Goal: Information Seeking & Learning: Learn about a topic

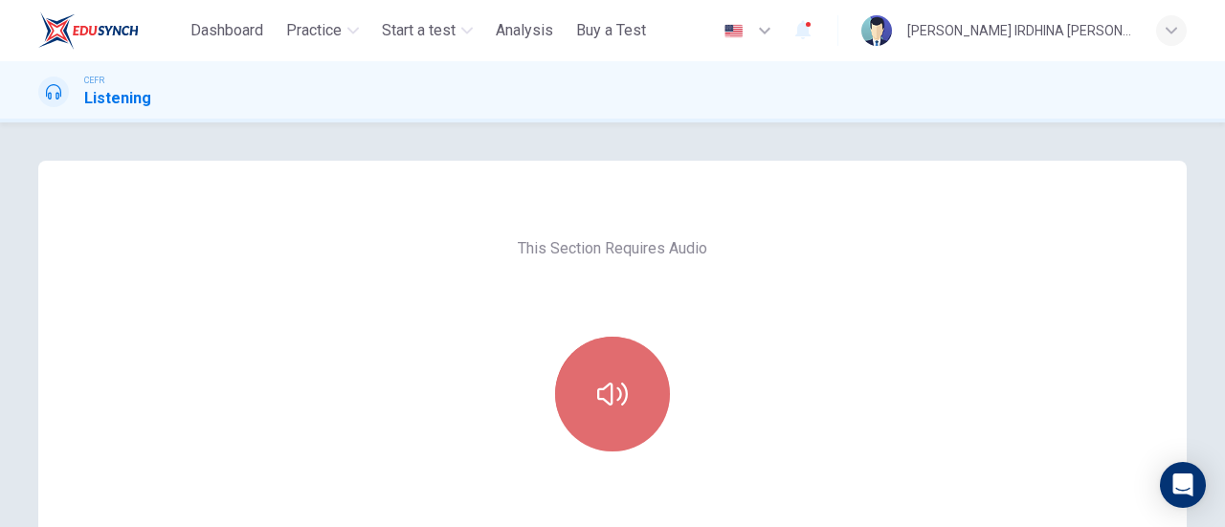
click at [616, 377] on button "button" at bounding box center [612, 394] width 115 height 115
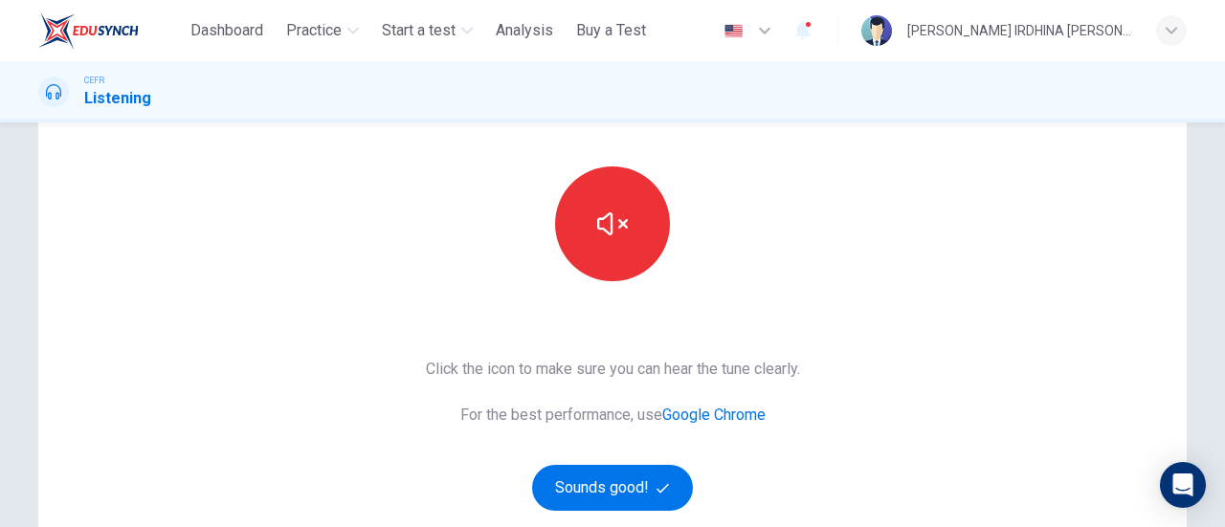
scroll to position [186, 0]
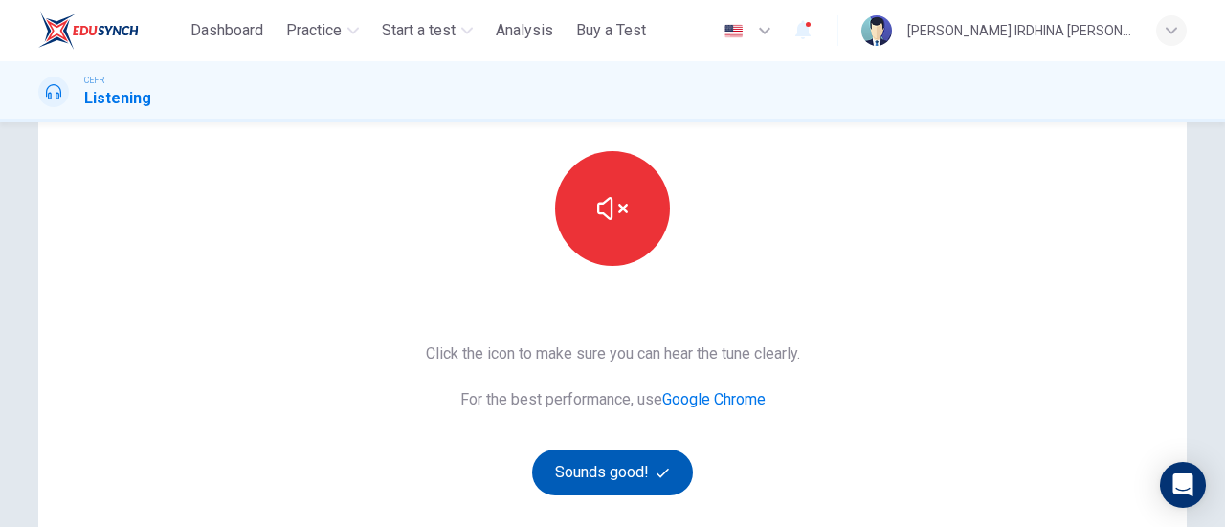
click at [602, 464] on button "Sounds good!" at bounding box center [612, 473] width 161 height 46
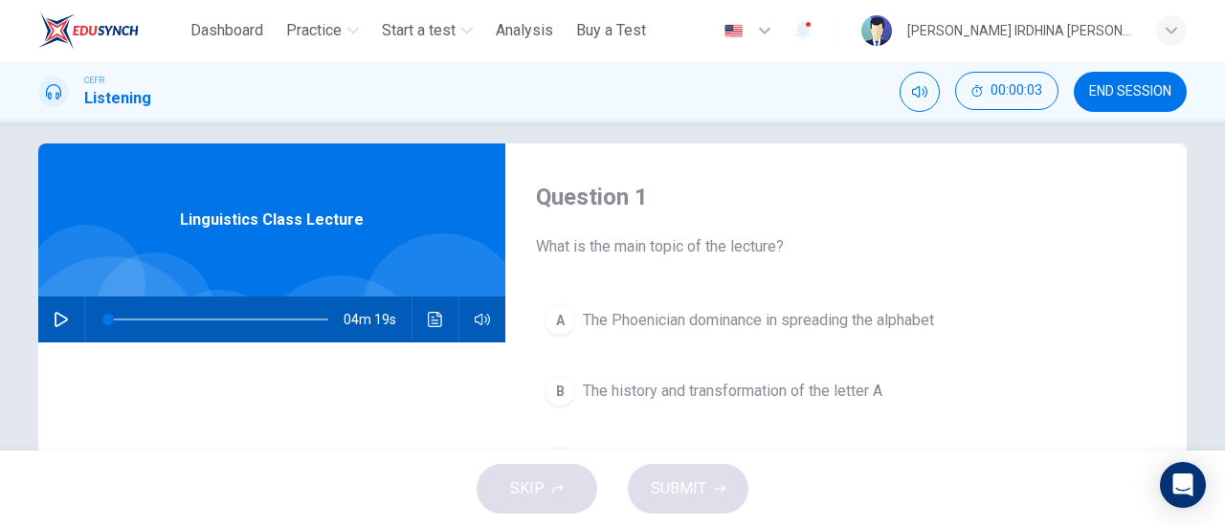
scroll to position [6, 0]
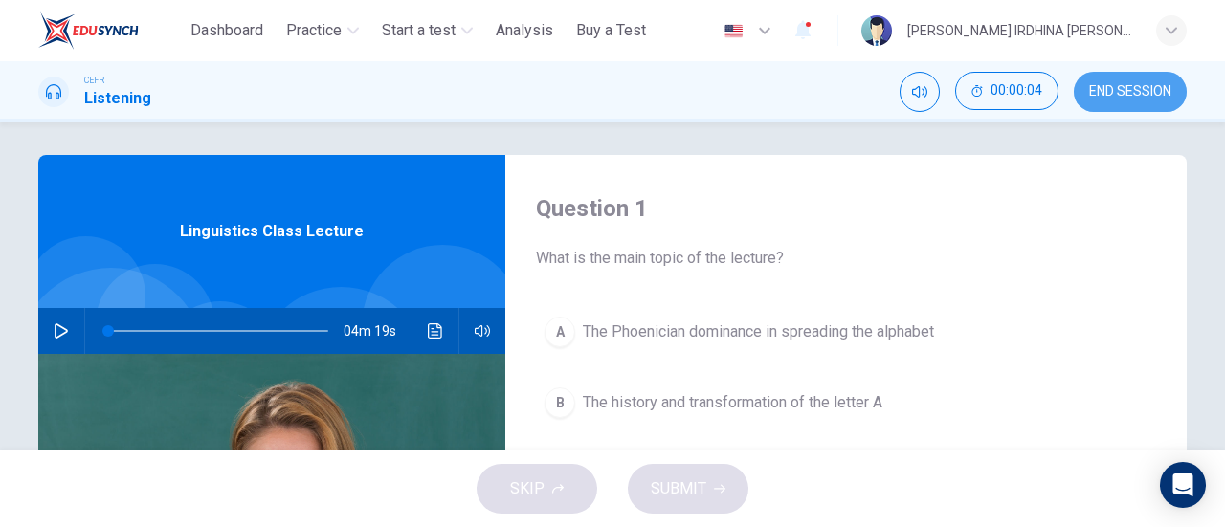
click at [1116, 96] on span "END SESSION" at bounding box center [1130, 91] width 82 height 15
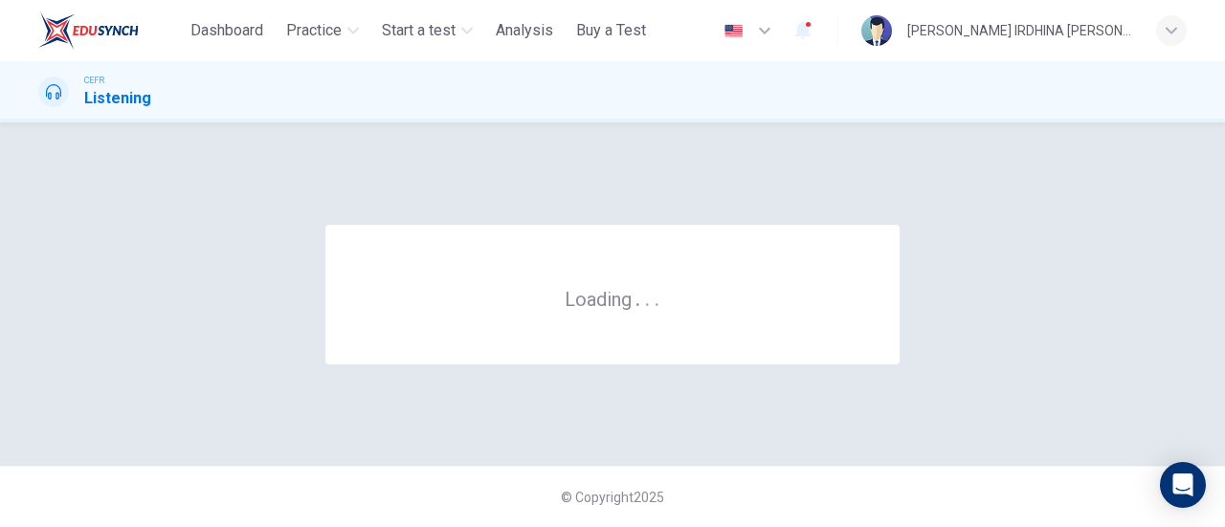
scroll to position [0, 0]
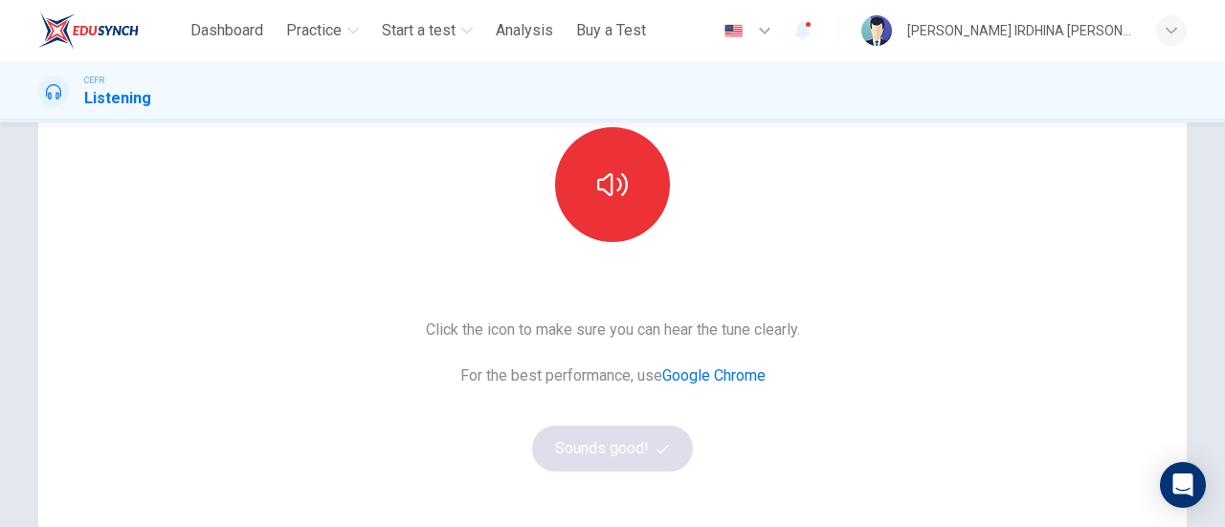
scroll to position [209, 0]
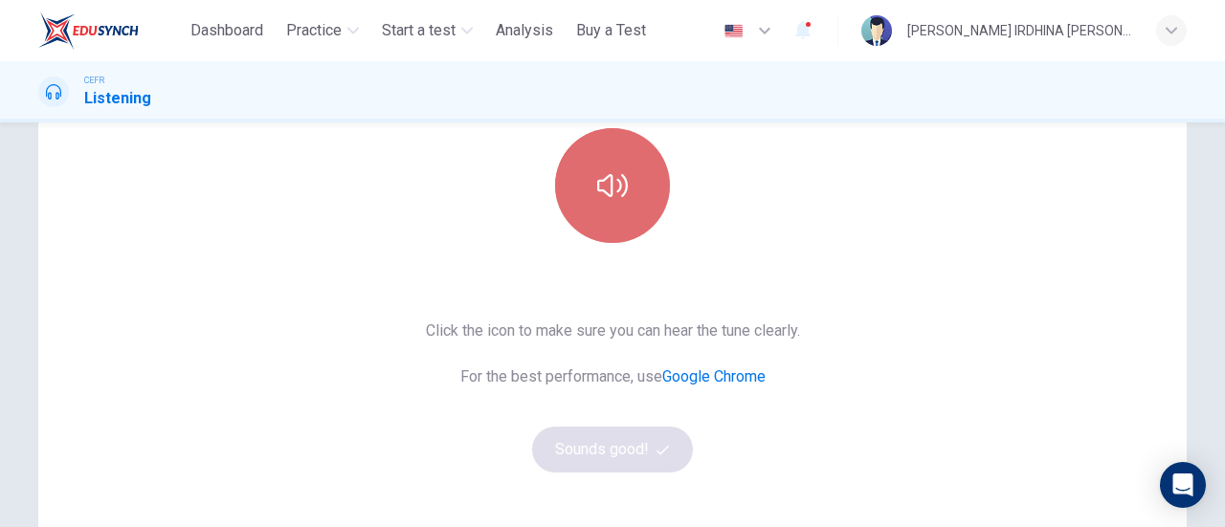
click at [614, 167] on button "button" at bounding box center [612, 185] width 115 height 115
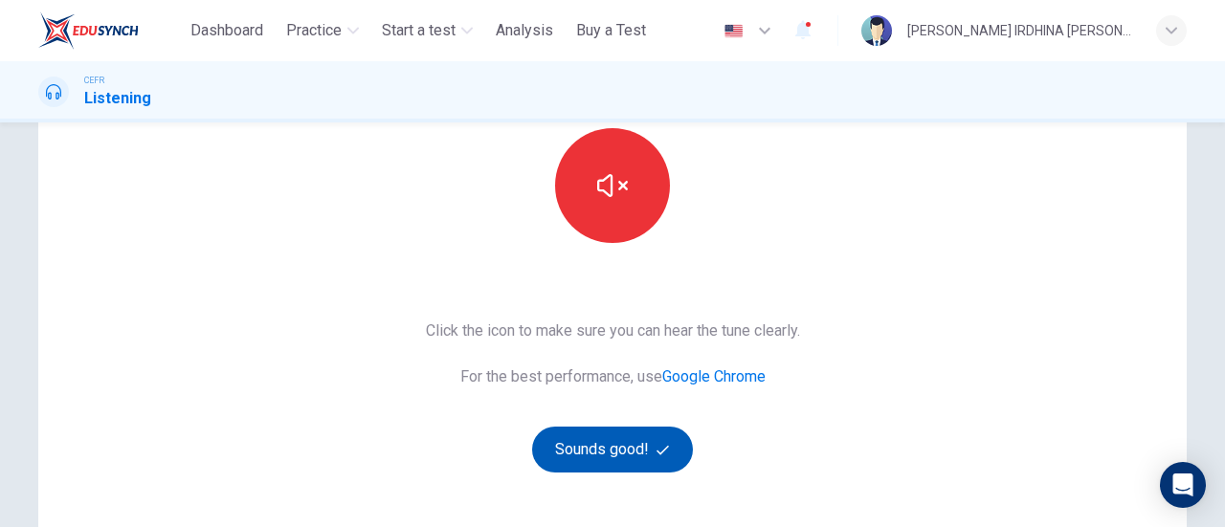
click at [669, 447] on button "Sounds good!" at bounding box center [612, 450] width 161 height 46
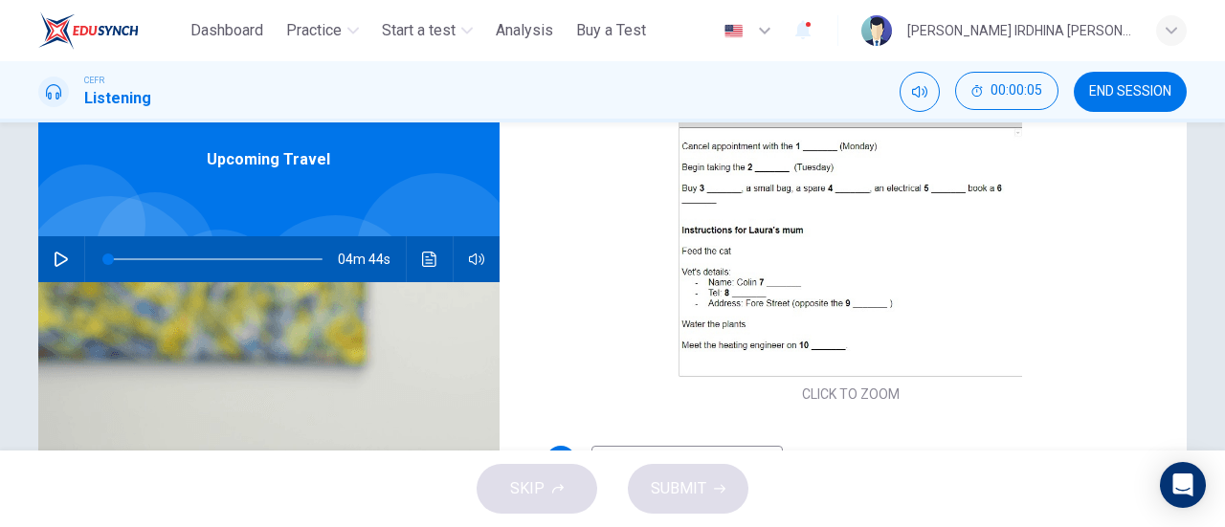
scroll to position [0, 0]
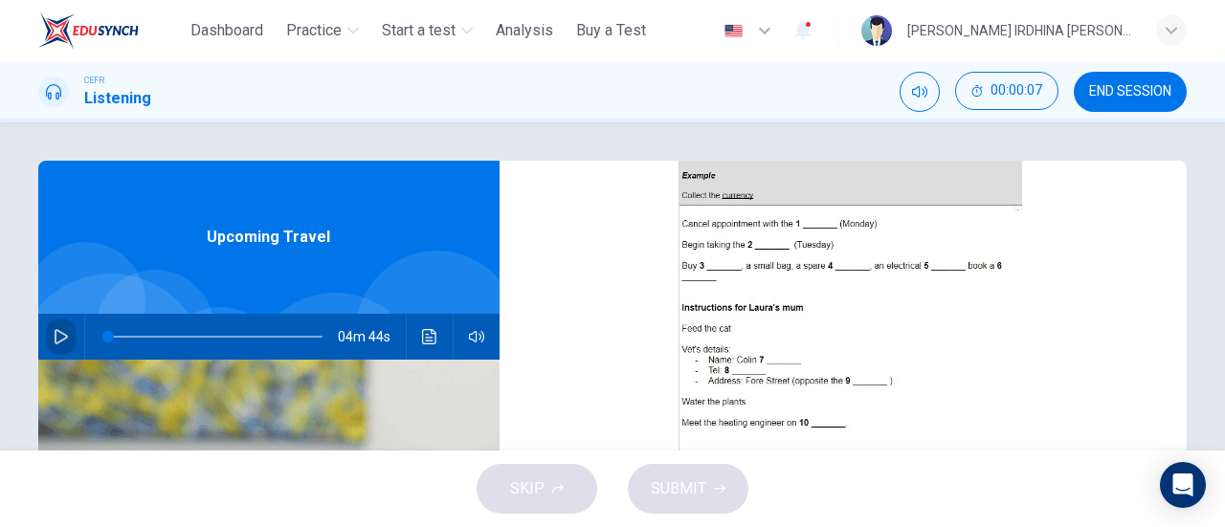
click at [54, 335] on icon "button" at bounding box center [61, 336] width 15 height 15
type input "*"
type input "***"
click at [496, 374] on span at bounding box center [492, 374] width 11 height 11
type input "*"
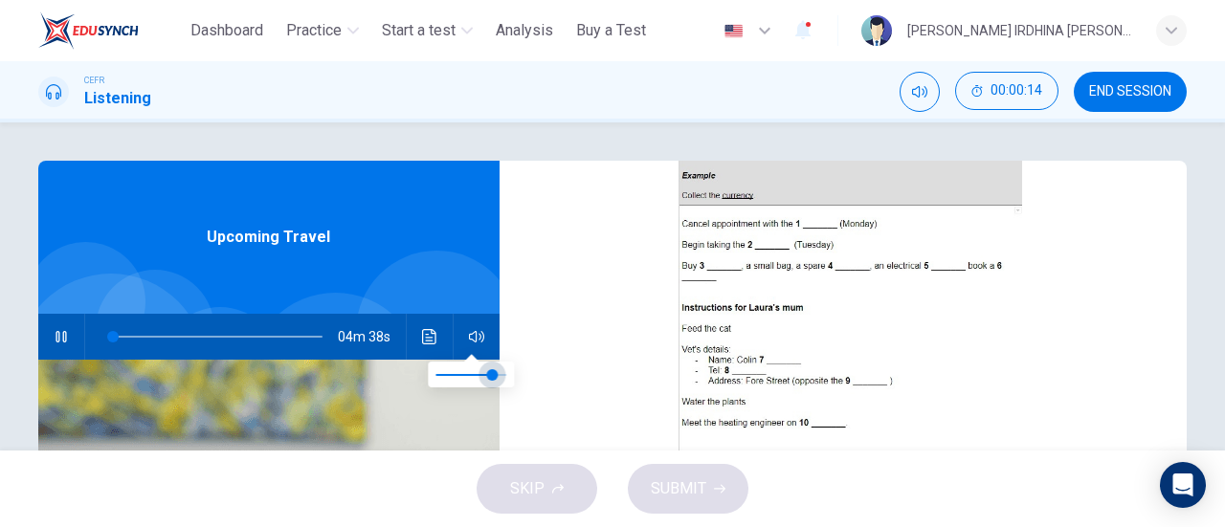
type input "***"
click at [487, 374] on span at bounding box center [492, 374] width 11 height 11
type input "*"
click at [1103, 95] on span "END SESSION" at bounding box center [1130, 91] width 82 height 15
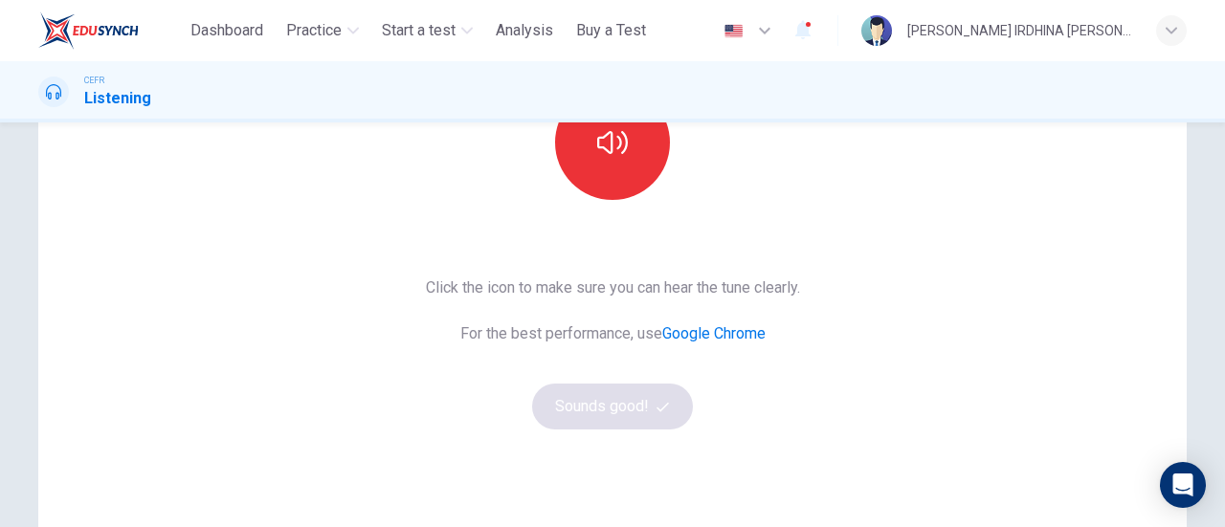
scroll to position [253, 0]
drag, startPoint x: 593, startPoint y: 158, endPoint x: 630, endPoint y: 406, distance: 250.4
click at [630, 406] on div "This Section Requires Audio Click the icon to make sure you can hear the tune c…" at bounding box center [612, 240] width 405 height 665
click at [597, 153] on icon "button" at bounding box center [612, 141] width 31 height 31
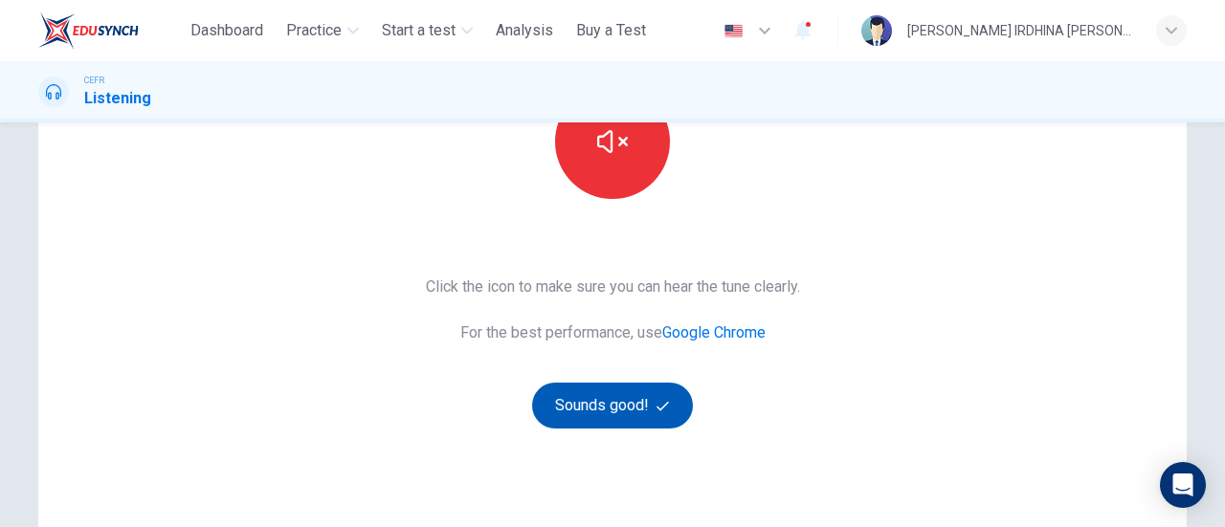
click at [623, 416] on button "Sounds good!" at bounding box center [612, 406] width 161 height 46
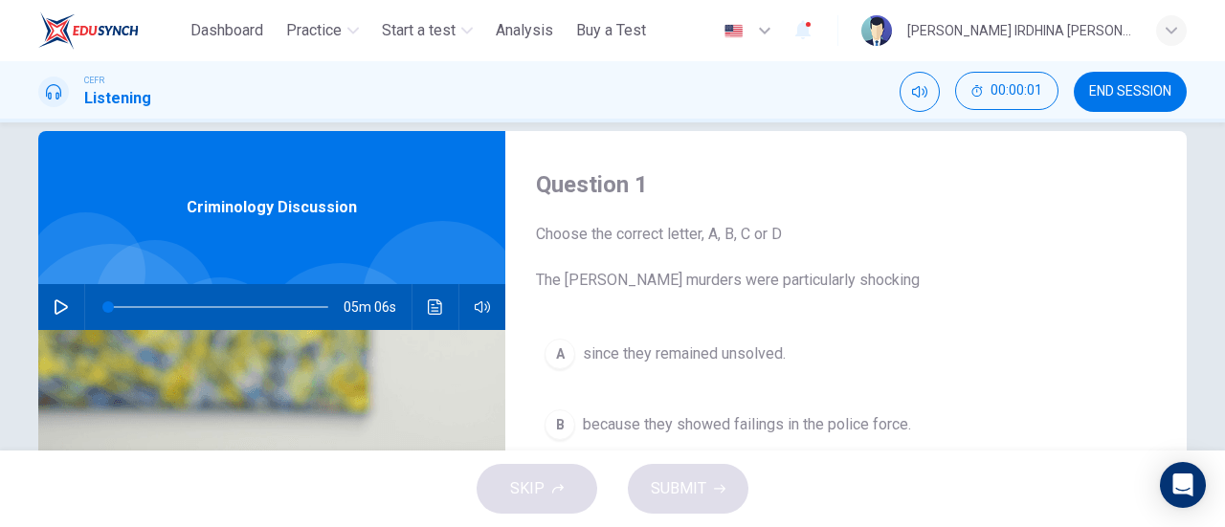
scroll to position [31, 0]
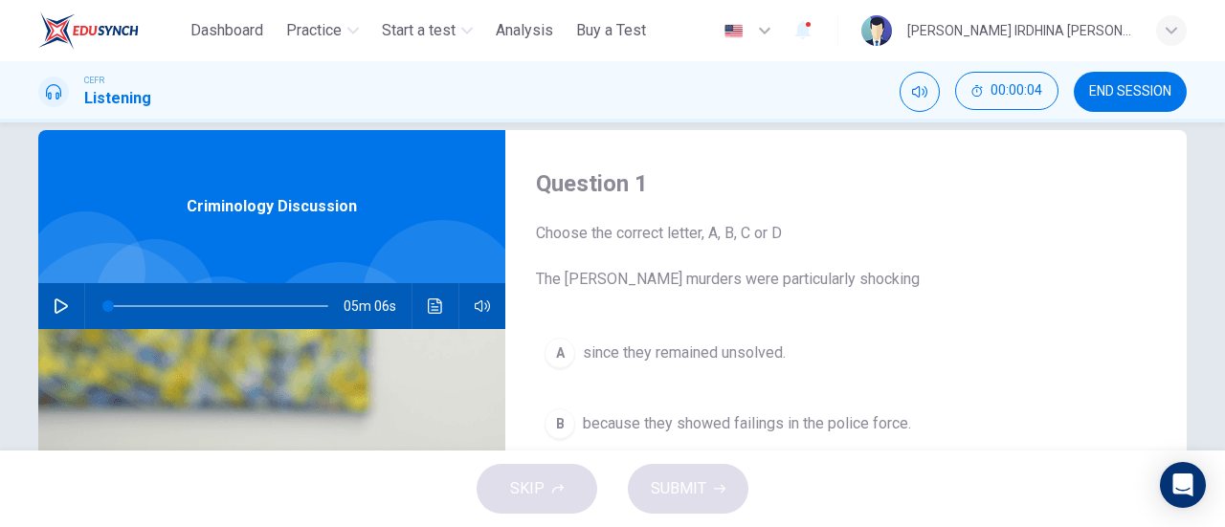
click at [65, 311] on button "button" at bounding box center [61, 306] width 31 height 46
click at [478, 317] on button "button" at bounding box center [482, 306] width 31 height 46
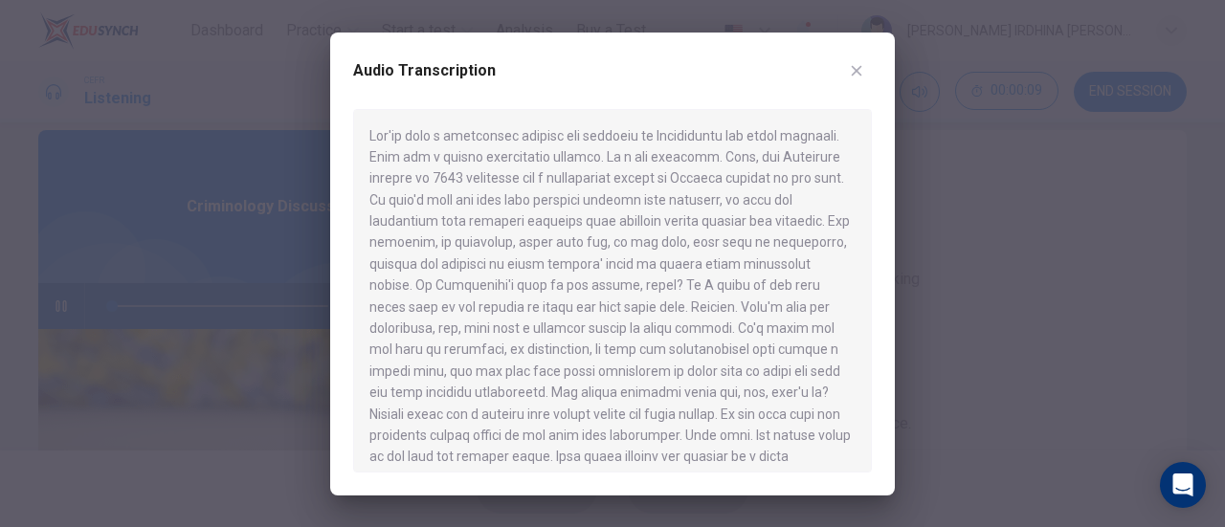
click at [842, 77] on button "button" at bounding box center [856, 70] width 31 height 31
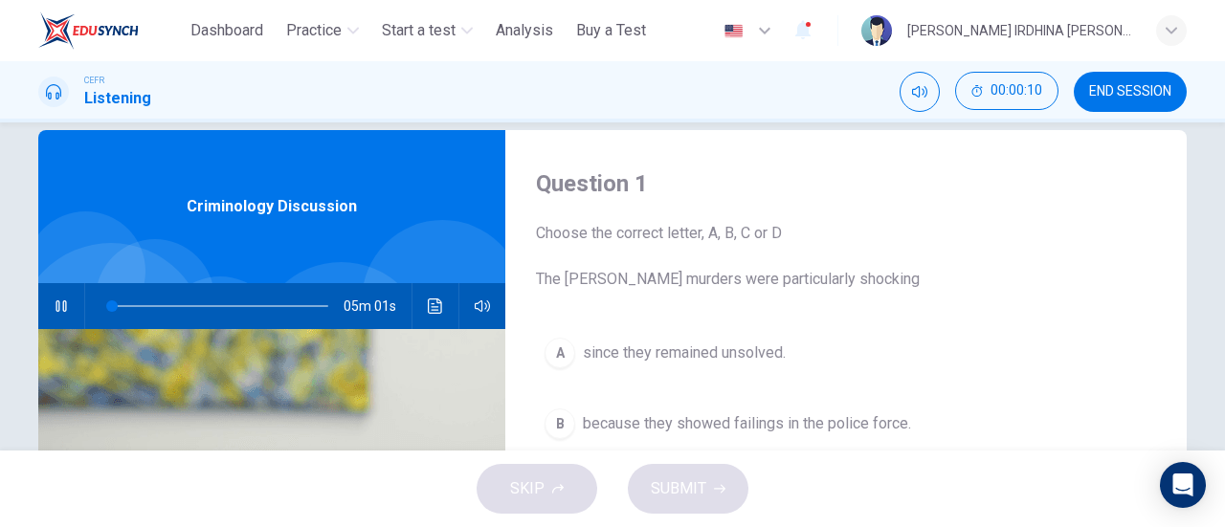
click at [842, 77] on div "CEFR Listening 00:00:10 END SESSION" at bounding box center [612, 92] width 1209 height 40
type input "*"
type input "***"
click at [475, 349] on span at bounding box center [477, 344] width 71 height 27
type input "*"
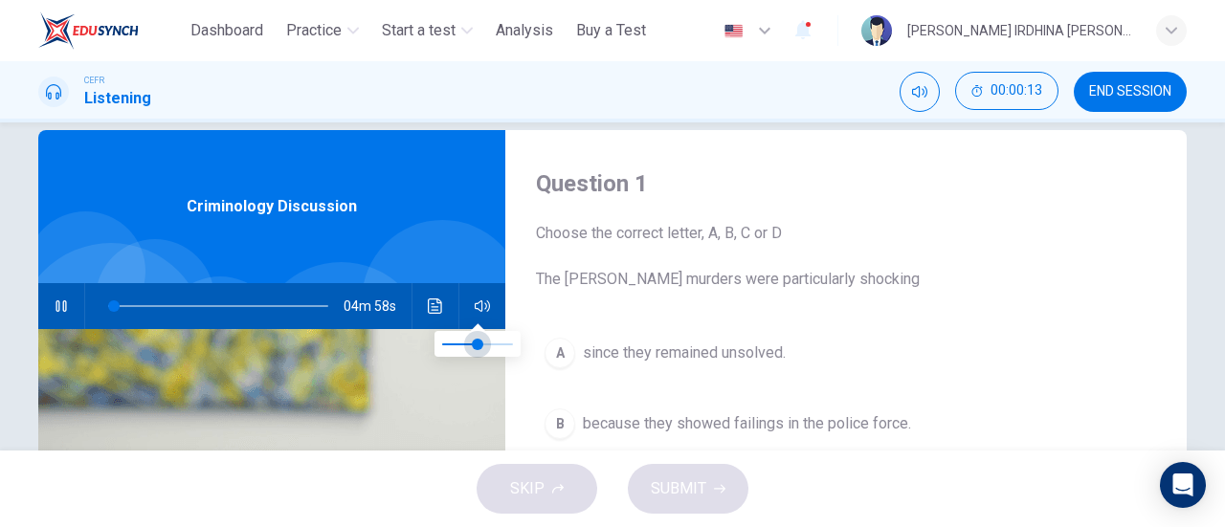
type input "***"
type input "*"
type input "***"
type input "*"
type input "***"
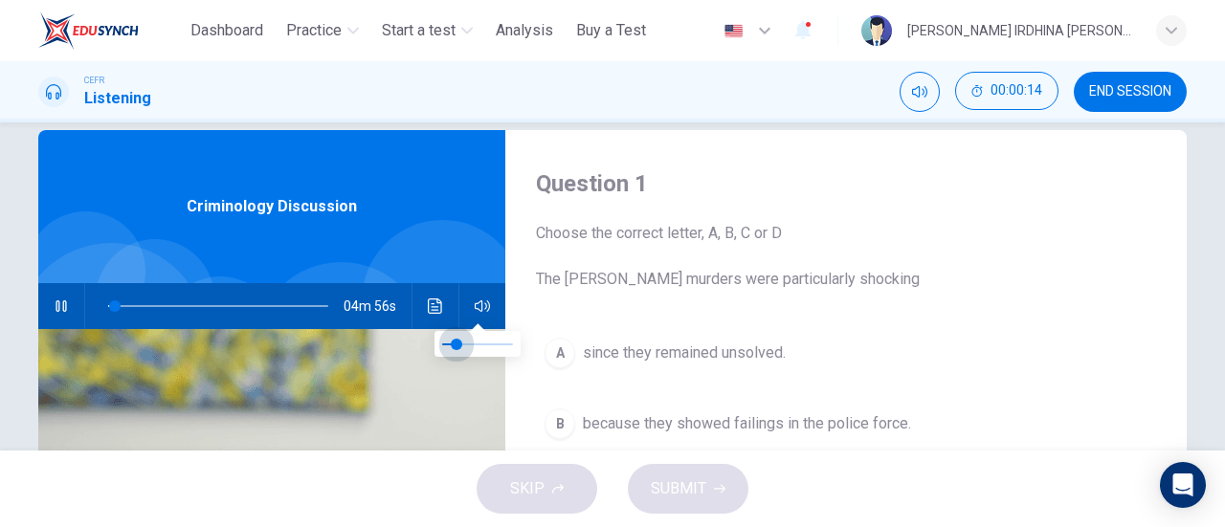
type input "*"
type input "***"
drag, startPoint x: 475, startPoint y: 349, endPoint x: 462, endPoint y: 348, distance: 12.5
click at [462, 348] on span at bounding box center [462, 344] width 11 height 11
type input "**"
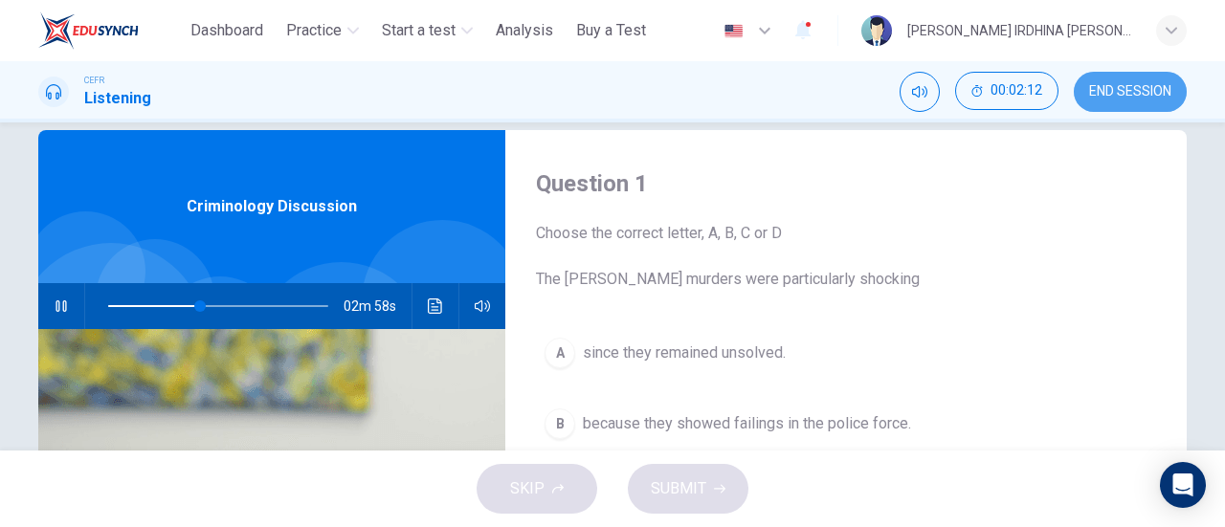
click at [1162, 87] on span "END SESSION" at bounding box center [1130, 91] width 82 height 15
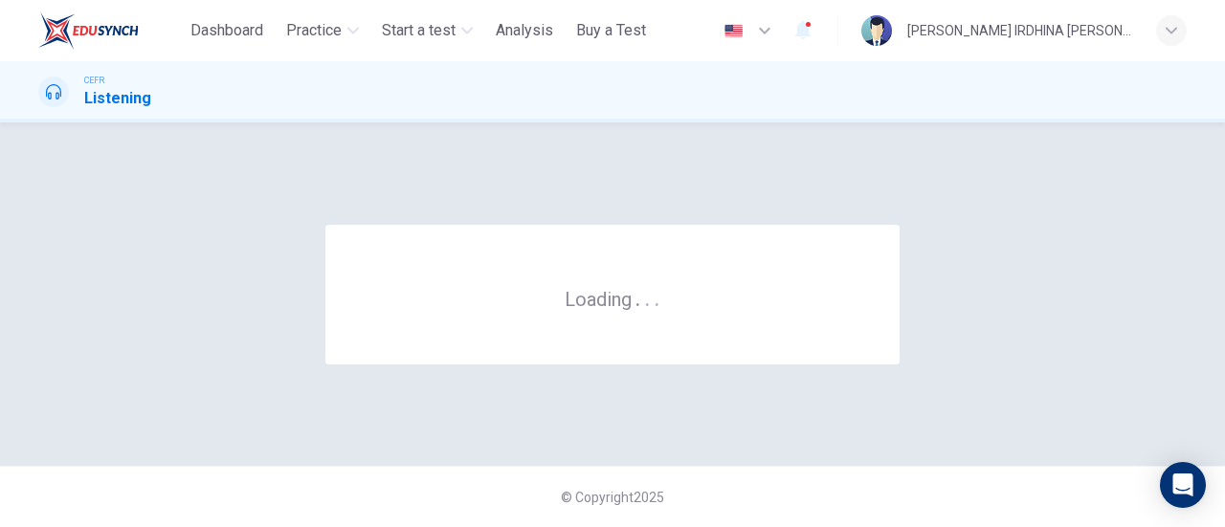
scroll to position [0, 0]
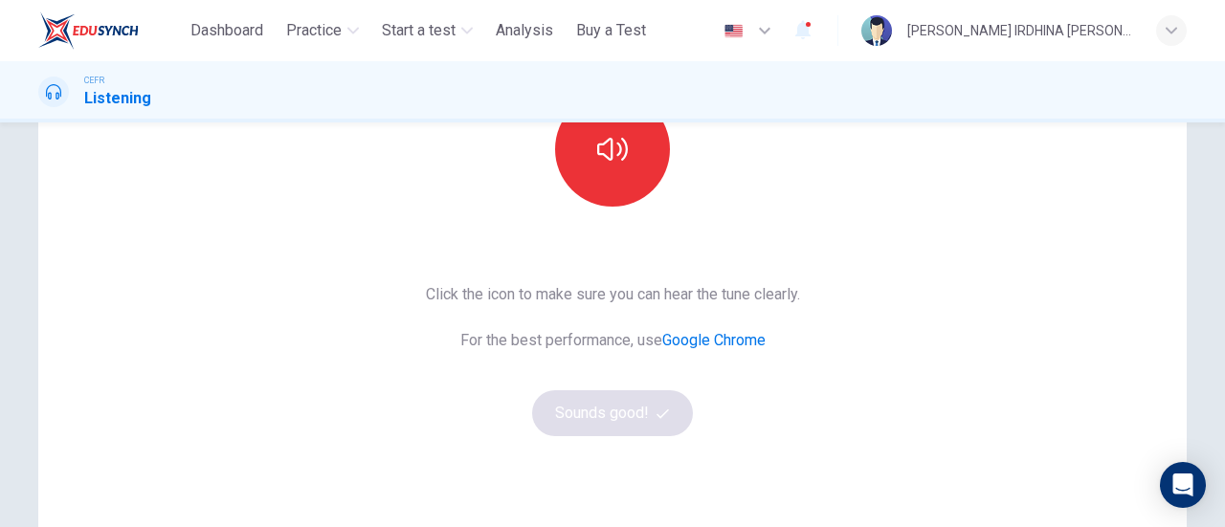
scroll to position [244, 0]
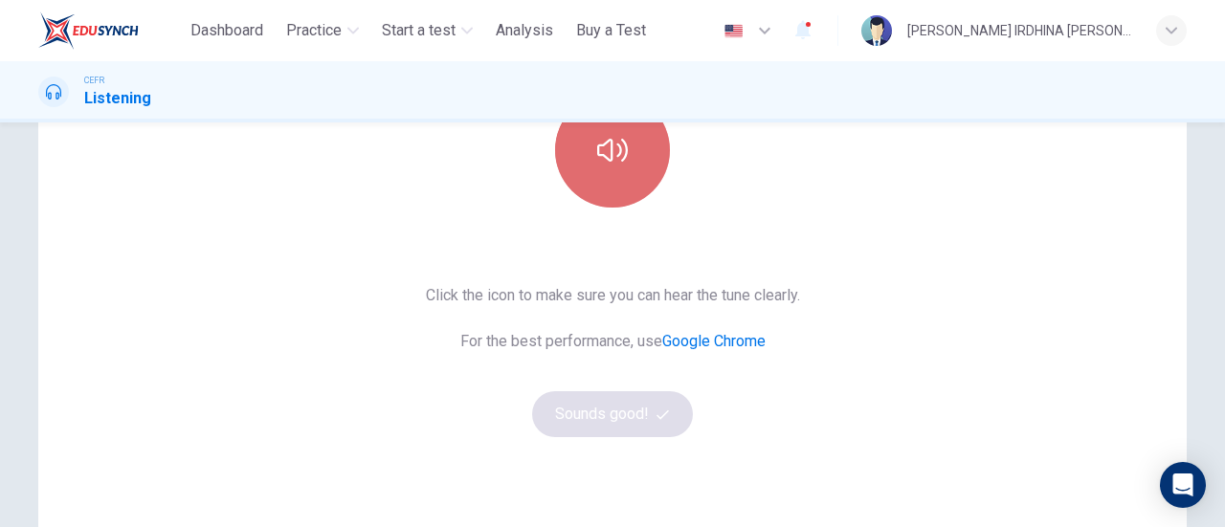
click at [589, 141] on button "button" at bounding box center [612, 150] width 115 height 115
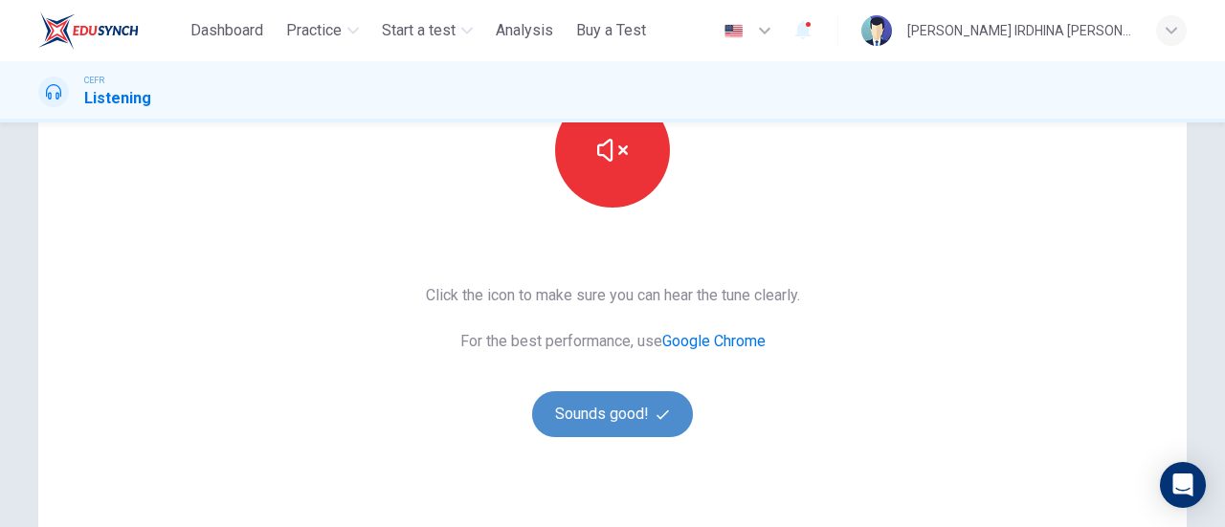
click at [597, 419] on button "Sounds good!" at bounding box center [612, 414] width 161 height 46
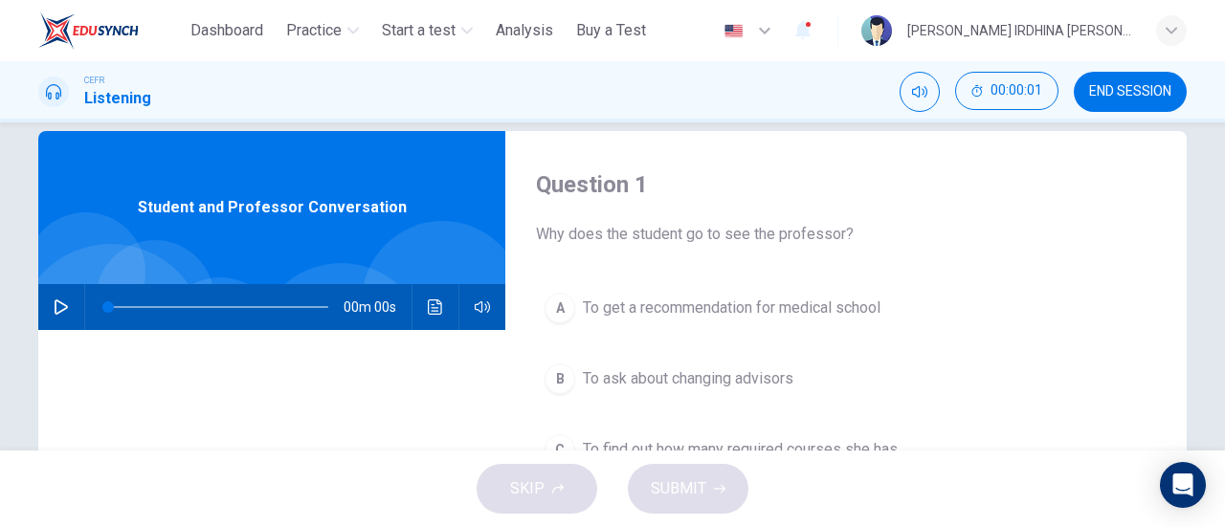
scroll to position [26, 0]
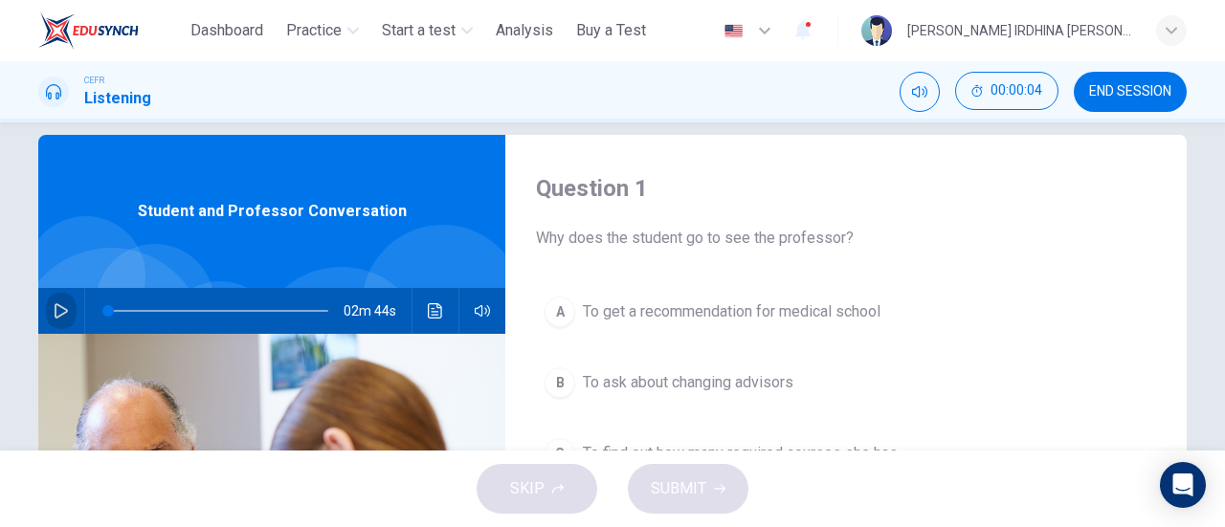
click at [58, 311] on icon "button" at bounding box center [61, 310] width 15 height 15
type input "*"
type input "***"
click at [480, 349] on span at bounding box center [477, 348] width 71 height 27
type input "*"
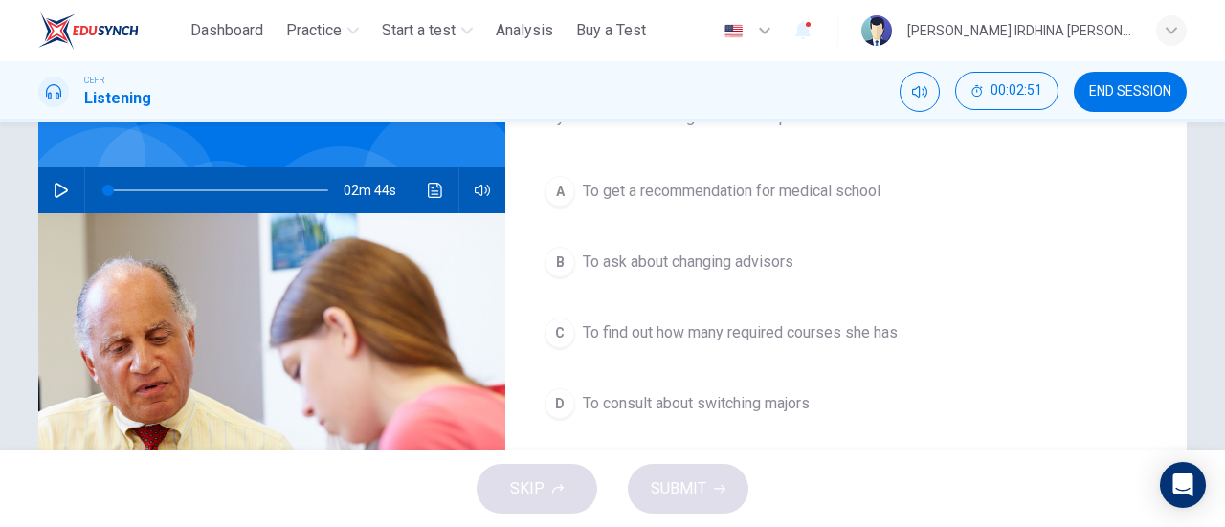
scroll to position [163, 0]
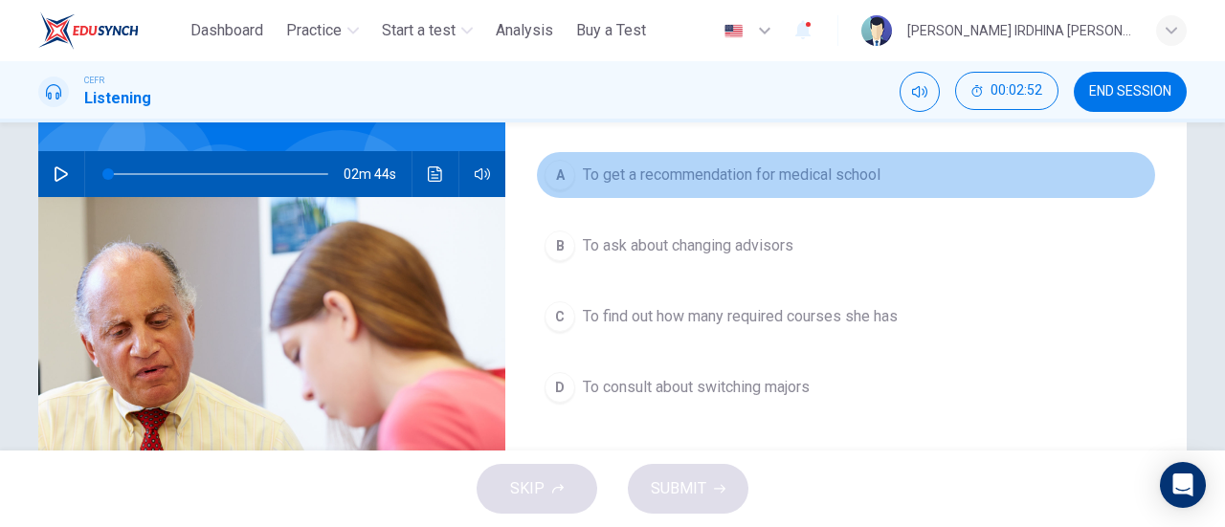
click at [832, 167] on span "To get a recommendation for medical school" at bounding box center [732, 175] width 298 height 23
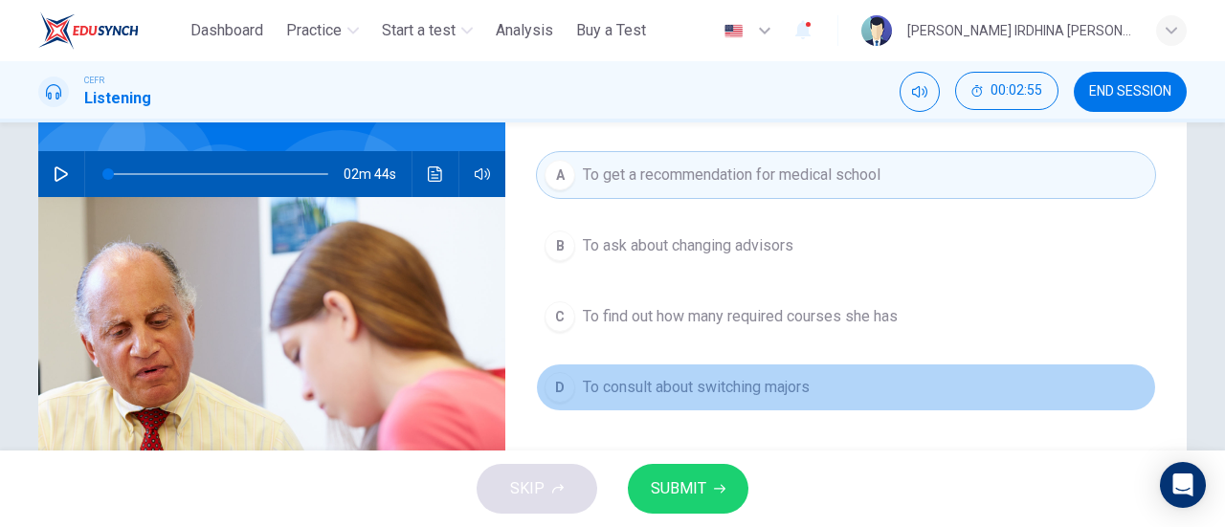
click at [753, 385] on span "To consult about switching majors" at bounding box center [696, 387] width 227 height 23
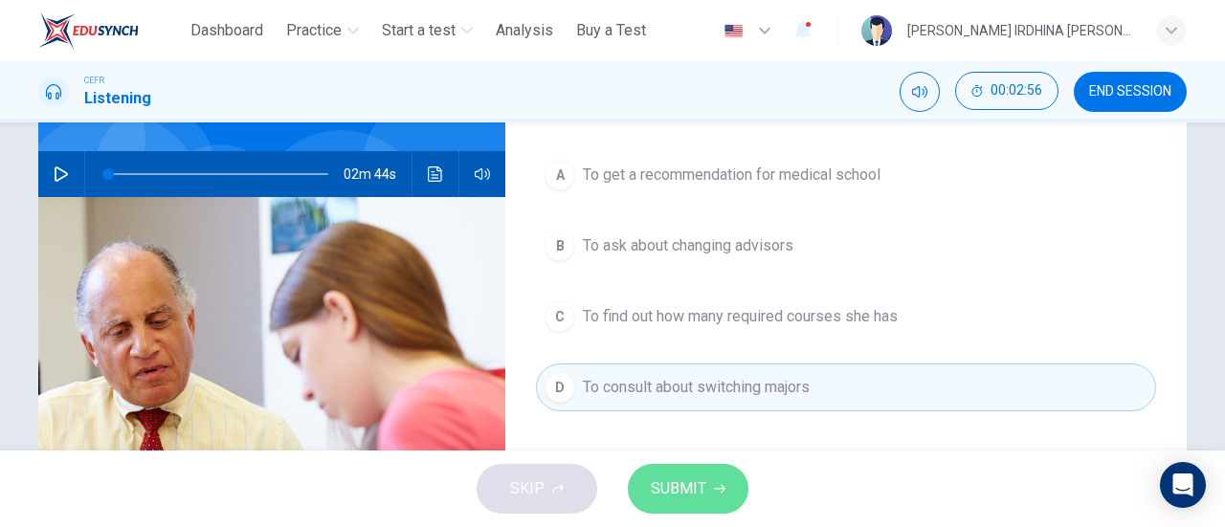
click at [697, 493] on span "SUBMIT" at bounding box center [678, 488] width 55 height 27
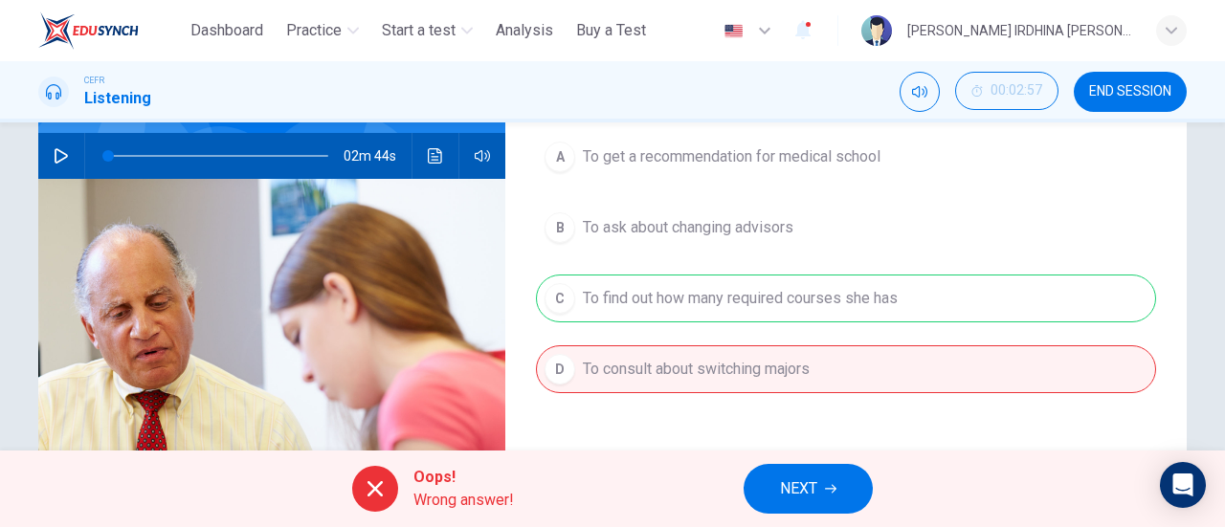
scroll to position [180, 0]
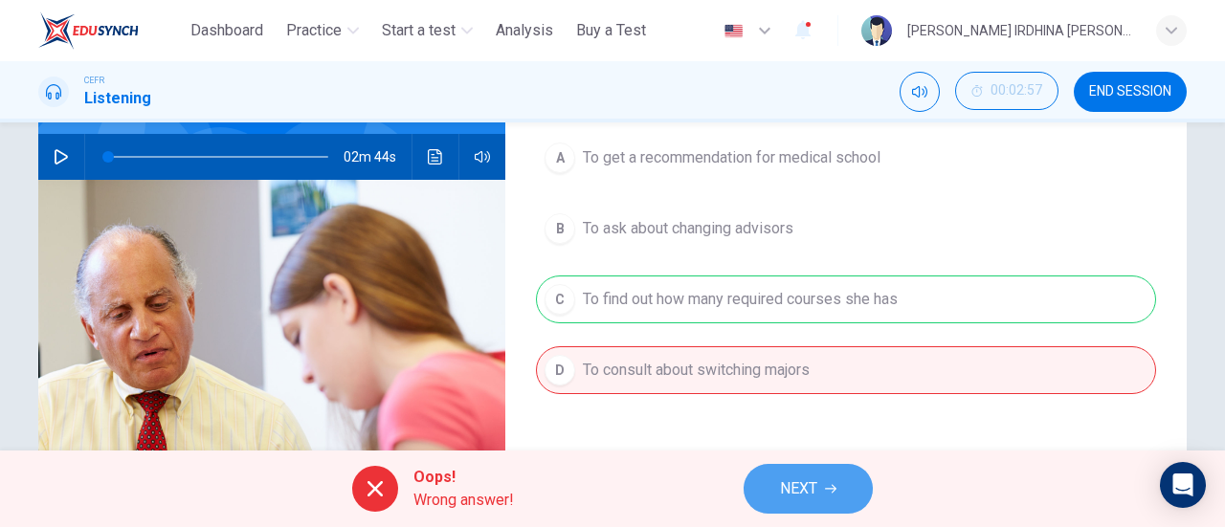
click at [805, 472] on button "NEXT" at bounding box center [807, 489] width 129 height 50
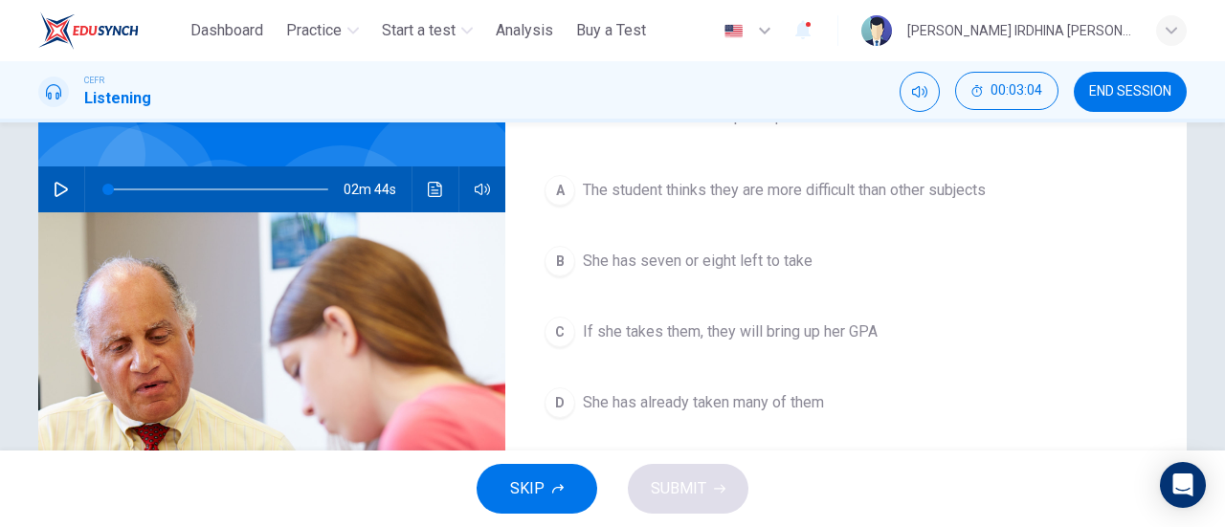
scroll to position [147, 0]
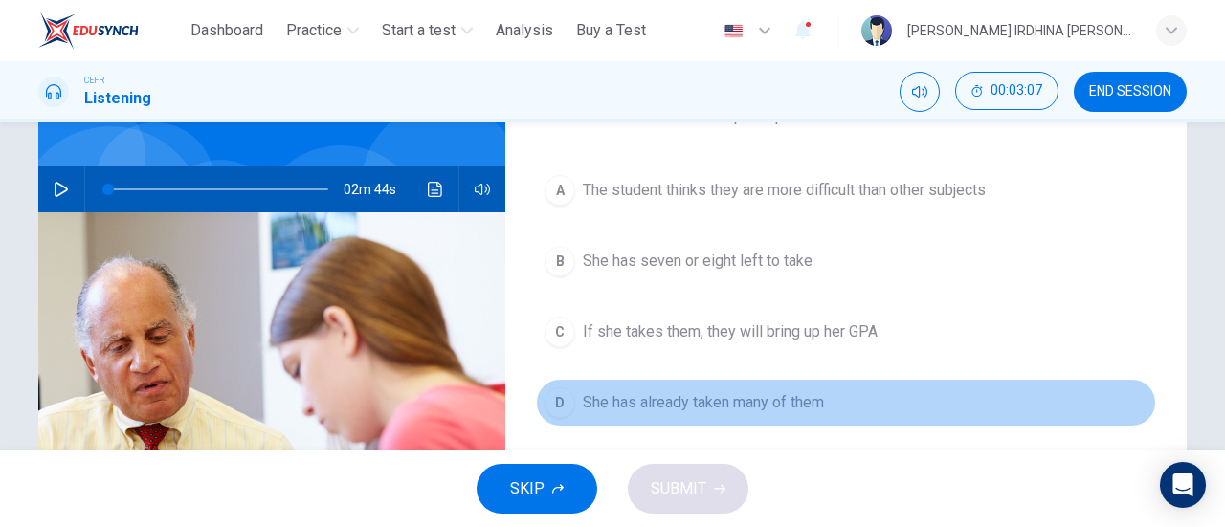
click at [777, 391] on span "She has already taken many of them" at bounding box center [703, 402] width 241 height 23
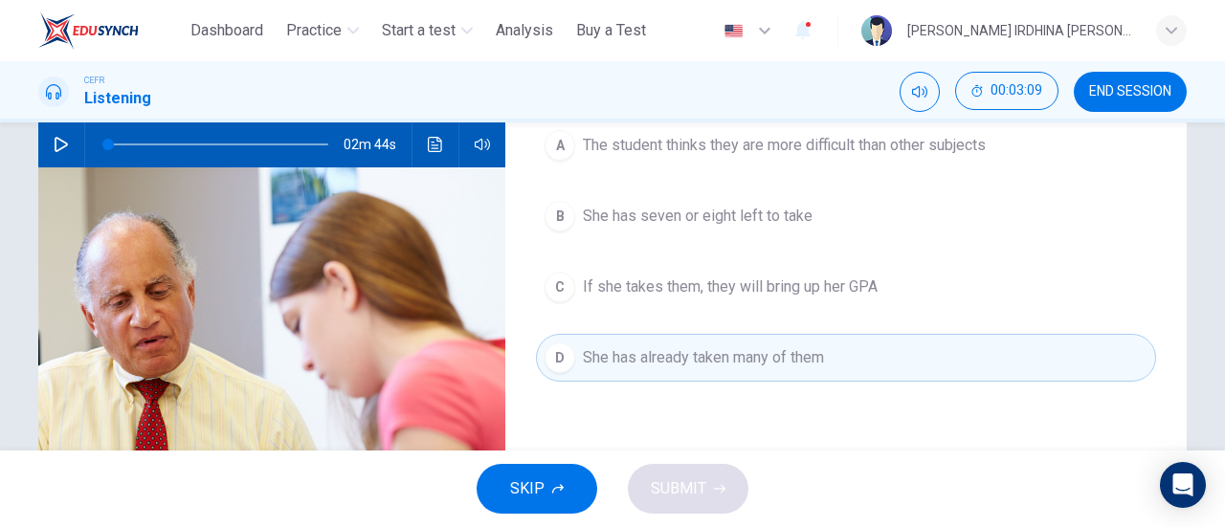
scroll to position [191, 0]
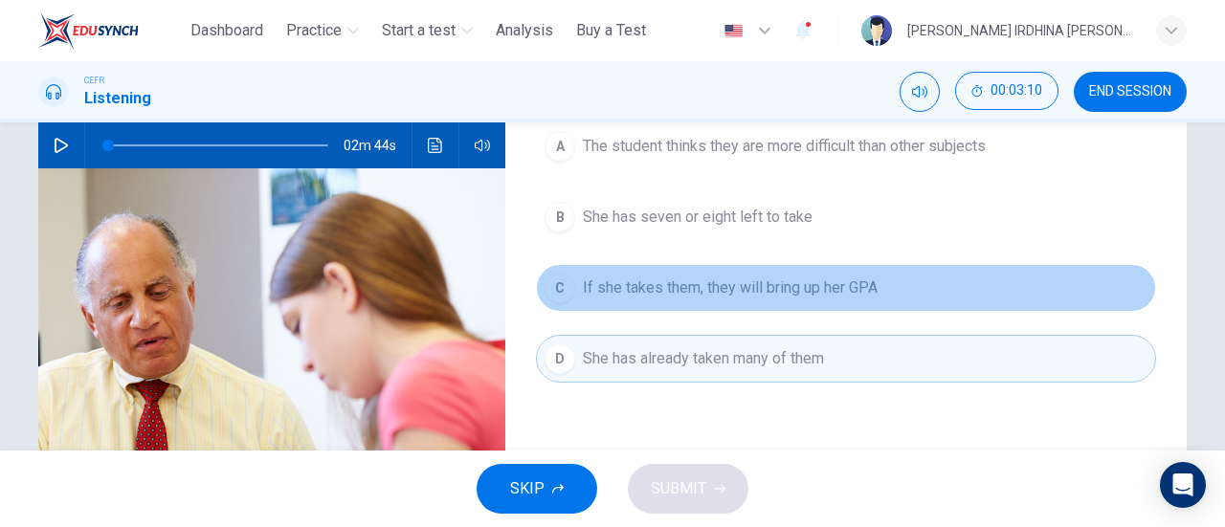
click at [765, 291] on span "If she takes them, they will bring up her GPA" at bounding box center [730, 287] width 295 height 23
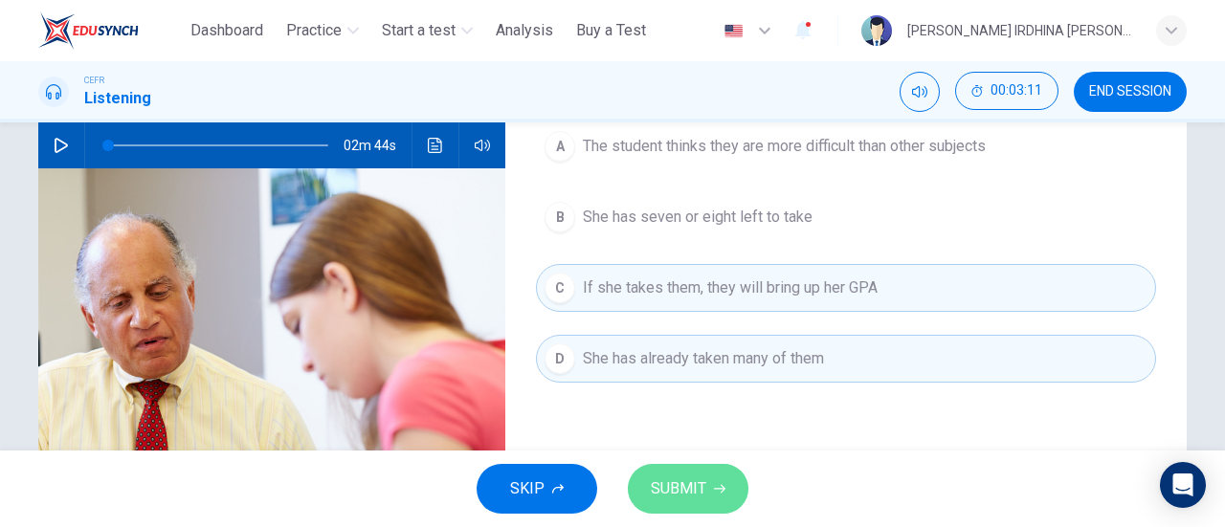
click at [706, 483] on button "SUBMIT" at bounding box center [688, 489] width 121 height 50
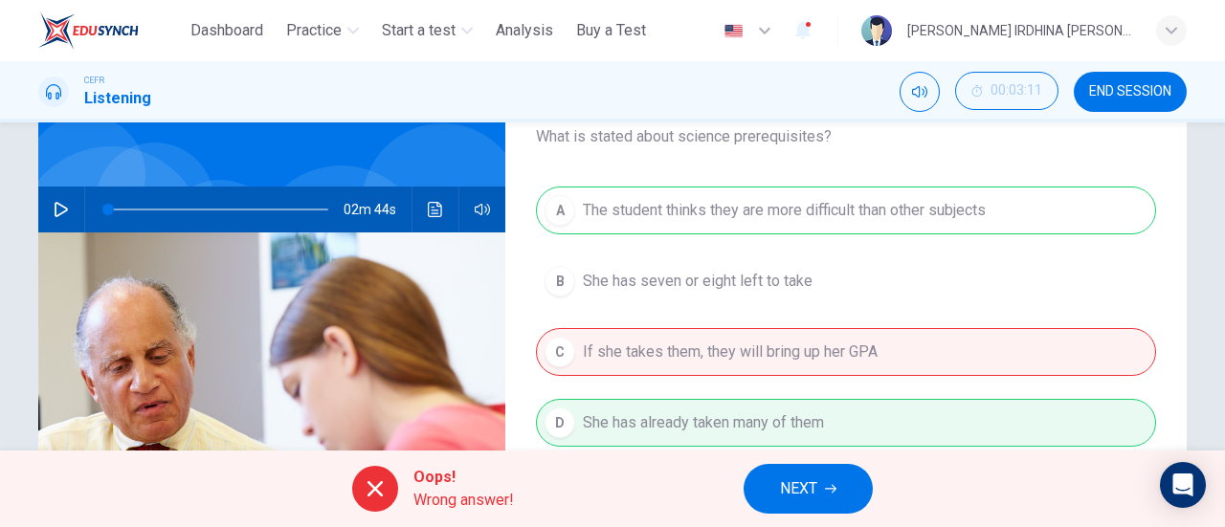
scroll to position [128, 0]
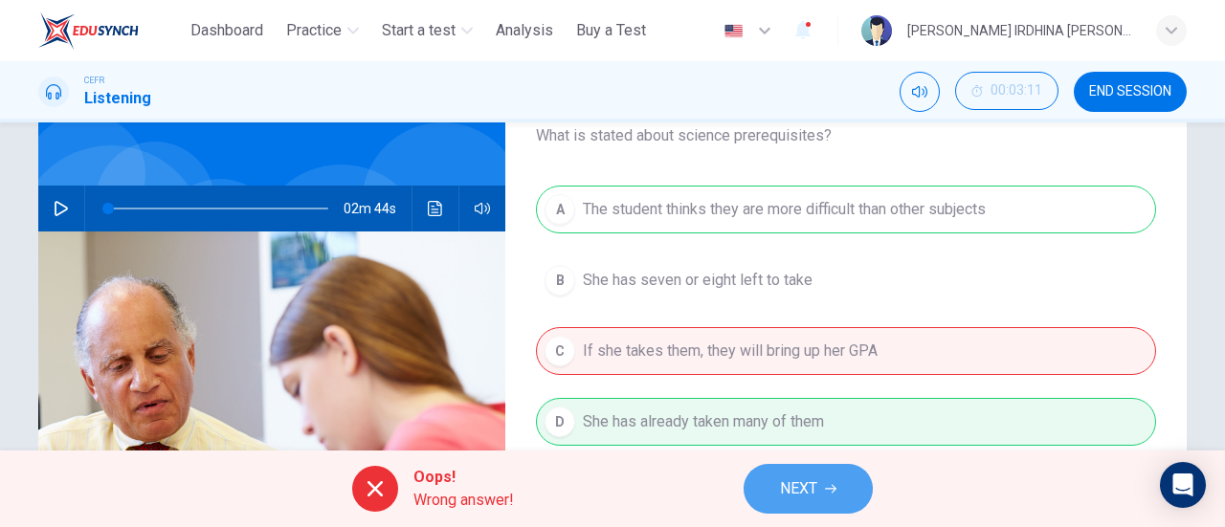
click at [850, 472] on button "NEXT" at bounding box center [807, 489] width 129 height 50
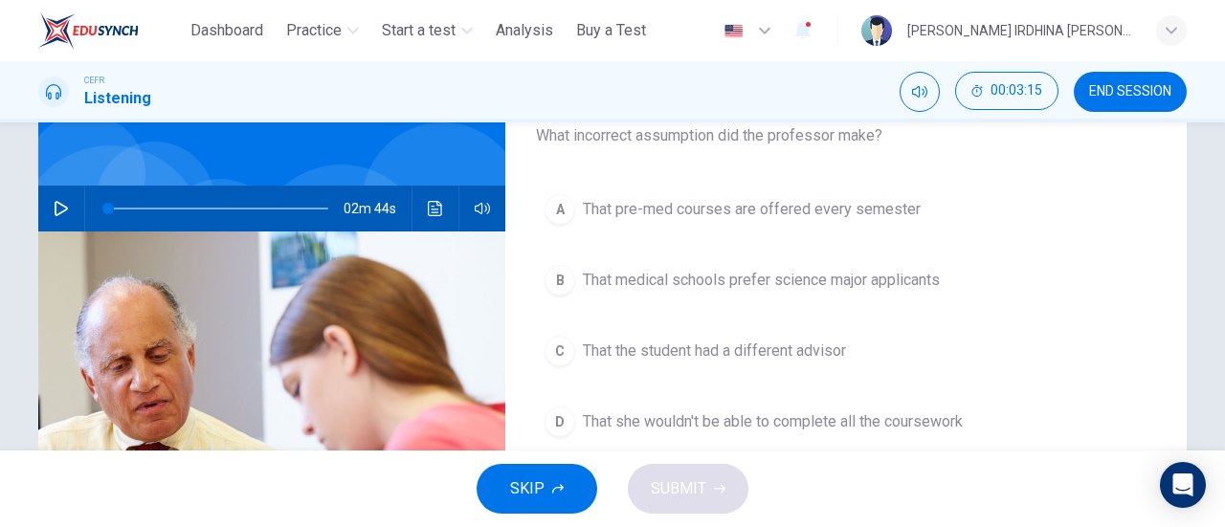
scroll to position [141, 0]
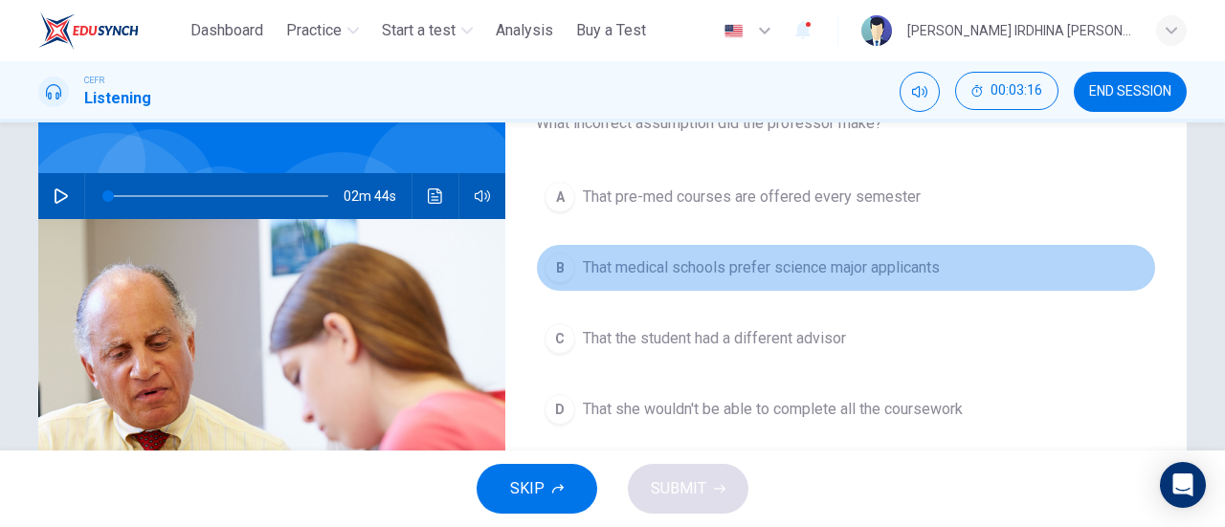
click at [897, 248] on button "B That medical schools prefer science major applicants" at bounding box center [846, 268] width 620 height 48
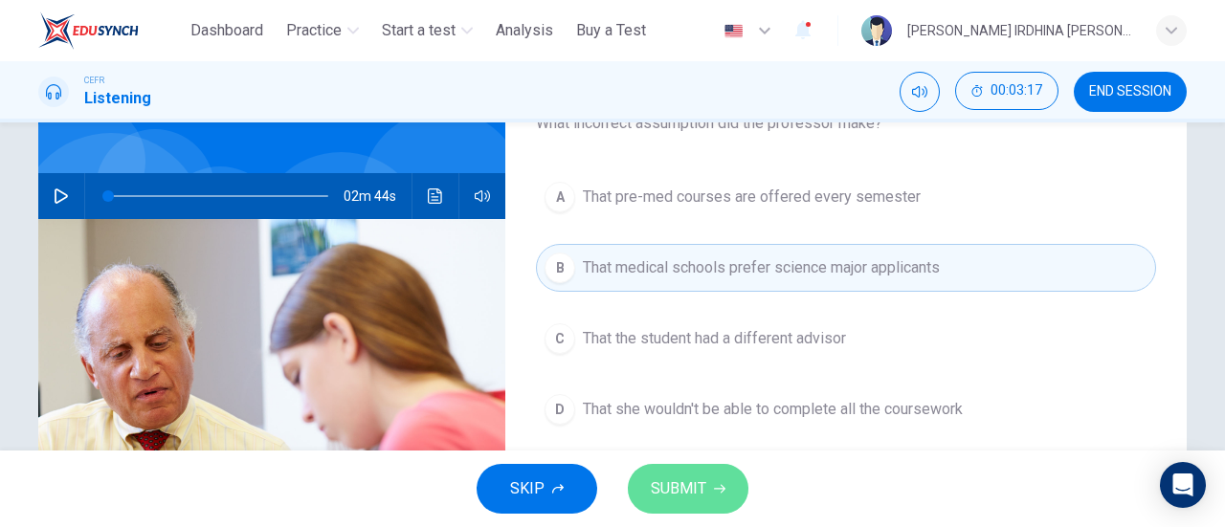
click at [699, 497] on span "SUBMIT" at bounding box center [678, 488] width 55 height 27
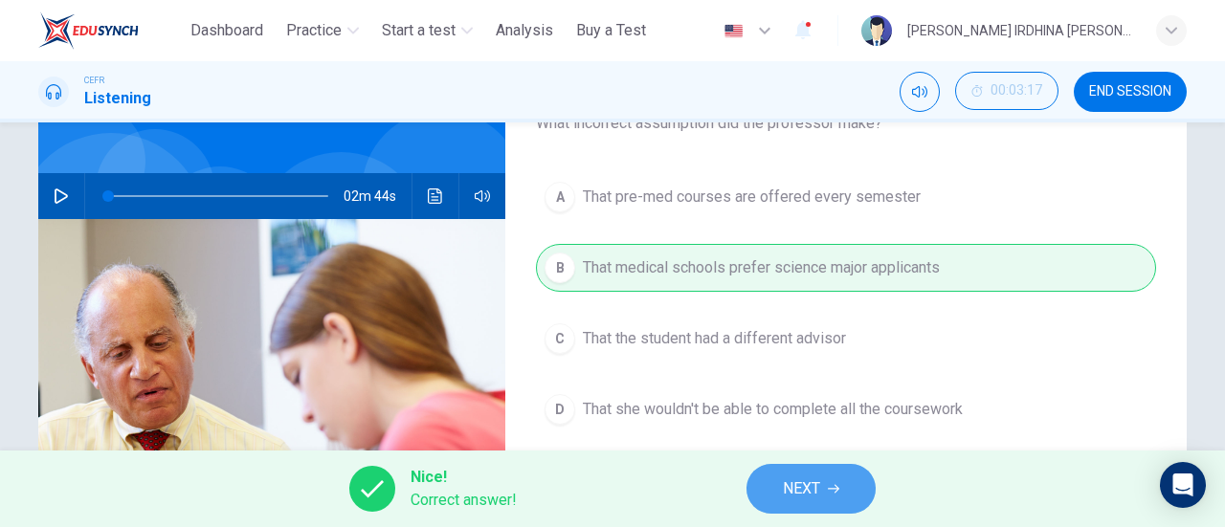
click at [808, 479] on span "NEXT" at bounding box center [801, 488] width 37 height 27
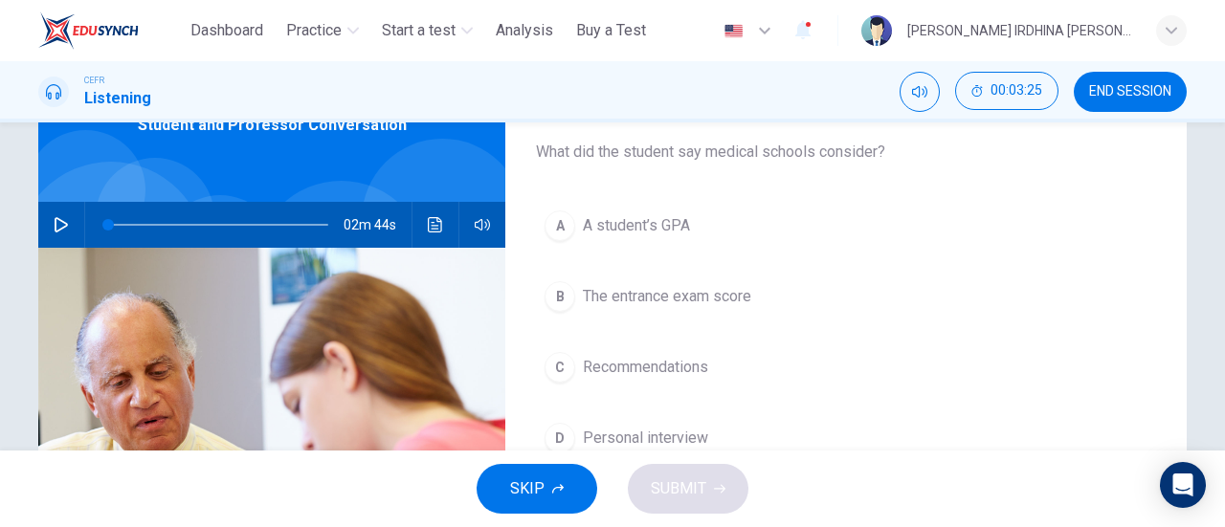
scroll to position [122, 0]
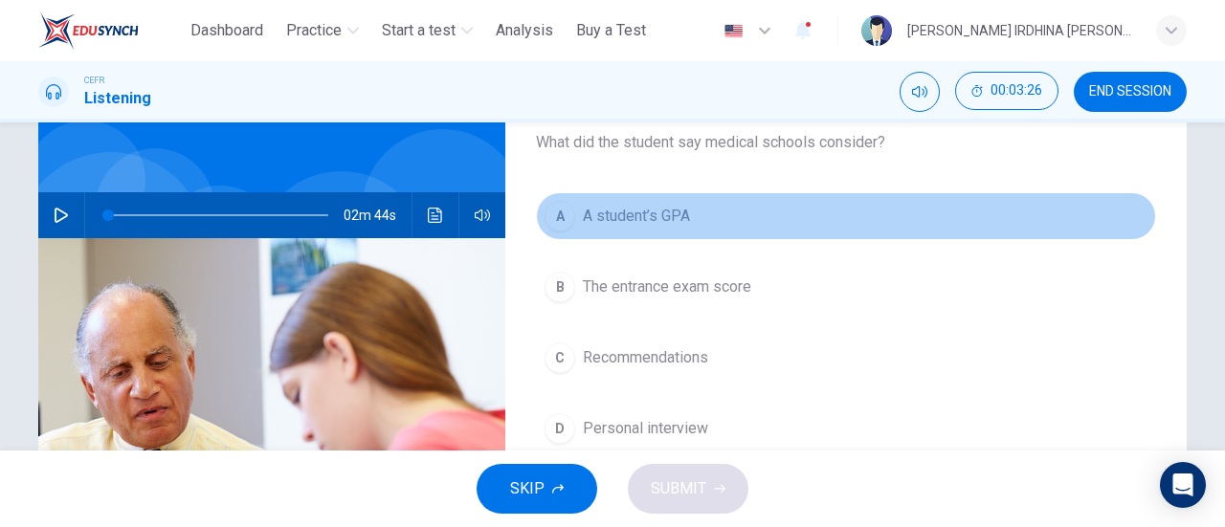
click at [785, 213] on button "A A student’s GPA" at bounding box center [846, 216] width 620 height 48
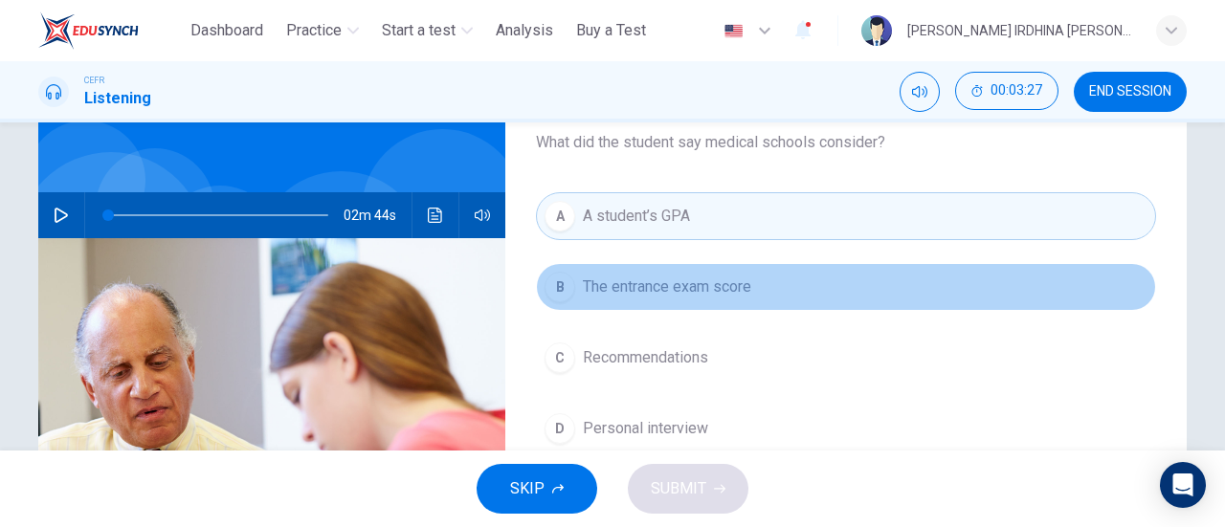
click at [746, 299] on button "B The entrance exam score" at bounding box center [846, 287] width 620 height 48
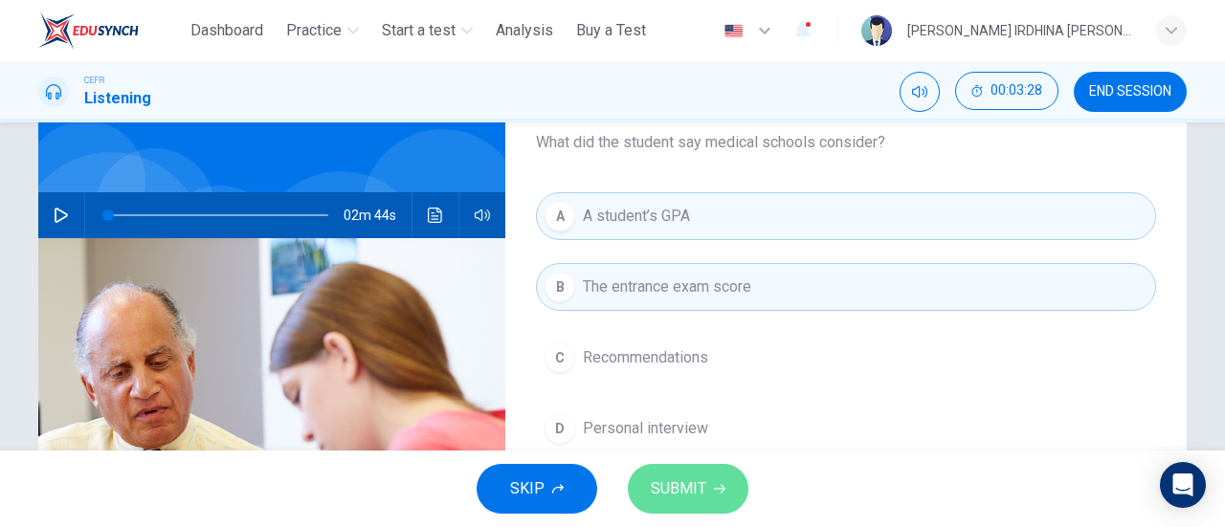
click at [685, 497] on span "SUBMIT" at bounding box center [678, 488] width 55 height 27
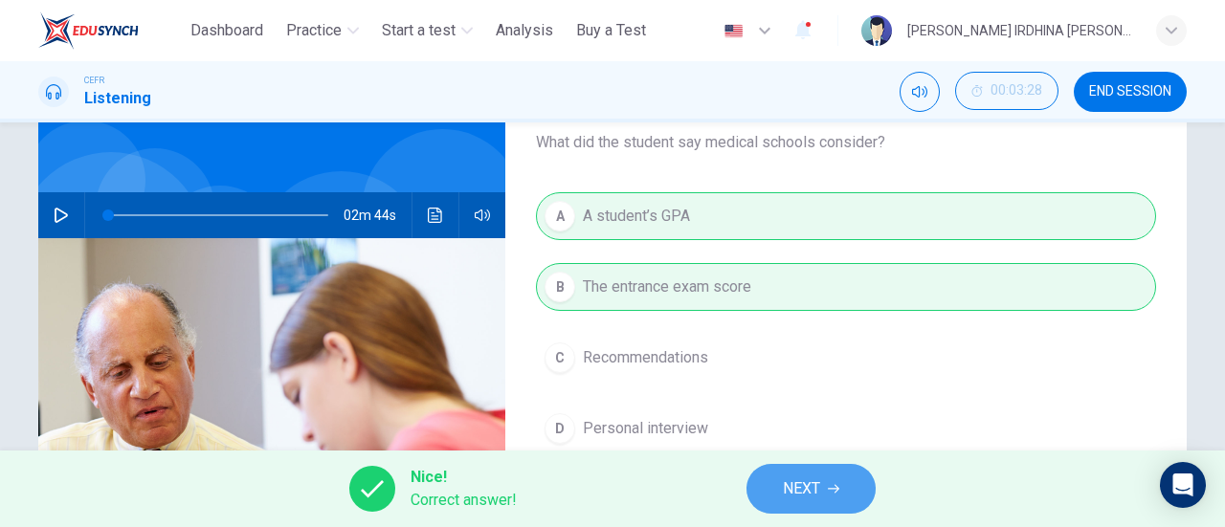
click at [803, 468] on button "NEXT" at bounding box center [810, 489] width 129 height 50
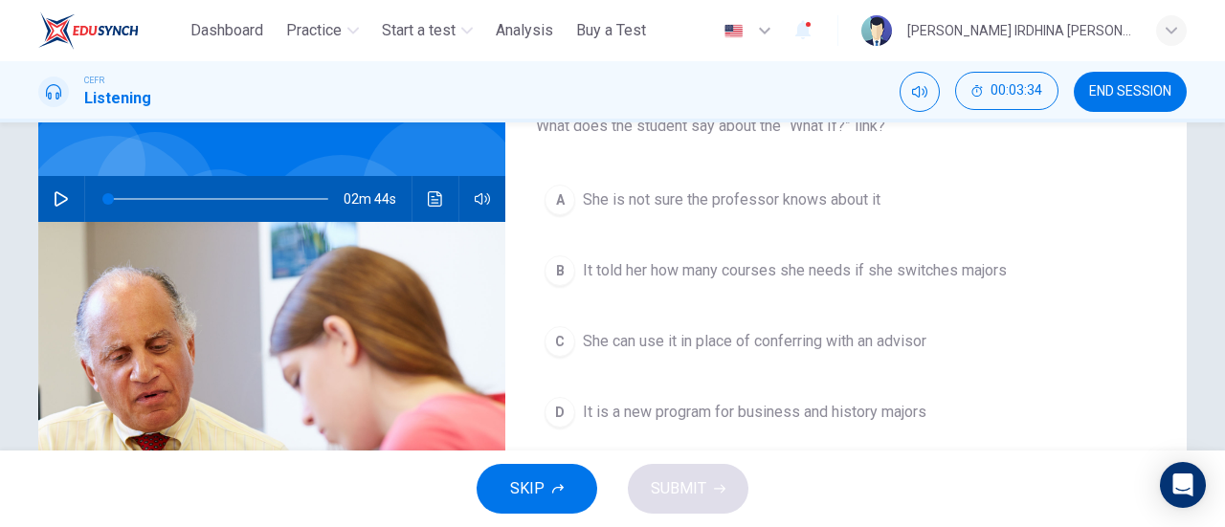
scroll to position [137, 0]
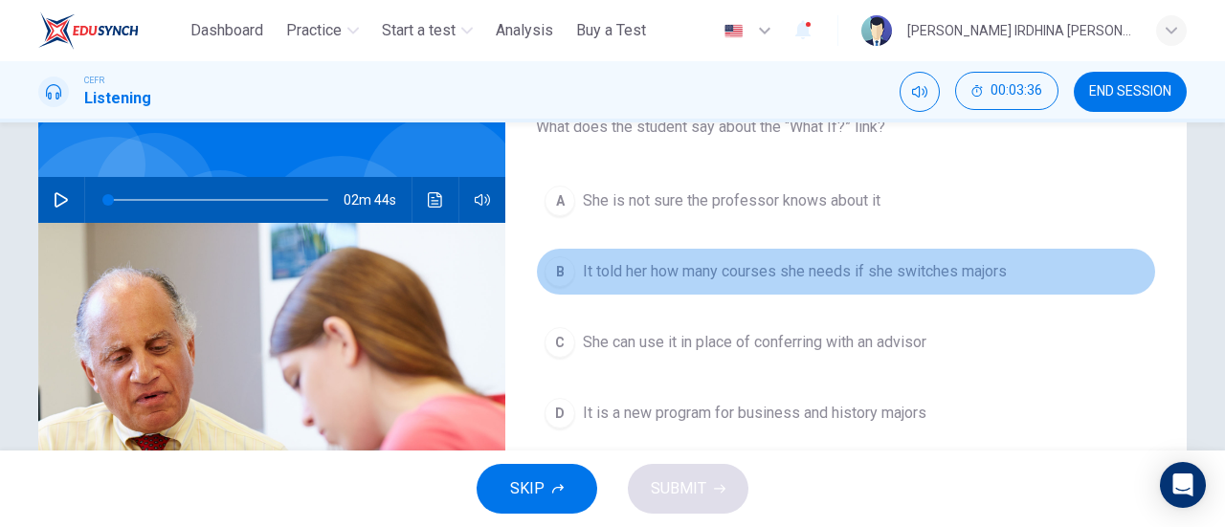
click at [917, 289] on button "B It told her how many courses she needs if she switches majors" at bounding box center [846, 272] width 620 height 48
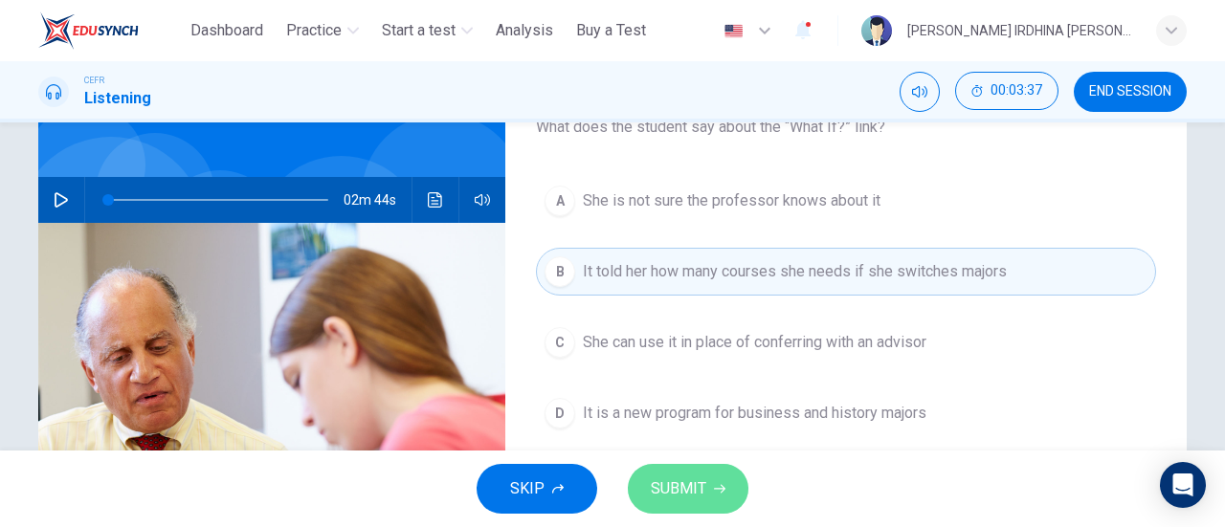
click at [705, 492] on button "SUBMIT" at bounding box center [688, 489] width 121 height 50
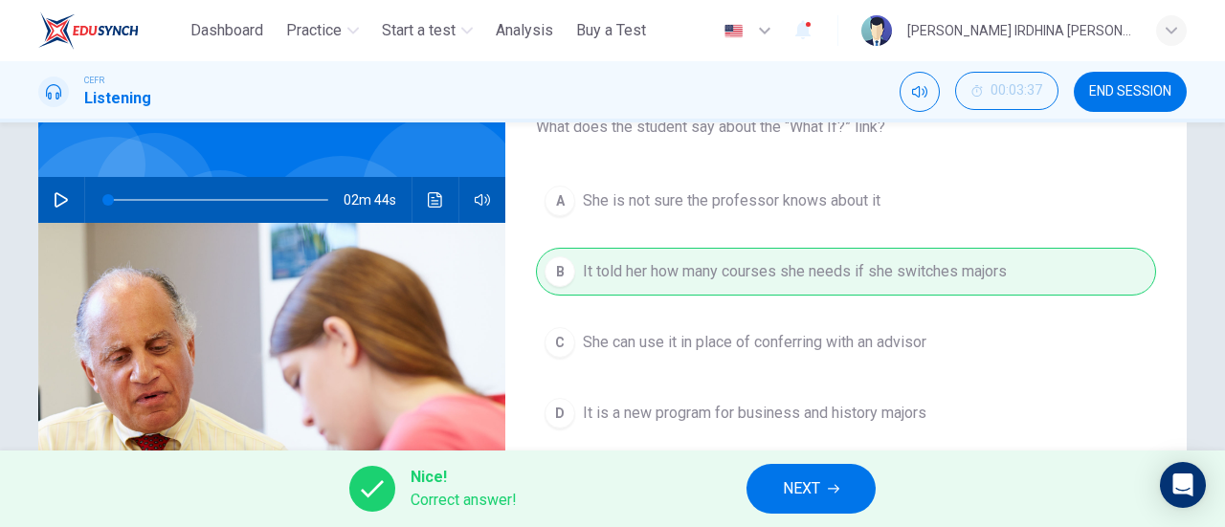
click at [802, 456] on div "Nice! Correct answer! NEXT" at bounding box center [612, 489] width 1225 height 77
click at [800, 500] on span "NEXT" at bounding box center [801, 488] width 37 height 27
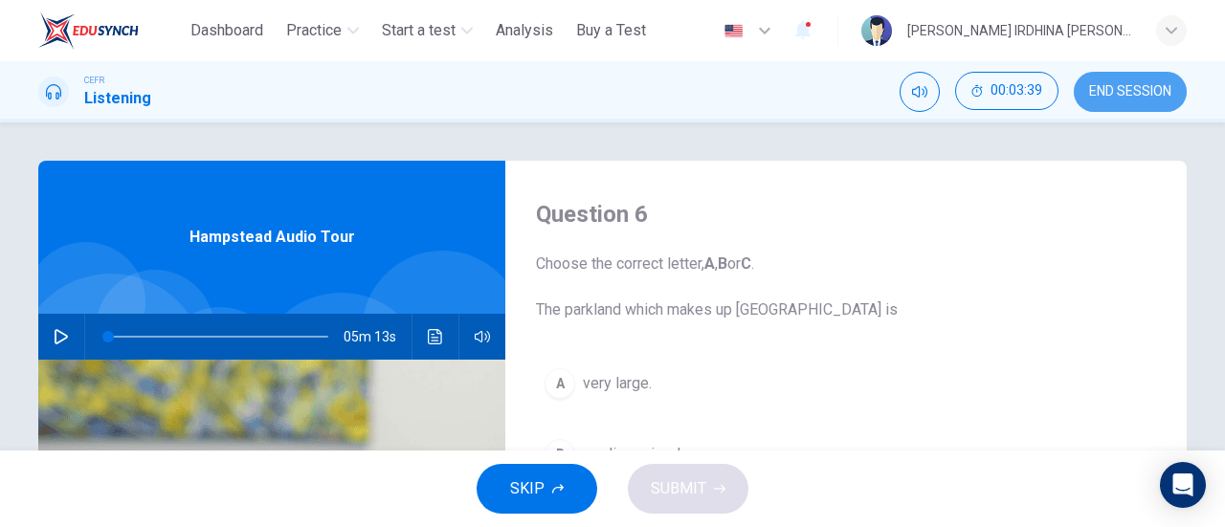
click at [1147, 97] on span "END SESSION" at bounding box center [1130, 91] width 82 height 15
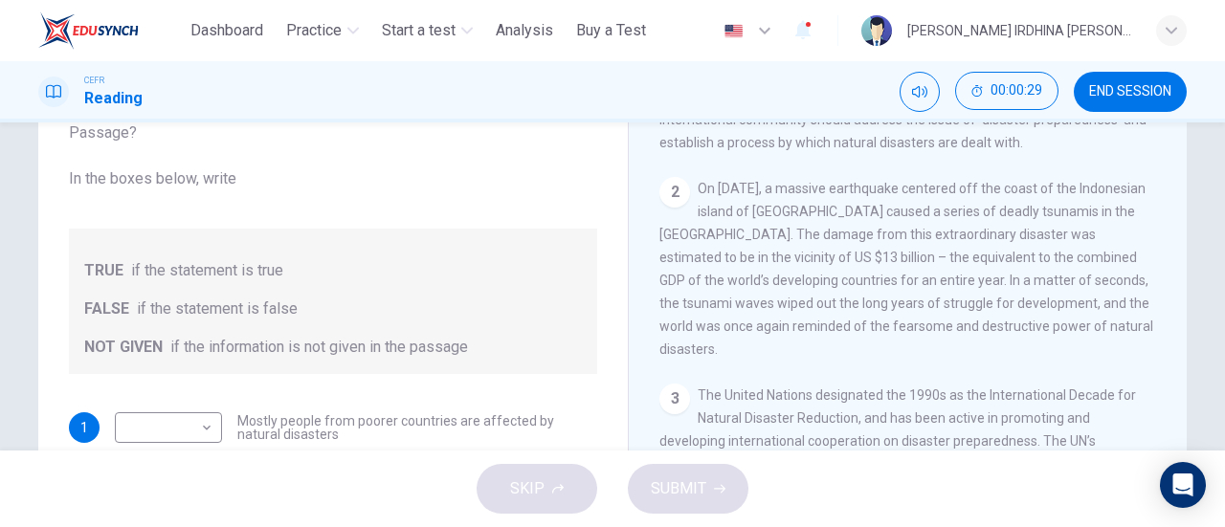
scroll to position [527, 0]
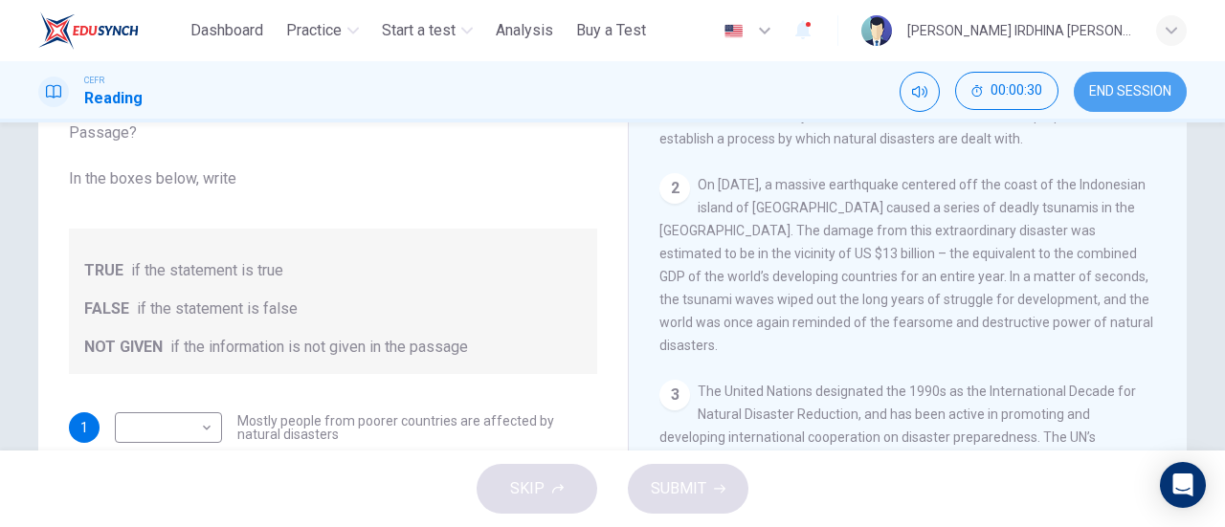
click at [1106, 100] on button "END SESSION" at bounding box center [1129, 92] width 113 height 40
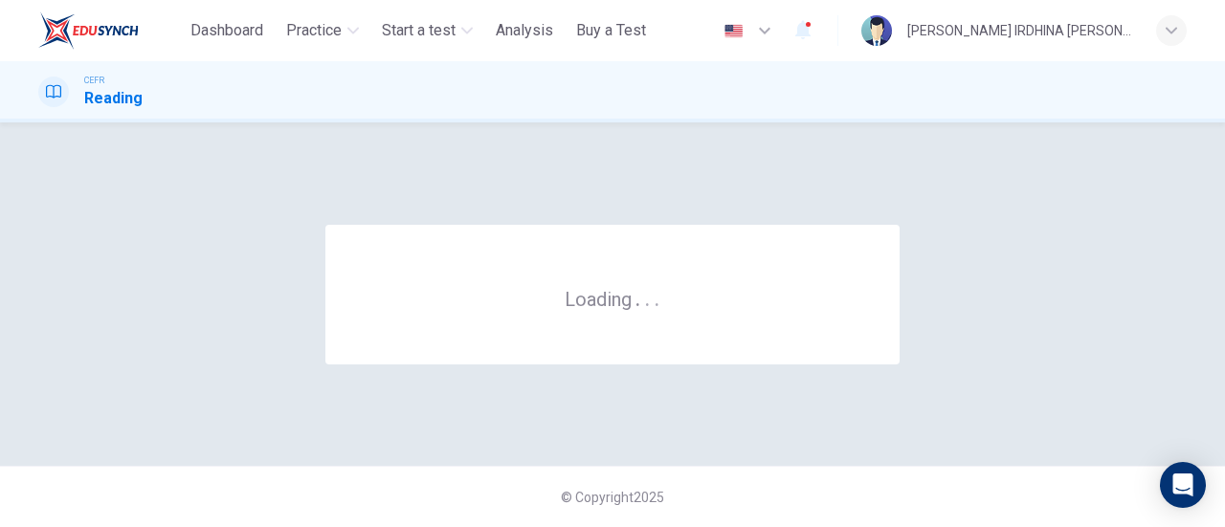
scroll to position [0, 0]
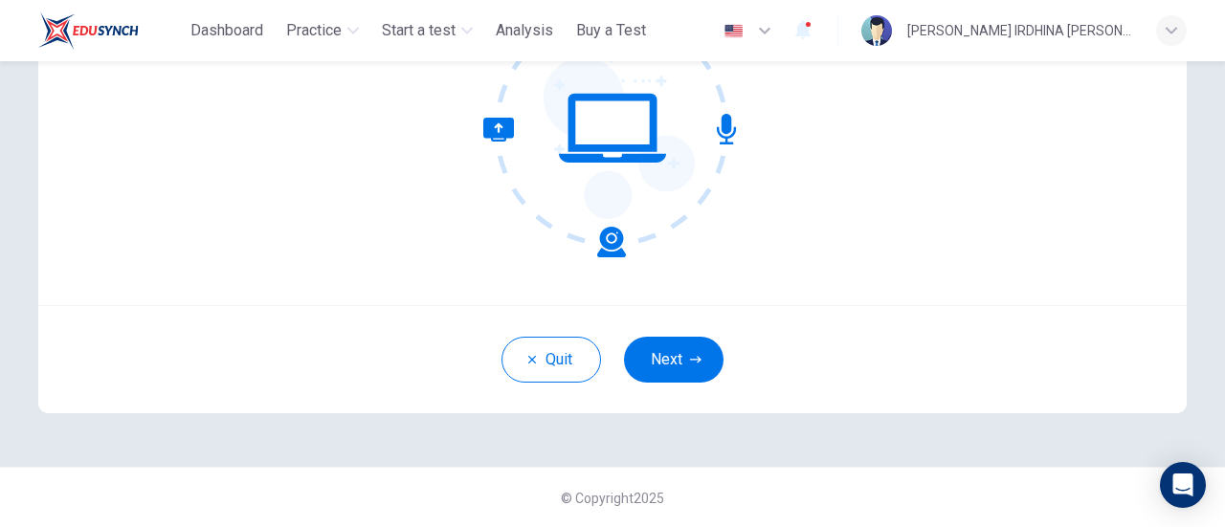
scroll to position [267, 0]
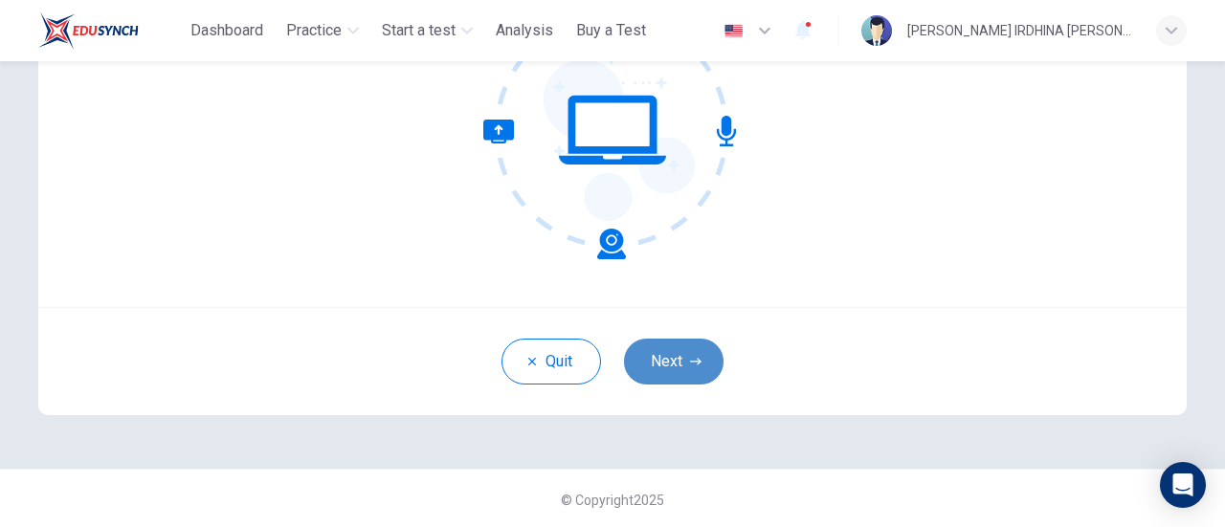
click at [685, 349] on button "Next" at bounding box center [674, 362] width 100 height 46
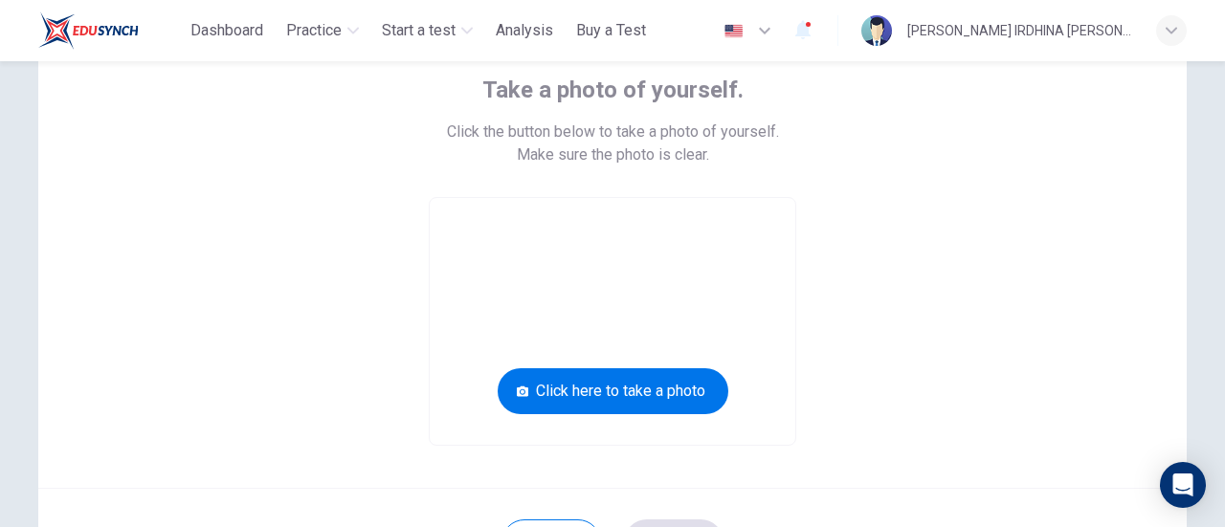
scroll to position [116, 0]
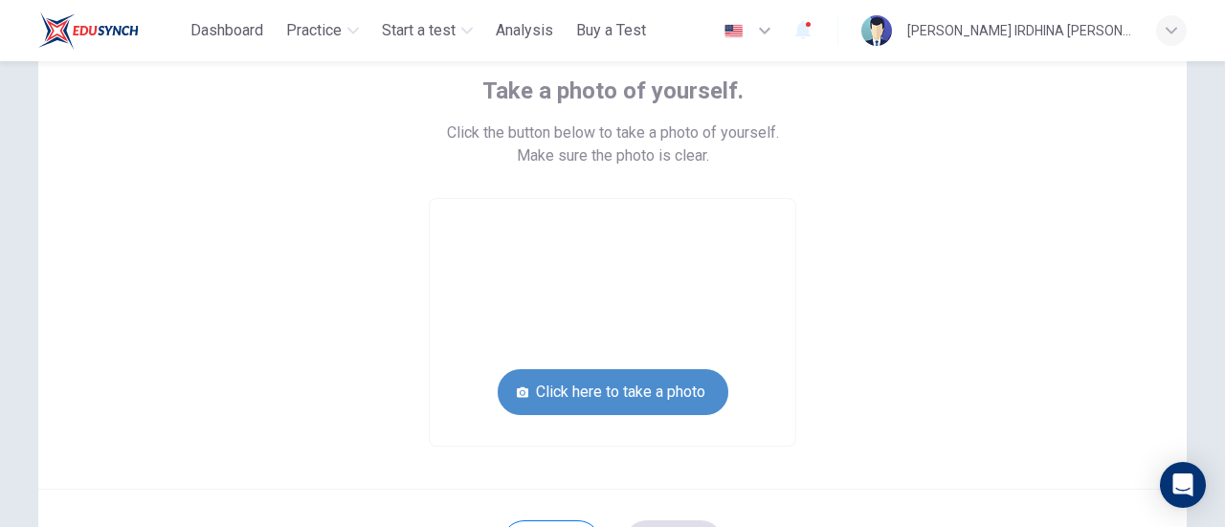
click at [706, 397] on button "Click here to take a photo" at bounding box center [613, 392] width 231 height 46
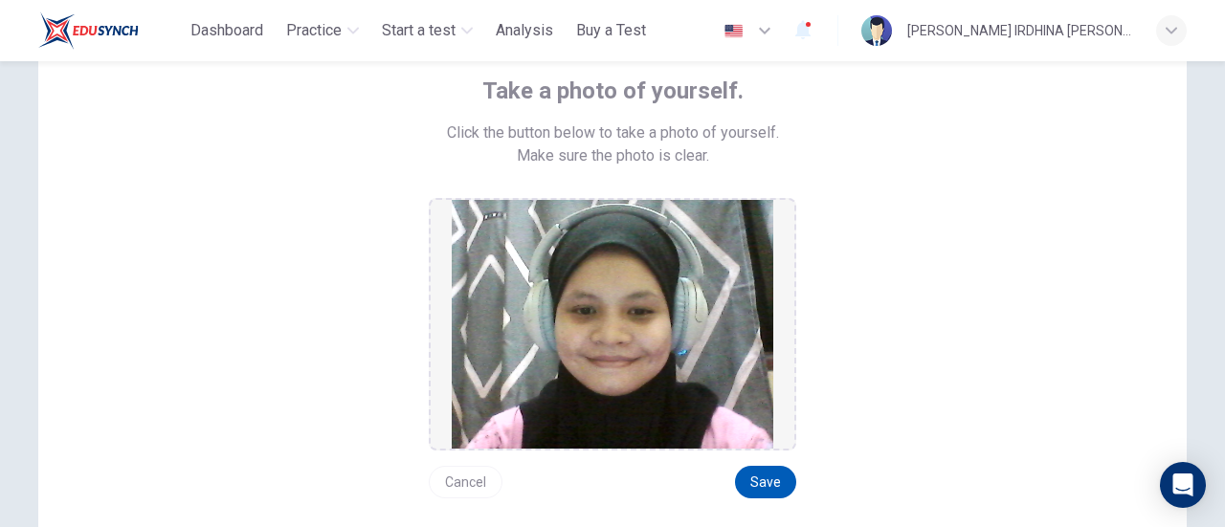
click at [765, 475] on button "Save" at bounding box center [765, 482] width 61 height 33
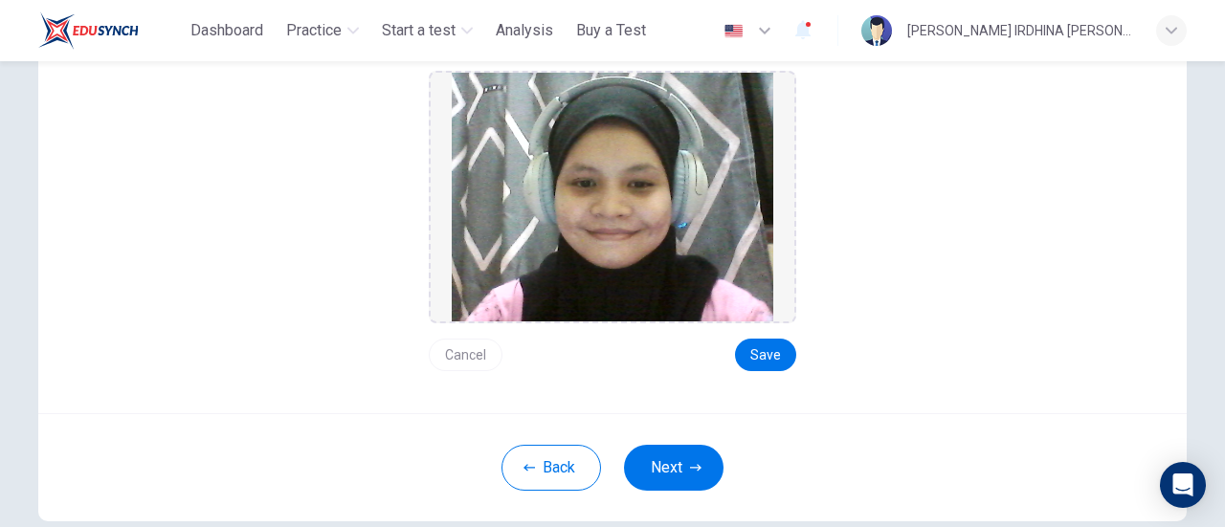
scroll to position [254, 0]
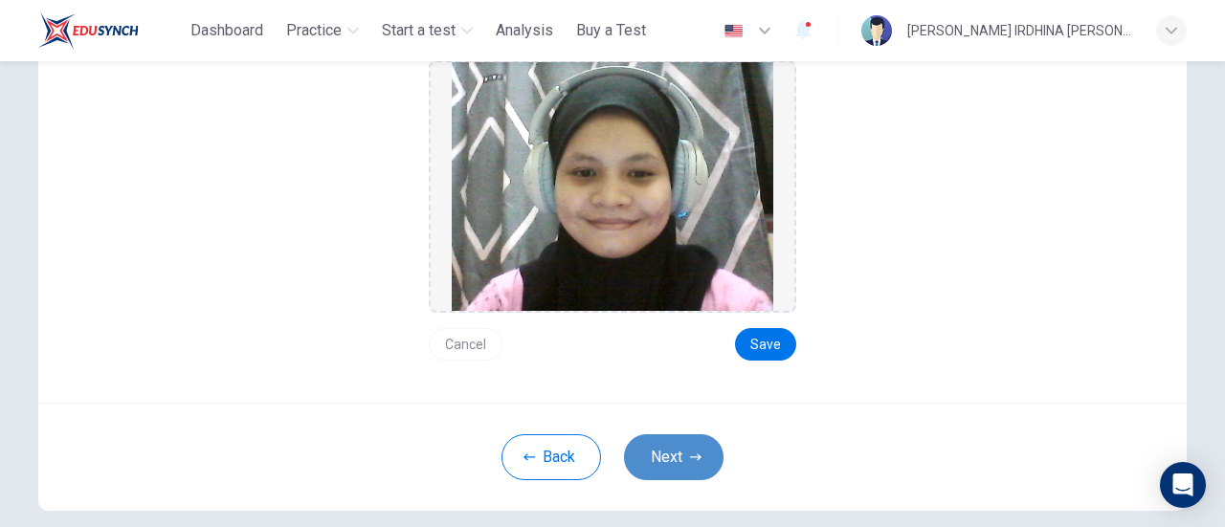
click at [664, 445] on button "Next" at bounding box center [674, 457] width 100 height 46
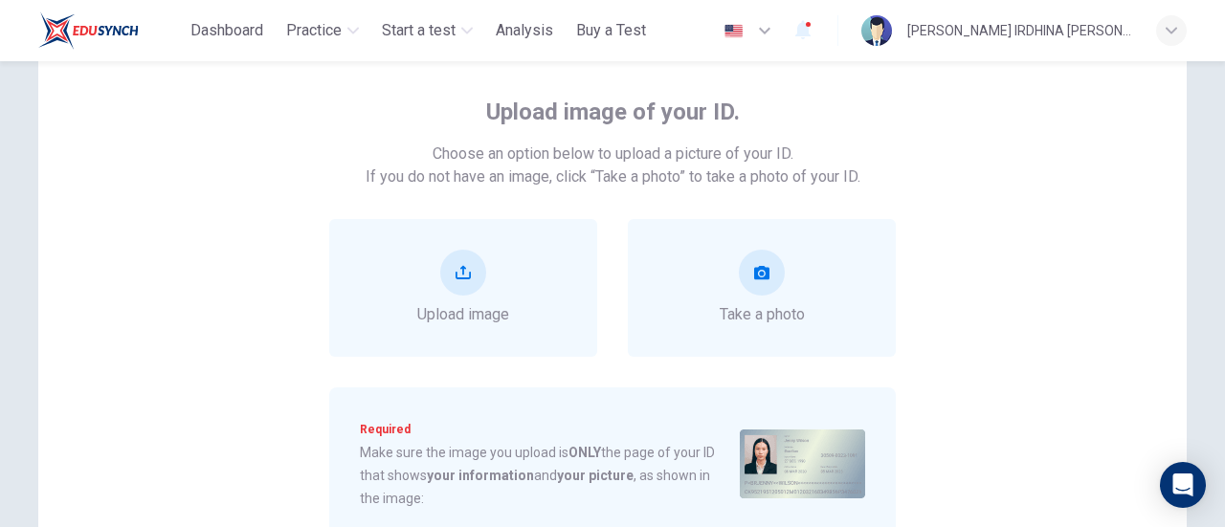
scroll to position [94, 0]
click at [756, 280] on button "take photo" at bounding box center [762, 274] width 46 height 46
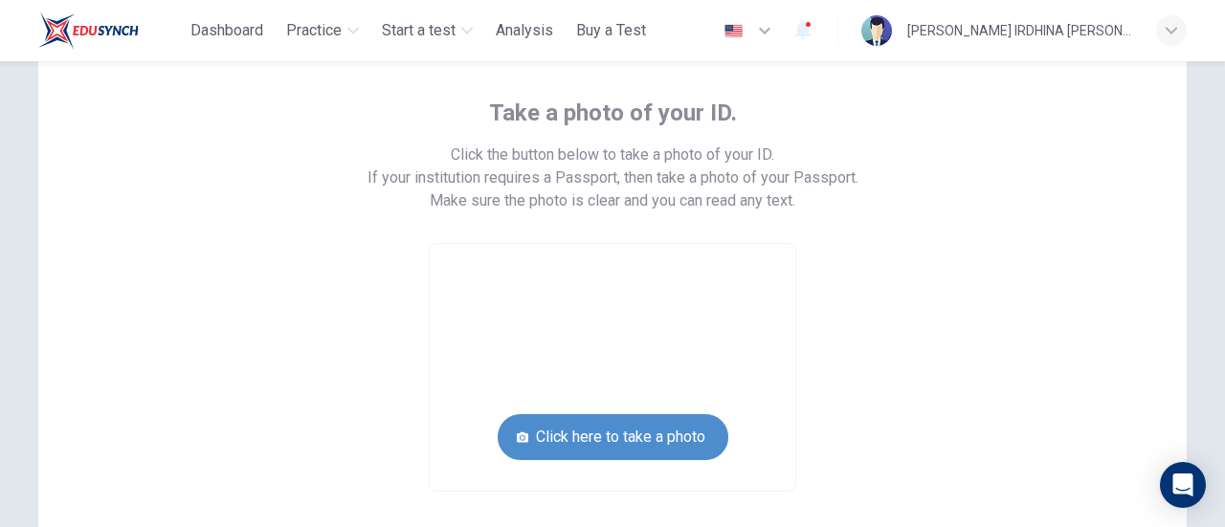
click at [586, 437] on button "Click here to take a photo" at bounding box center [613, 437] width 231 height 46
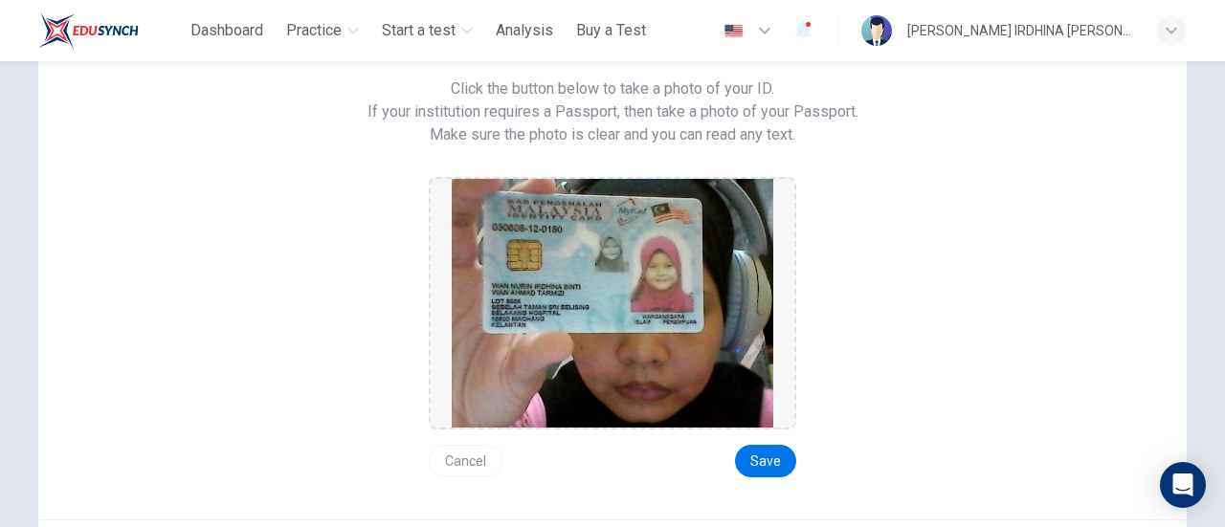
scroll to position [166, 0]
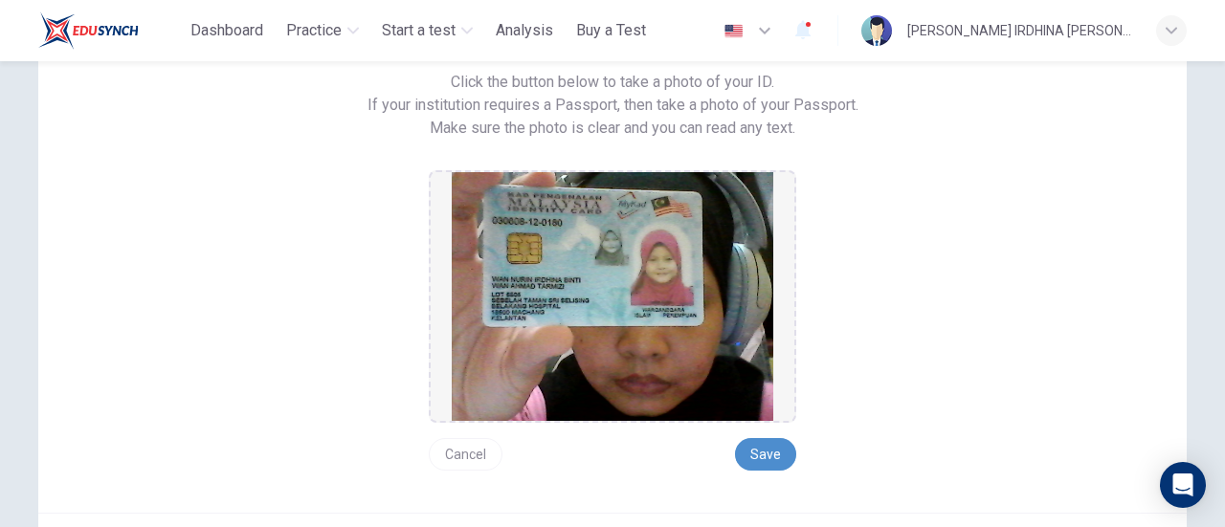
click at [767, 450] on button "Save" at bounding box center [765, 454] width 61 height 33
click at [756, 450] on button "Save" at bounding box center [765, 454] width 61 height 33
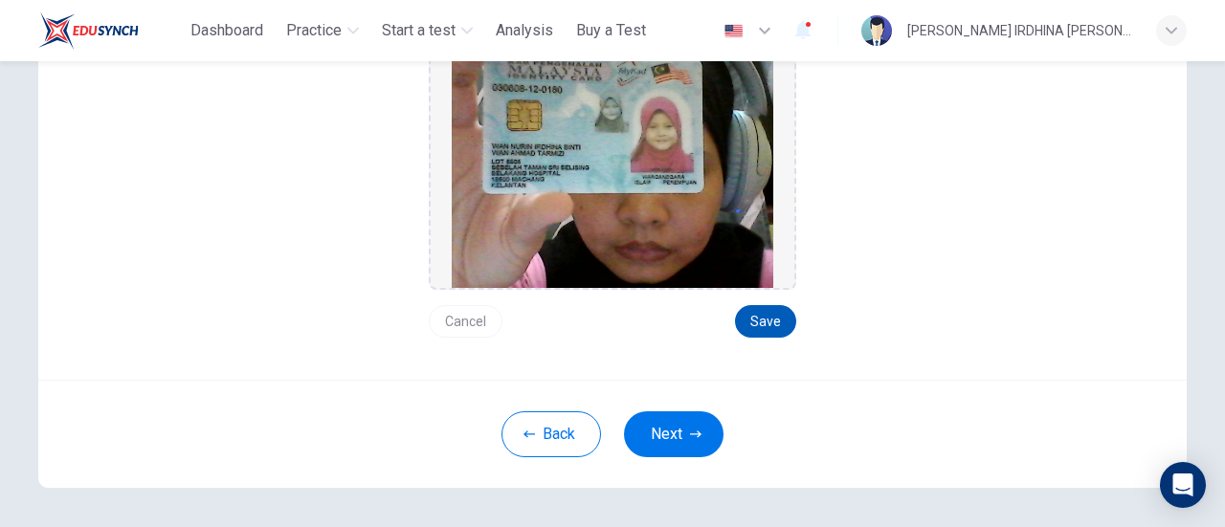
scroll to position [309, 0]
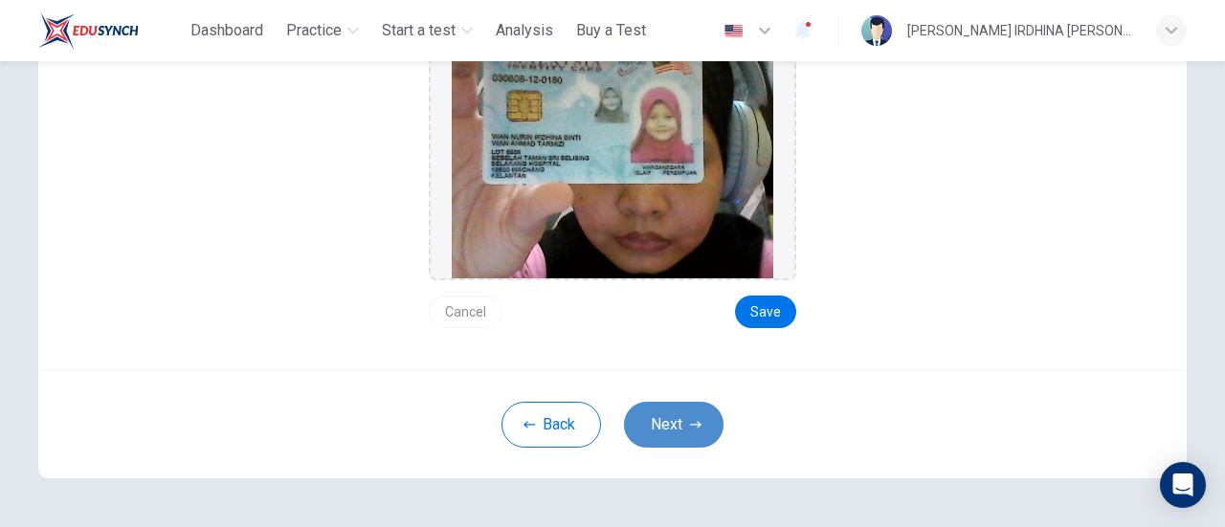
click at [676, 422] on button "Next" at bounding box center [674, 425] width 100 height 46
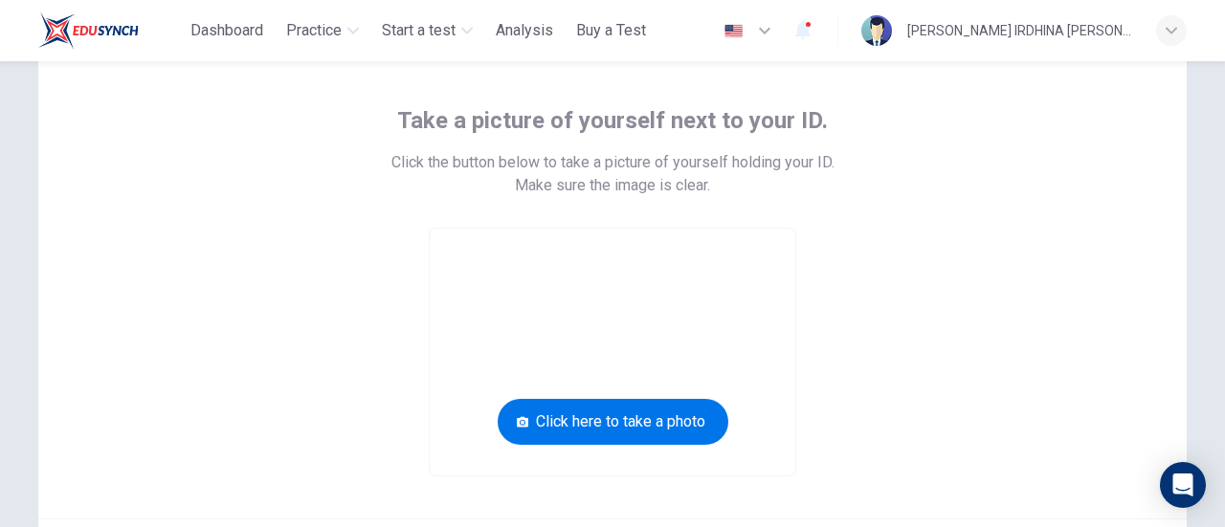
scroll to position [92, 0]
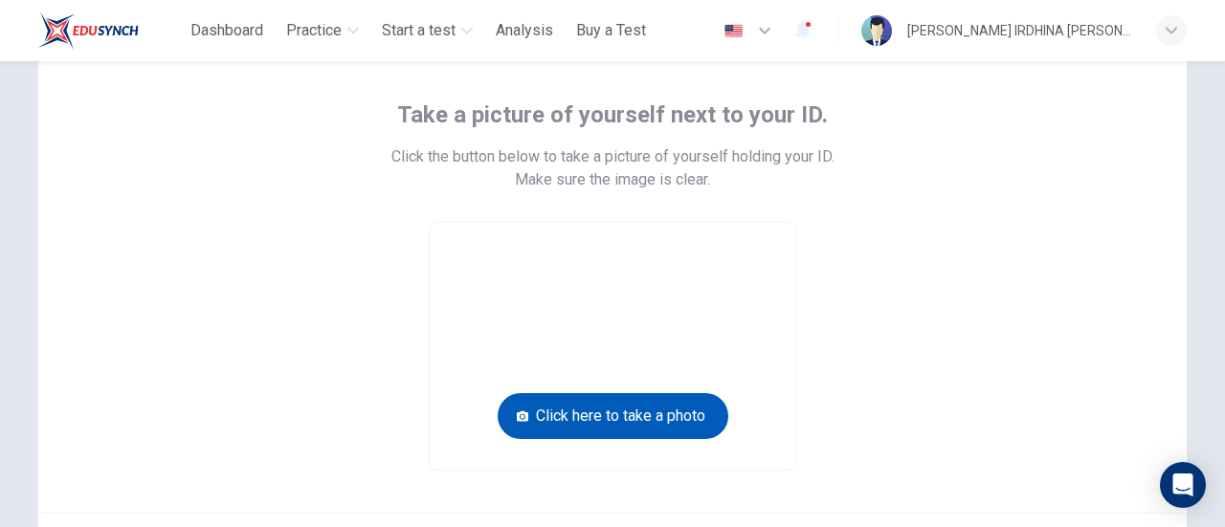
click at [660, 427] on button "Click here to take a photo" at bounding box center [613, 416] width 231 height 46
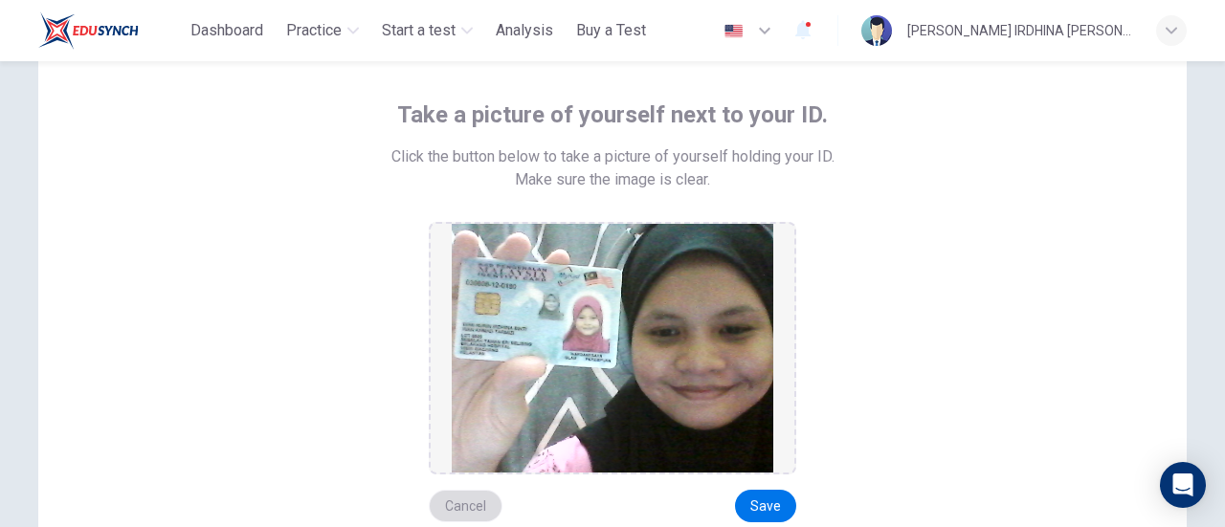
click at [455, 504] on button "Cancel" at bounding box center [466, 506] width 74 height 33
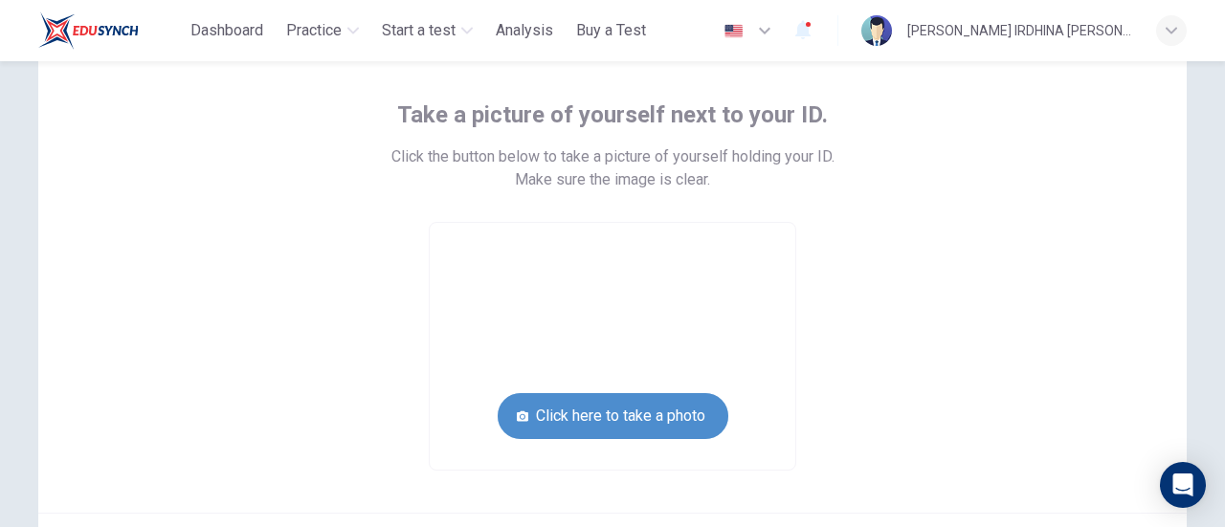
click at [586, 428] on button "Click here to take a photo" at bounding box center [613, 416] width 231 height 46
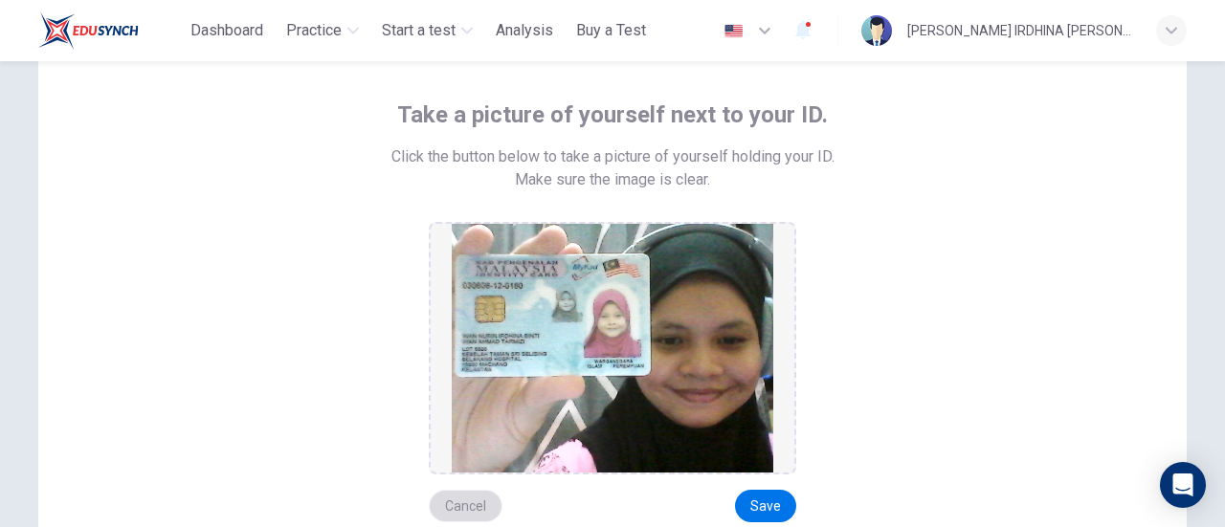
click at [452, 508] on button "Cancel" at bounding box center [466, 506] width 74 height 33
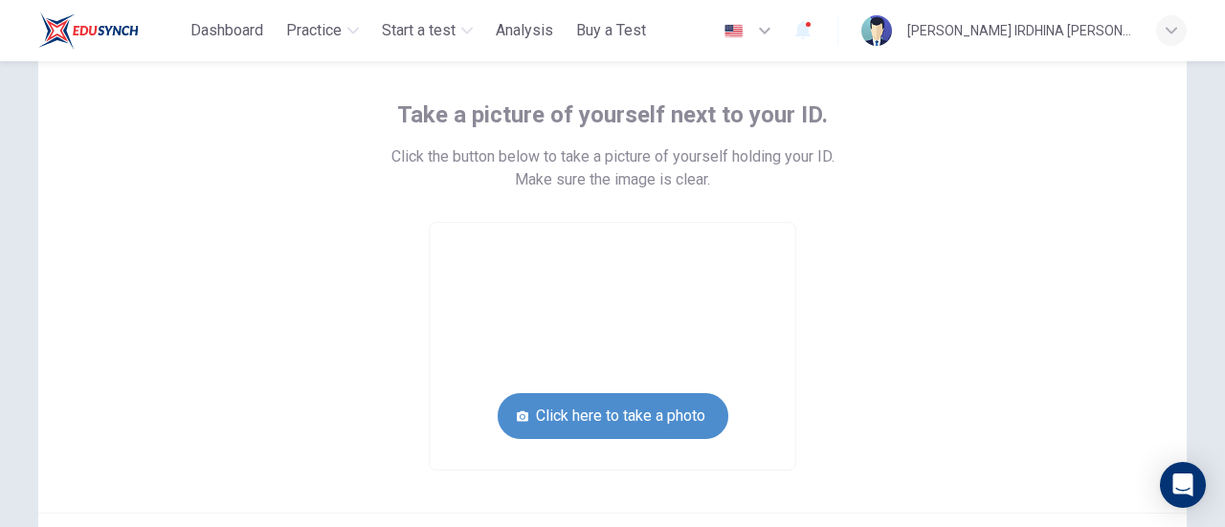
click at [662, 416] on button "Click here to take a photo" at bounding box center [613, 416] width 231 height 46
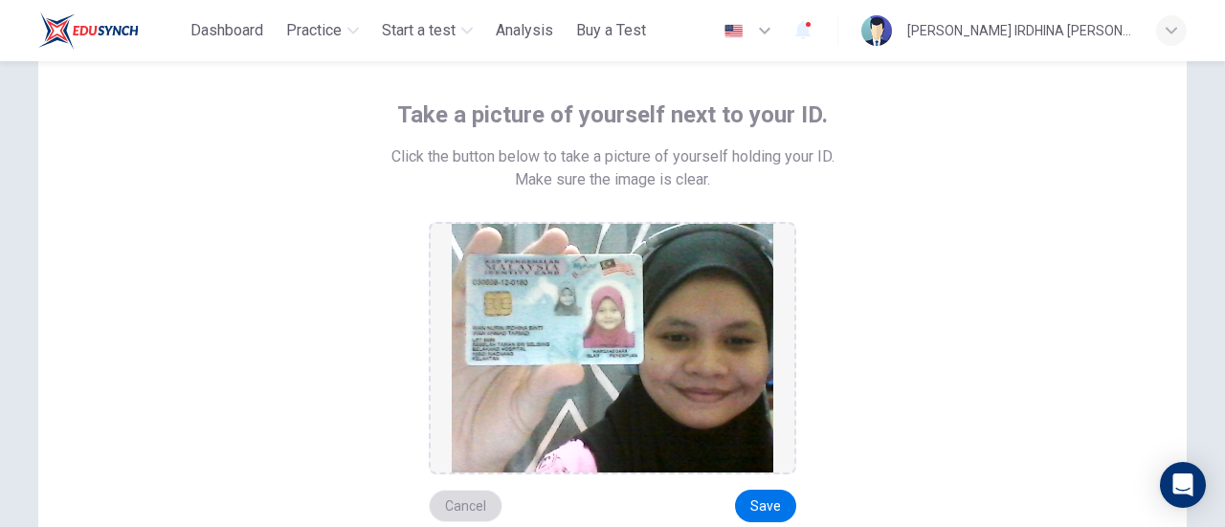
click at [475, 497] on button "Cancel" at bounding box center [466, 506] width 74 height 33
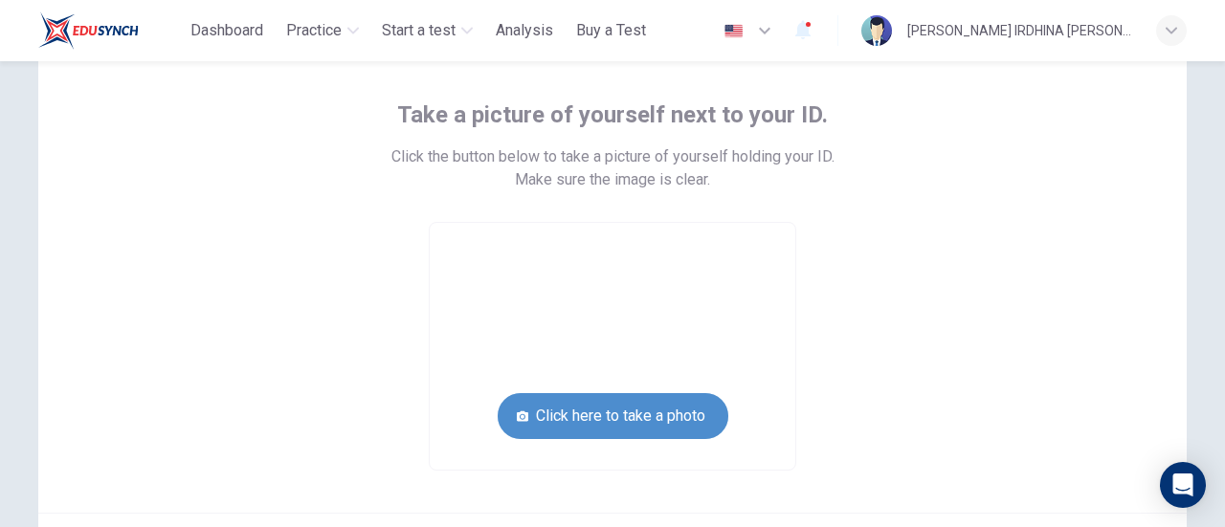
click at [625, 433] on button "Click here to take a photo" at bounding box center [613, 416] width 231 height 46
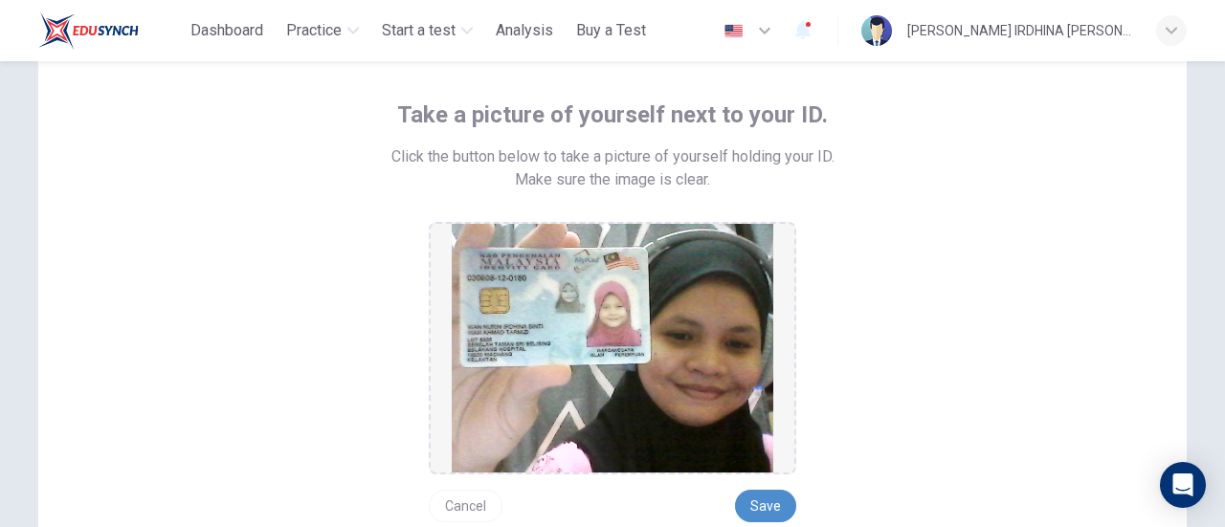
click at [758, 506] on button "Save" at bounding box center [765, 506] width 61 height 33
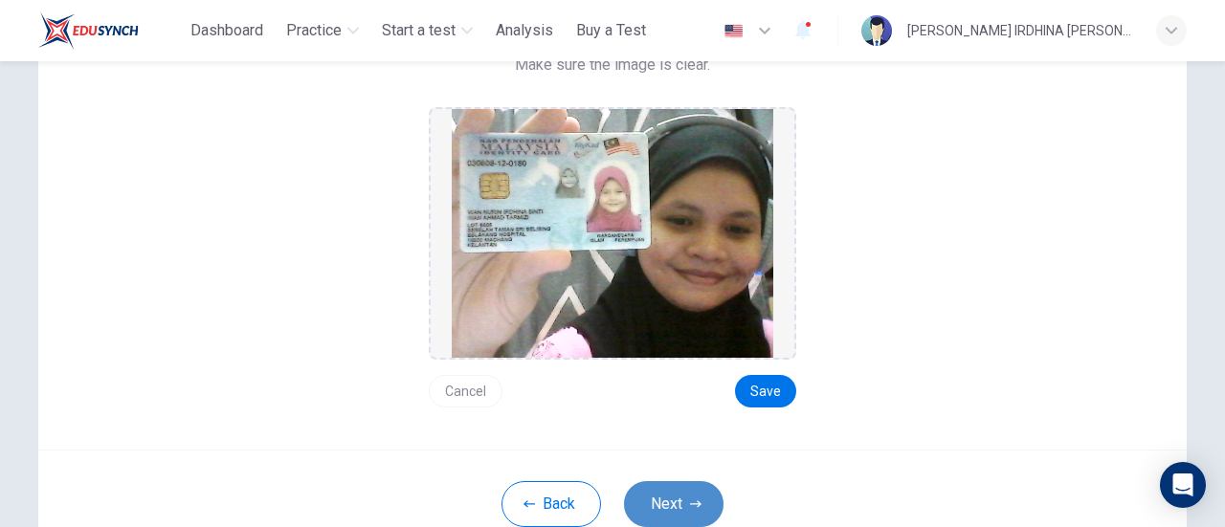
click at [672, 504] on button "Next" at bounding box center [674, 504] width 100 height 46
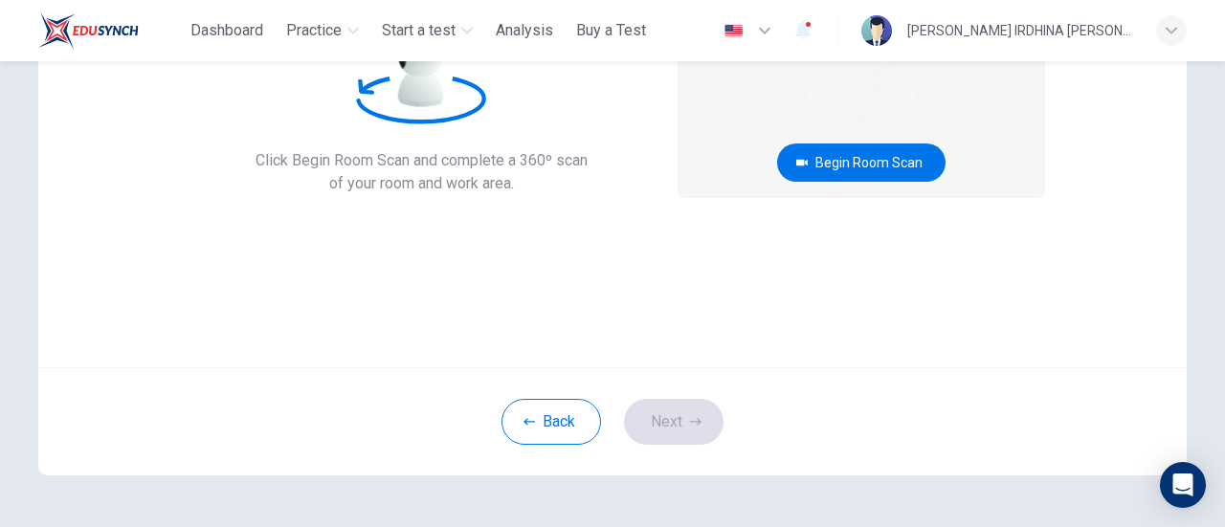
scroll to position [0, 0]
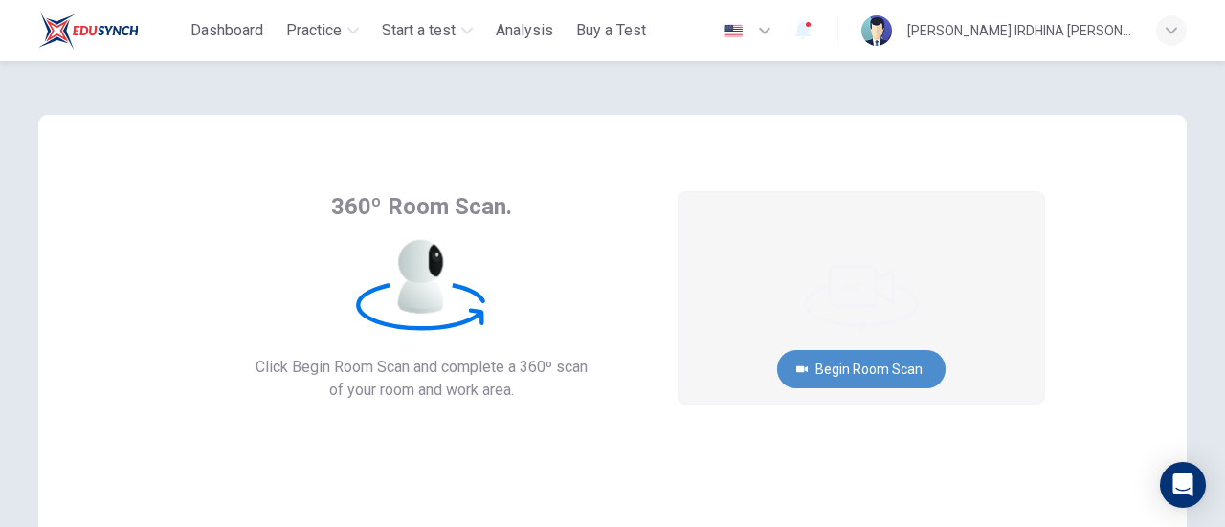
click at [905, 361] on button "Begin Room Scan" at bounding box center [861, 369] width 168 height 38
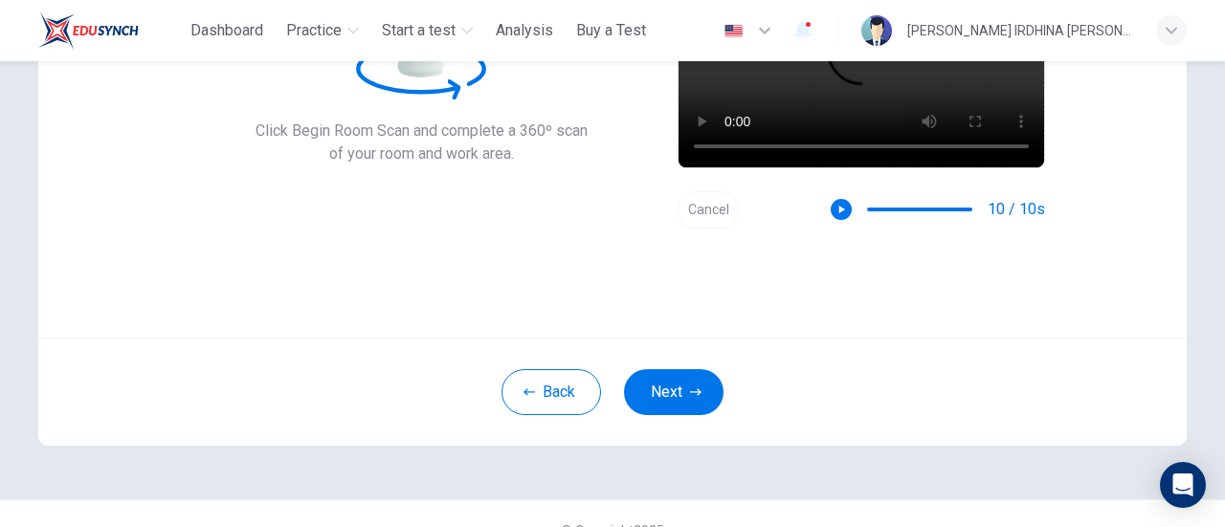
scroll to position [235, 0]
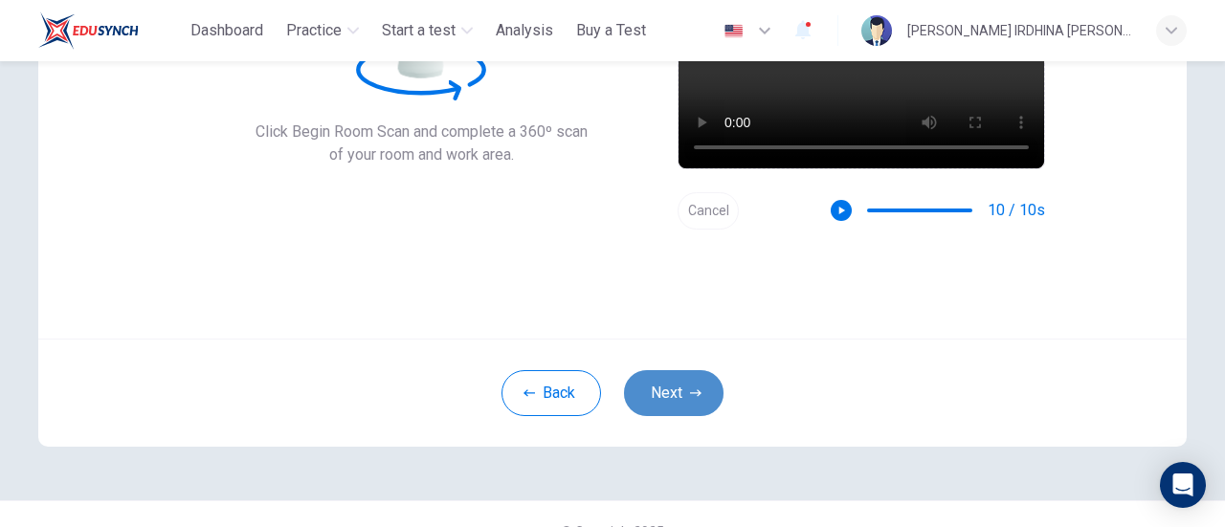
click at [658, 385] on button "Next" at bounding box center [674, 393] width 100 height 46
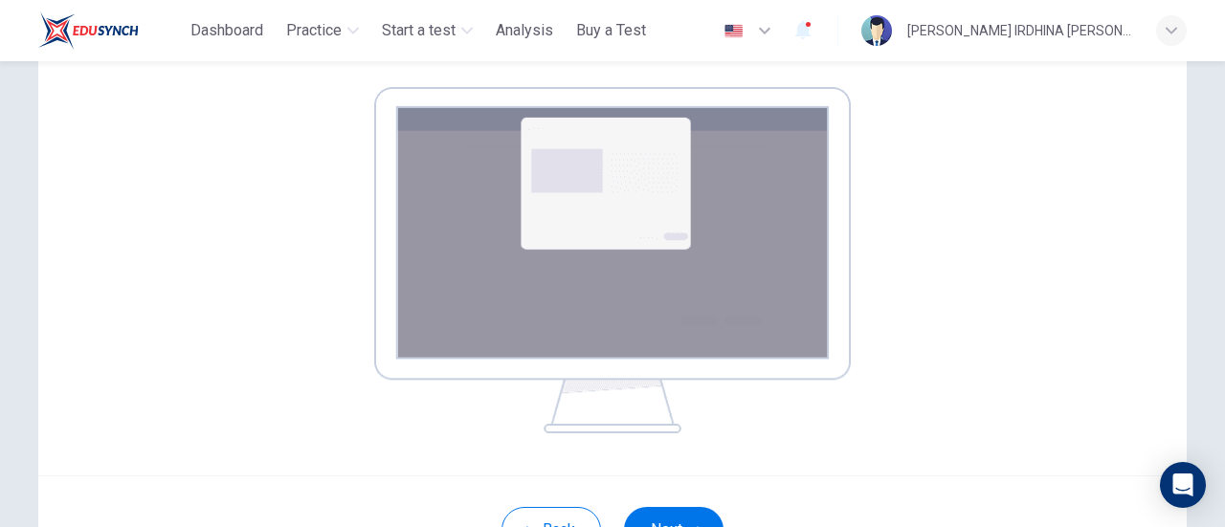
scroll to position [323, 0]
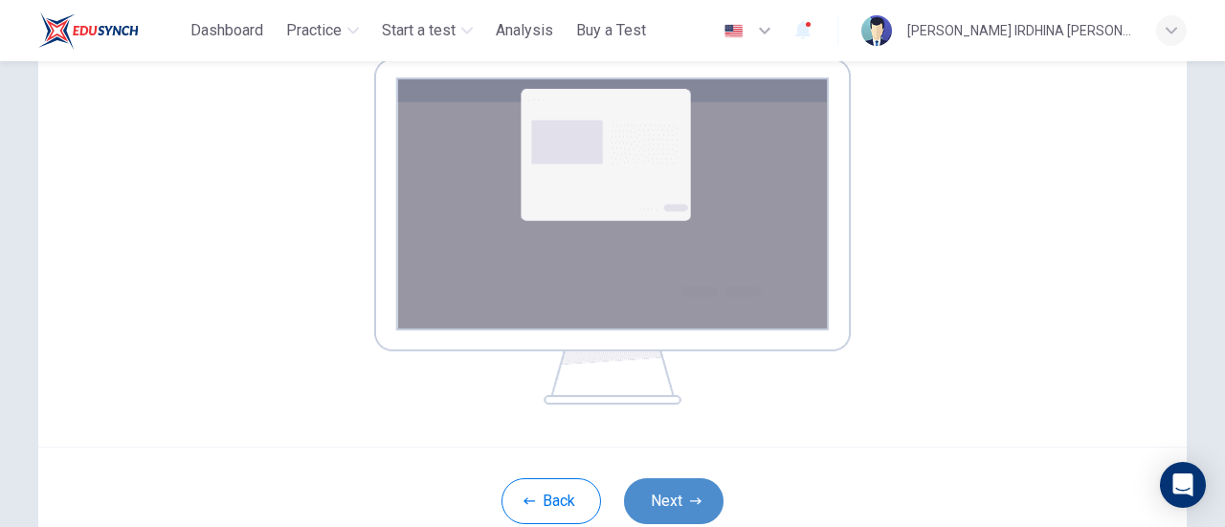
click at [657, 497] on button "Next" at bounding box center [674, 501] width 100 height 46
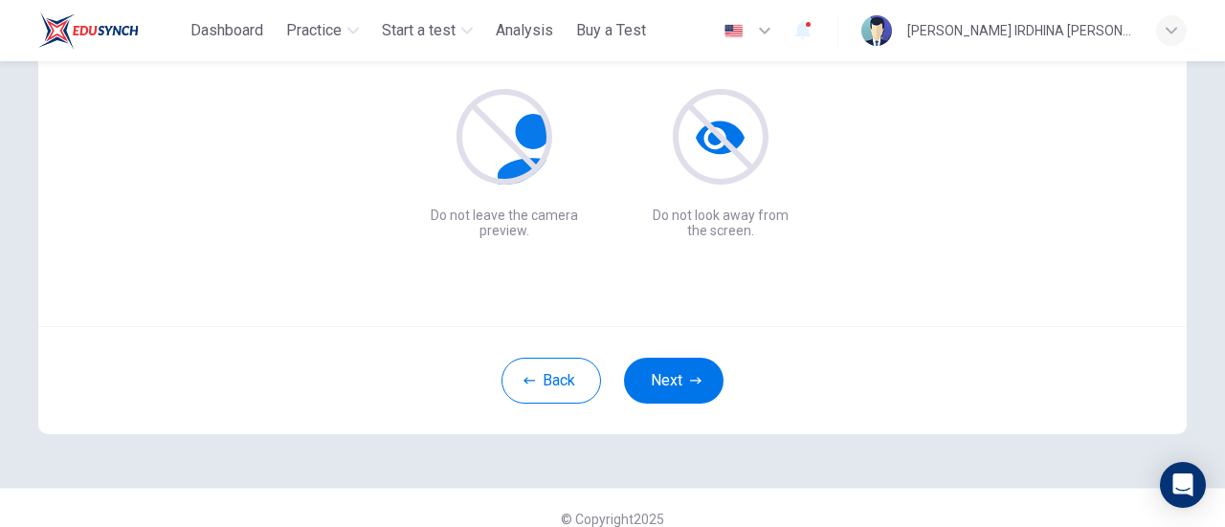
scroll to position [249, 0]
click at [683, 382] on button "Next" at bounding box center [674, 380] width 100 height 46
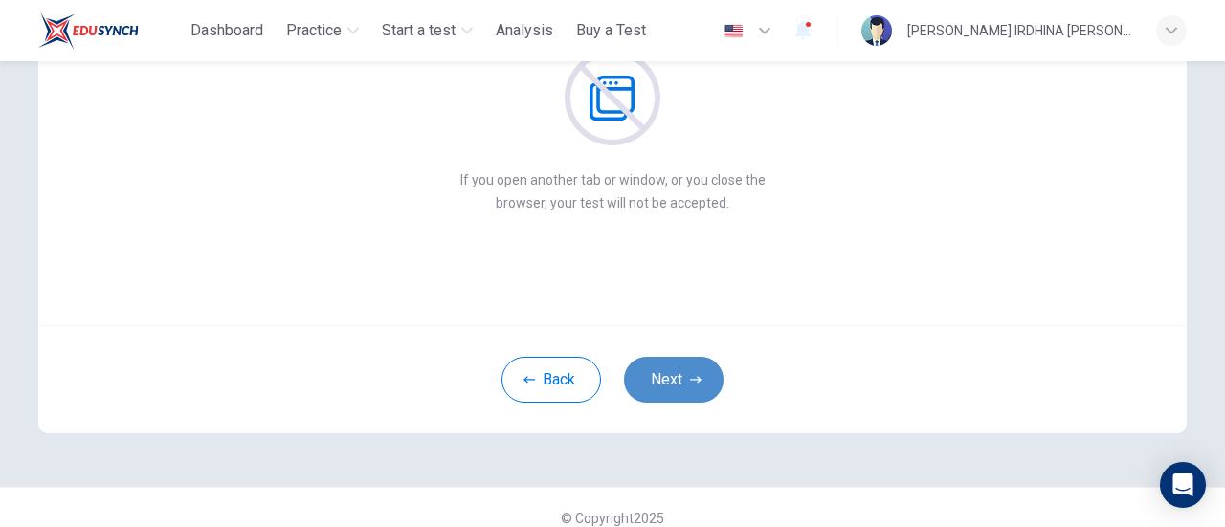
click at [683, 382] on button "Next" at bounding box center [674, 380] width 100 height 46
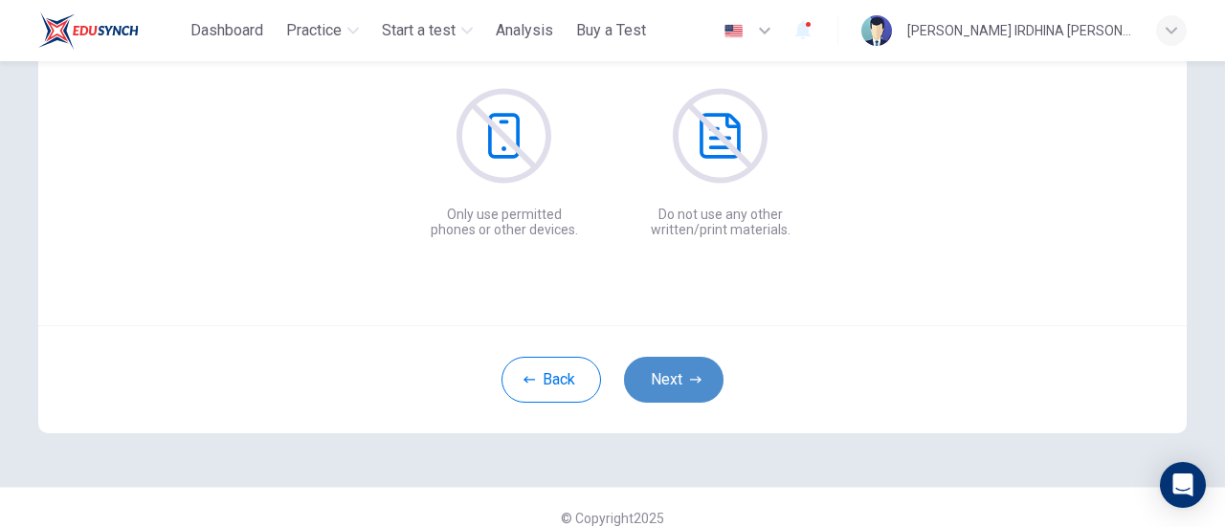
click at [683, 382] on button "Next" at bounding box center [674, 380] width 100 height 46
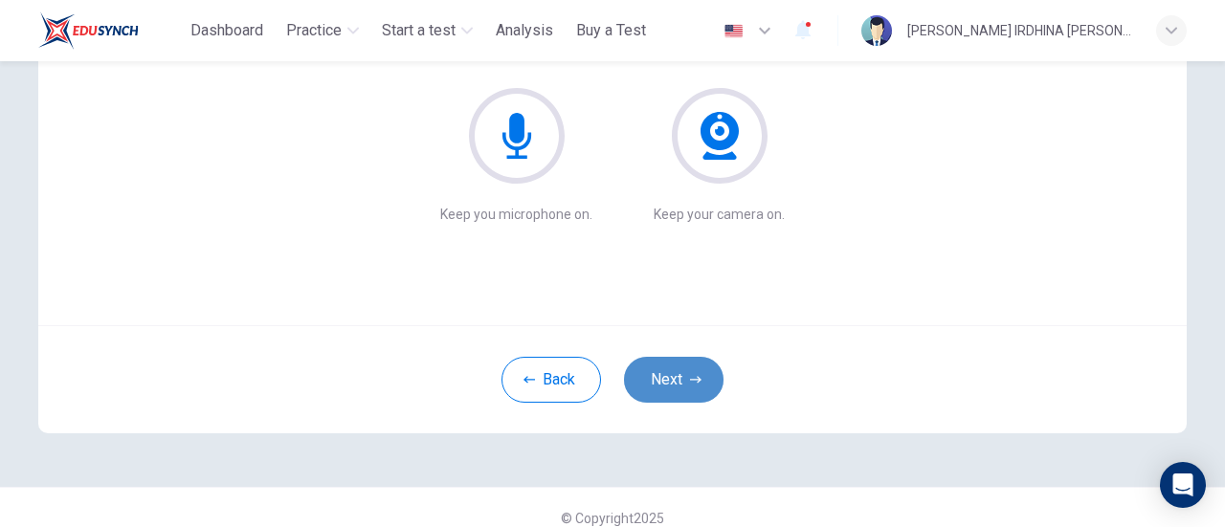
click at [683, 382] on button "Next" at bounding box center [674, 380] width 100 height 46
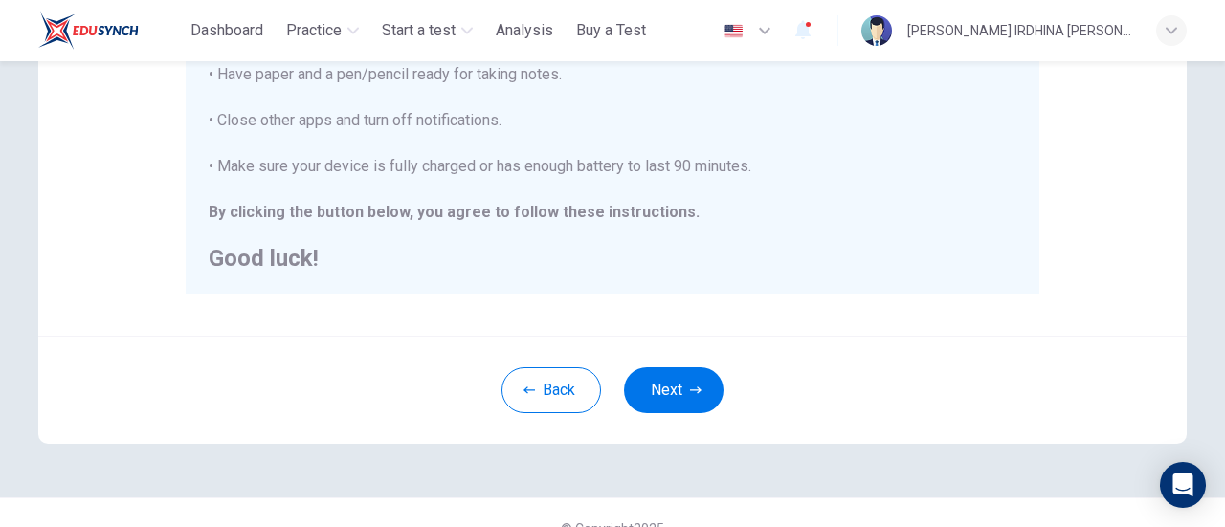
scroll to position [536, 0]
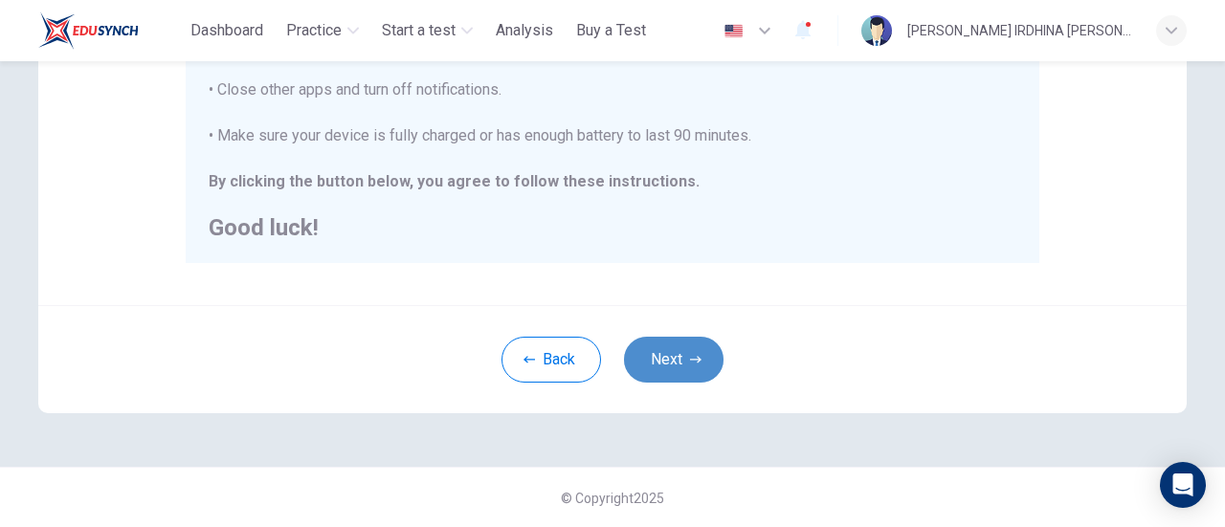
click at [658, 353] on button "Next" at bounding box center [674, 360] width 100 height 46
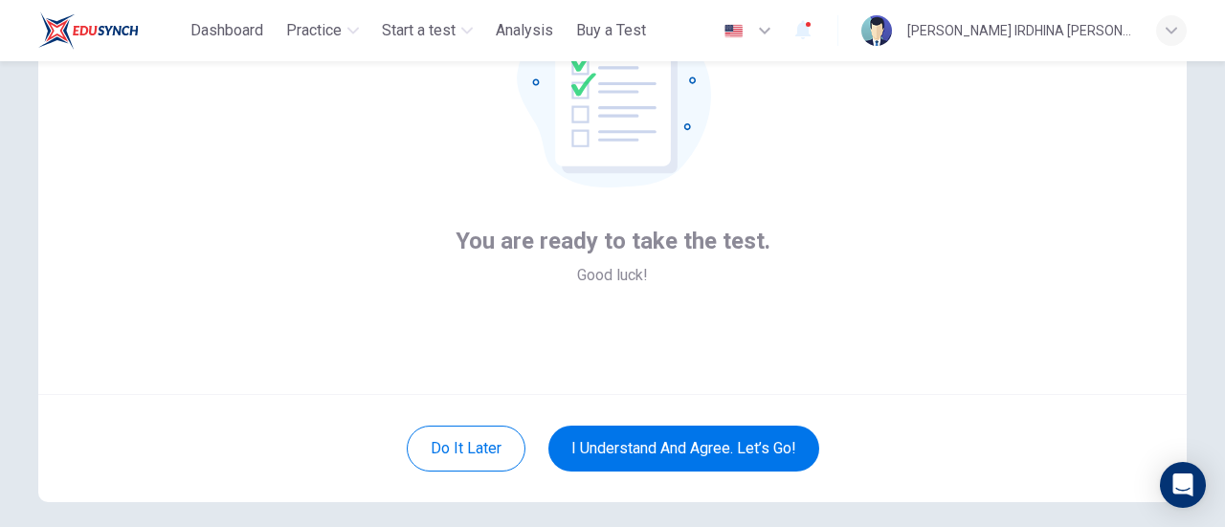
scroll to position [183, 0]
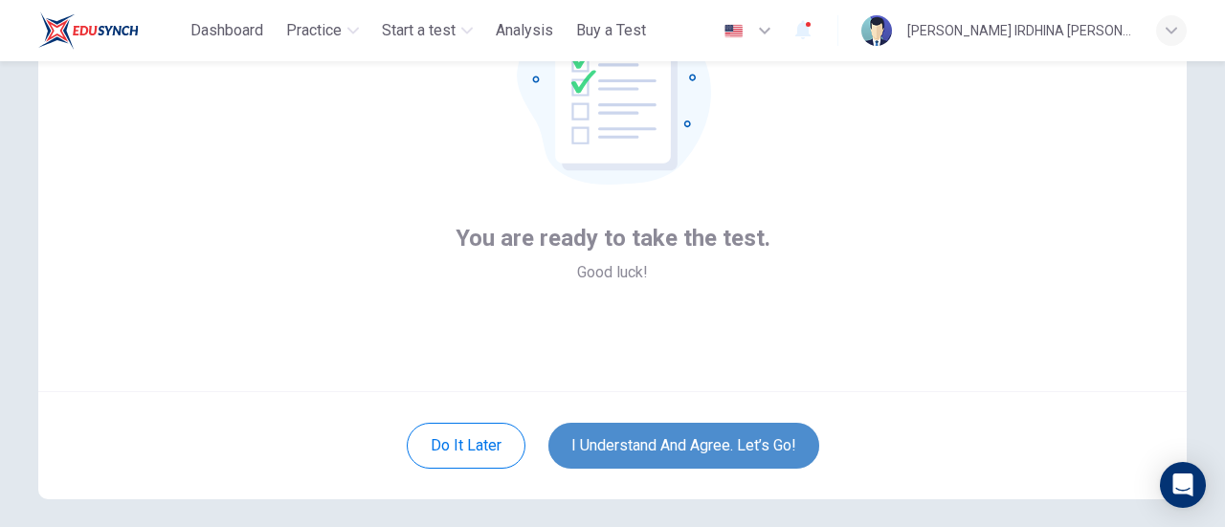
click at [710, 449] on button "I understand and agree. Let’s go!" at bounding box center [683, 446] width 271 height 46
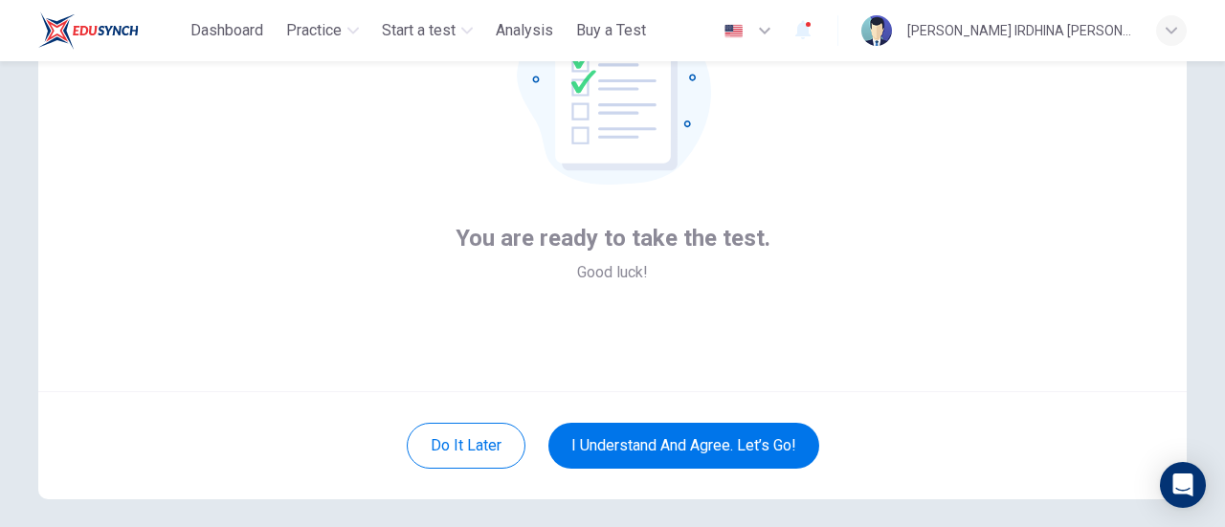
scroll to position [91, 0]
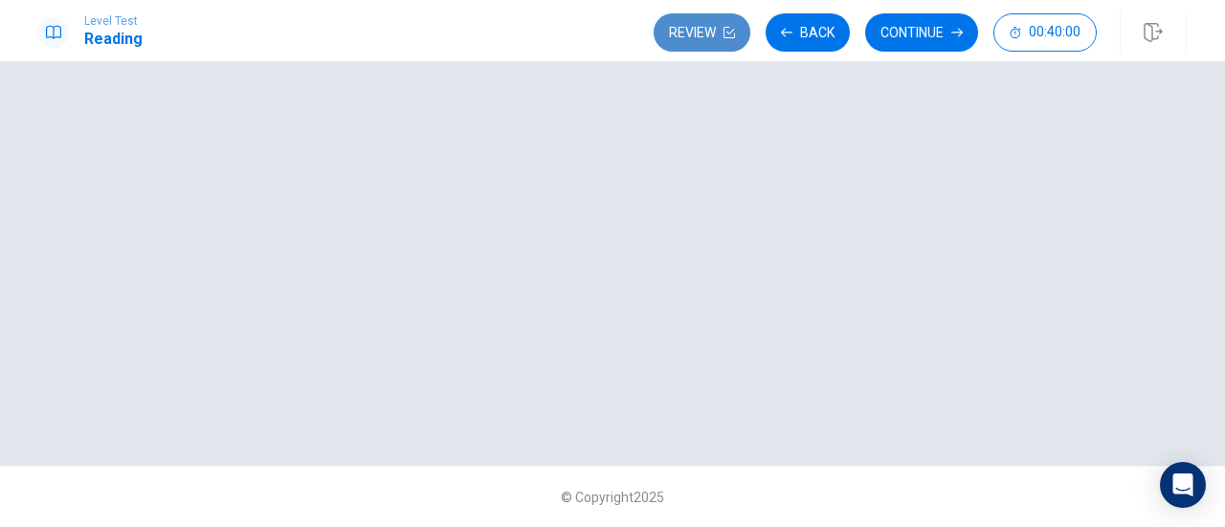
click at [710, 32] on button "Review" at bounding box center [701, 32] width 97 height 38
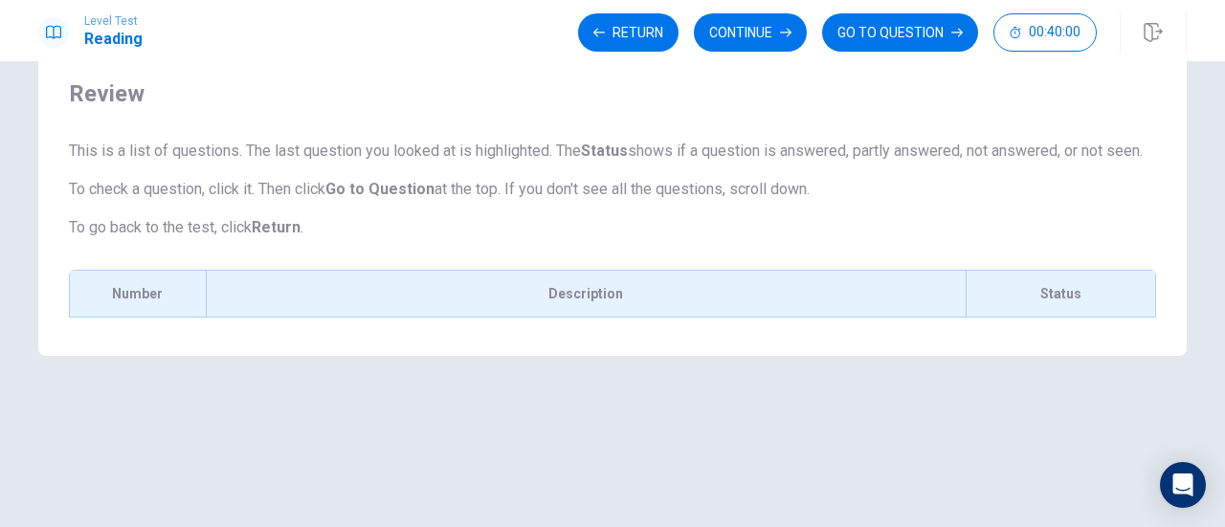
scroll to position [0, 0]
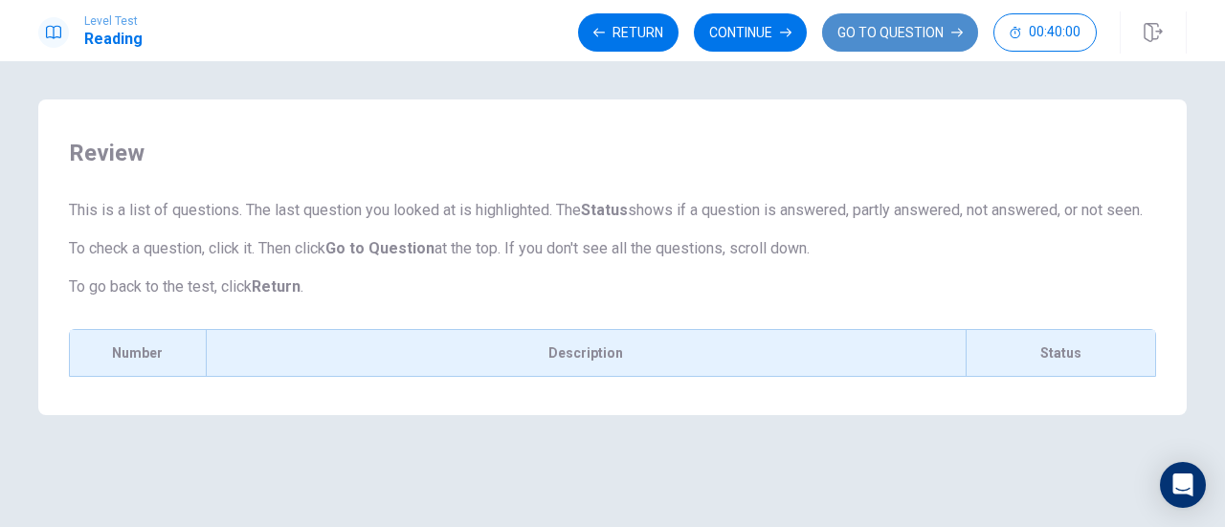
click at [883, 24] on button "GO TO QUESTION" at bounding box center [900, 32] width 156 height 38
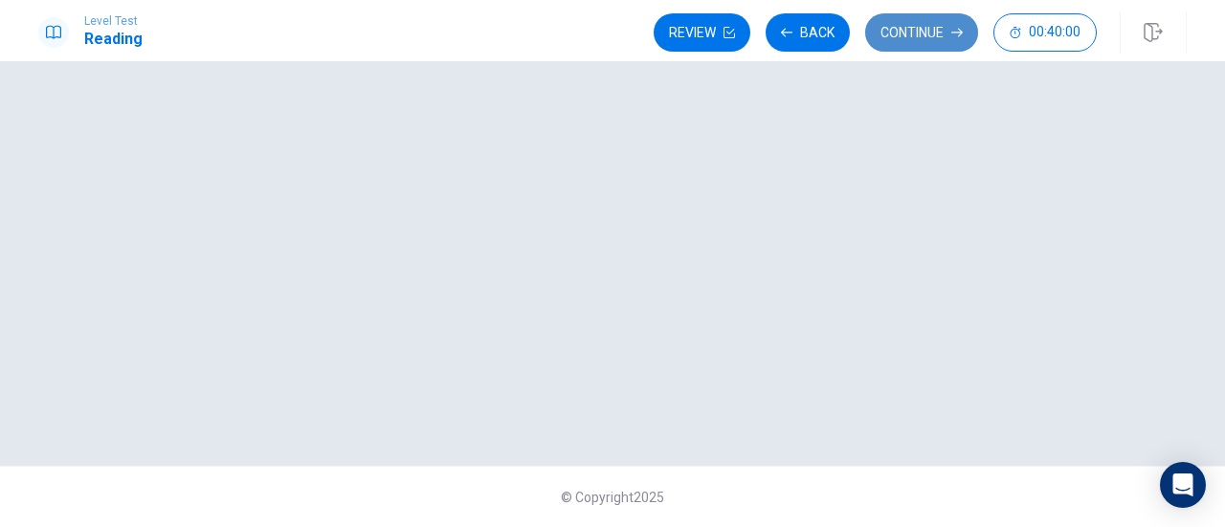
click at [936, 37] on button "Continue" at bounding box center [921, 32] width 113 height 38
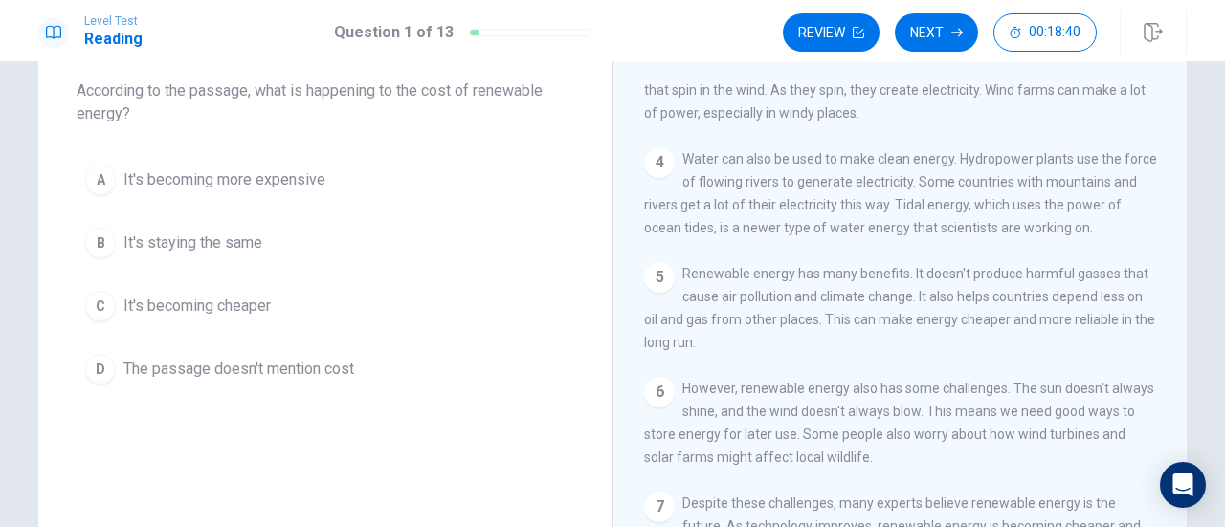
scroll to position [100, 0]
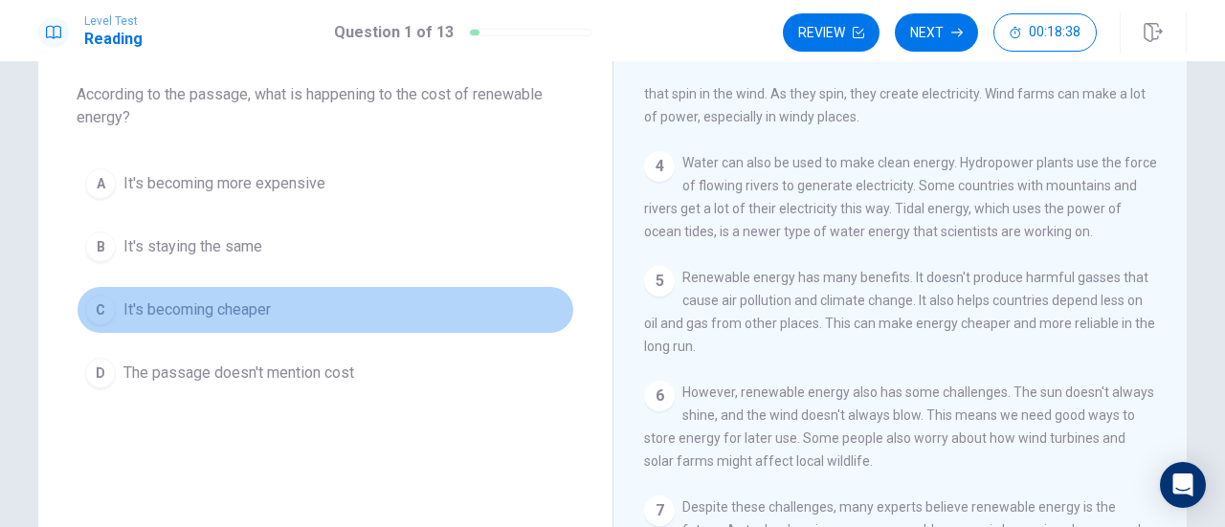
click at [325, 303] on button "C It's becoming cheaper" at bounding box center [326, 310] width 498 height 48
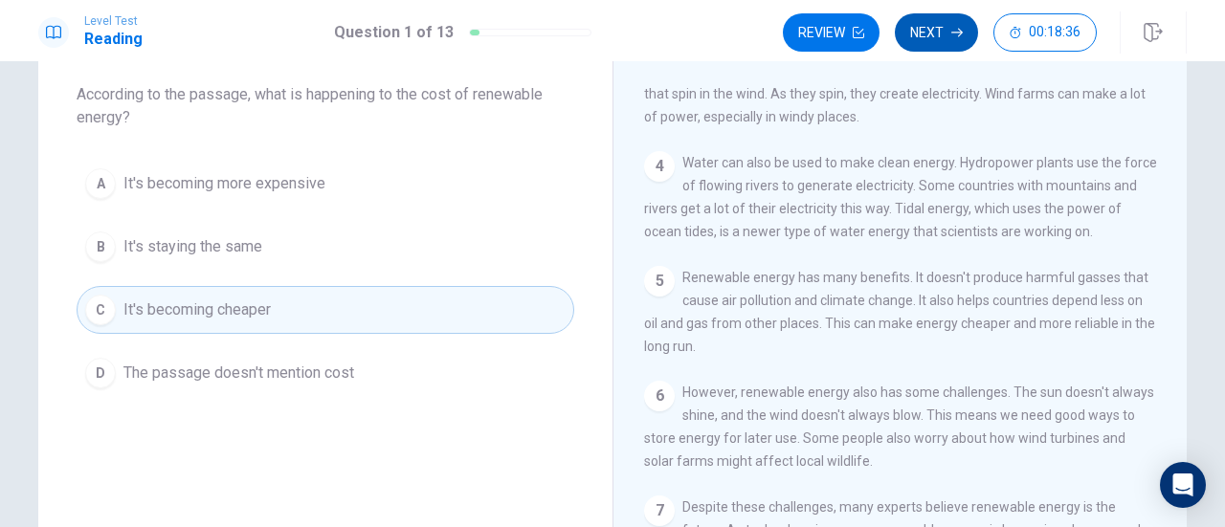
click at [943, 36] on button "Next" at bounding box center [936, 32] width 83 height 38
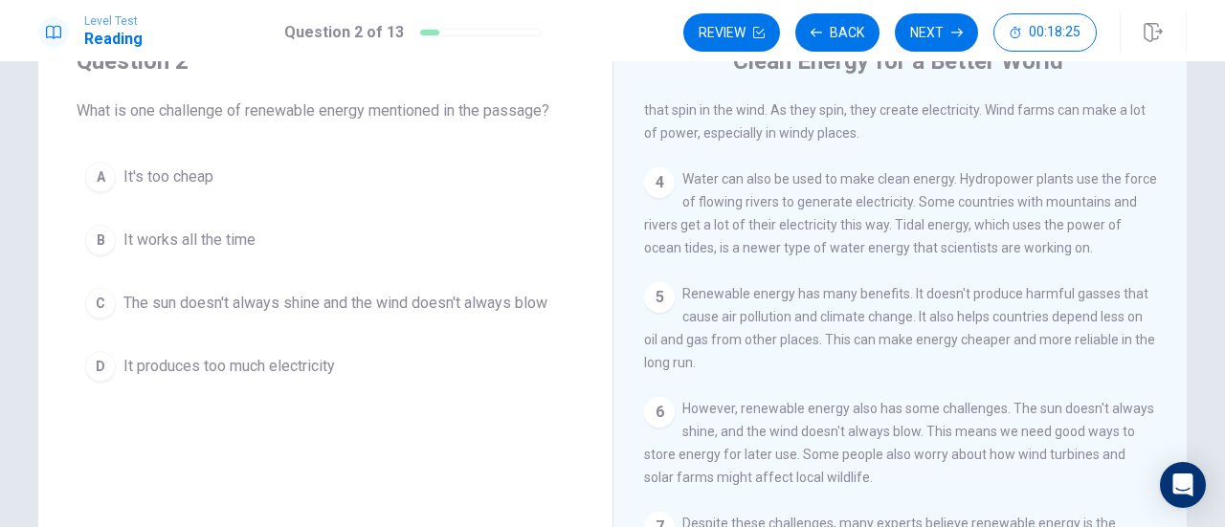
scroll to position [85, 0]
click at [448, 326] on div "A It's too cheap B It works all the time C The sun doesn't always shine and the…" at bounding box center [326, 270] width 498 height 237
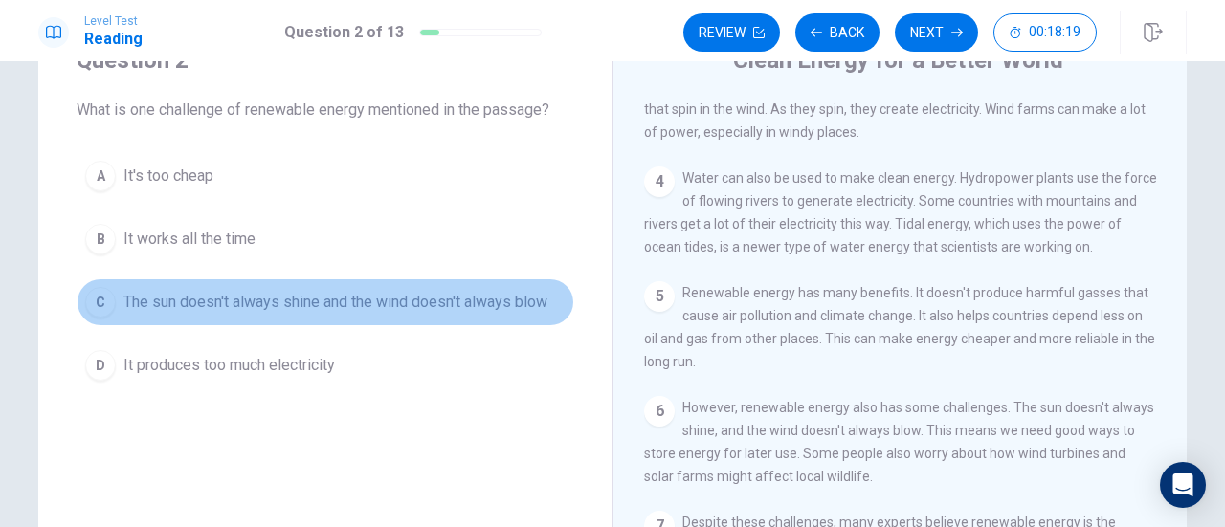
click at [443, 294] on span "The sun doesn't always shine and the wind doesn't always blow" at bounding box center [335, 302] width 424 height 23
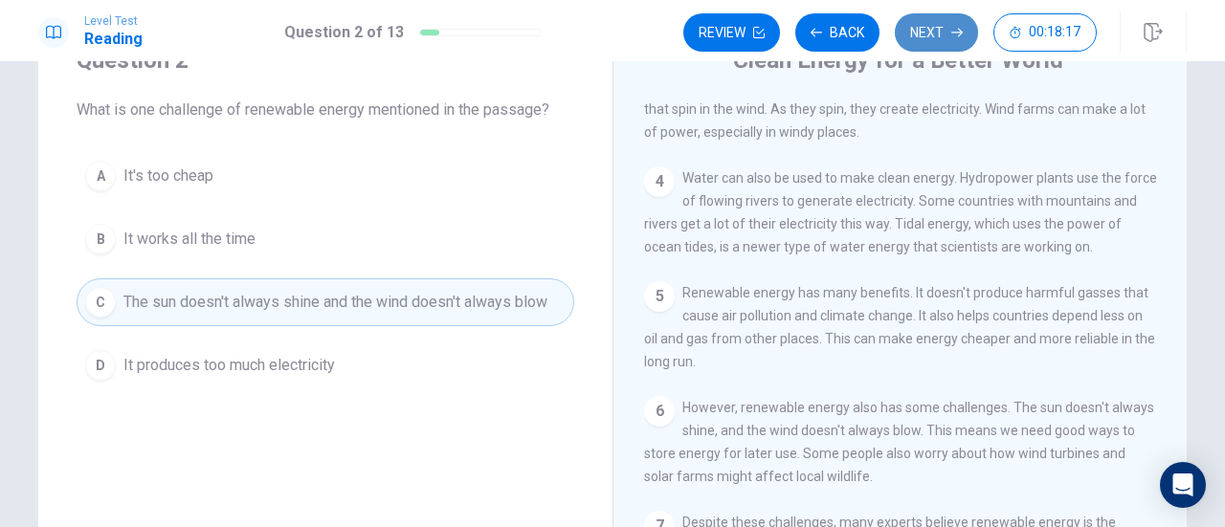
click at [915, 32] on button "Next" at bounding box center [936, 32] width 83 height 38
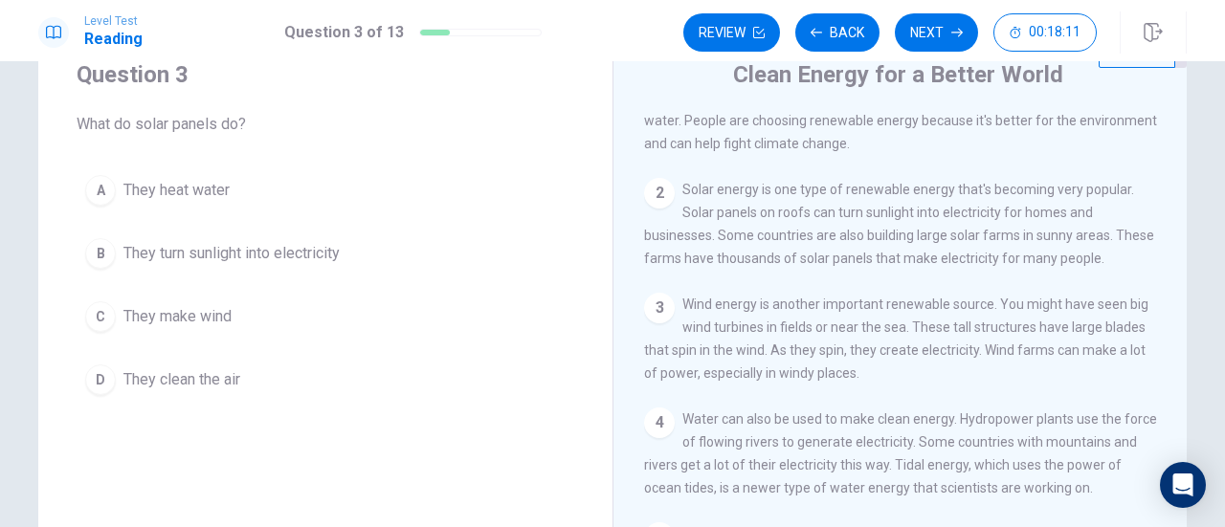
scroll to position [46, 0]
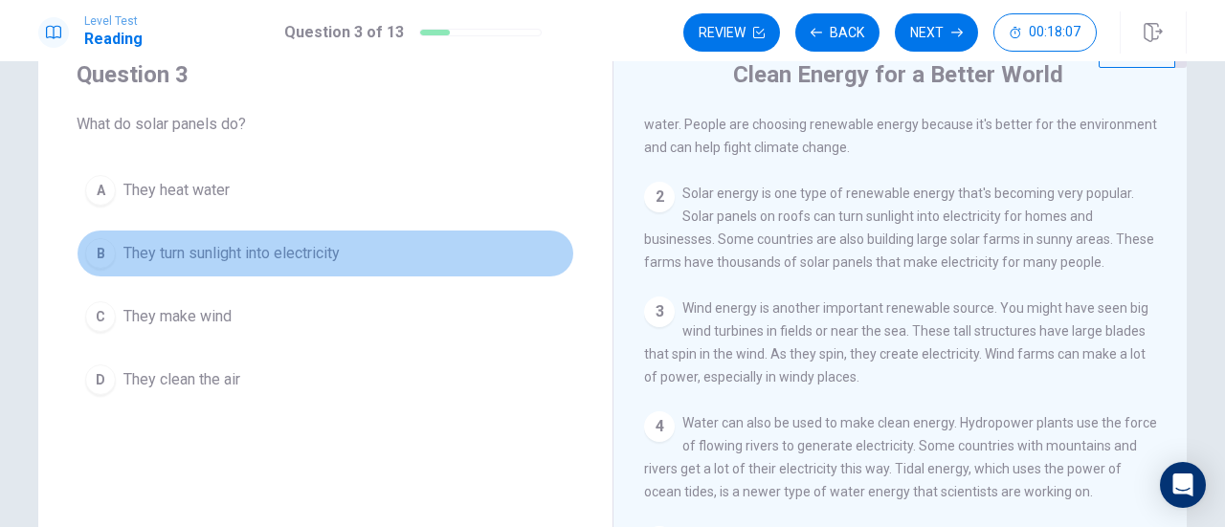
click at [276, 255] on span "They turn sunlight into electricity" at bounding box center [231, 253] width 216 height 23
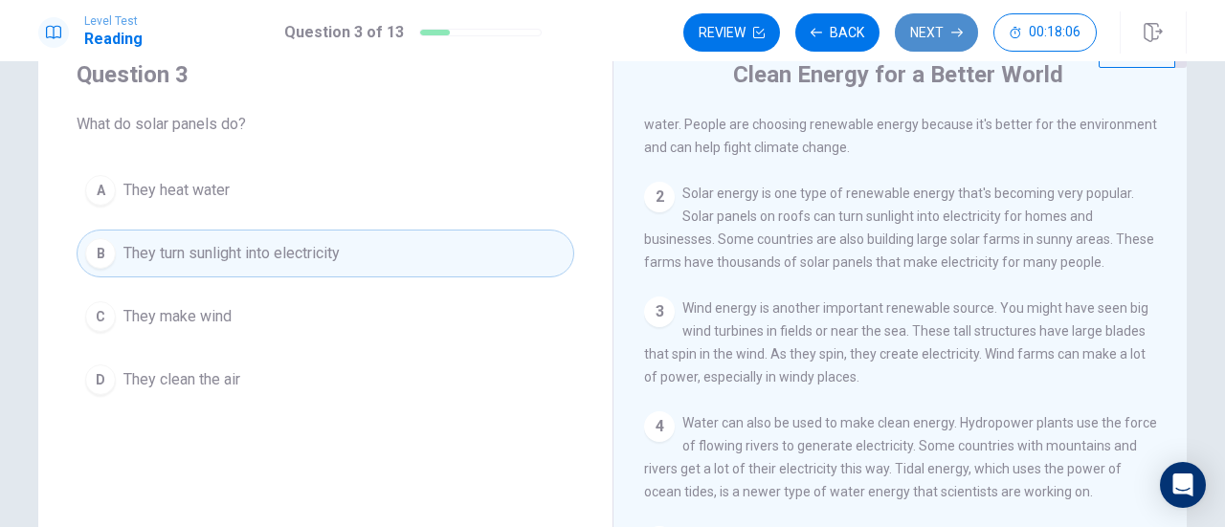
click at [929, 34] on button "Next" at bounding box center [936, 32] width 83 height 38
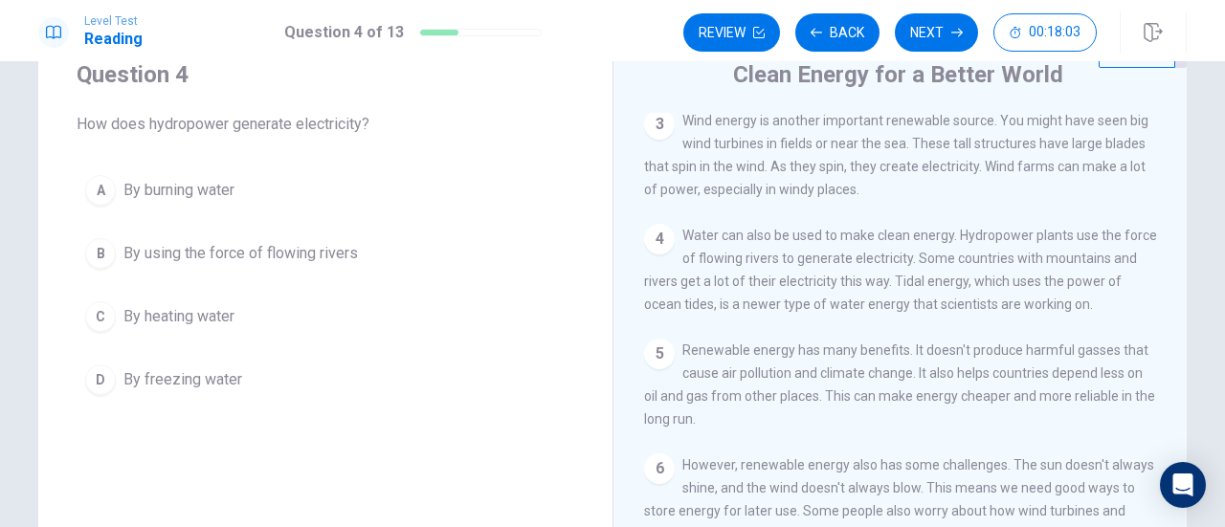
scroll to position [234, 0]
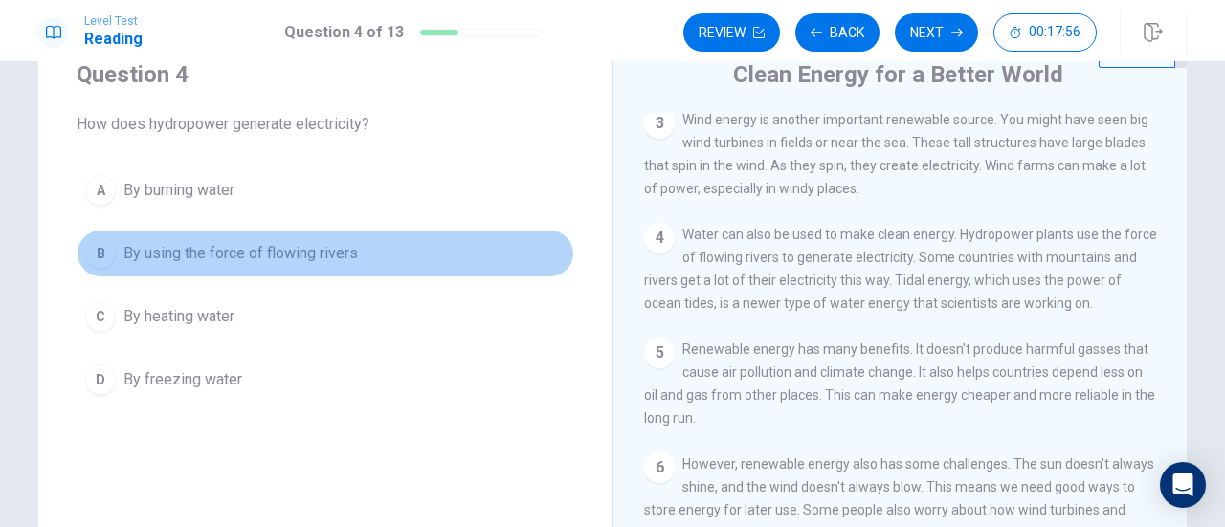
click at [353, 248] on button "B By using the force of flowing rivers" at bounding box center [326, 254] width 498 height 48
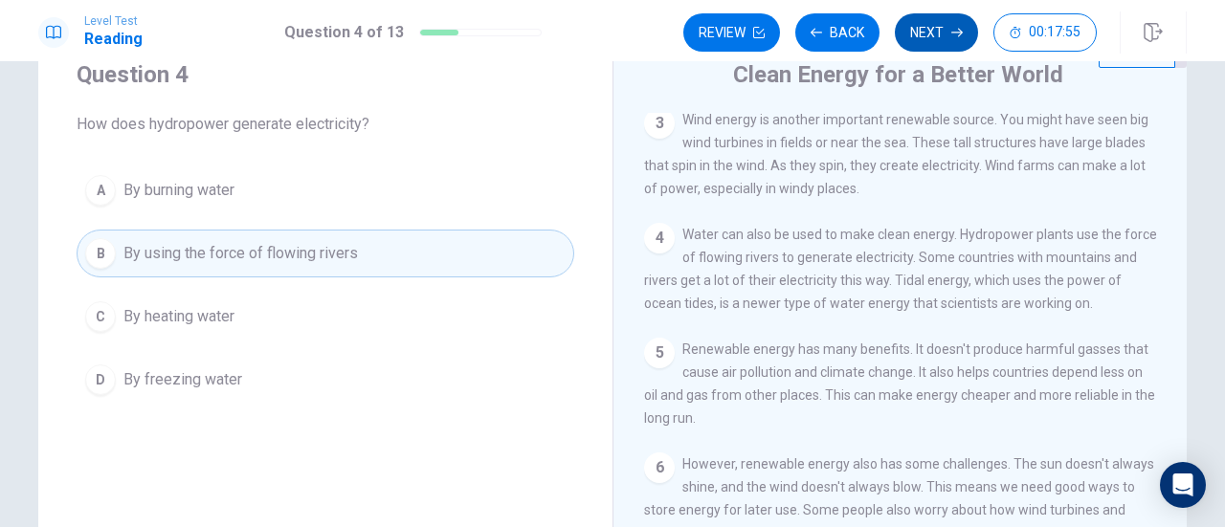
click at [944, 32] on button "Next" at bounding box center [936, 32] width 83 height 38
click at [944, 32] on div "Review Back Next 00:17:55" at bounding box center [889, 32] width 413 height 38
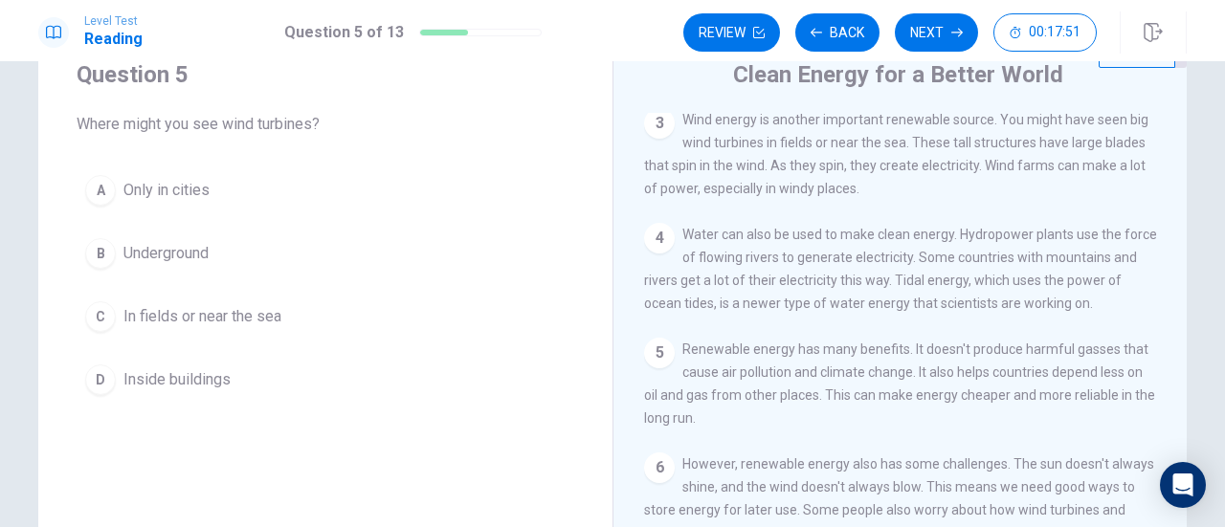
scroll to position [214, 0]
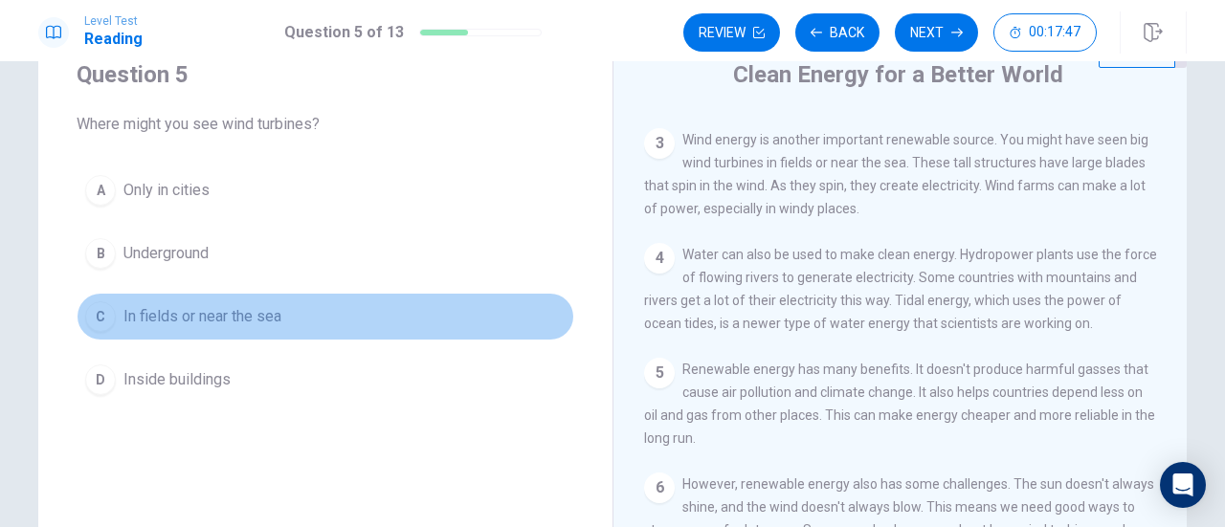
click at [244, 317] on span "In fields or near the sea" at bounding box center [202, 316] width 158 height 23
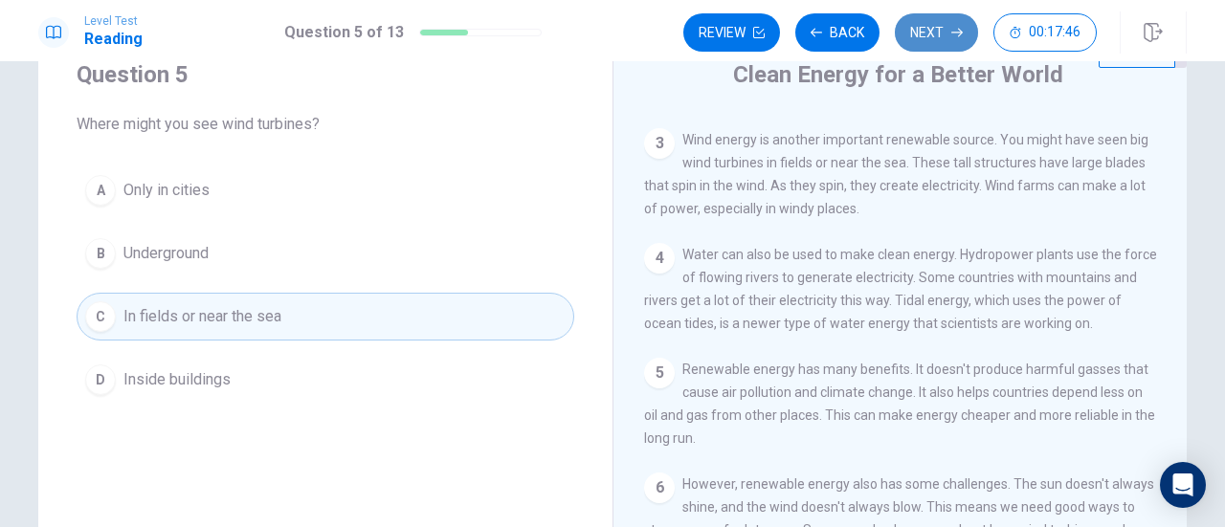
click at [937, 36] on button "Next" at bounding box center [936, 32] width 83 height 38
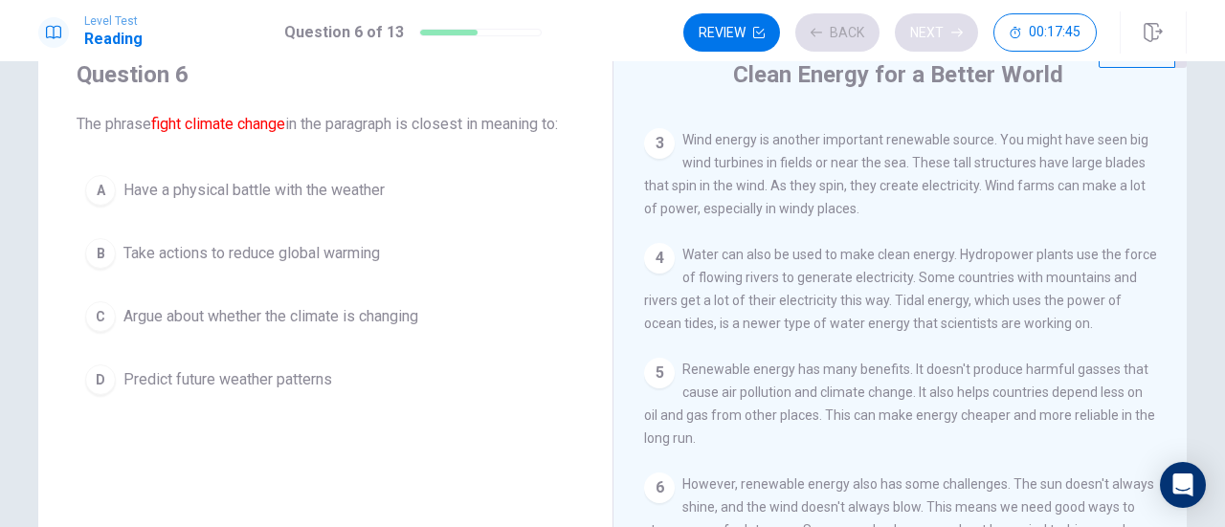
scroll to position [0, 0]
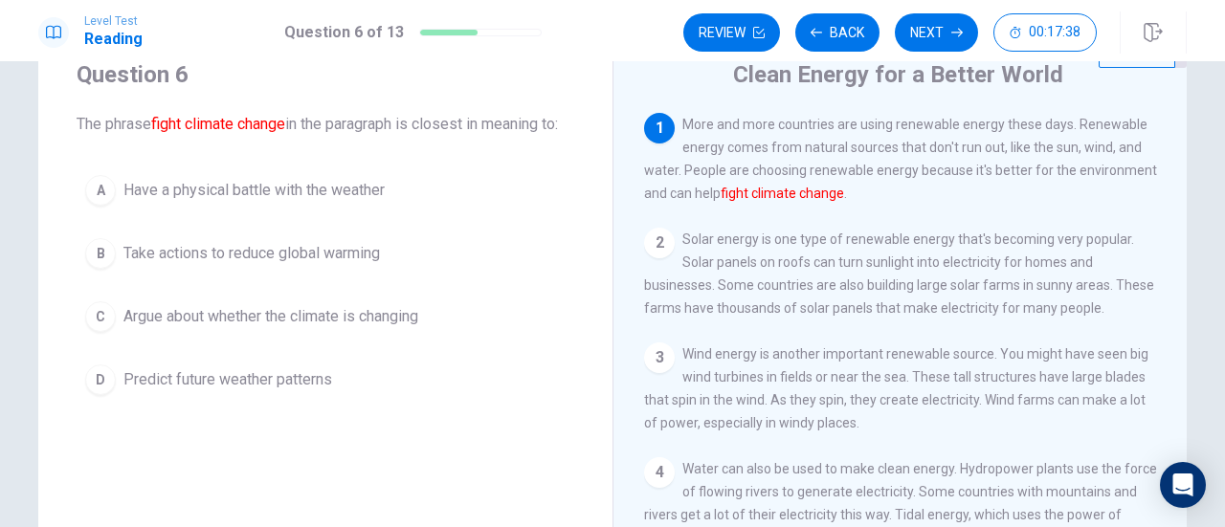
click at [383, 261] on button "B Take actions to reduce global warming" at bounding box center [326, 254] width 498 height 48
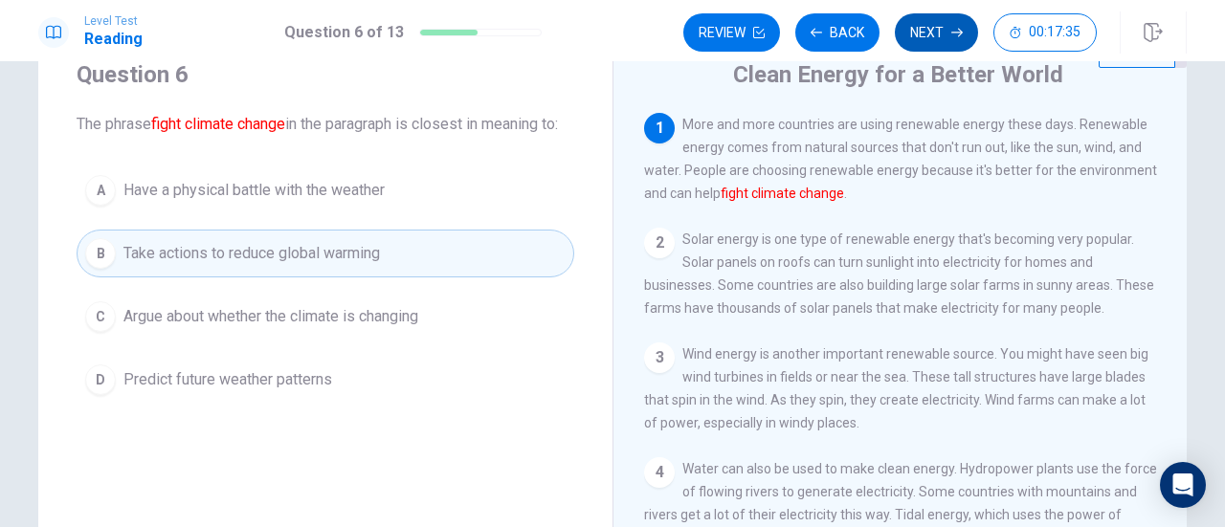
click at [939, 29] on button "Next" at bounding box center [936, 32] width 83 height 38
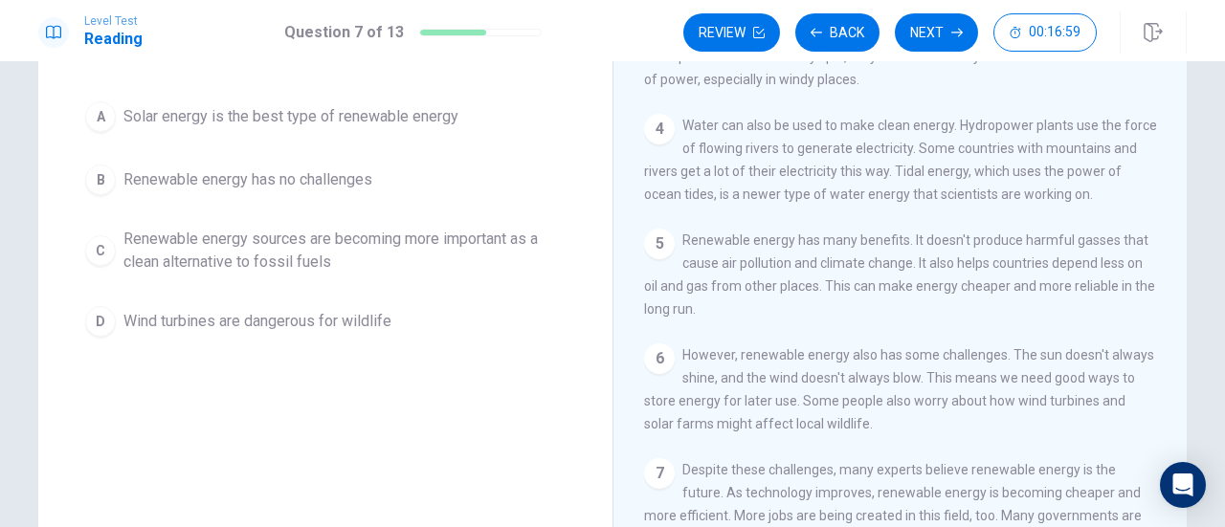
scroll to position [142, 0]
click at [429, 259] on span "Renewable energy sources are becoming more important as a clean alternative to …" at bounding box center [344, 254] width 442 height 46
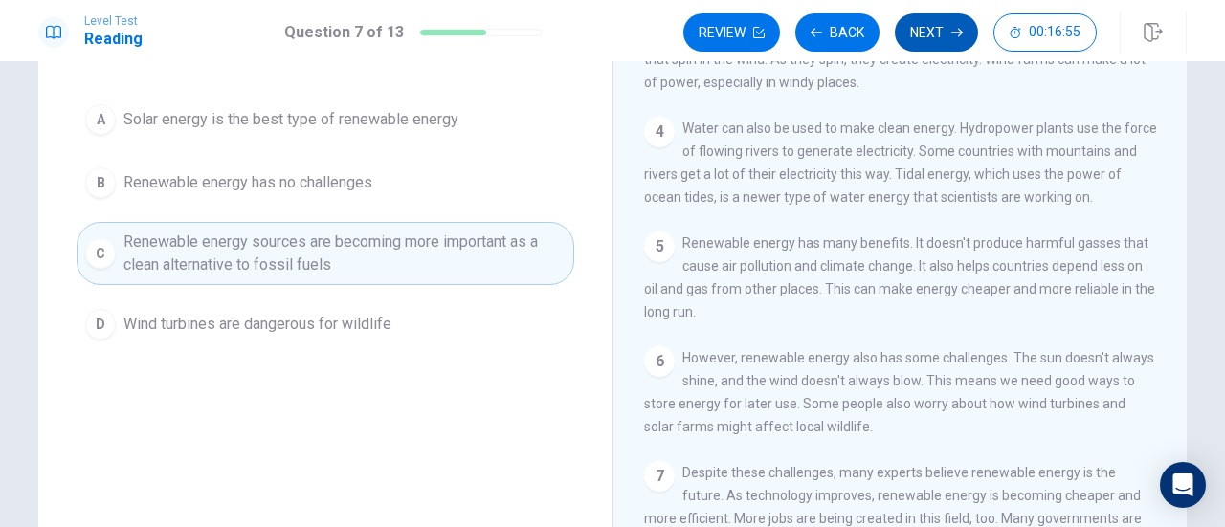
click at [918, 31] on button "Next" at bounding box center [936, 32] width 83 height 38
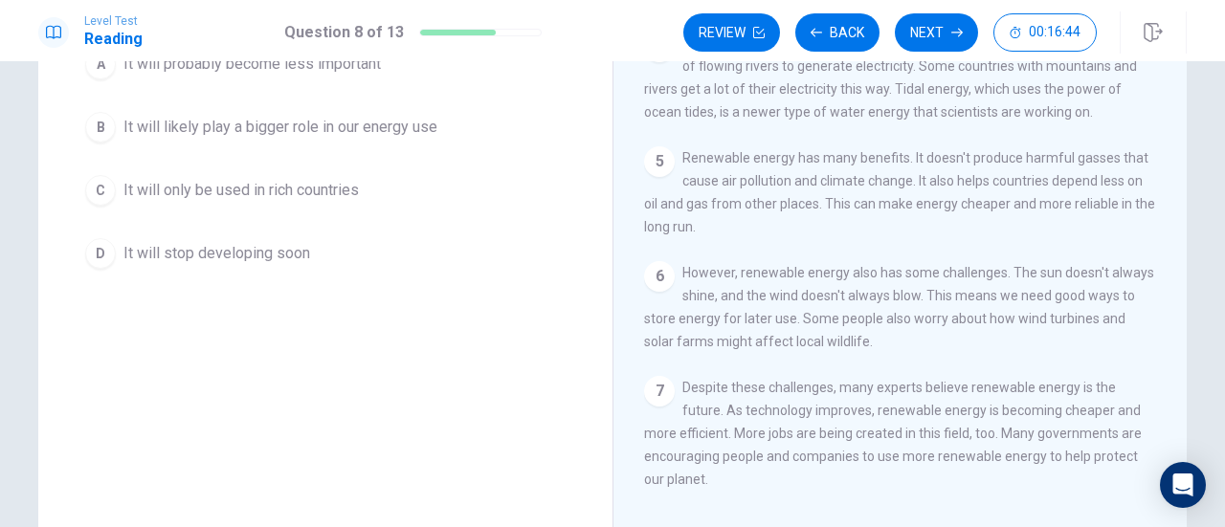
scroll to position [175, 0]
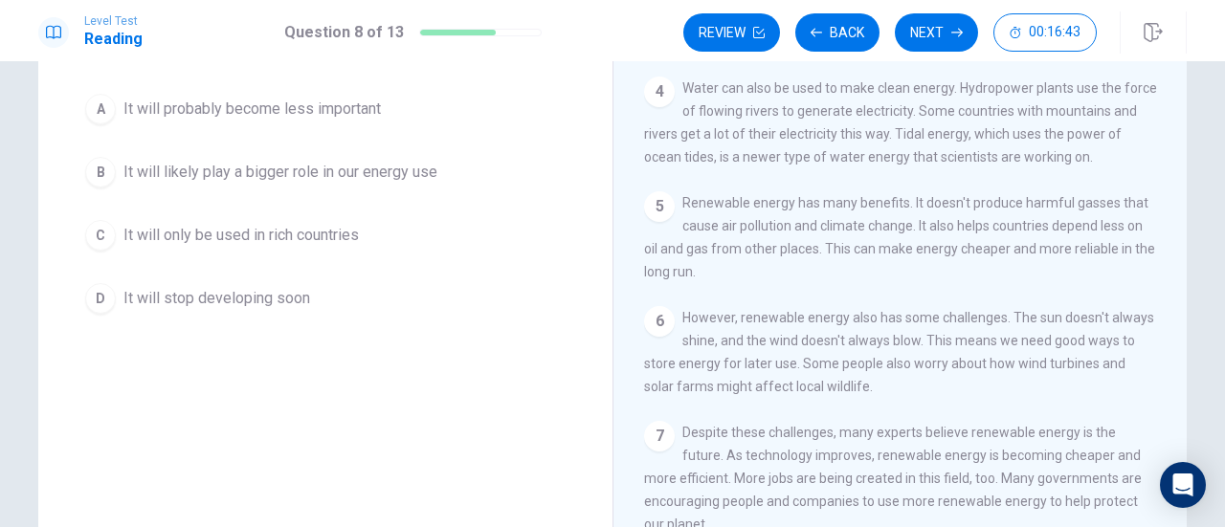
click at [413, 173] on span "It will likely play a bigger role in our energy use" at bounding box center [280, 172] width 314 height 23
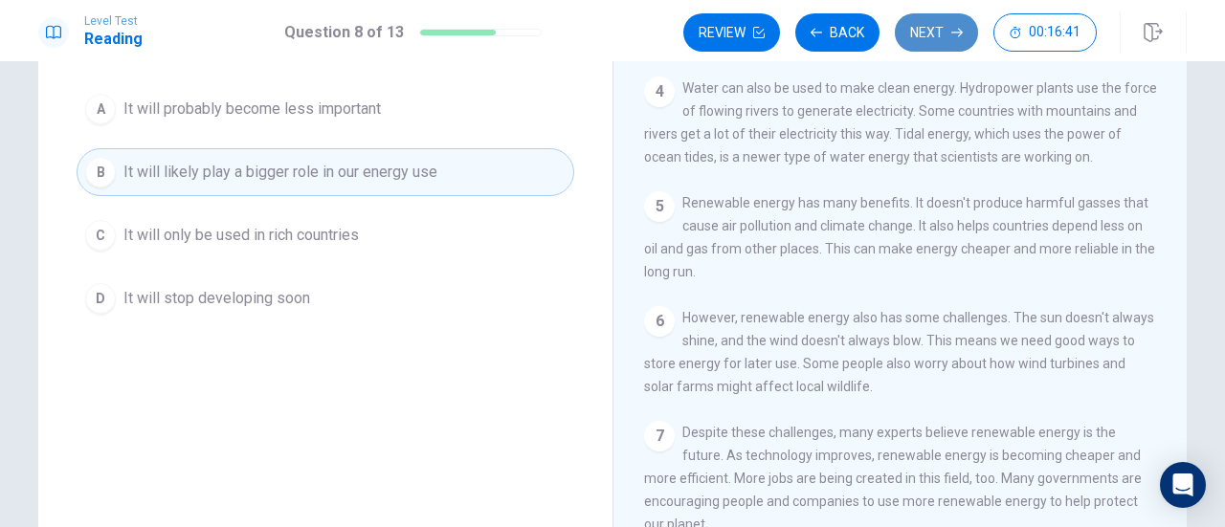
click at [947, 34] on button "Next" at bounding box center [936, 32] width 83 height 38
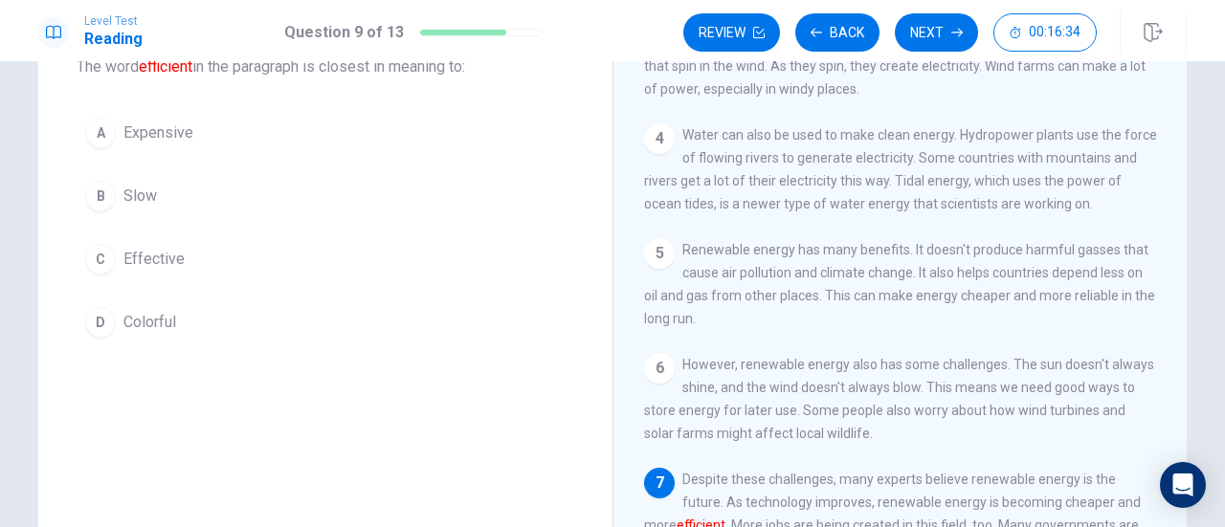
scroll to position [123, 0]
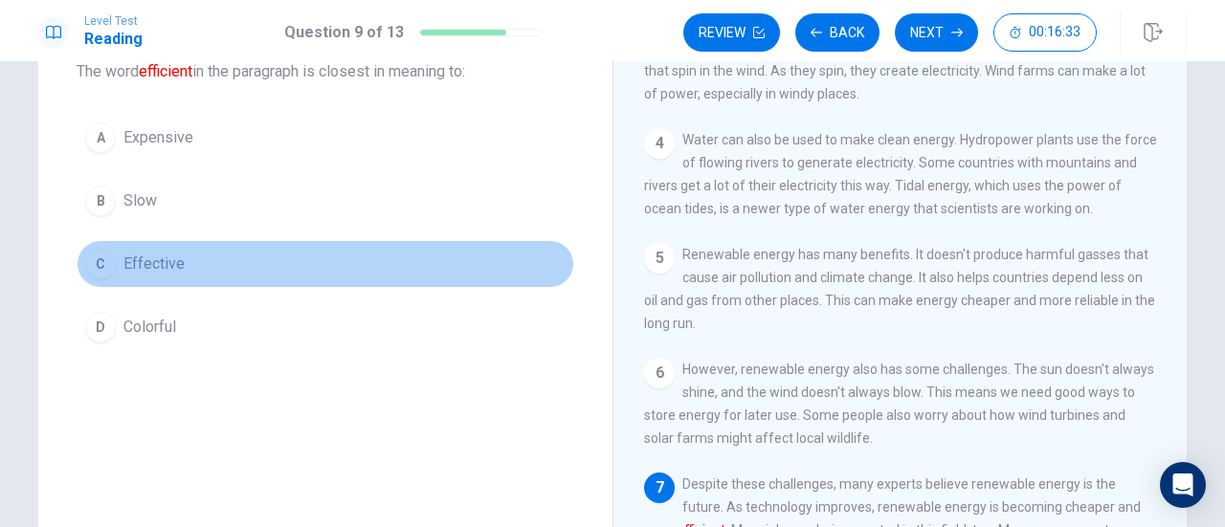
click at [263, 282] on button "C Effective" at bounding box center [326, 264] width 498 height 48
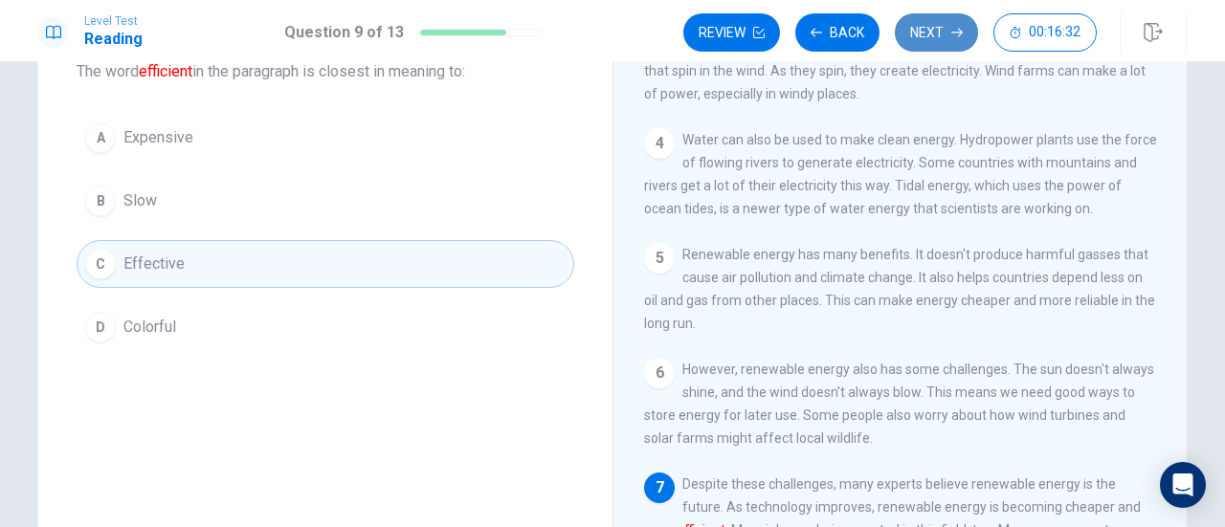
click at [941, 32] on button "Next" at bounding box center [936, 32] width 83 height 38
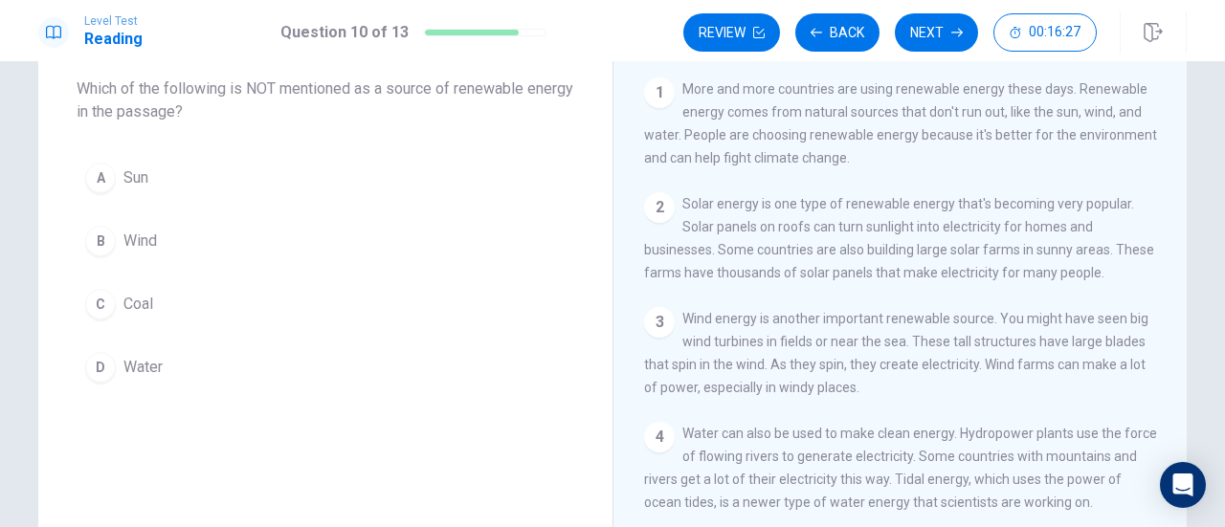
scroll to position [163, 0]
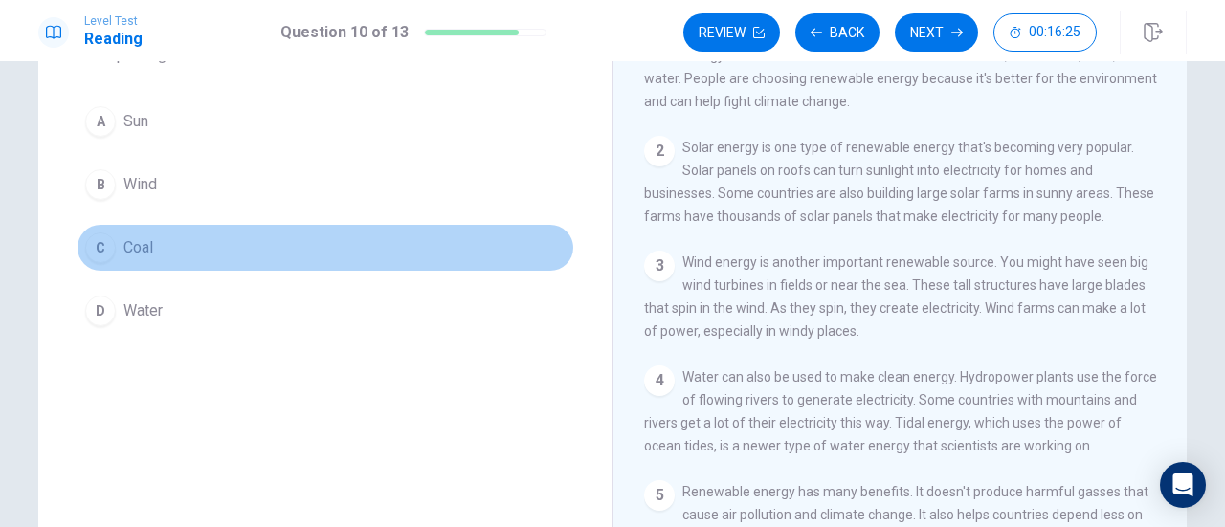
click at [237, 238] on button "C Coal" at bounding box center [326, 248] width 498 height 48
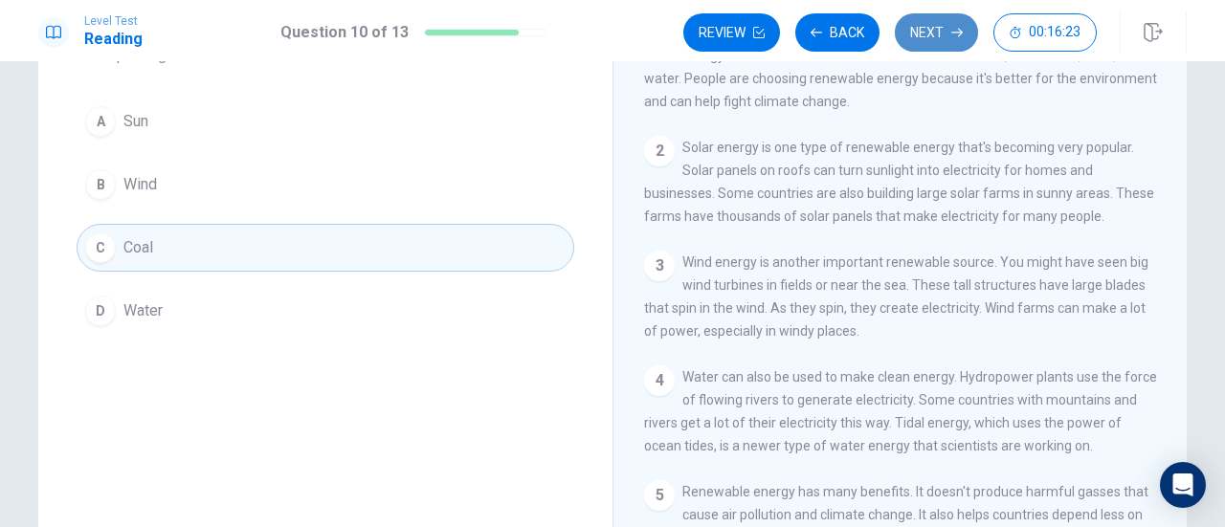
click at [918, 42] on button "Next" at bounding box center [936, 32] width 83 height 38
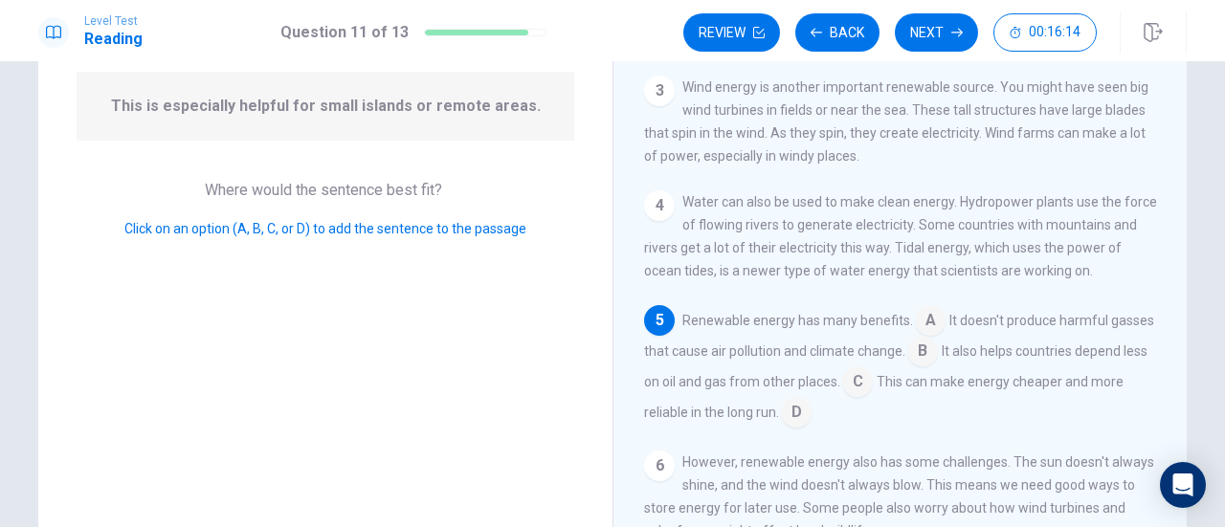
scroll to position [185, 0]
click at [920, 335] on input at bounding box center [930, 323] width 31 height 31
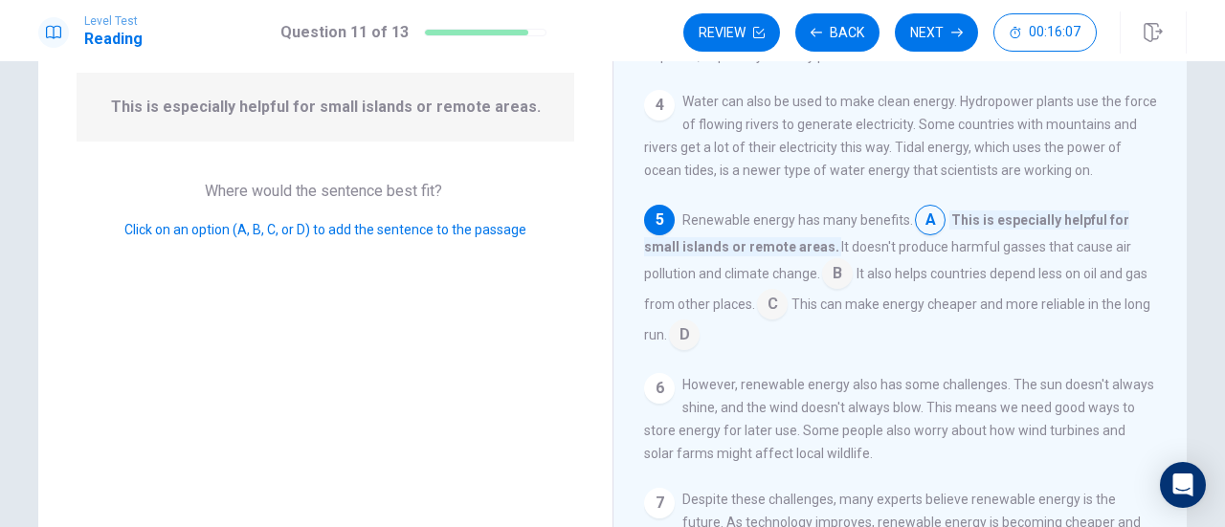
scroll to position [257, 0]
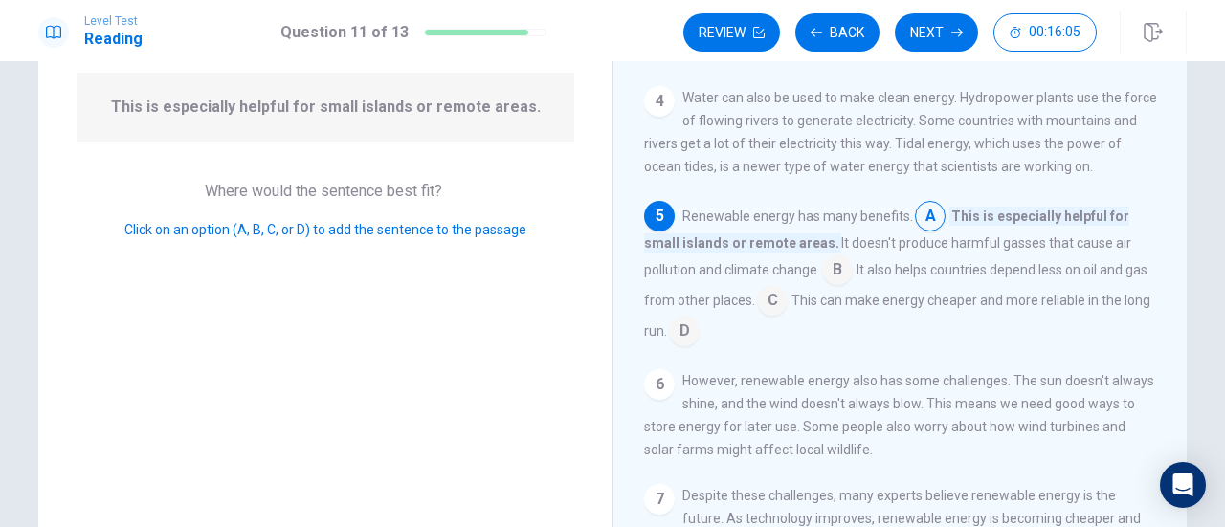
click at [830, 276] on input at bounding box center [837, 271] width 31 height 31
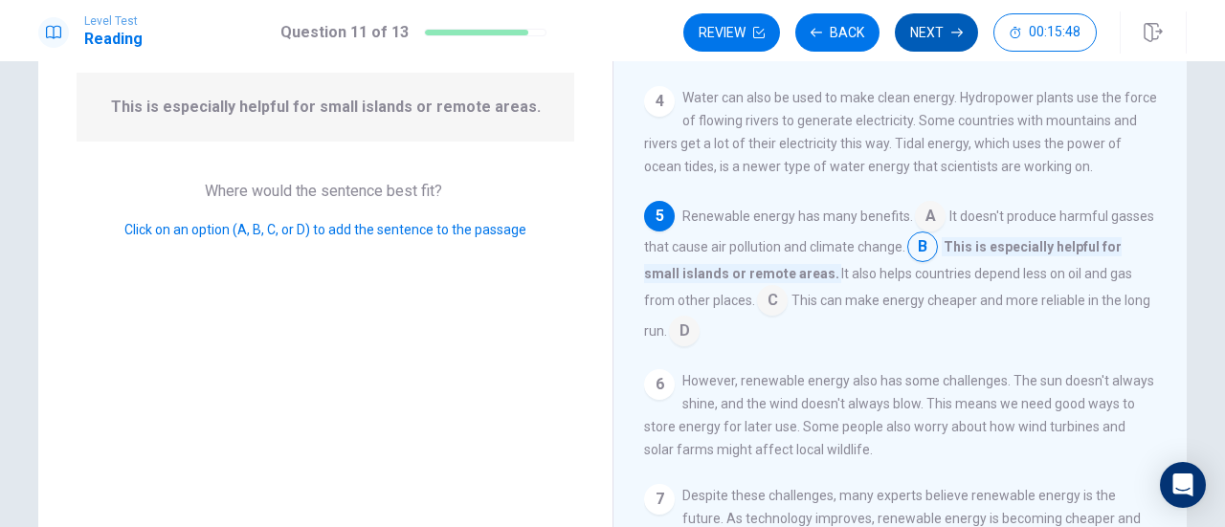
click at [941, 35] on button "Next" at bounding box center [936, 32] width 83 height 38
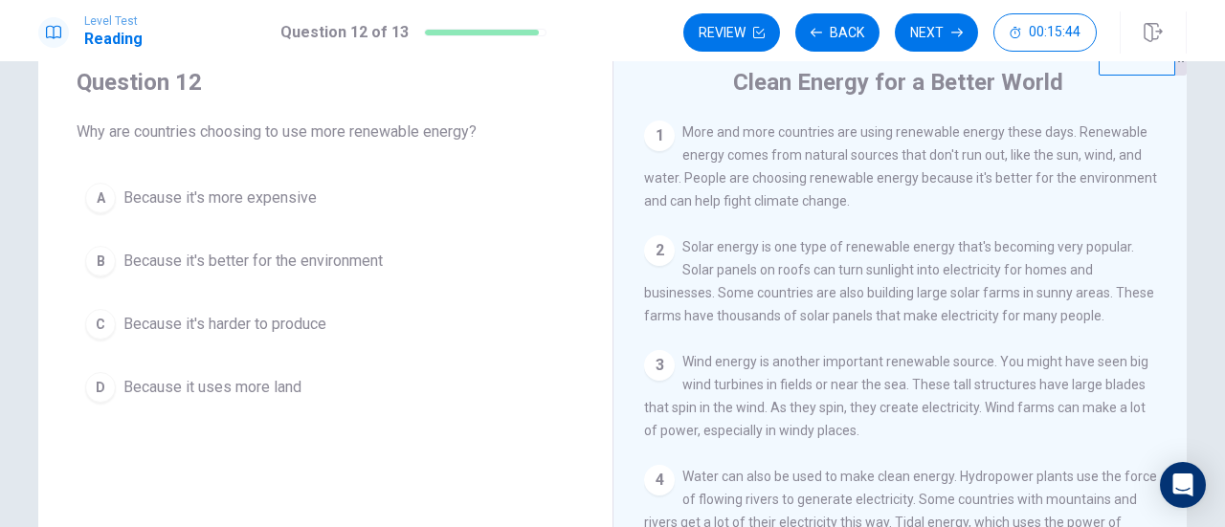
scroll to position [62, 0]
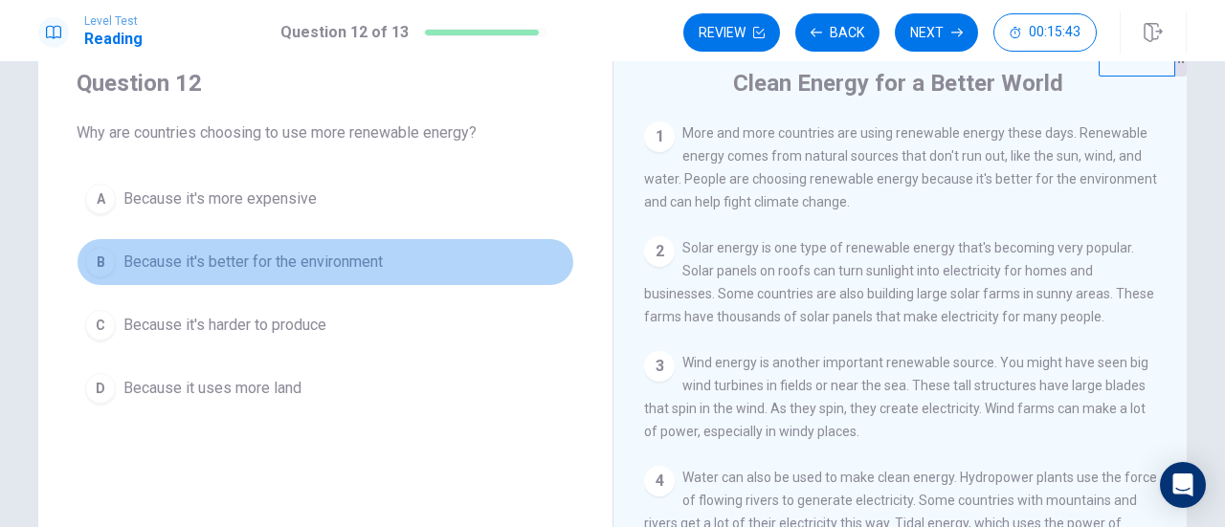
click at [345, 268] on span "Because it's better for the environment" at bounding box center [252, 262] width 259 height 23
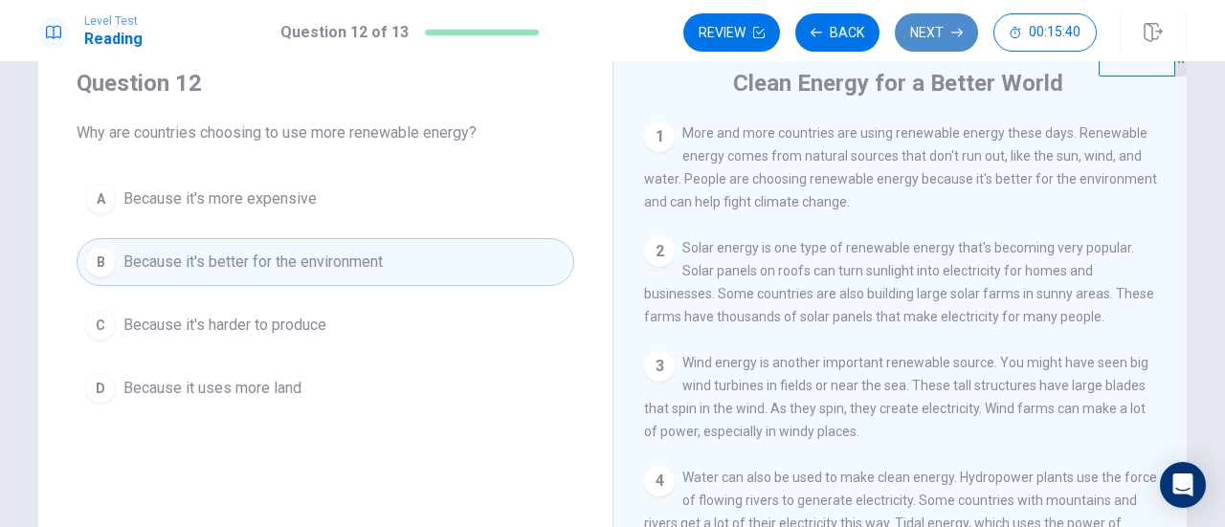
click at [926, 36] on button "Next" at bounding box center [936, 32] width 83 height 38
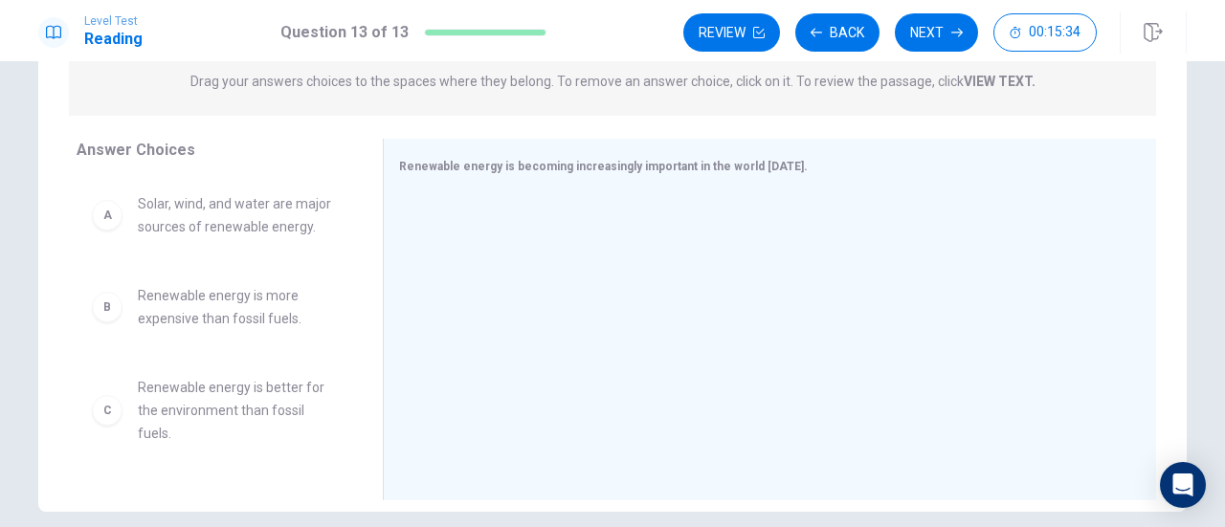
scroll to position [252, 0]
drag, startPoint x: 251, startPoint y: 221, endPoint x: 649, endPoint y: 247, distance: 398.8
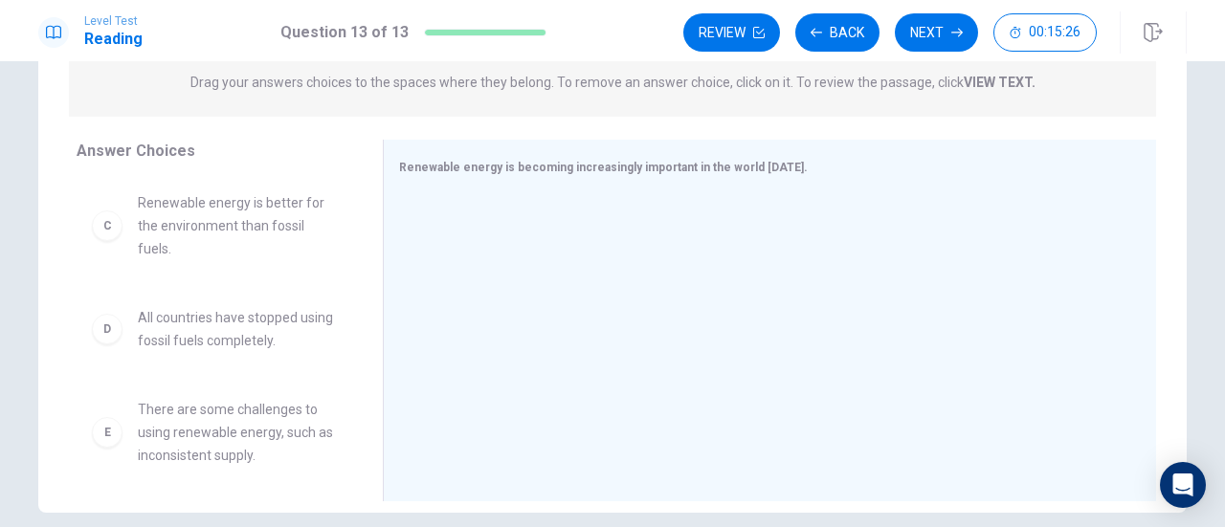
scroll to position [0, 0]
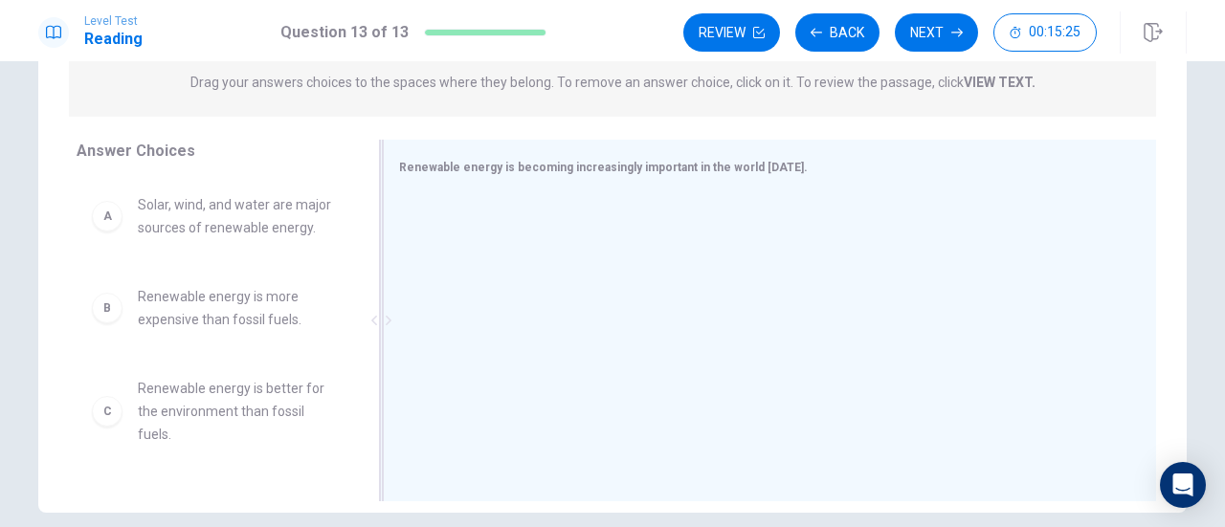
drag, startPoint x: 253, startPoint y: 231, endPoint x: 464, endPoint y: 234, distance: 211.5
click at [464, 234] on div "Answer Choices A Solar, wind, and water are major sources of renewable energy. …" at bounding box center [612, 325] width 1148 height 371
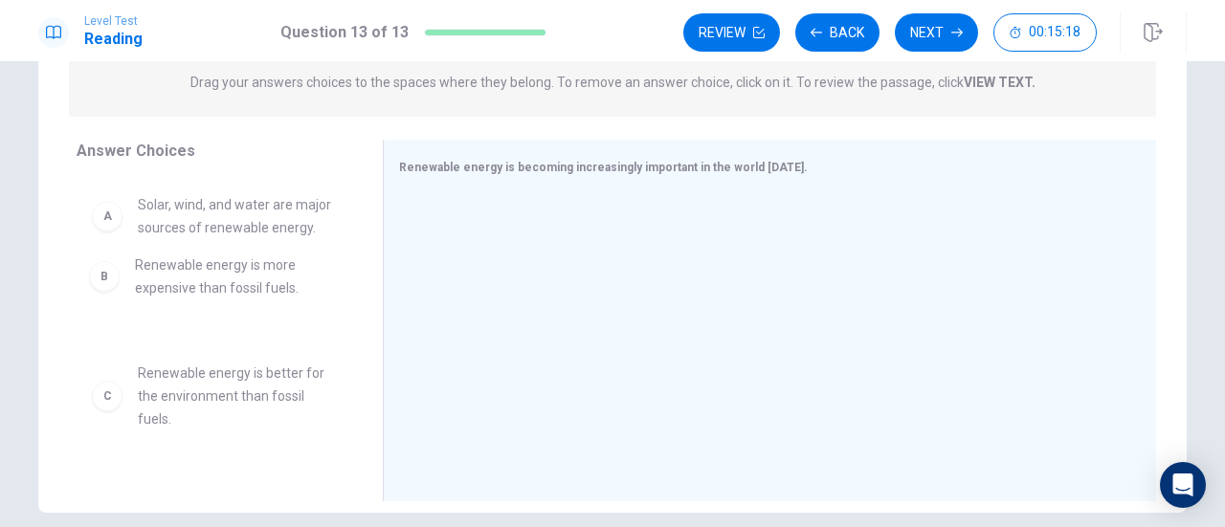
drag, startPoint x: 209, startPoint y: 261, endPoint x: 218, endPoint y: 246, distance: 18.1
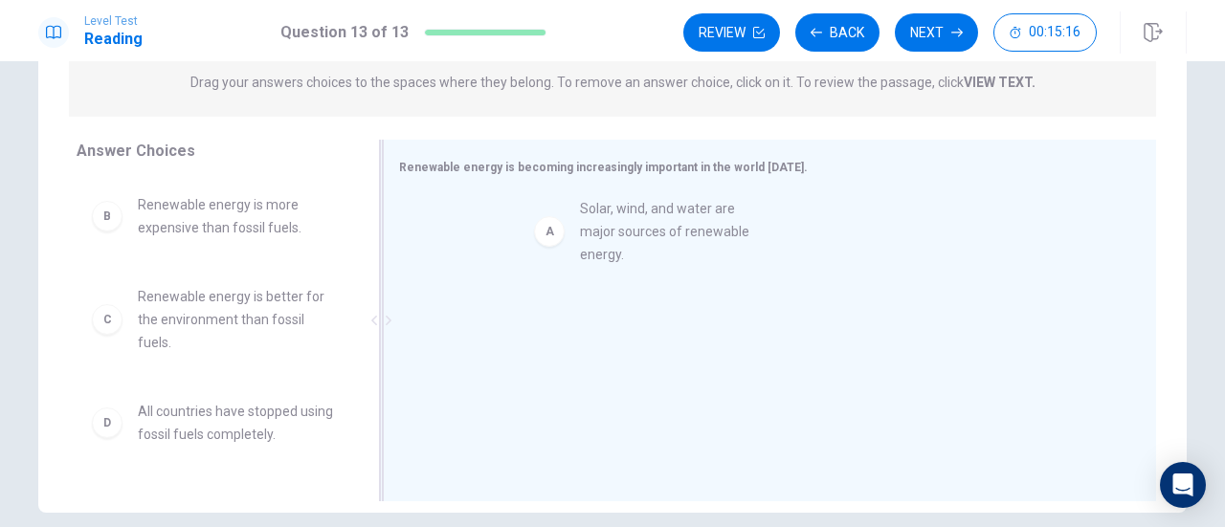
drag, startPoint x: 209, startPoint y: 216, endPoint x: 670, endPoint y: 221, distance: 461.2
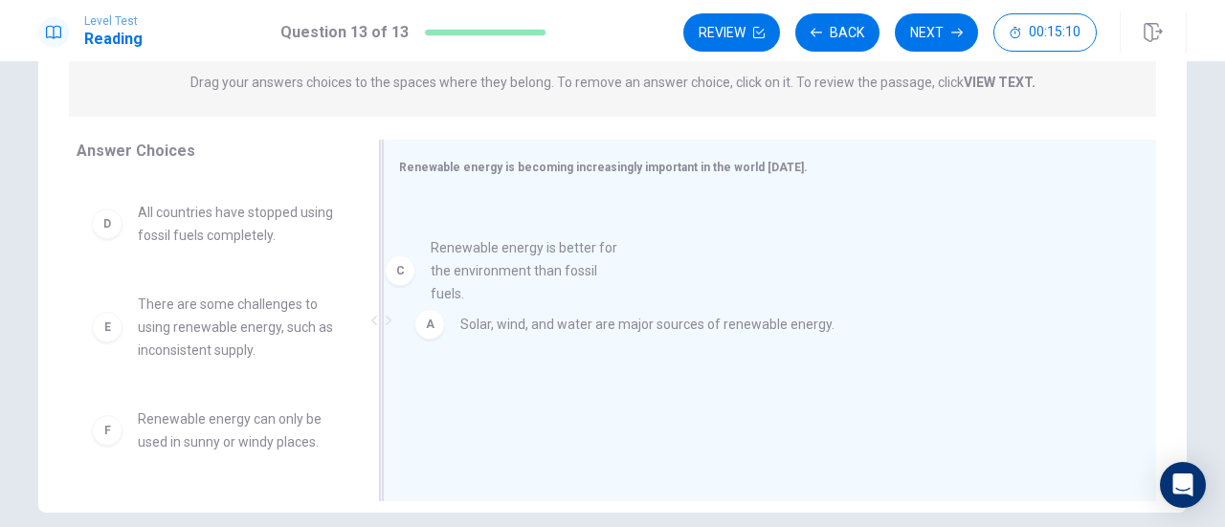
scroll to position [80, 0]
drag, startPoint x: 217, startPoint y: 230, endPoint x: 565, endPoint y: 268, distance: 350.3
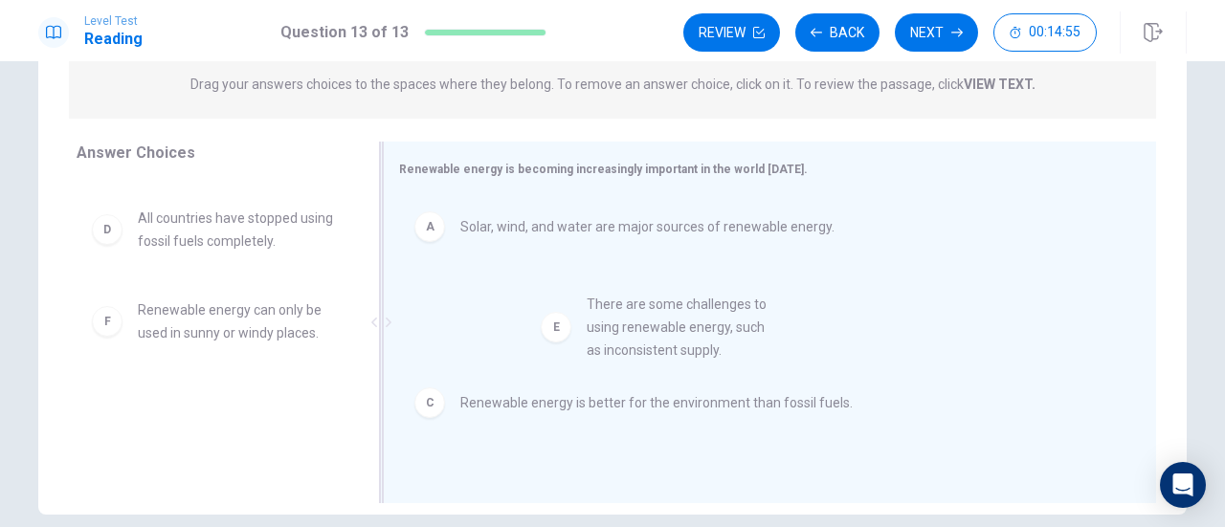
drag, startPoint x: 204, startPoint y: 328, endPoint x: 683, endPoint y: 321, distance: 479.4
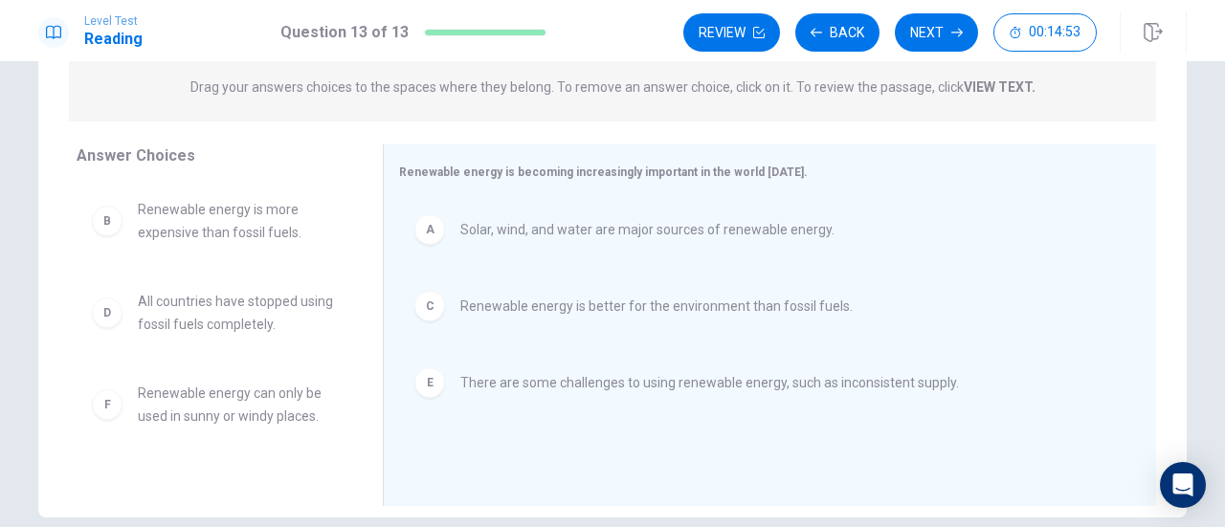
scroll to position [227, 0]
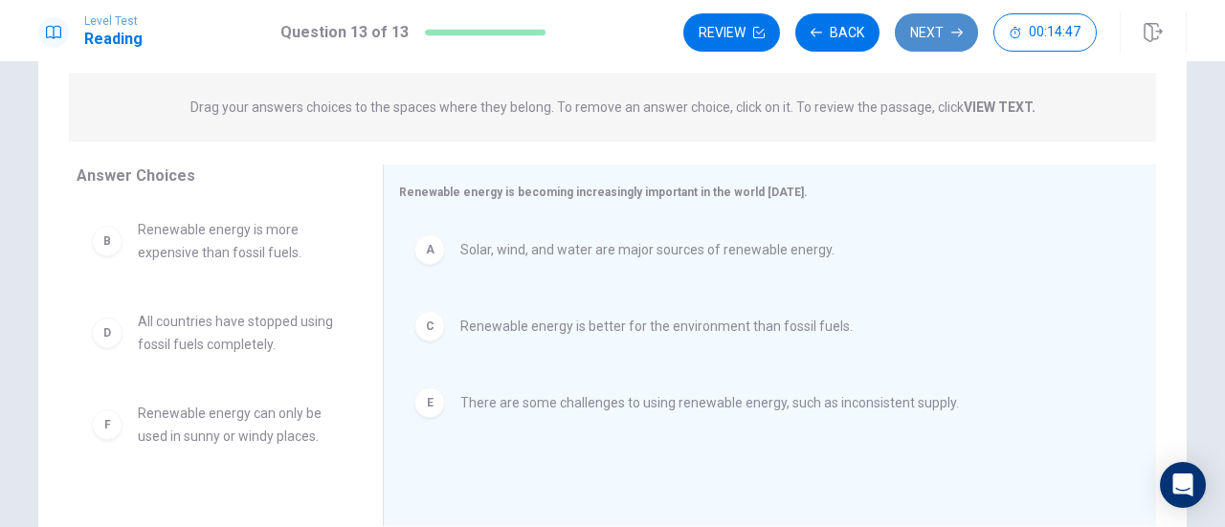
click at [941, 20] on button "Next" at bounding box center [936, 32] width 83 height 38
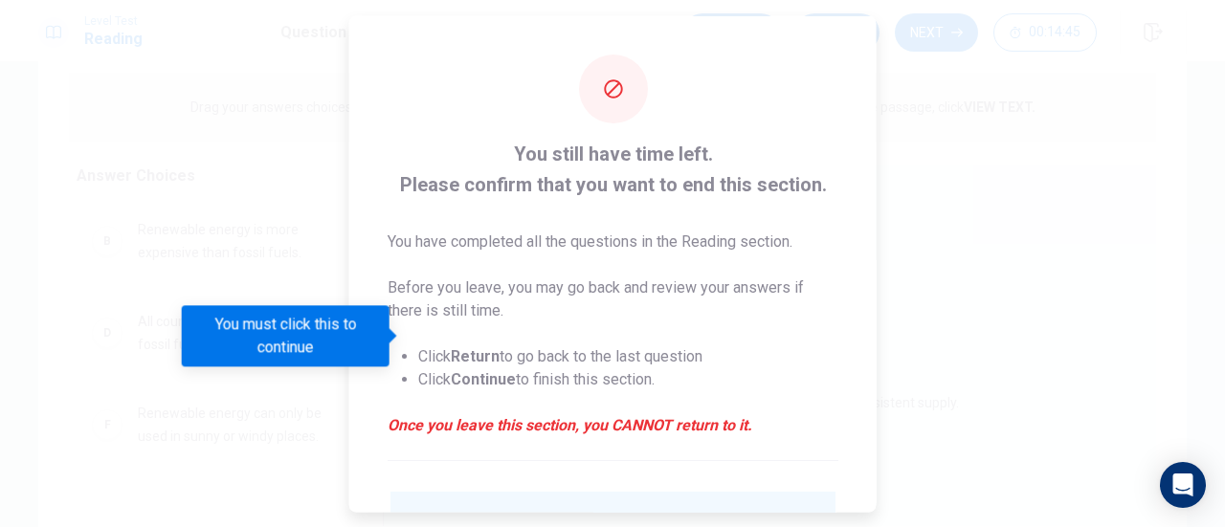
scroll to position [186, 0]
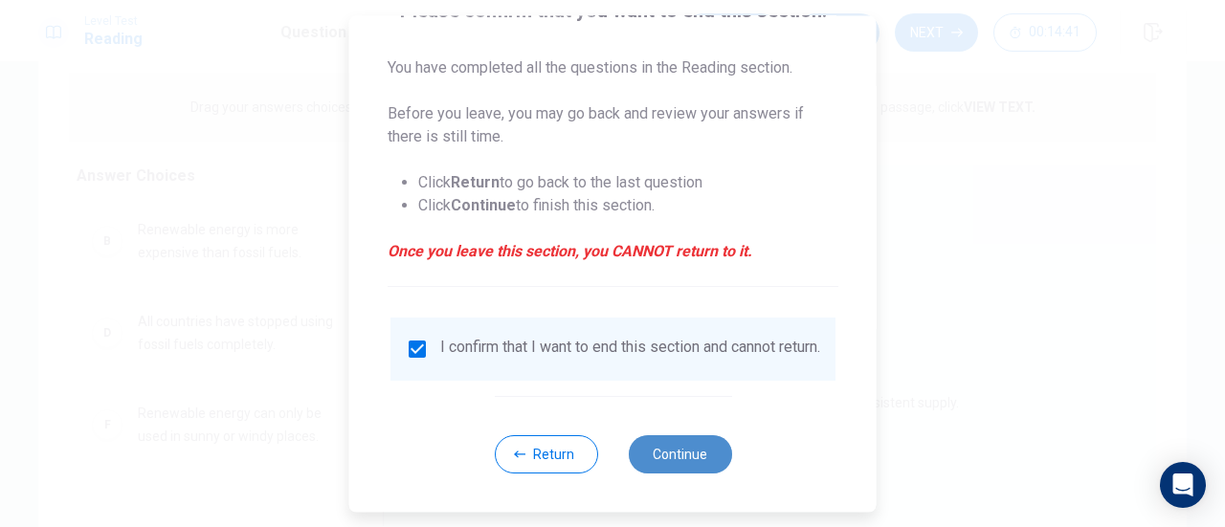
click at [660, 454] on button "Continue" at bounding box center [679, 454] width 103 height 38
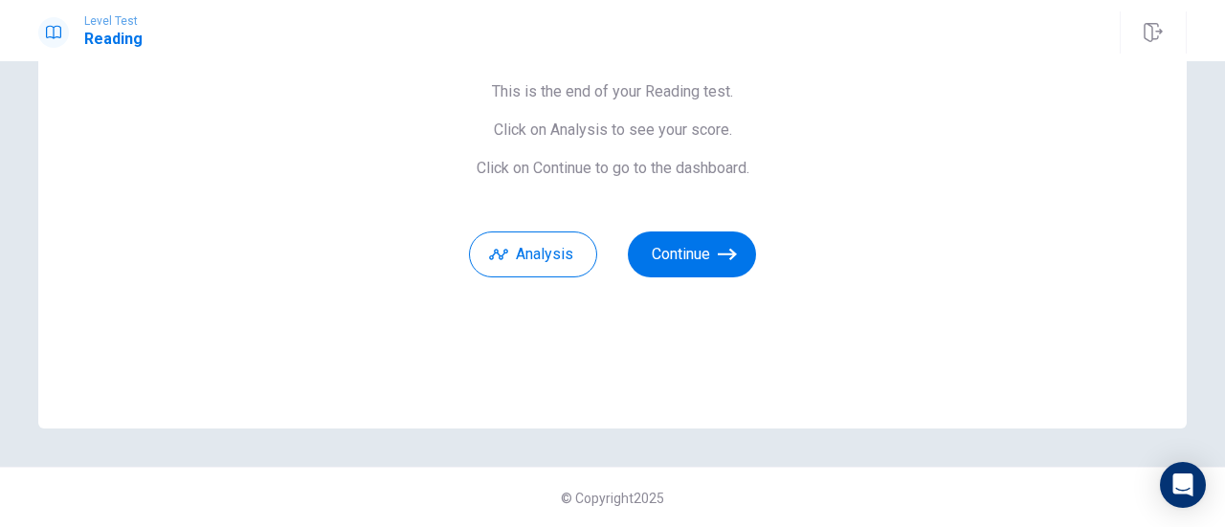
scroll to position [166, 0]
click at [693, 250] on button "Continue" at bounding box center [692, 256] width 128 height 46
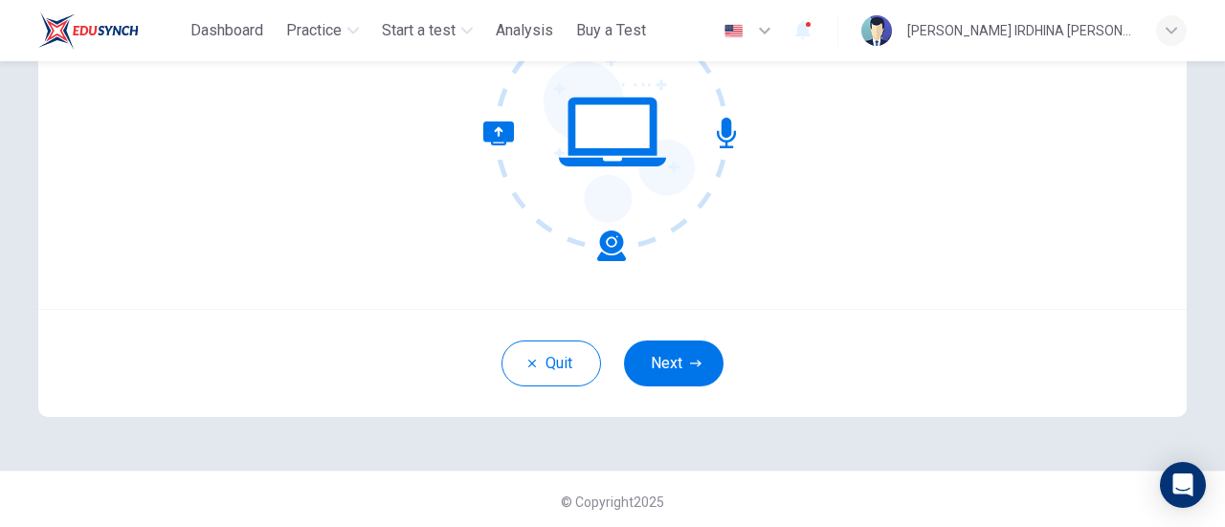
scroll to position [269, 0]
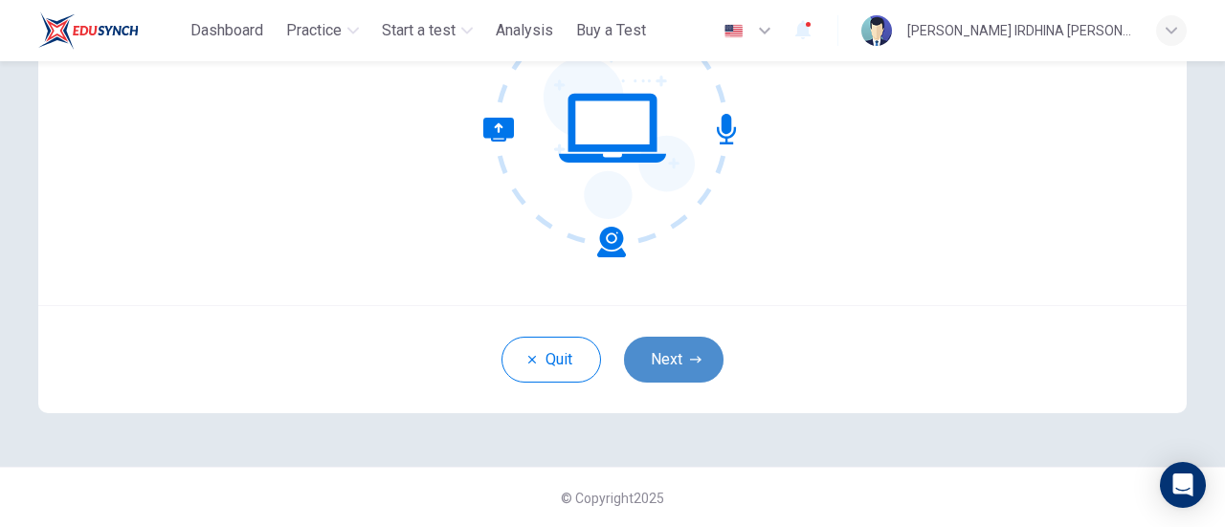
click at [652, 355] on button "Next" at bounding box center [674, 360] width 100 height 46
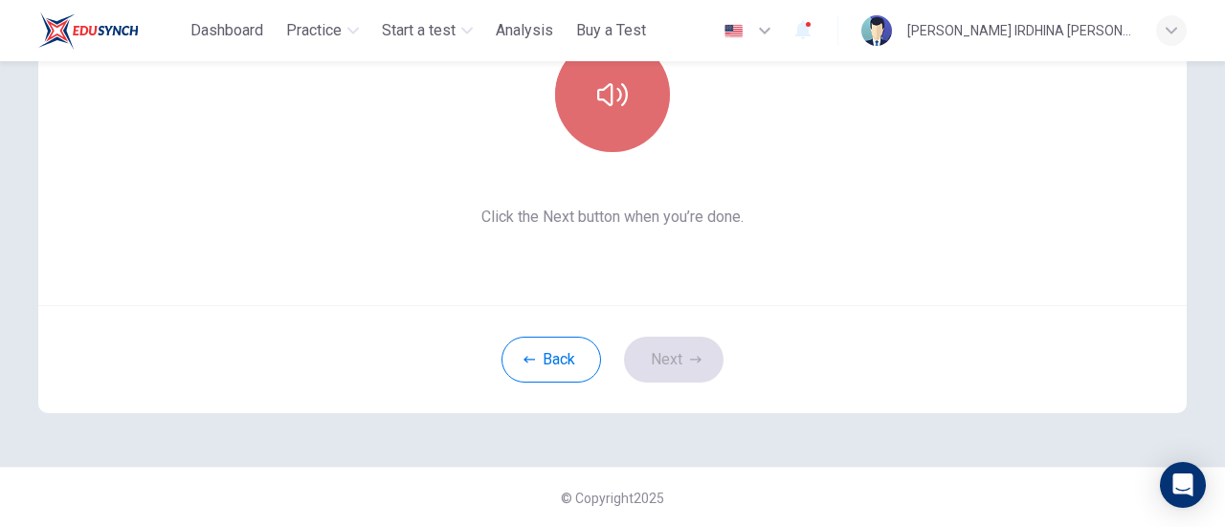
click at [612, 112] on button "button" at bounding box center [612, 94] width 115 height 115
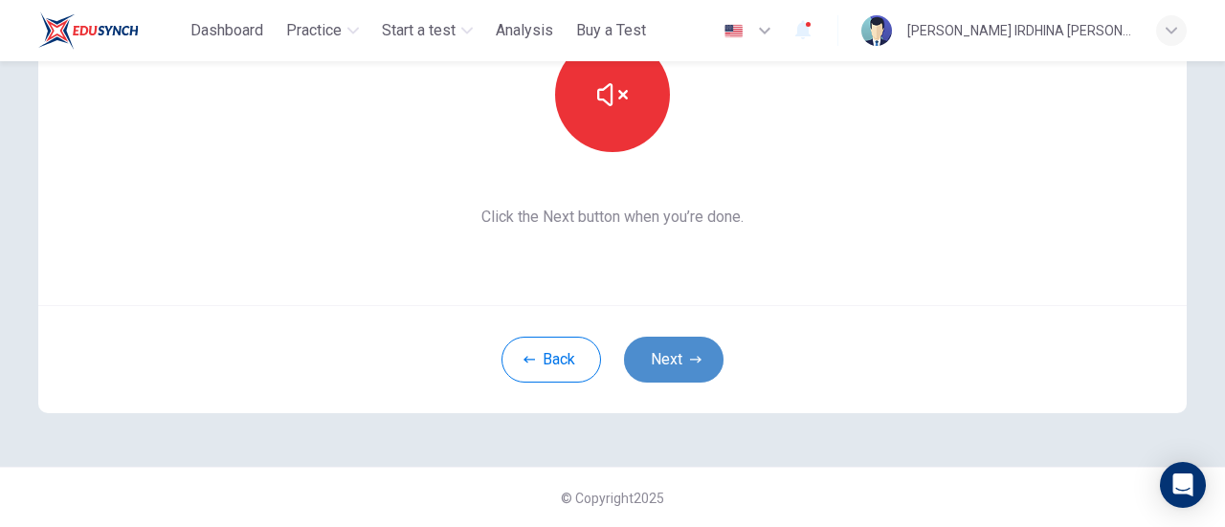
click at [676, 352] on button "Next" at bounding box center [674, 360] width 100 height 46
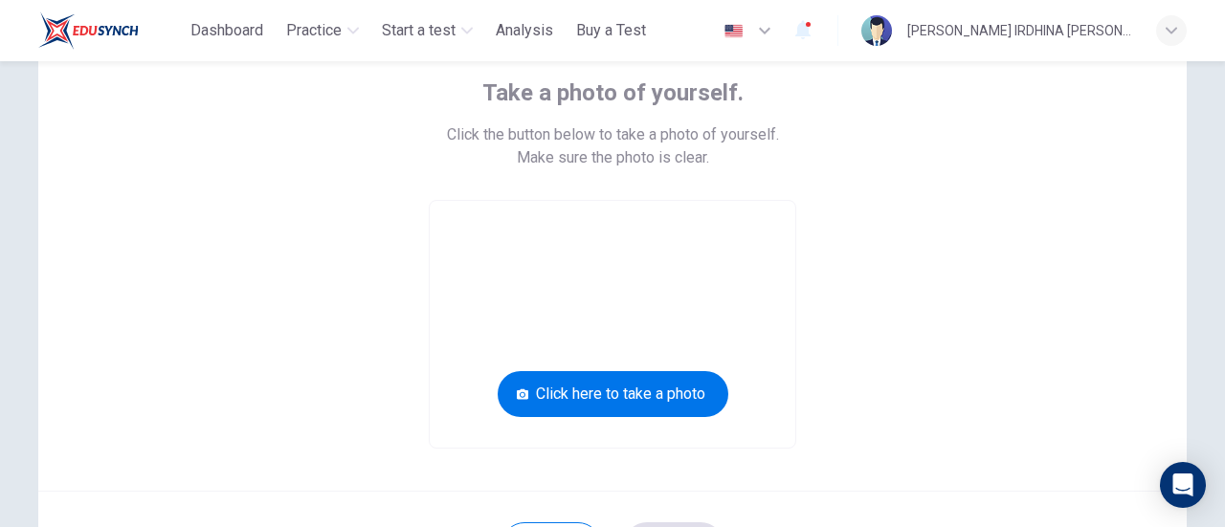
scroll to position [106, 0]
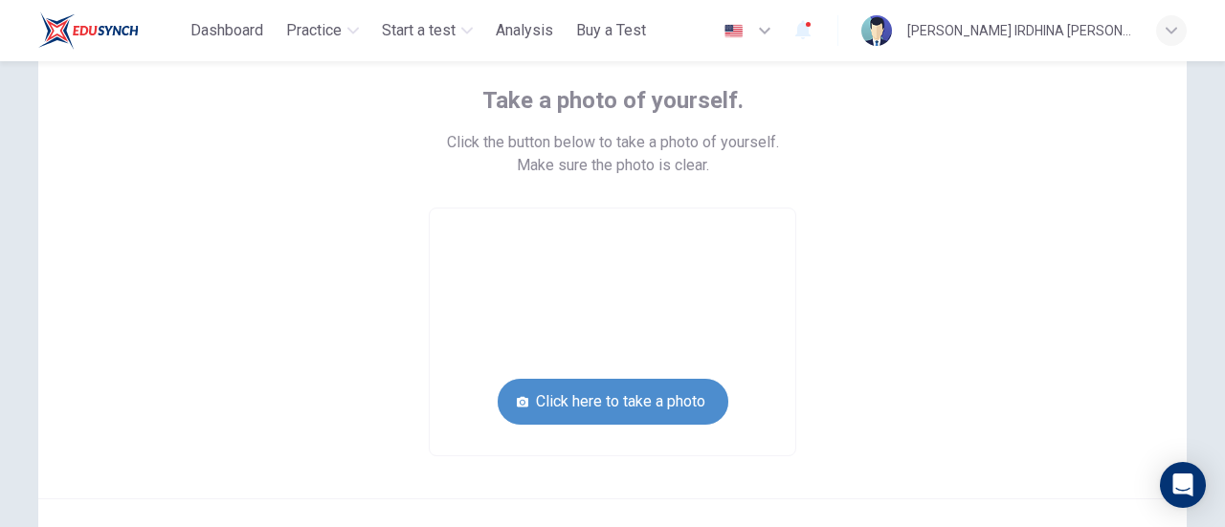
click at [677, 397] on button "Click here to take a photo" at bounding box center [613, 402] width 231 height 46
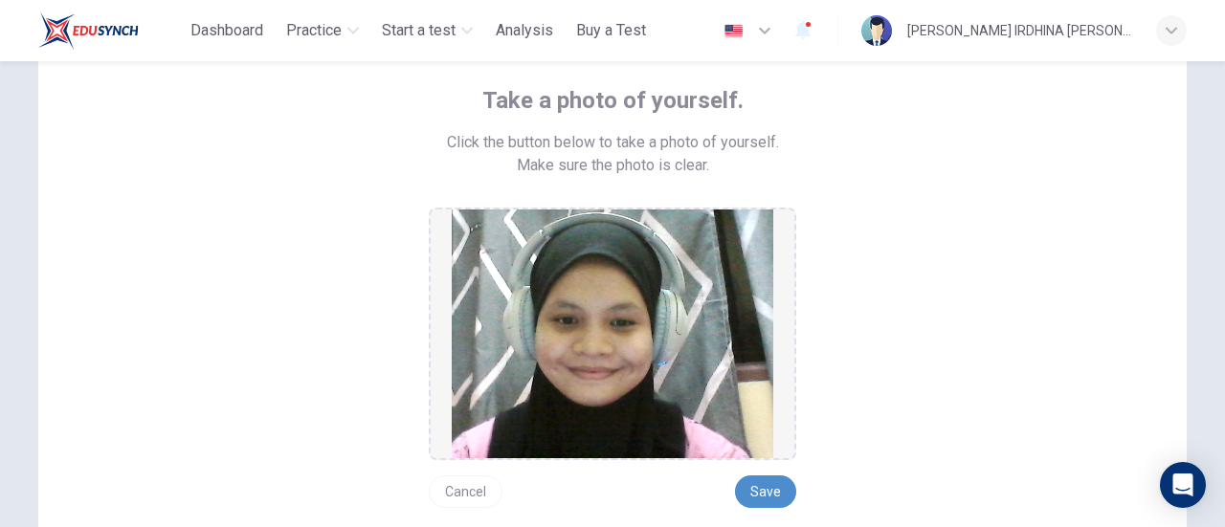
click at [762, 487] on button "Save" at bounding box center [765, 491] width 61 height 33
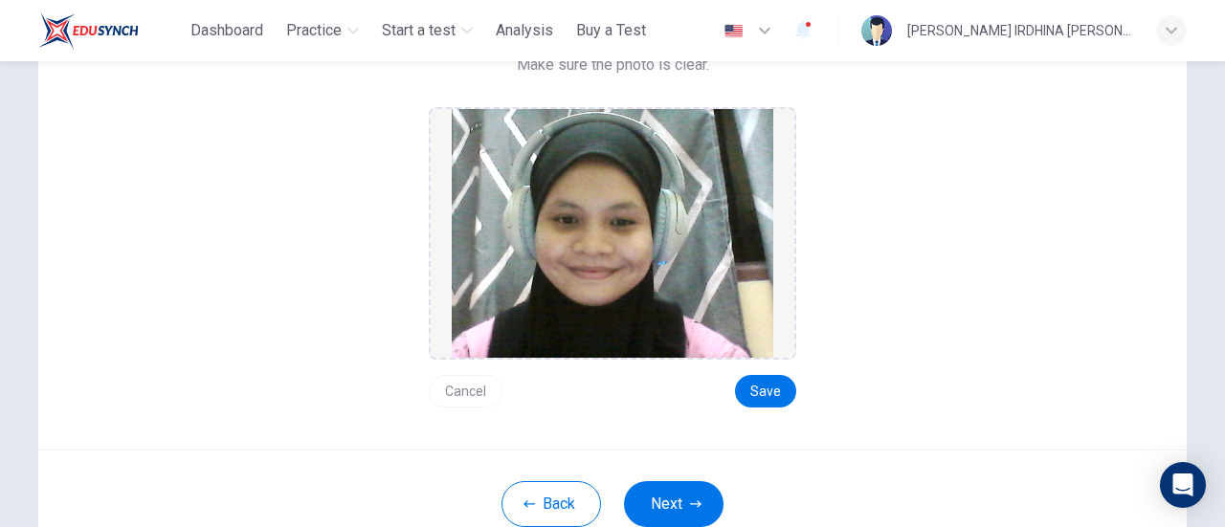
scroll to position [208, 0]
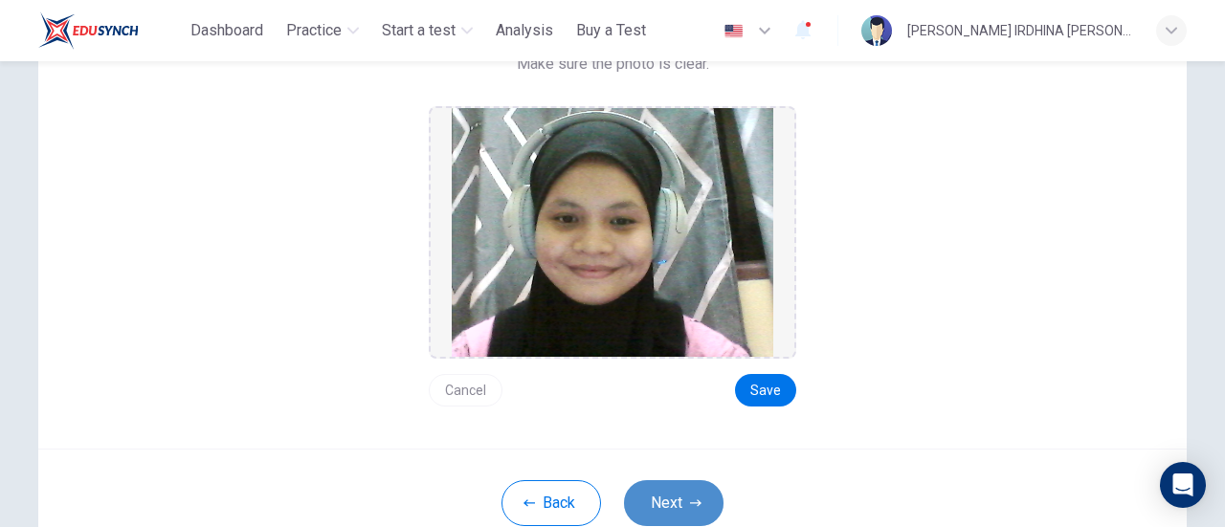
click at [675, 490] on button "Next" at bounding box center [674, 503] width 100 height 46
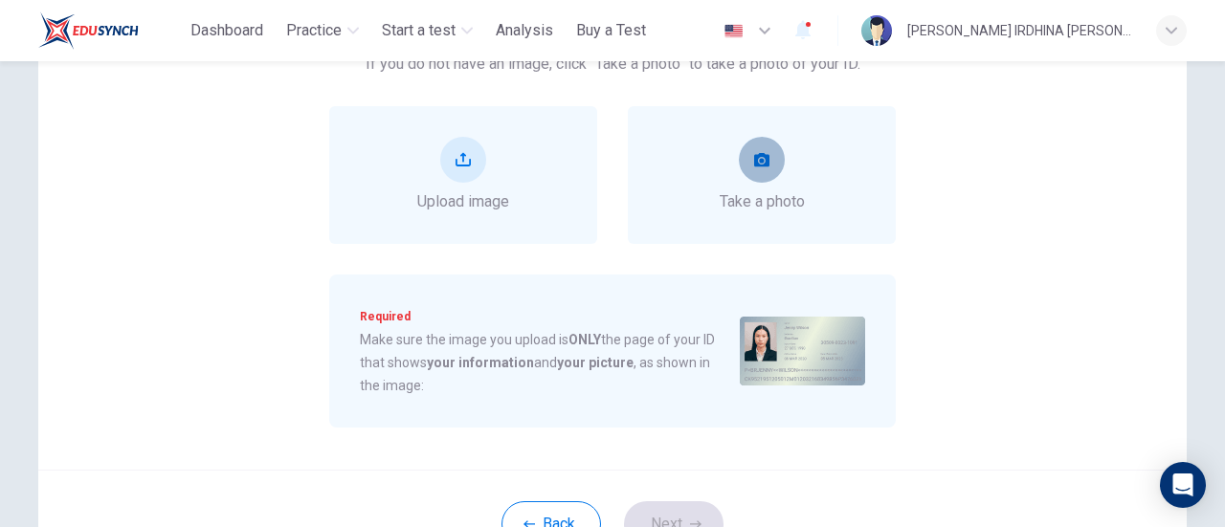
click at [758, 161] on icon "take photo" at bounding box center [761, 159] width 15 height 13
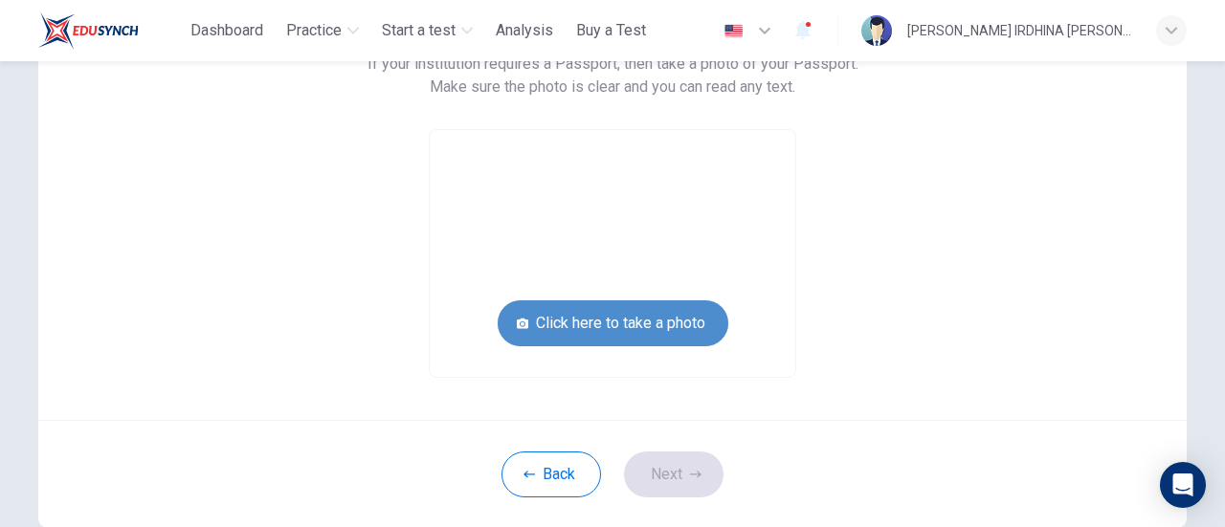
click at [641, 335] on button "Click here to take a photo" at bounding box center [613, 323] width 231 height 46
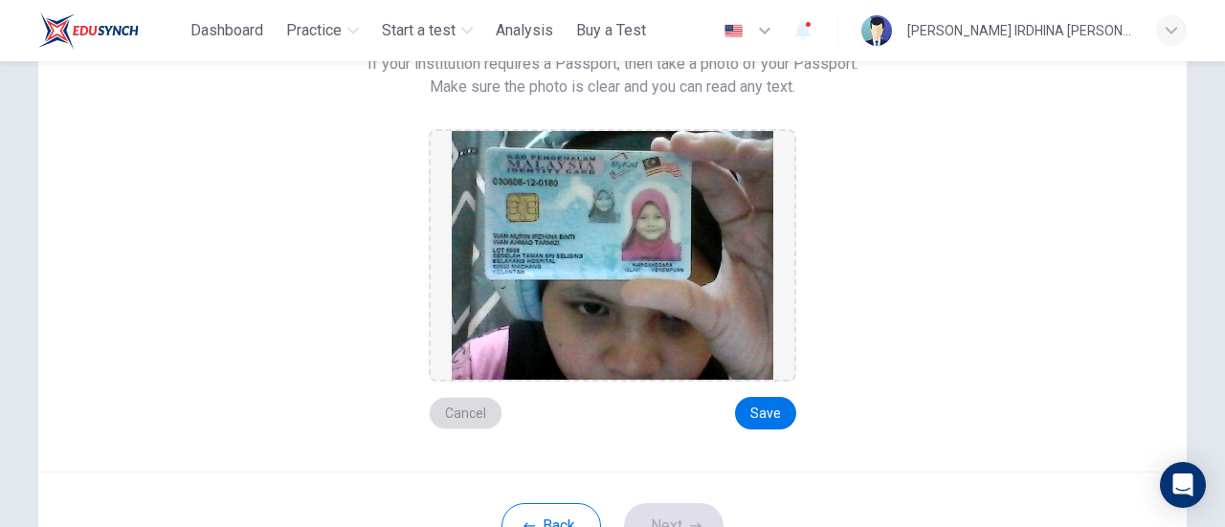
click at [452, 404] on button "Cancel" at bounding box center [466, 413] width 74 height 33
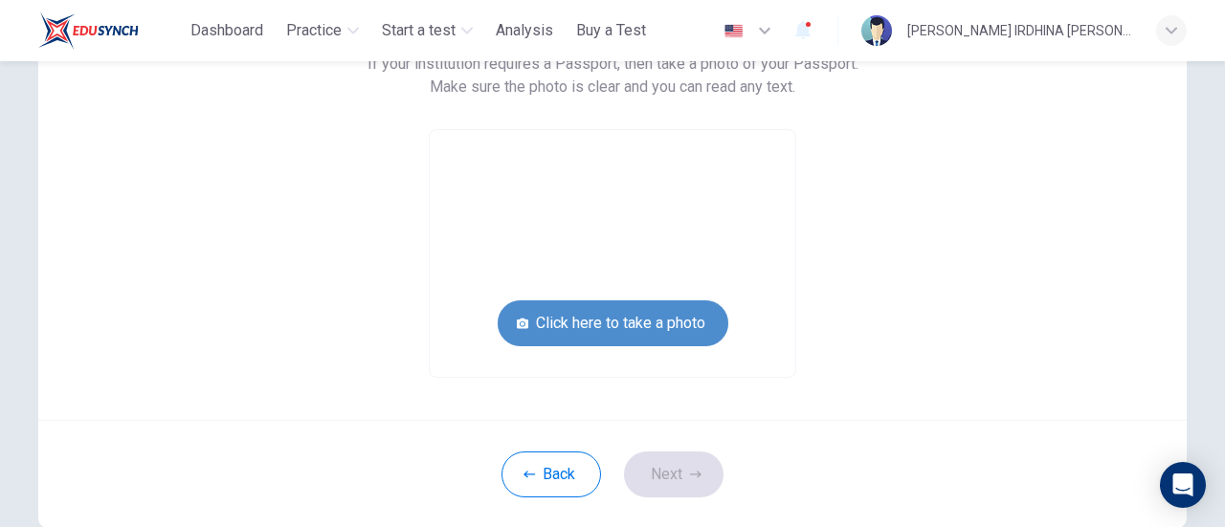
click at [641, 315] on button "Click here to take a photo" at bounding box center [613, 323] width 231 height 46
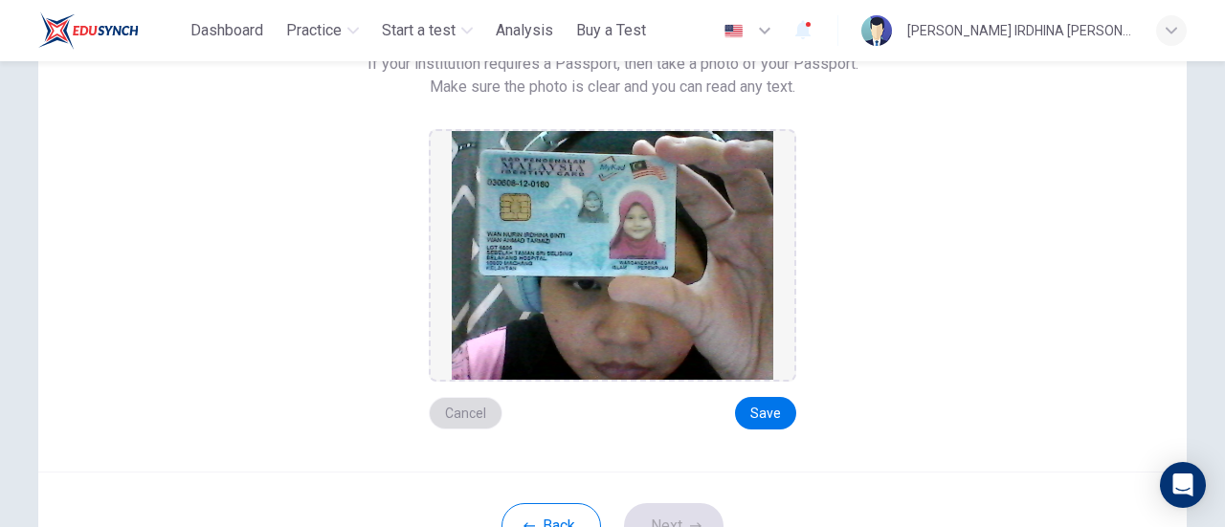
click at [454, 405] on button "Cancel" at bounding box center [466, 413] width 74 height 33
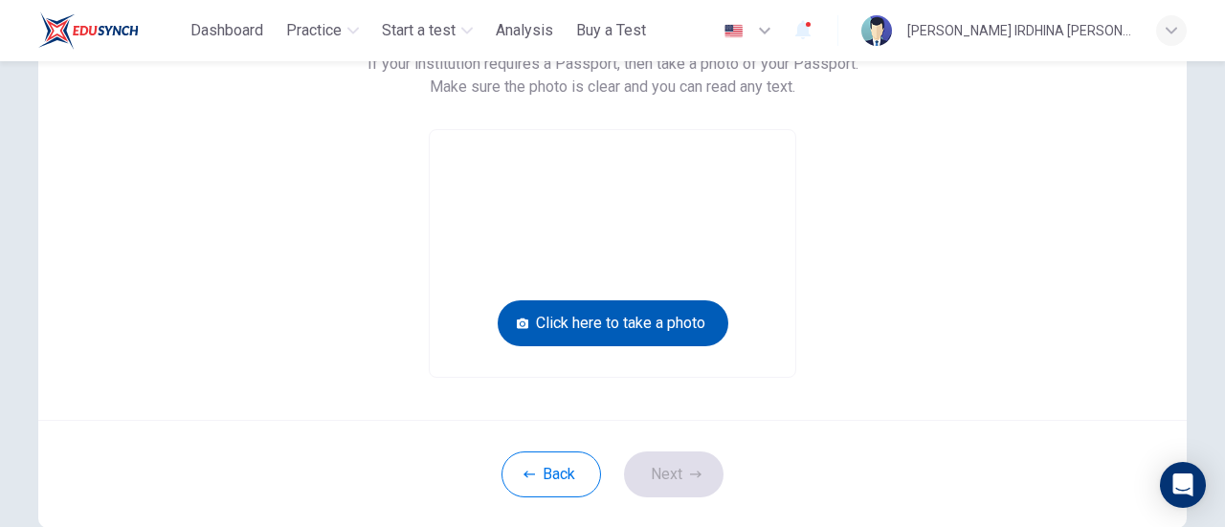
click at [577, 328] on button "Click here to take a photo" at bounding box center [613, 323] width 231 height 46
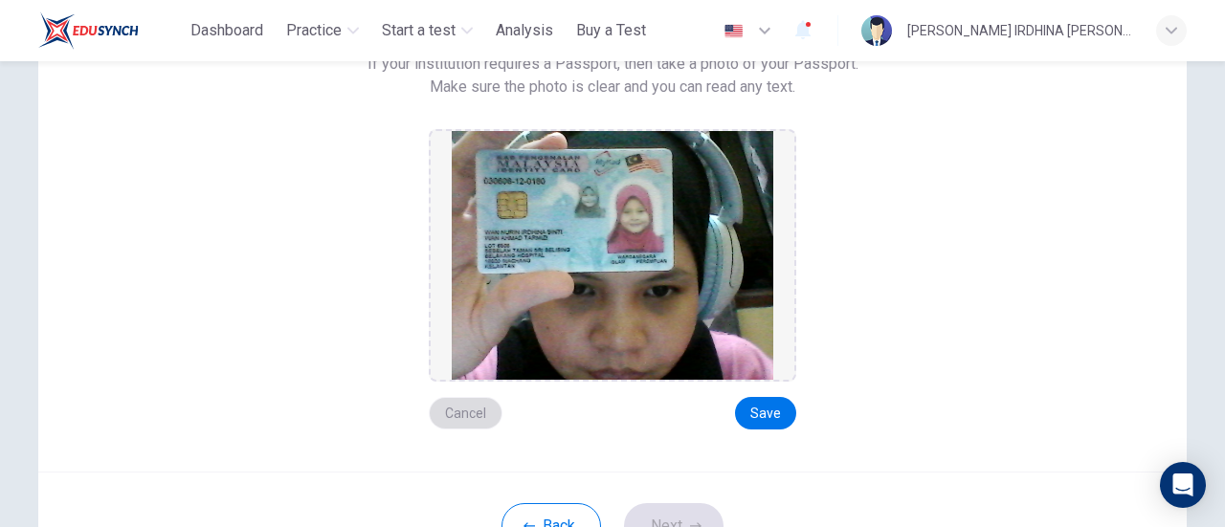
click at [453, 414] on button "Cancel" at bounding box center [466, 413] width 74 height 33
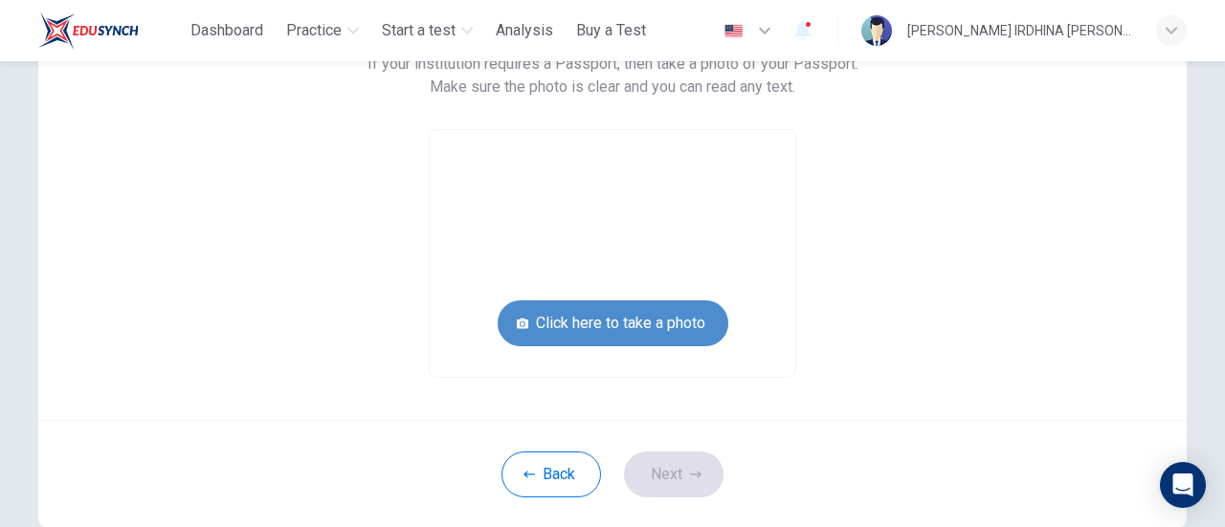
click at [605, 323] on button "Click here to take a photo" at bounding box center [613, 323] width 231 height 46
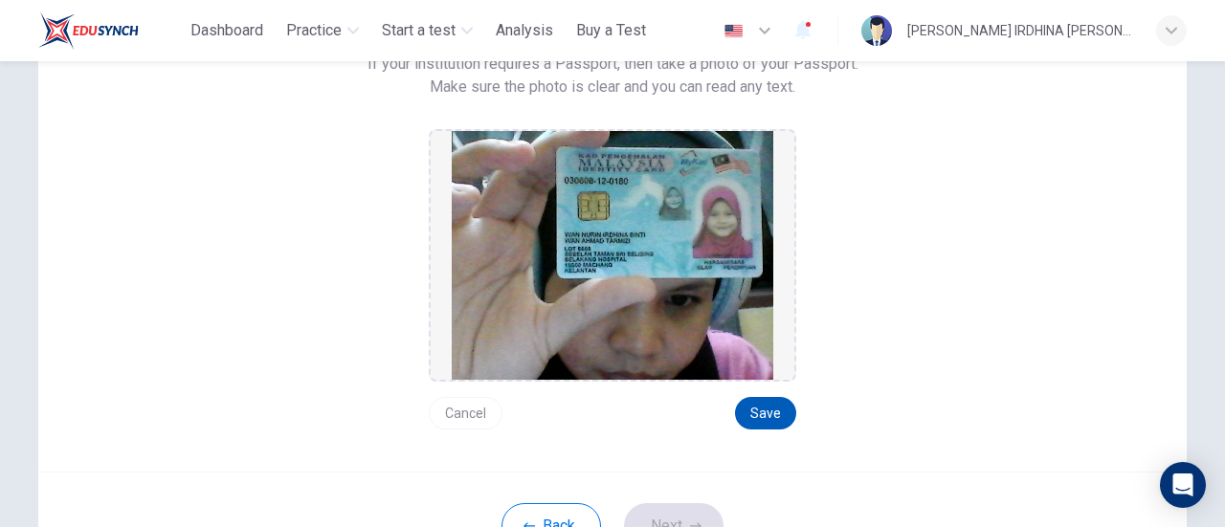
click at [752, 415] on button "Save" at bounding box center [765, 413] width 61 height 33
click at [695, 518] on button "Next" at bounding box center [674, 526] width 100 height 46
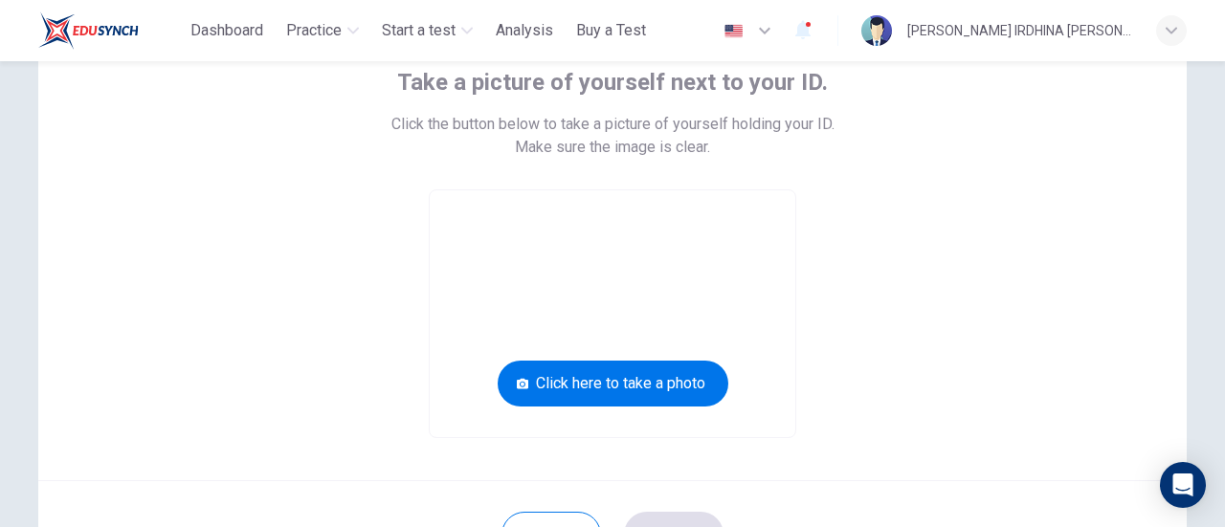
scroll to position [122, 0]
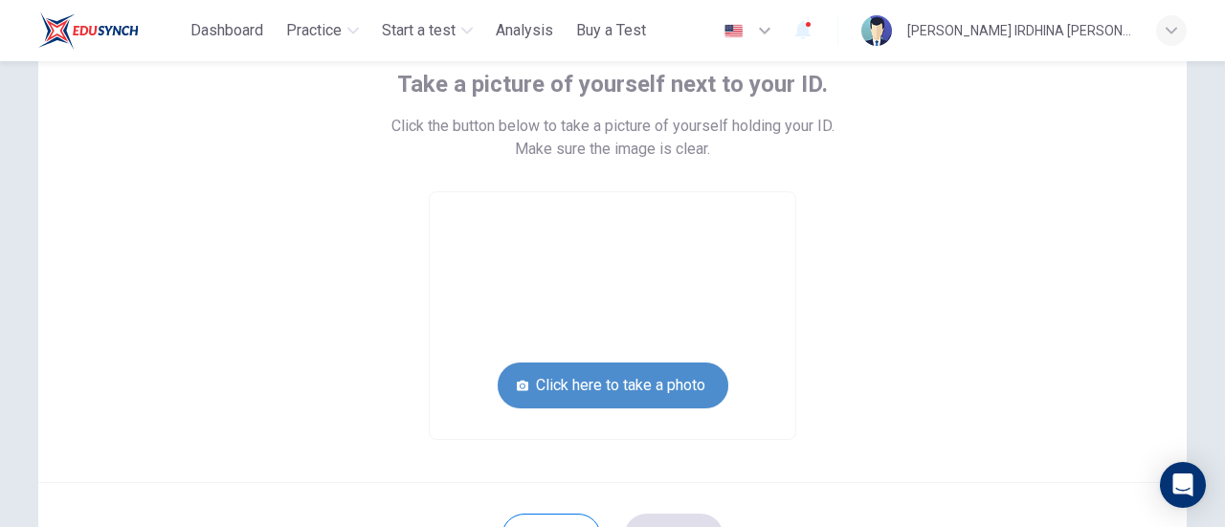
click at [637, 368] on button "Click here to take a photo" at bounding box center [613, 386] width 231 height 46
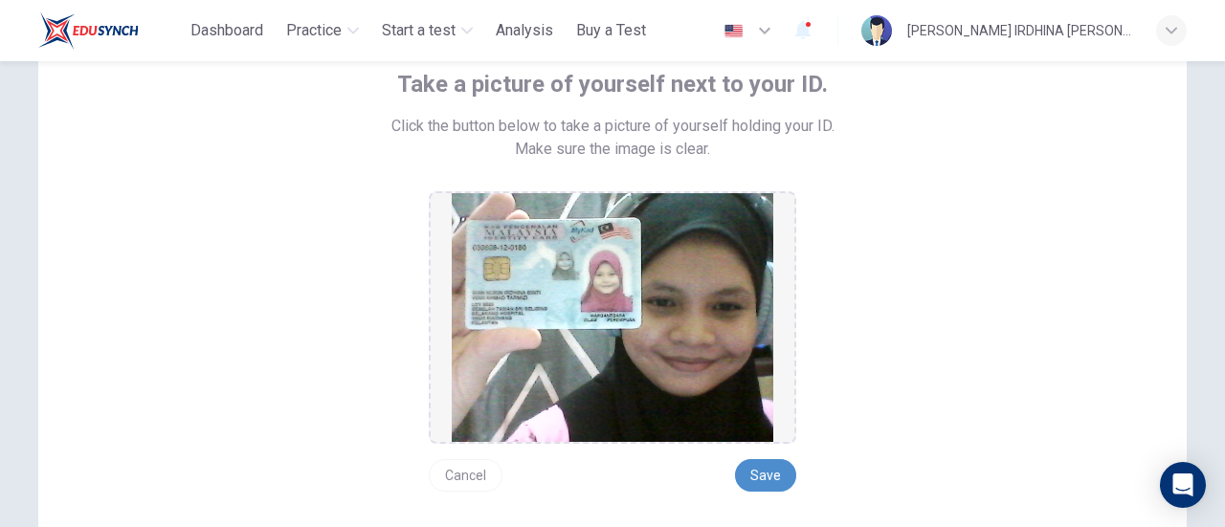
click at [754, 471] on button "Save" at bounding box center [765, 475] width 61 height 33
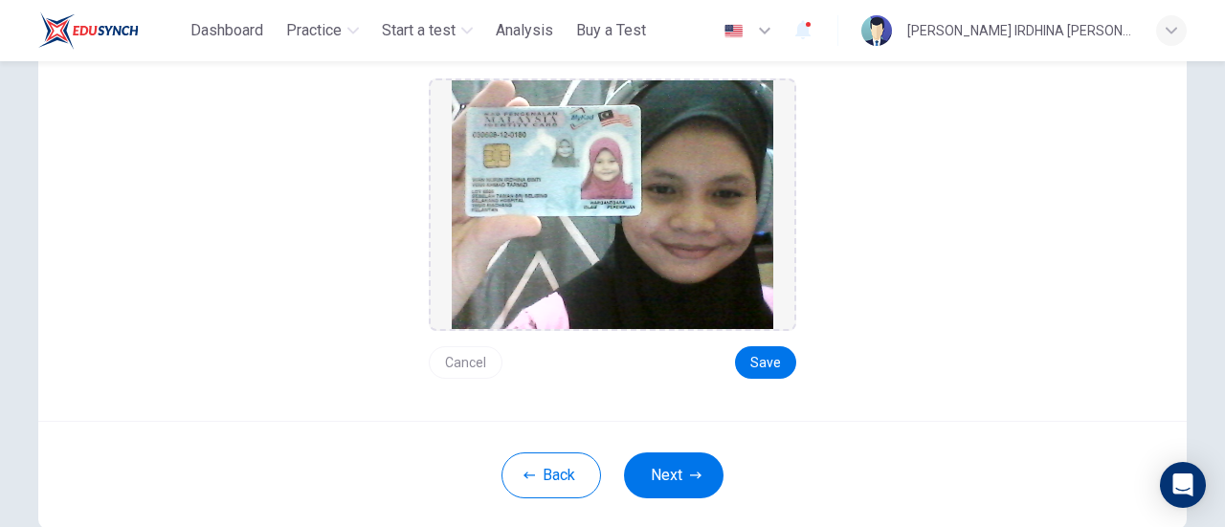
scroll to position [237, 0]
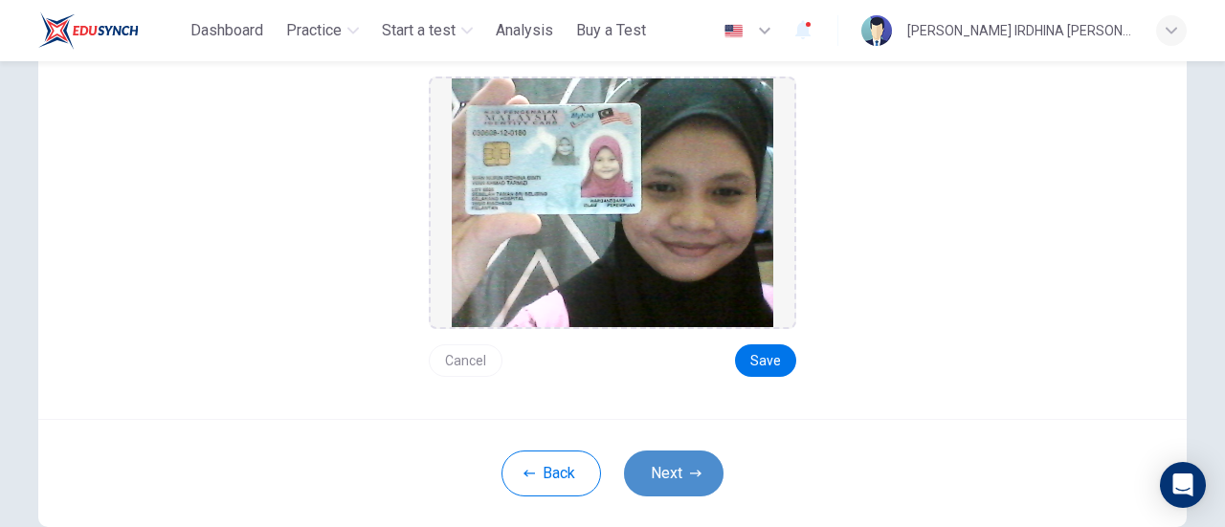
click at [673, 470] on button "Next" at bounding box center [674, 474] width 100 height 46
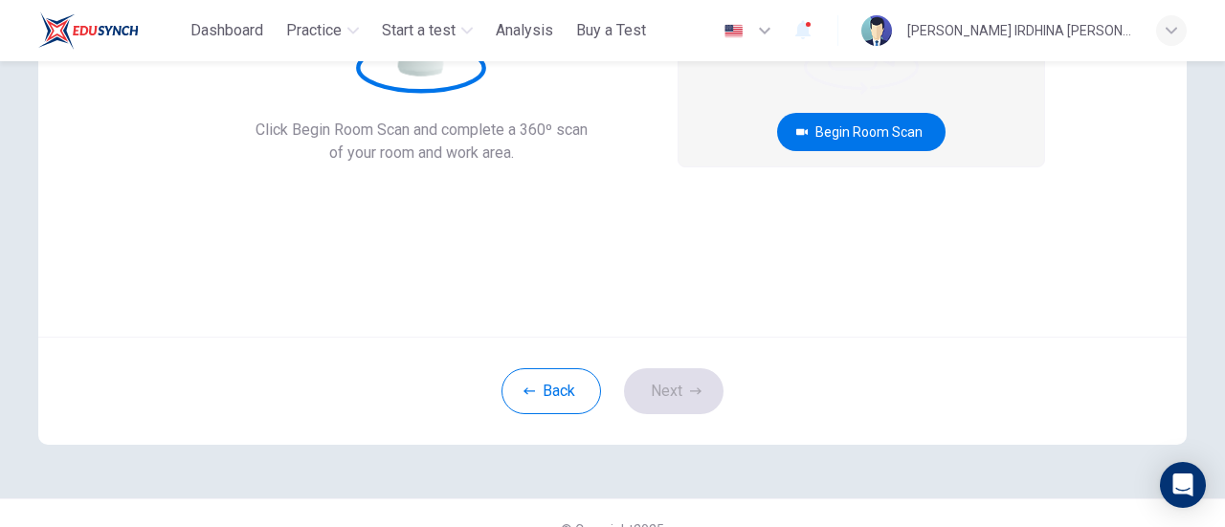
scroll to position [0, 0]
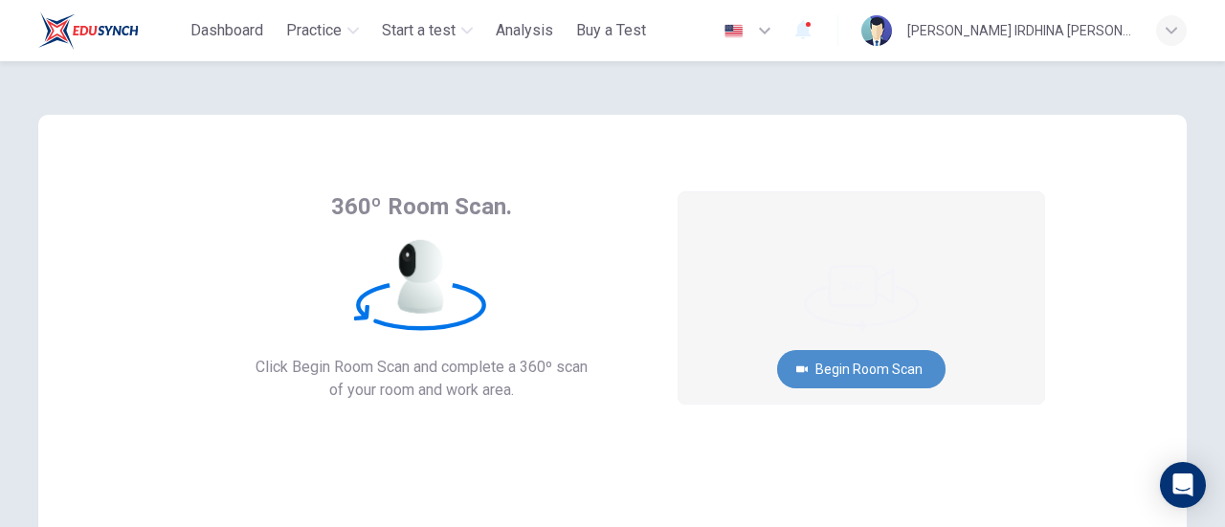
click at [900, 369] on button "Begin Room Scan" at bounding box center [861, 369] width 168 height 38
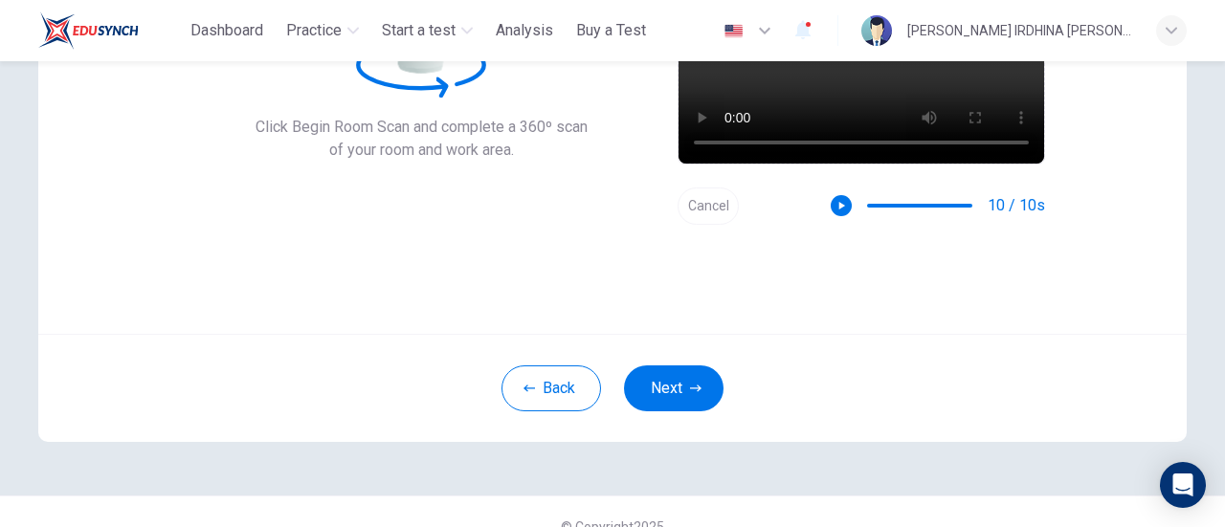
scroll to position [269, 0]
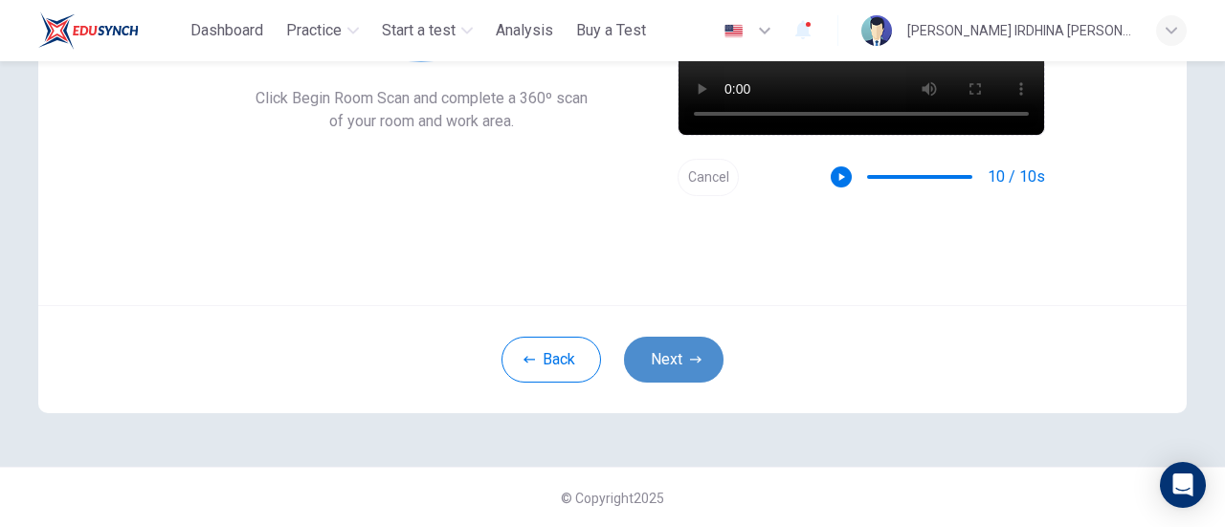
click at [683, 359] on button "Next" at bounding box center [674, 360] width 100 height 46
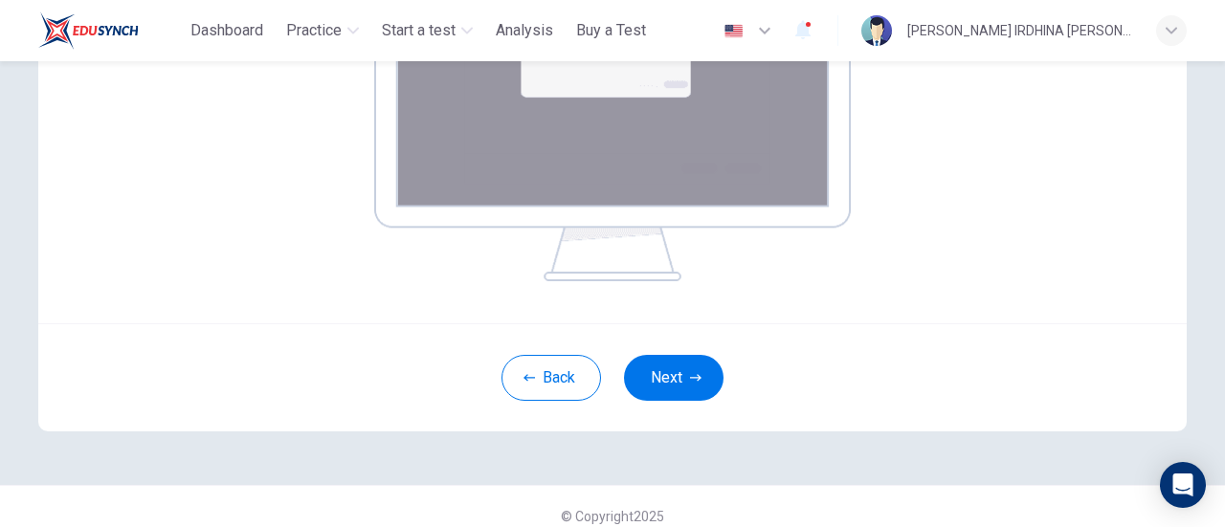
scroll to position [449, 0]
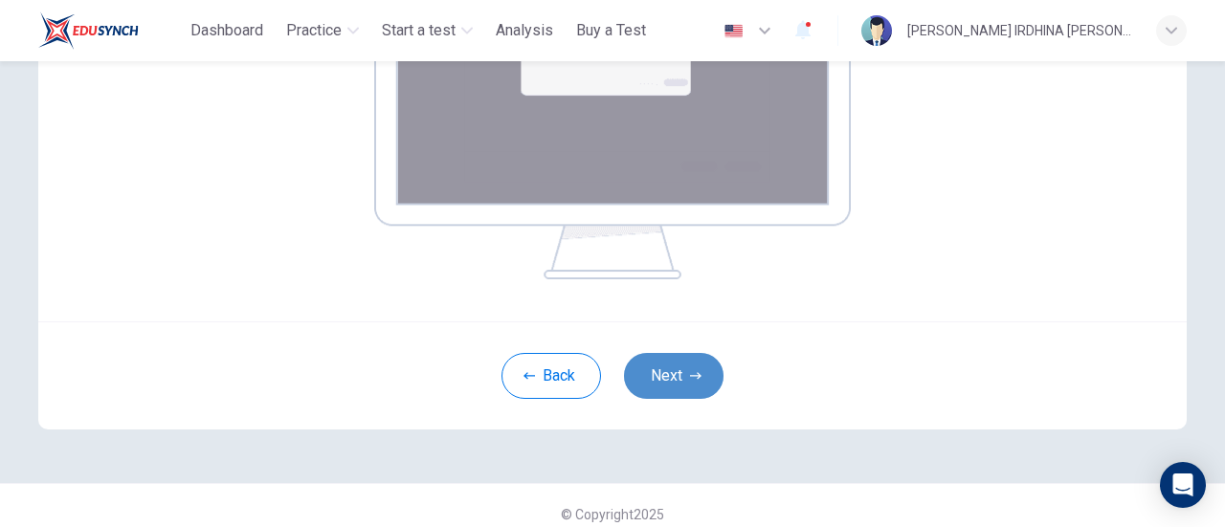
click at [656, 373] on button "Next" at bounding box center [674, 376] width 100 height 46
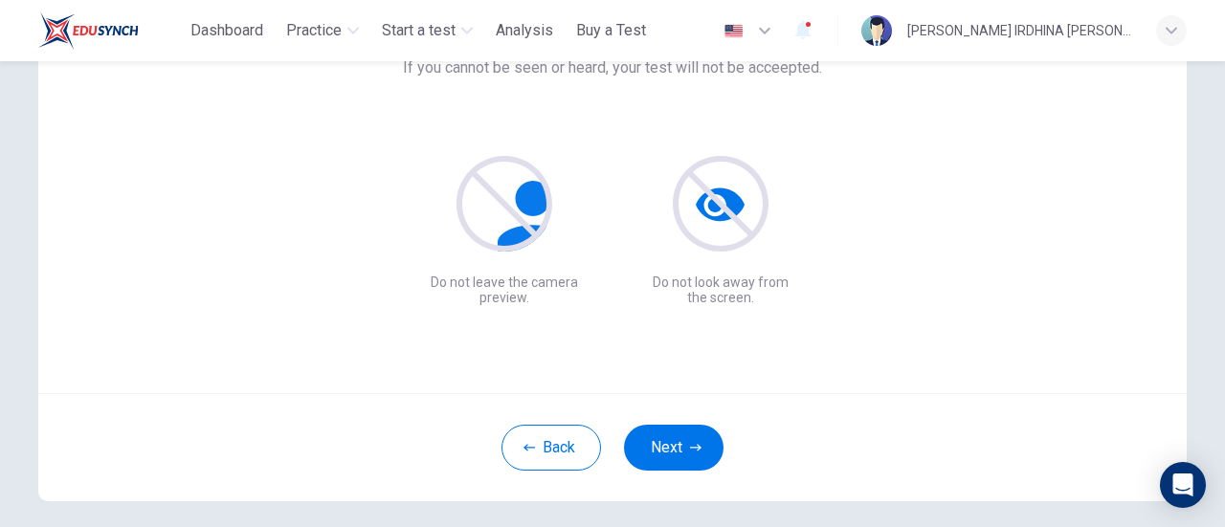
scroll to position [181, 0]
click at [675, 443] on button "Next" at bounding box center [674, 448] width 100 height 46
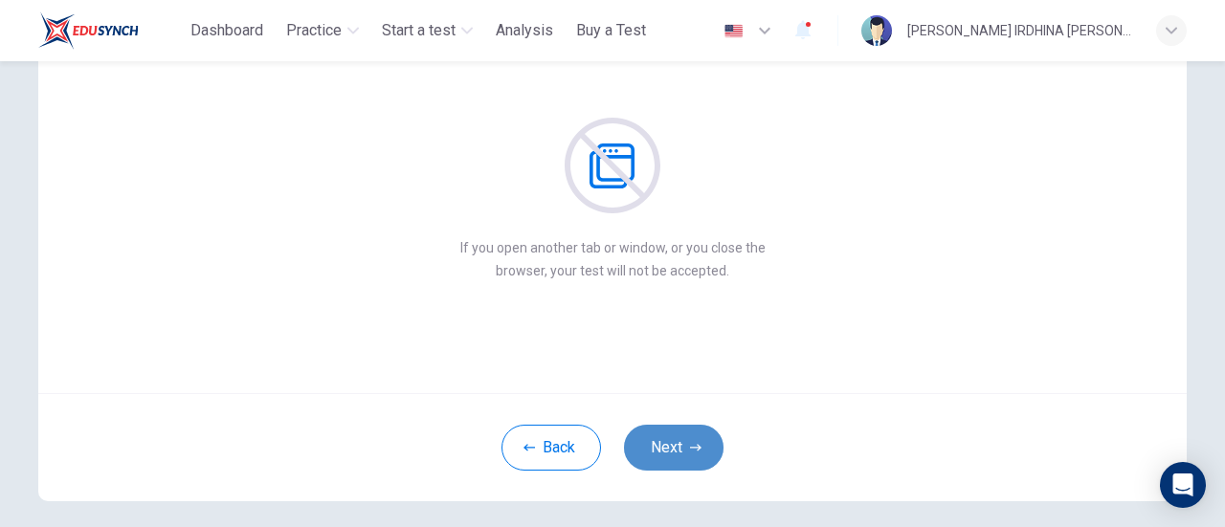
click at [662, 426] on button "Next" at bounding box center [674, 448] width 100 height 46
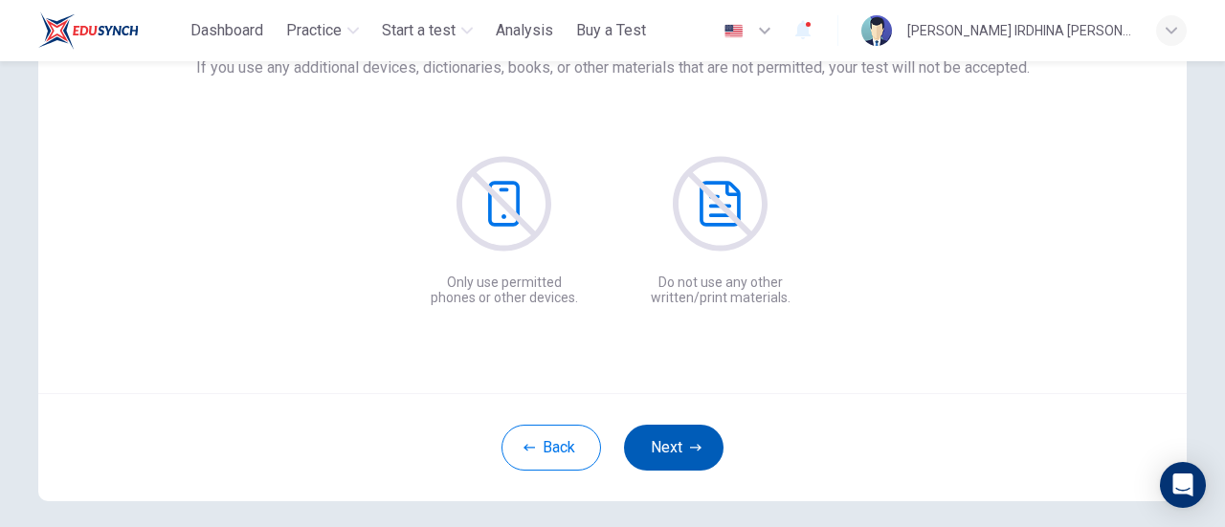
click at [662, 426] on button "Next" at bounding box center [674, 448] width 100 height 46
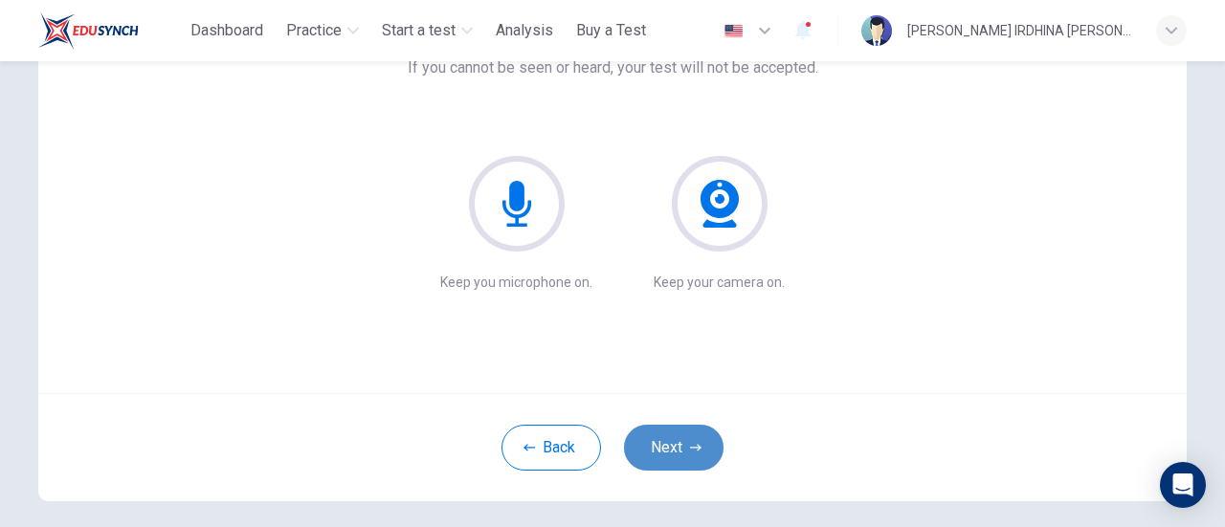
click at [662, 426] on button "Next" at bounding box center [674, 448] width 100 height 46
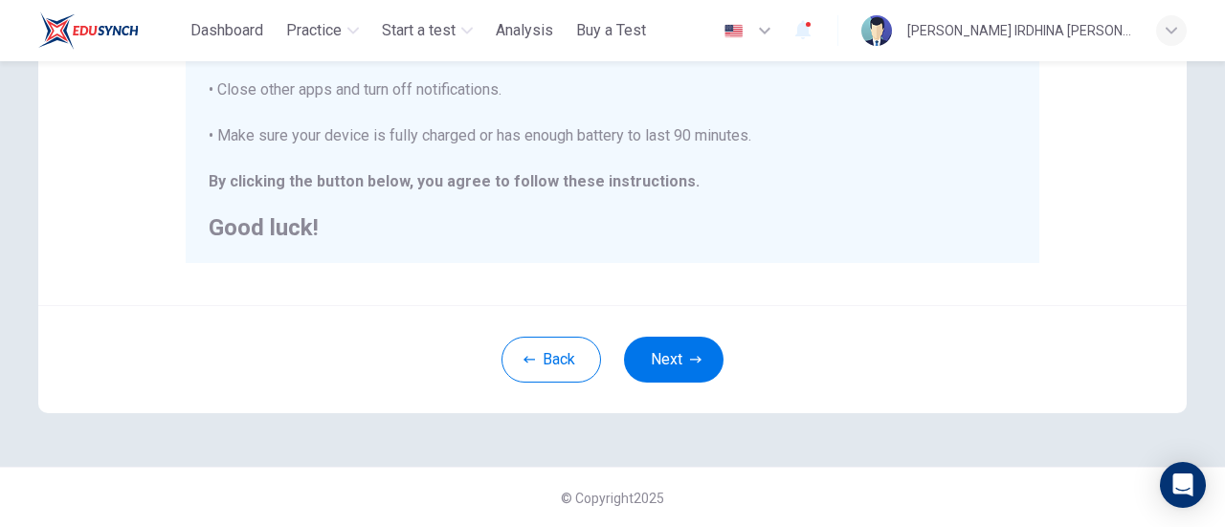
scroll to position [536, 0]
click at [670, 348] on button "Next" at bounding box center [674, 360] width 100 height 46
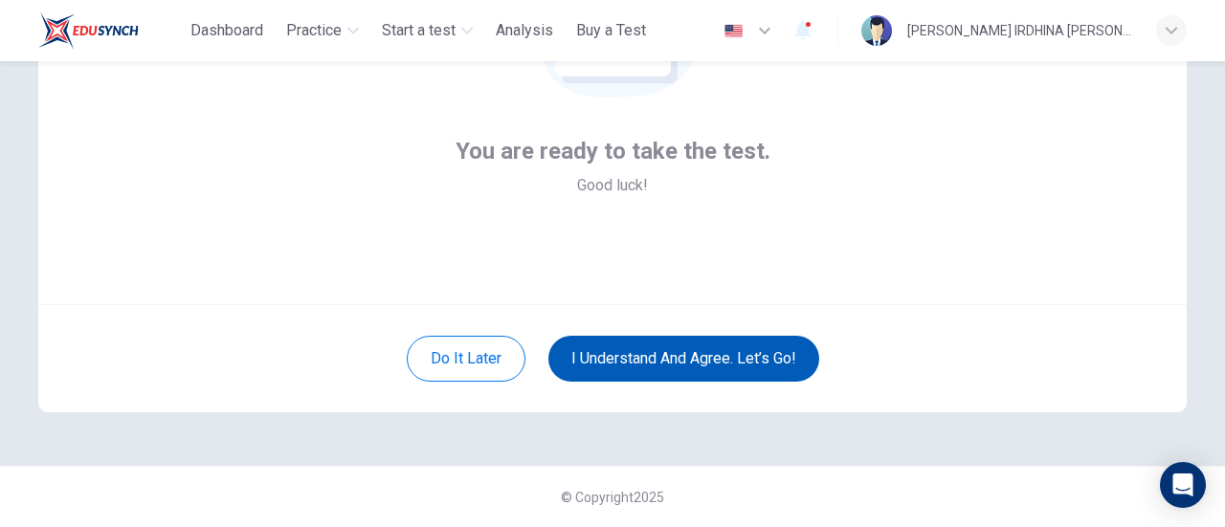
scroll to position [269, 0]
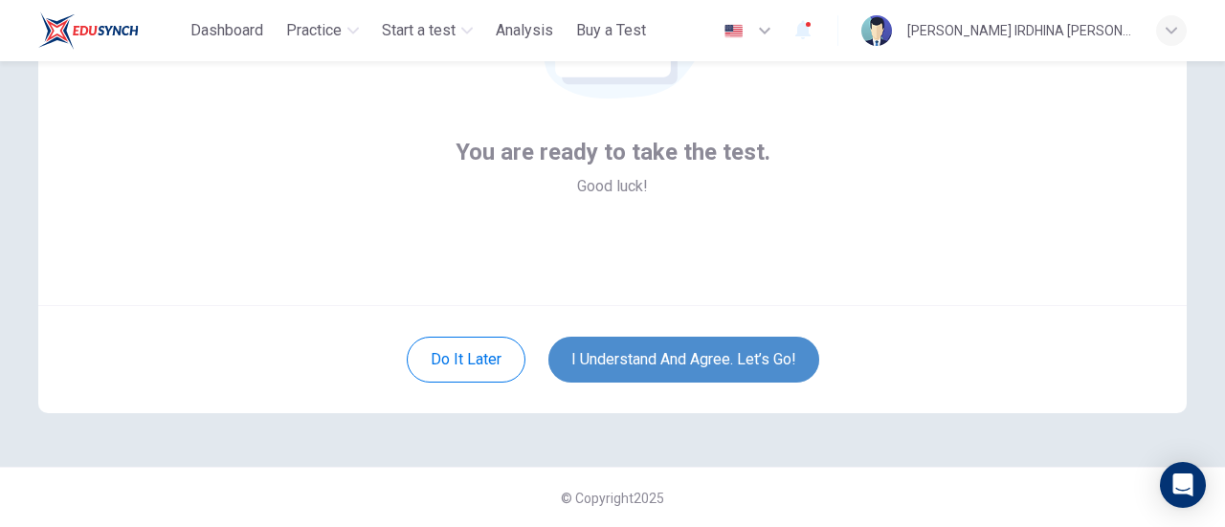
click at [670, 348] on button "I understand and agree. Let’s go!" at bounding box center [683, 360] width 271 height 46
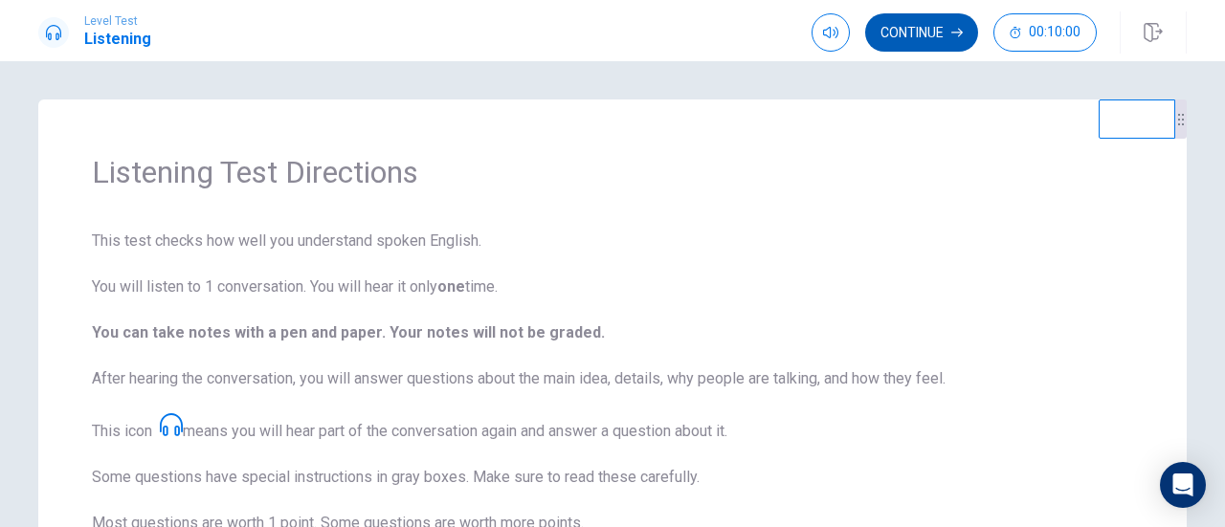
click at [912, 32] on button "Continue" at bounding box center [921, 32] width 113 height 38
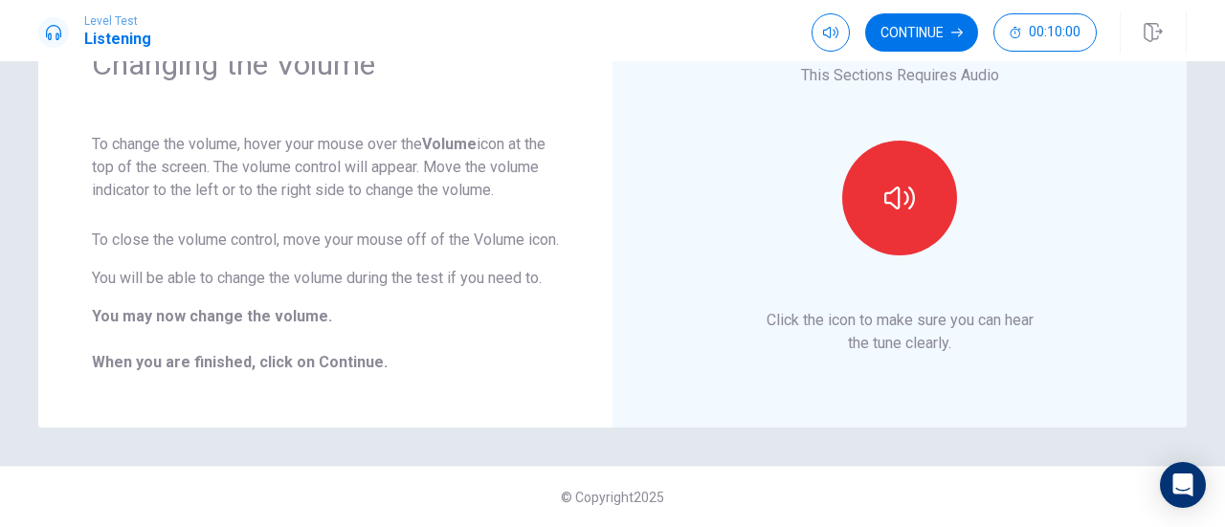
scroll to position [114, 0]
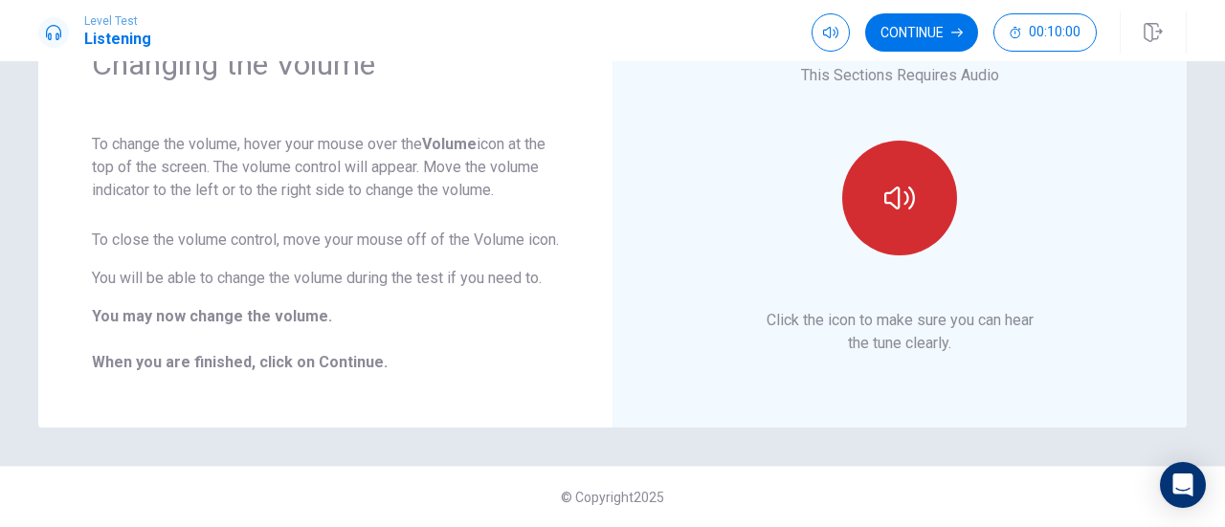
click at [911, 230] on button "button" at bounding box center [899, 198] width 115 height 115
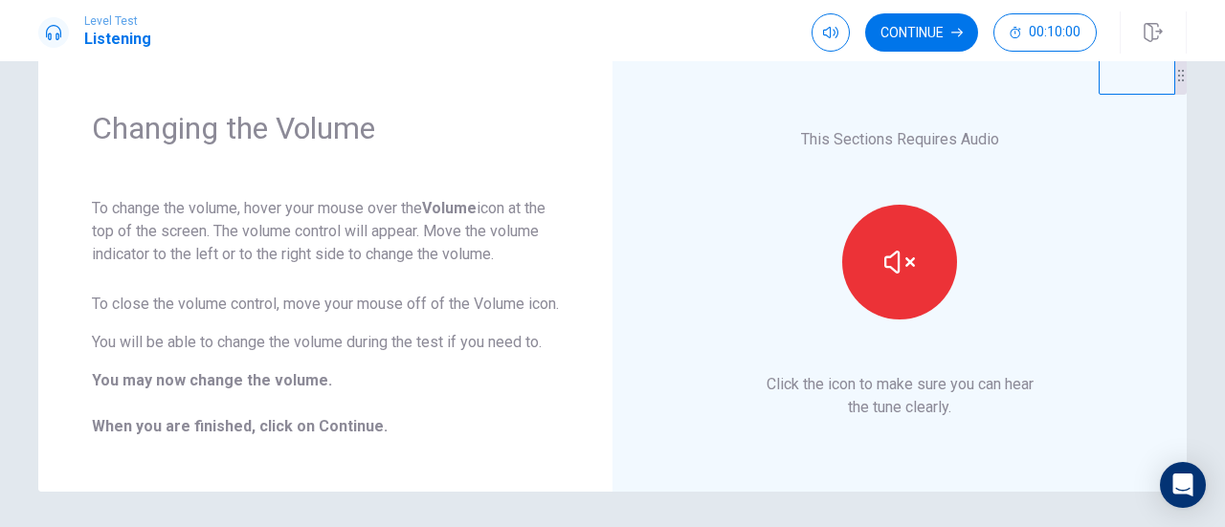
scroll to position [43, 0]
type input "***"
click at [842, 70] on span at bounding box center [830, 68] width 71 height 27
click at [910, 31] on button "Continue" at bounding box center [921, 32] width 113 height 38
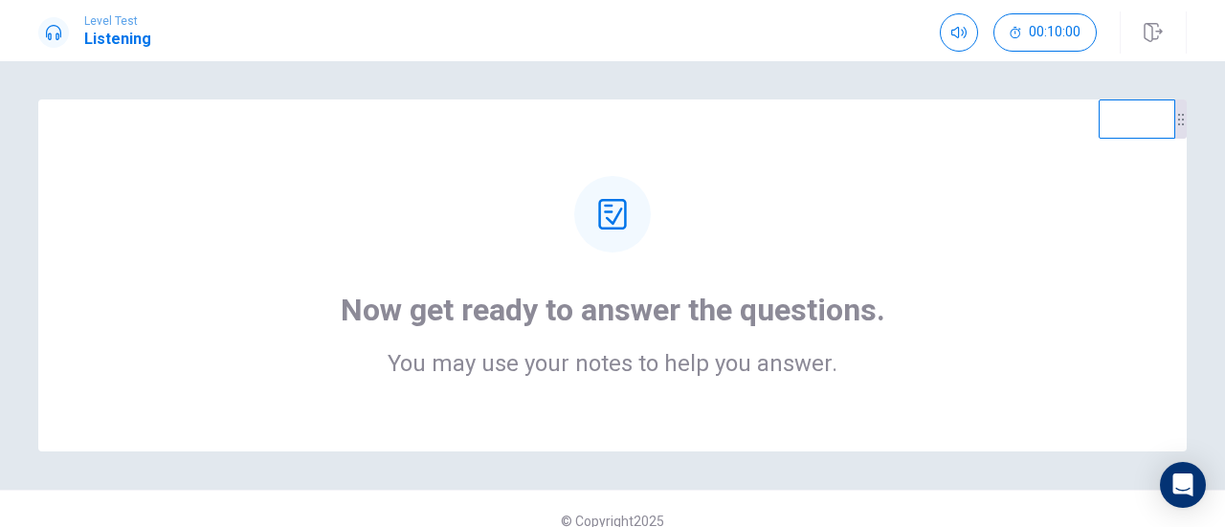
scroll to position [23, 0]
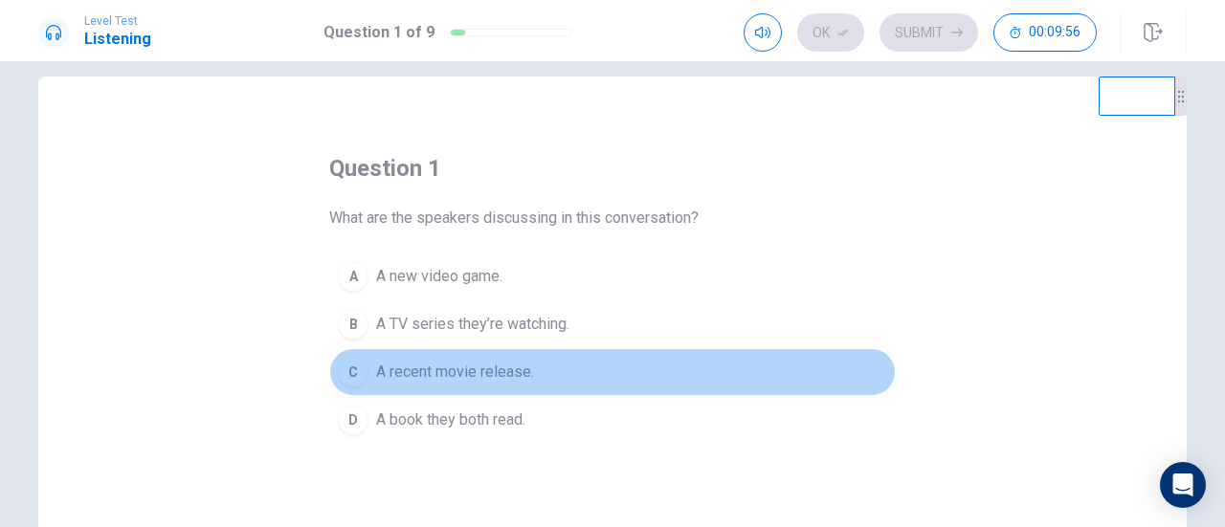
click at [476, 377] on span "A recent movie release." at bounding box center [455, 372] width 158 height 23
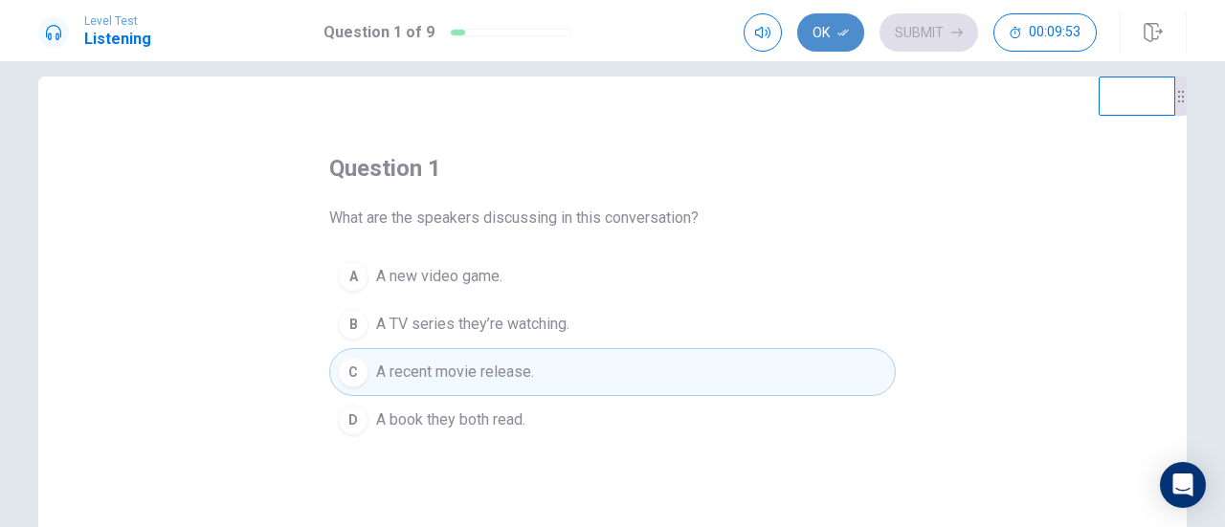
click at [836, 28] on button "Ok" at bounding box center [830, 32] width 67 height 38
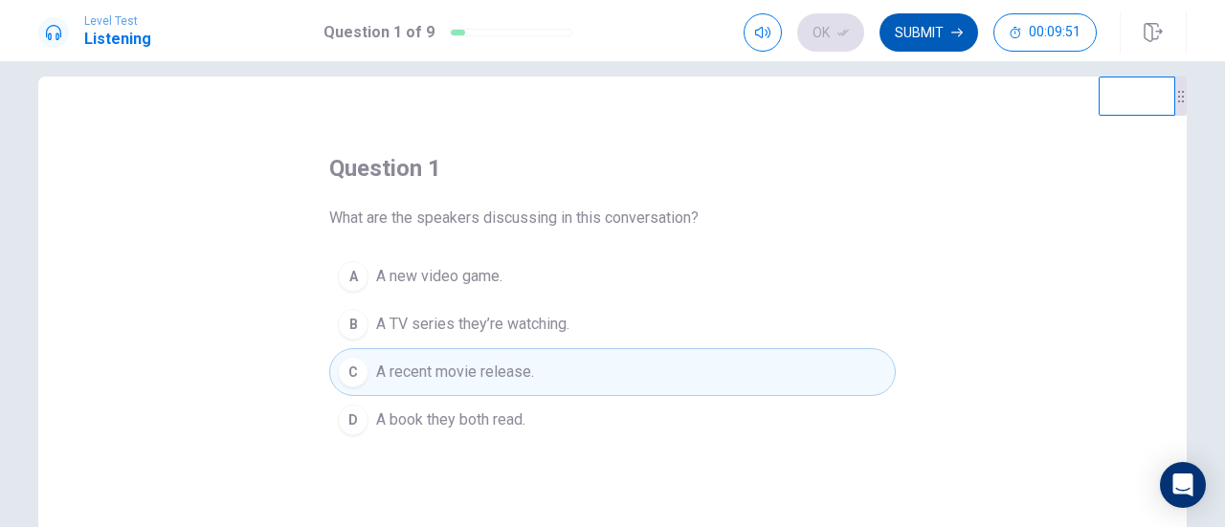
click at [917, 48] on button "Submit" at bounding box center [928, 32] width 99 height 38
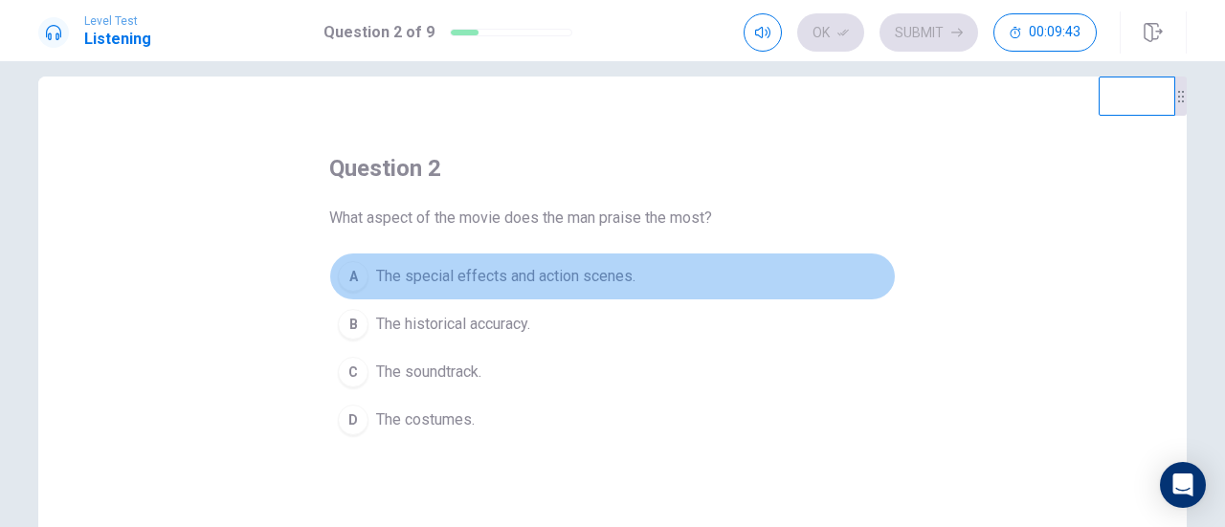
click at [608, 266] on span "The special effects and action scenes." at bounding box center [505, 276] width 259 height 23
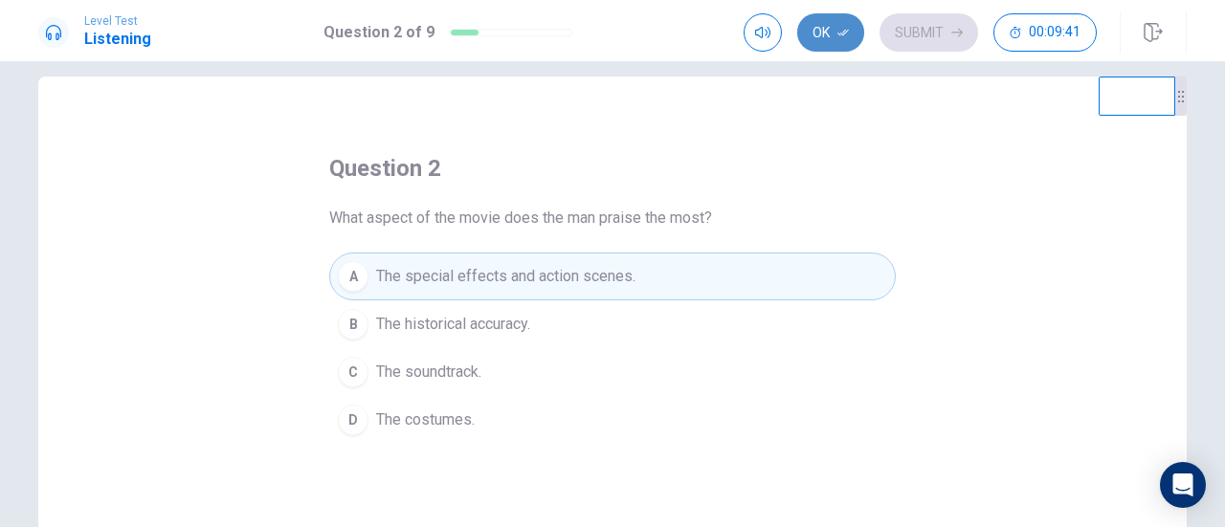
click at [838, 28] on icon "button" at bounding box center [842, 32] width 11 height 11
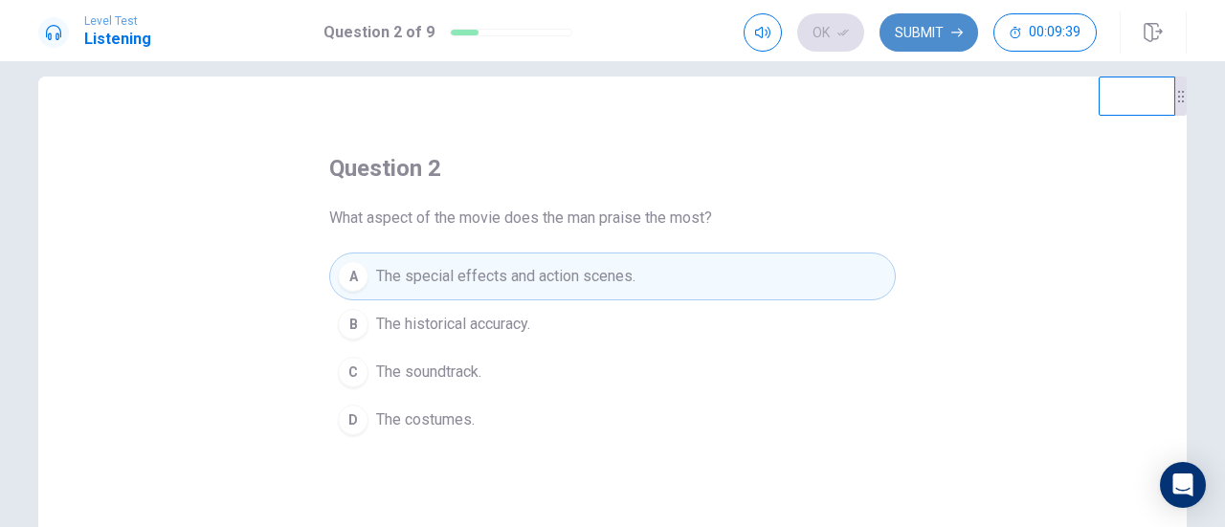
click at [926, 28] on button "Submit" at bounding box center [928, 32] width 99 height 38
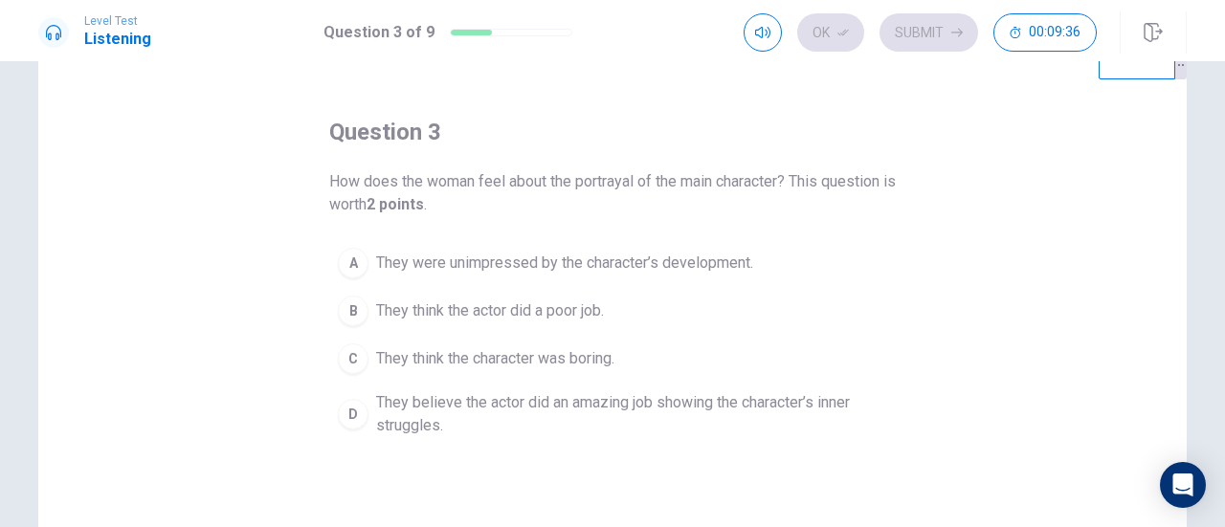
scroll to position [59, 0]
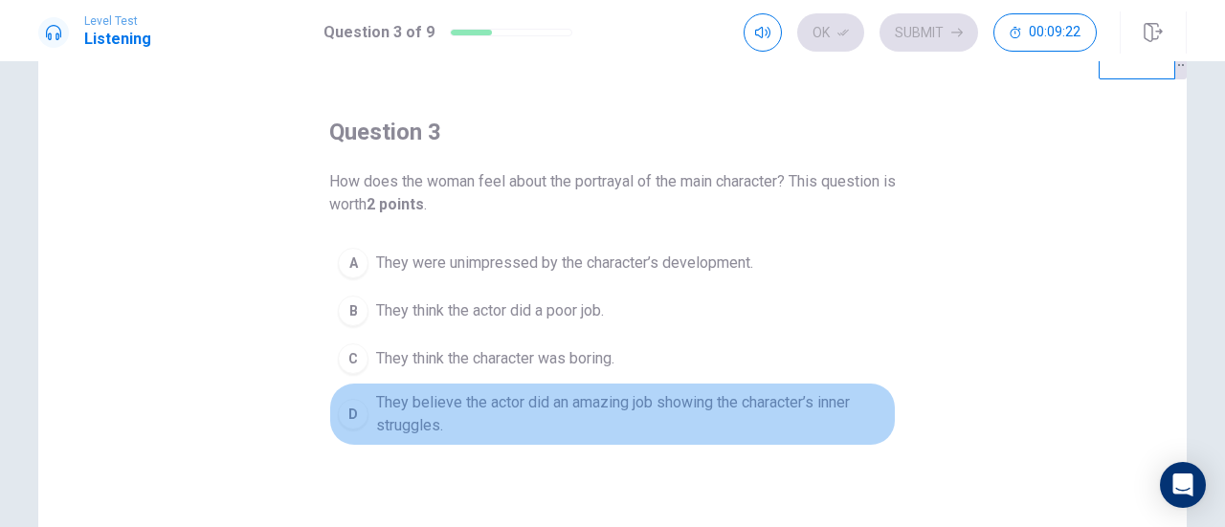
click at [691, 413] on span "They believe the actor did an amazing job showing the character’s inner struggl…" at bounding box center [631, 414] width 511 height 46
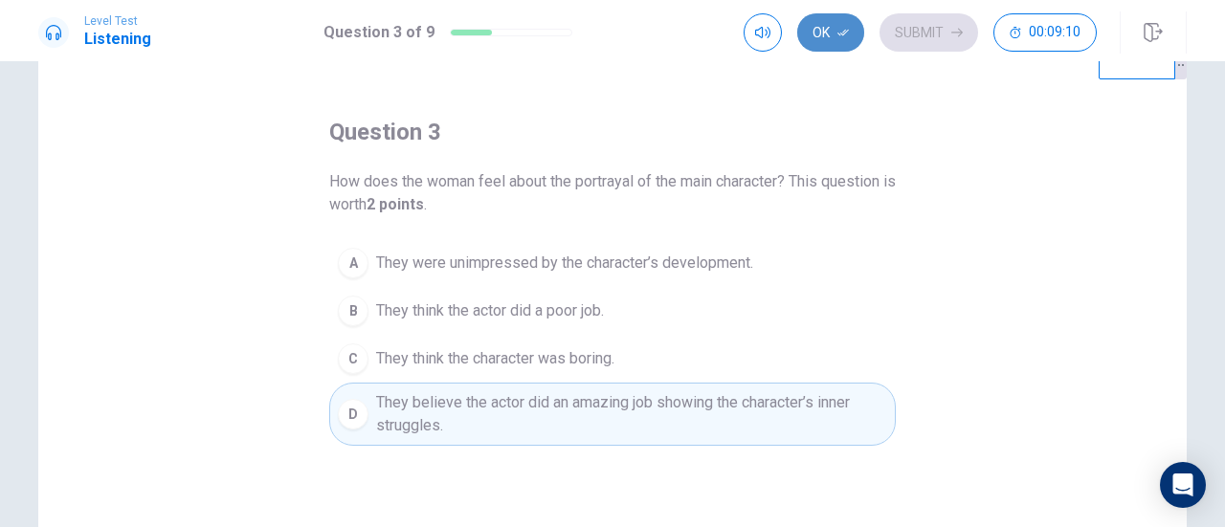
click at [851, 35] on button "Ok" at bounding box center [830, 32] width 67 height 38
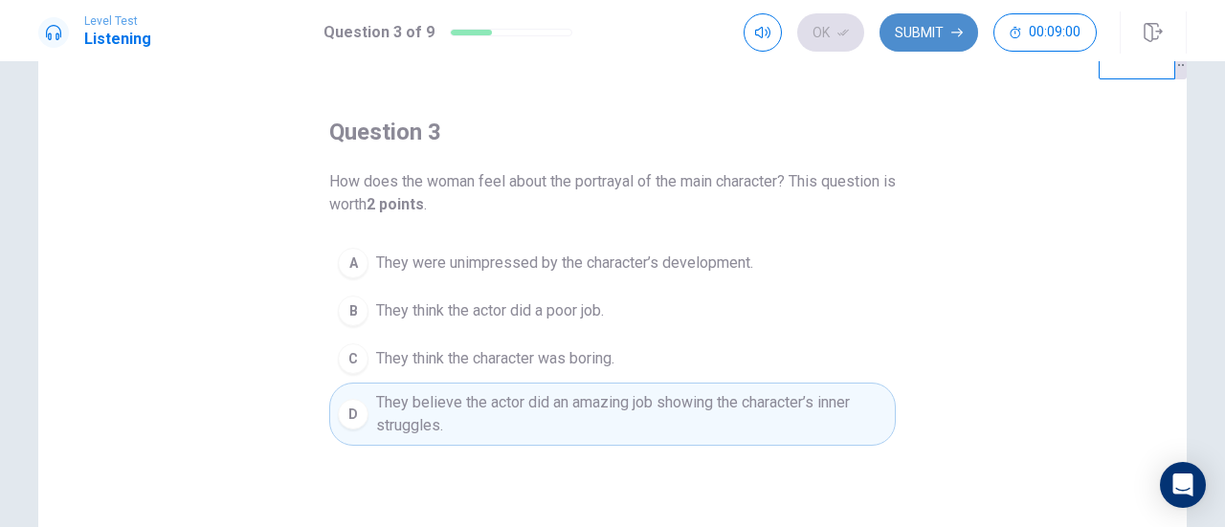
click at [941, 47] on button "Submit" at bounding box center [928, 32] width 99 height 38
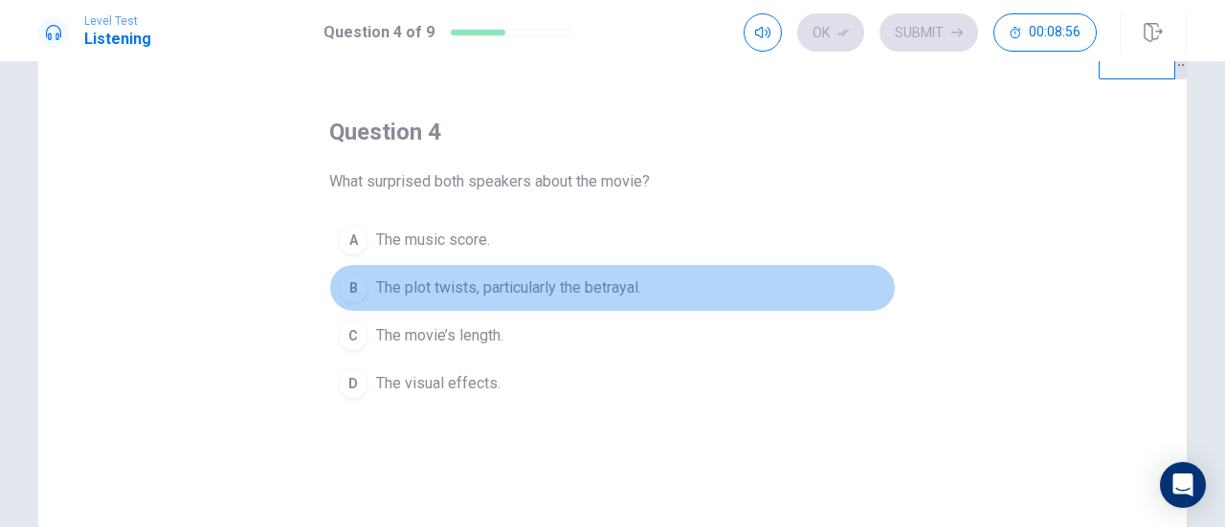
click at [591, 293] on span "The plot twists, particularly the betrayal." at bounding box center [508, 287] width 265 height 23
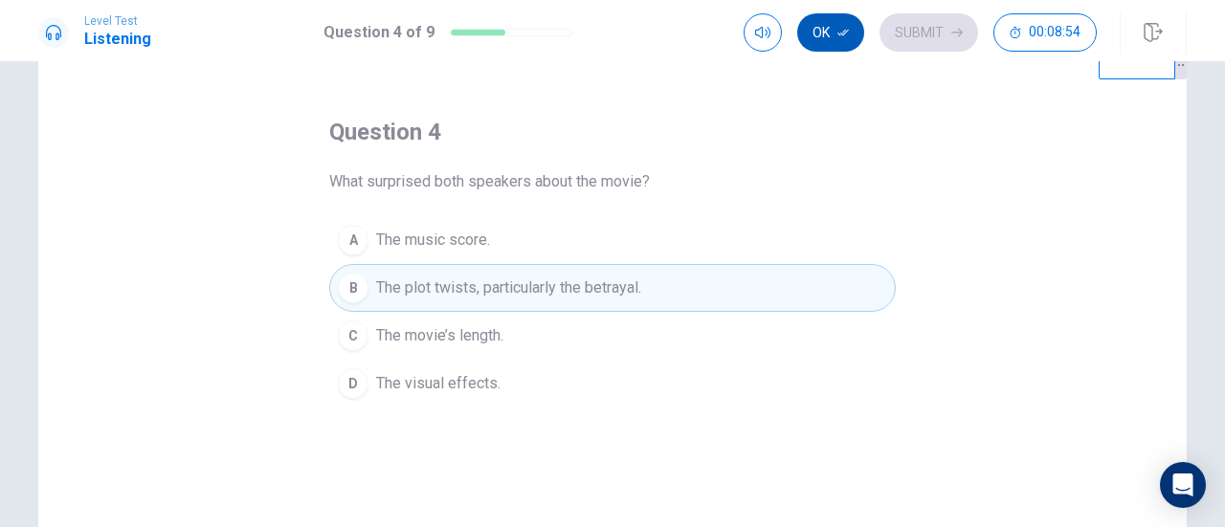
click at [833, 33] on button "Ok" at bounding box center [830, 32] width 67 height 38
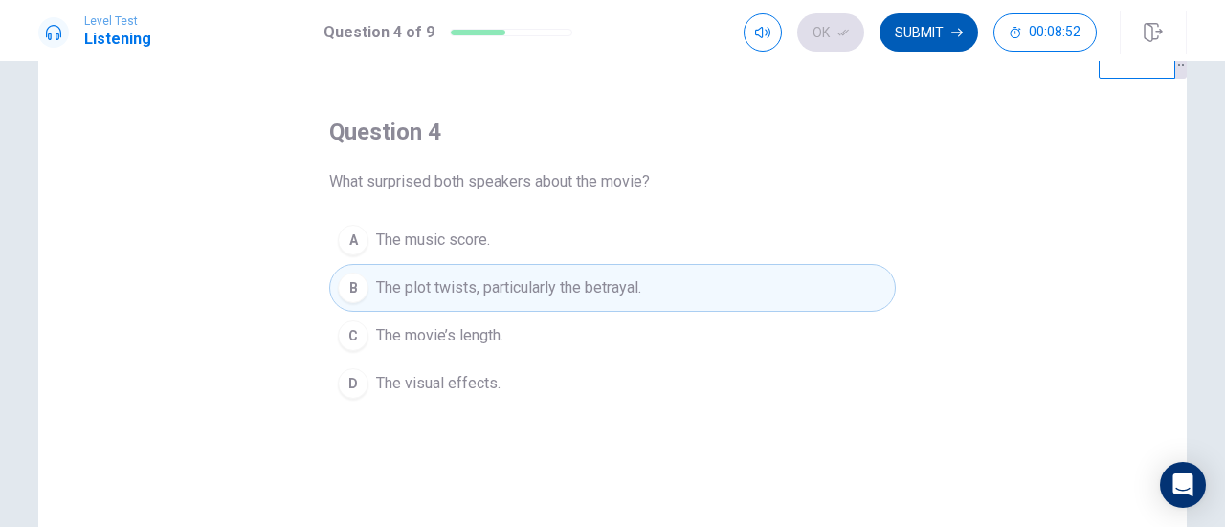
click at [932, 29] on button "Submit" at bounding box center [928, 32] width 99 height 38
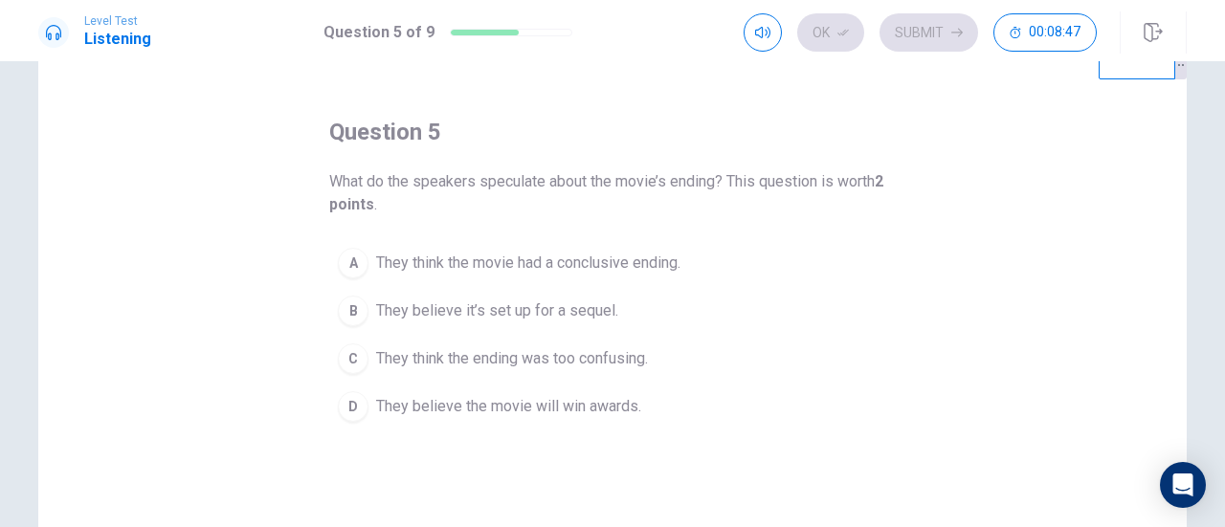
click at [567, 303] on span "They believe it’s set up for a sequel." at bounding box center [497, 310] width 242 height 23
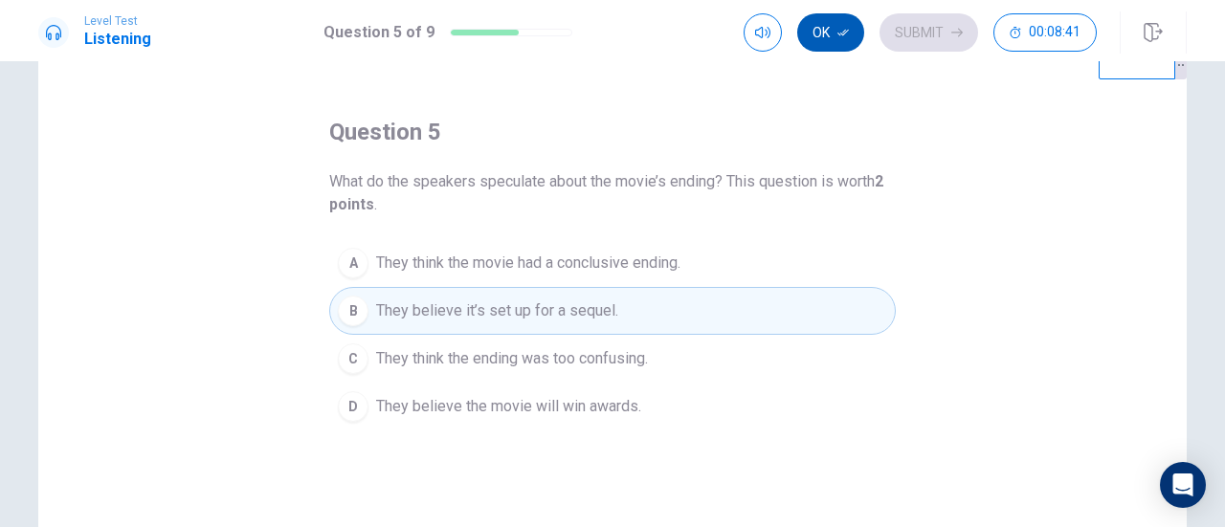
click at [830, 20] on button "Ok" at bounding box center [830, 32] width 67 height 38
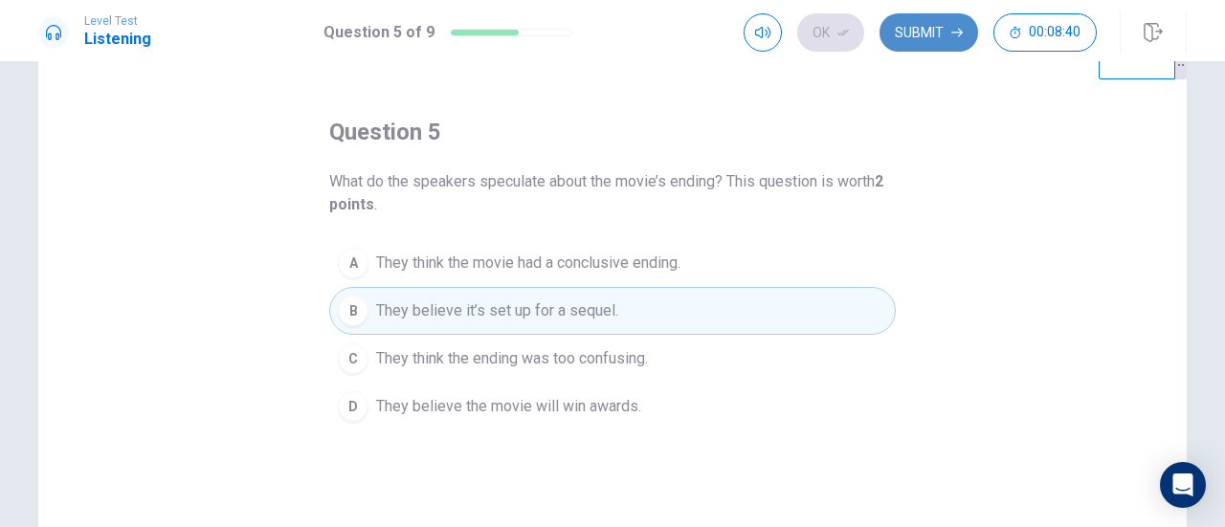
click at [918, 37] on button "Submit" at bounding box center [928, 32] width 99 height 38
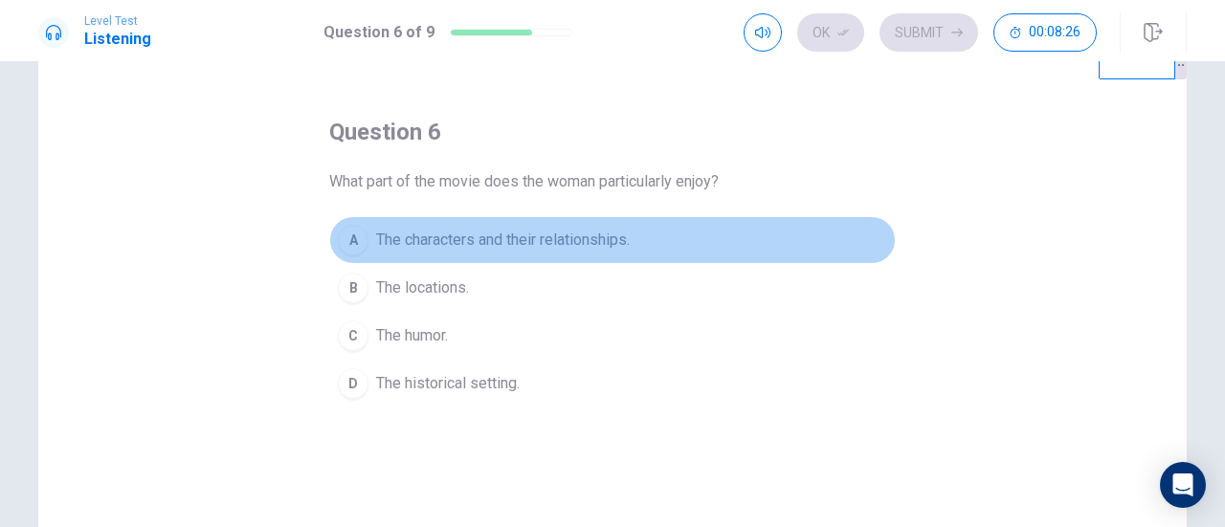
click at [610, 246] on span "The characters and their relationships." at bounding box center [503, 240] width 254 height 23
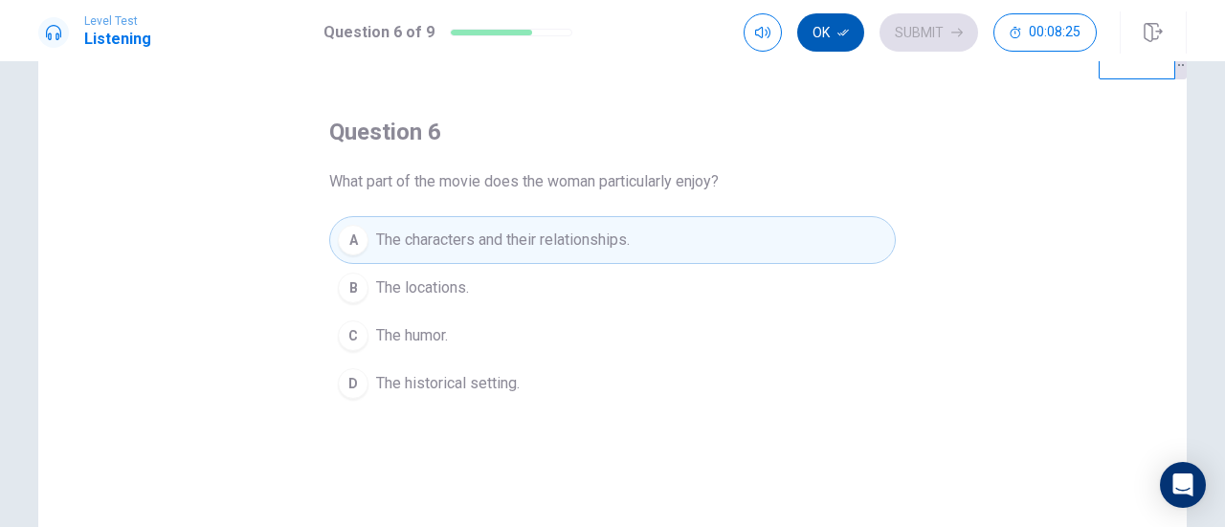
click at [839, 30] on icon "button" at bounding box center [842, 32] width 11 height 11
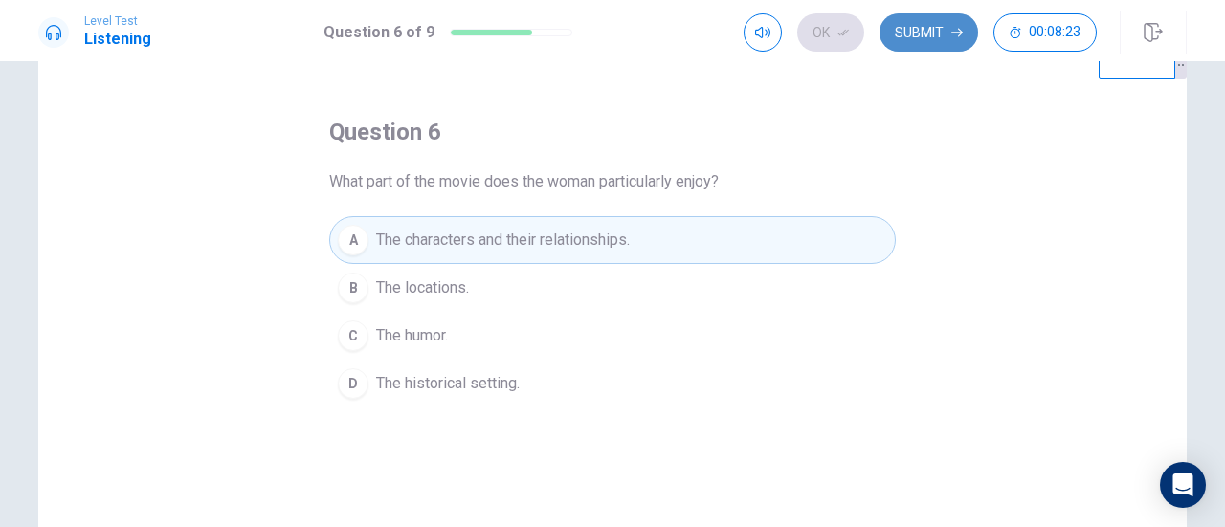
click at [937, 20] on button "Submit" at bounding box center [928, 32] width 99 height 38
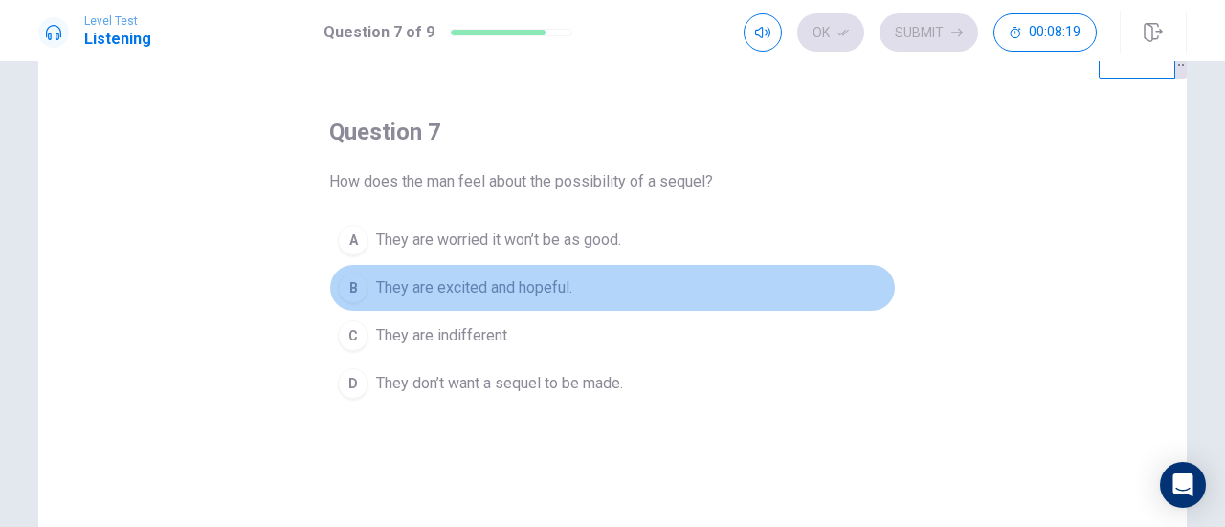
click at [553, 290] on span "They are excited and hopeful." at bounding box center [474, 287] width 196 height 23
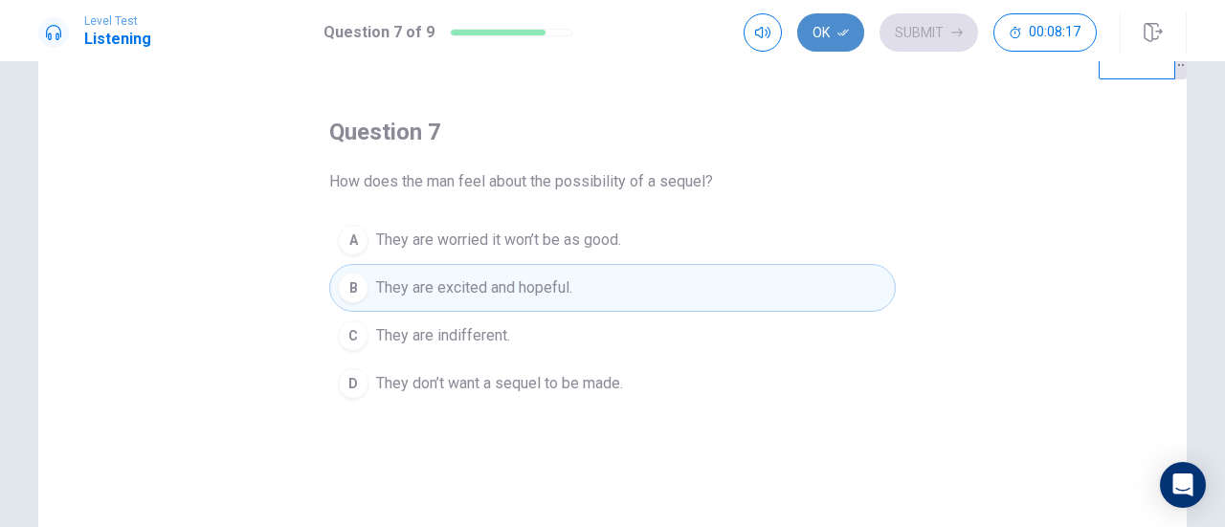
click at [851, 33] on button "Ok" at bounding box center [830, 32] width 67 height 38
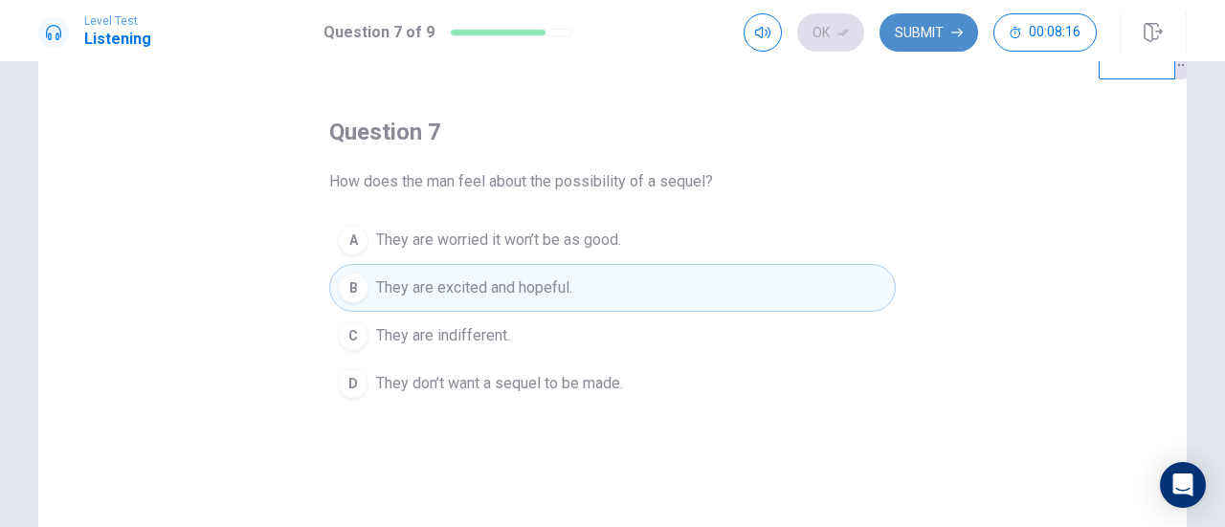
click at [951, 26] on button "Submit" at bounding box center [928, 32] width 99 height 38
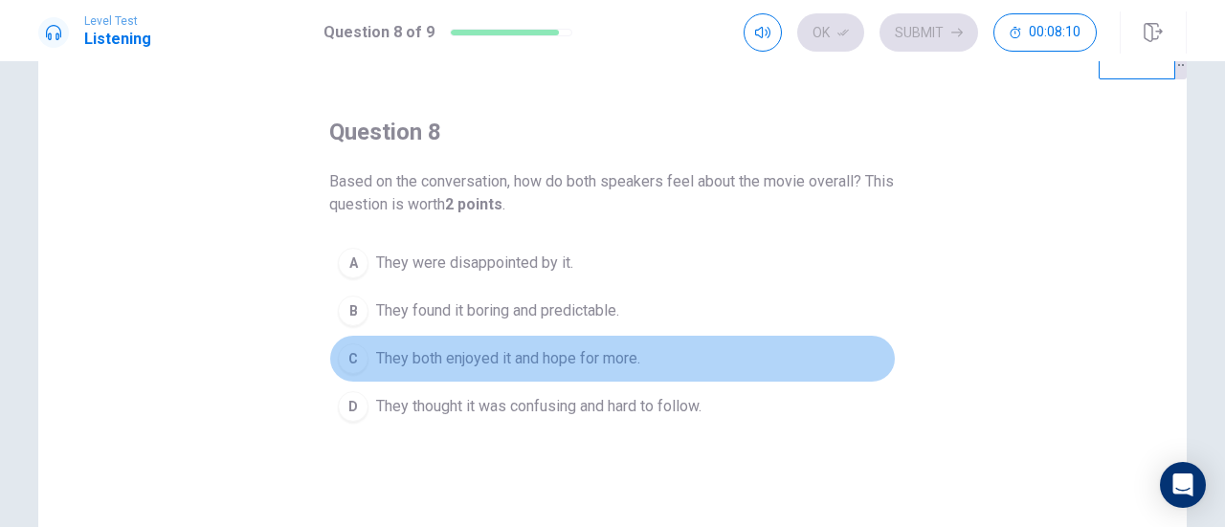
click at [580, 347] on span "They both enjoyed it and hope for more." at bounding box center [508, 358] width 264 height 23
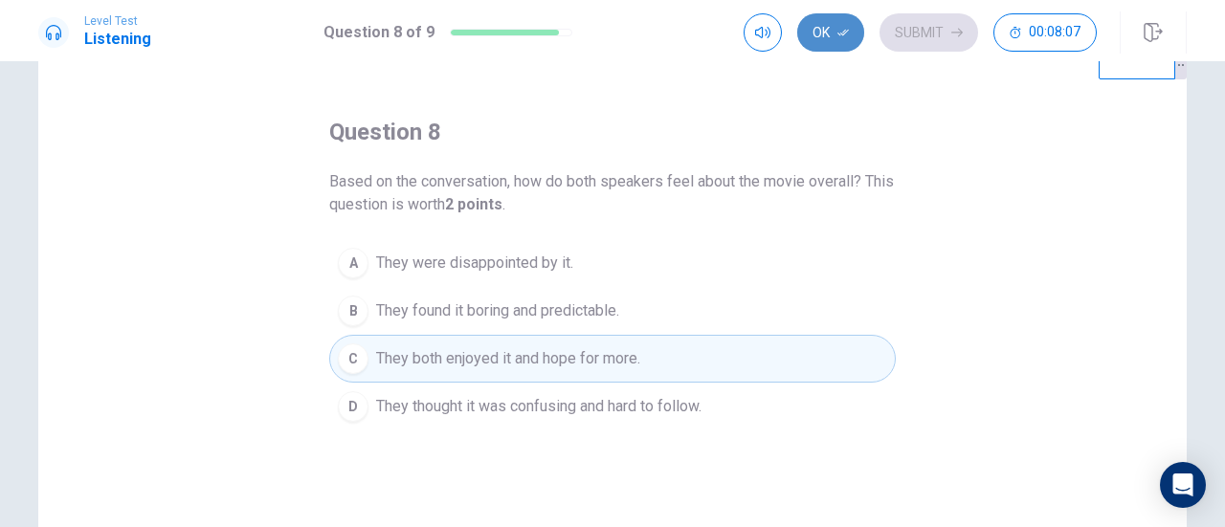
click at [830, 30] on button "Ok" at bounding box center [830, 32] width 67 height 38
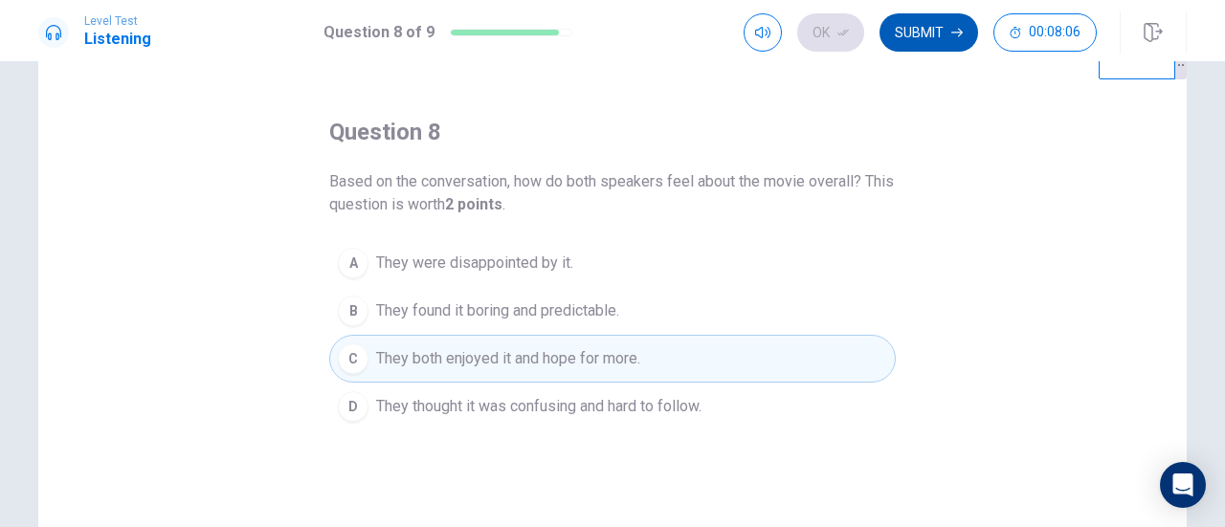
click at [940, 32] on button "Submit" at bounding box center [928, 32] width 99 height 38
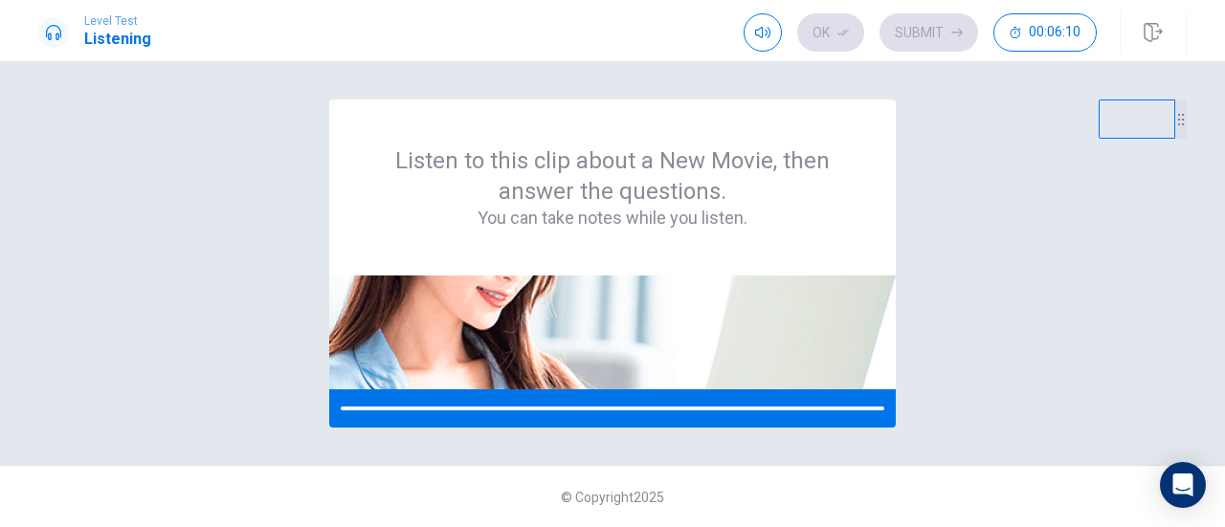
scroll to position [0, 0]
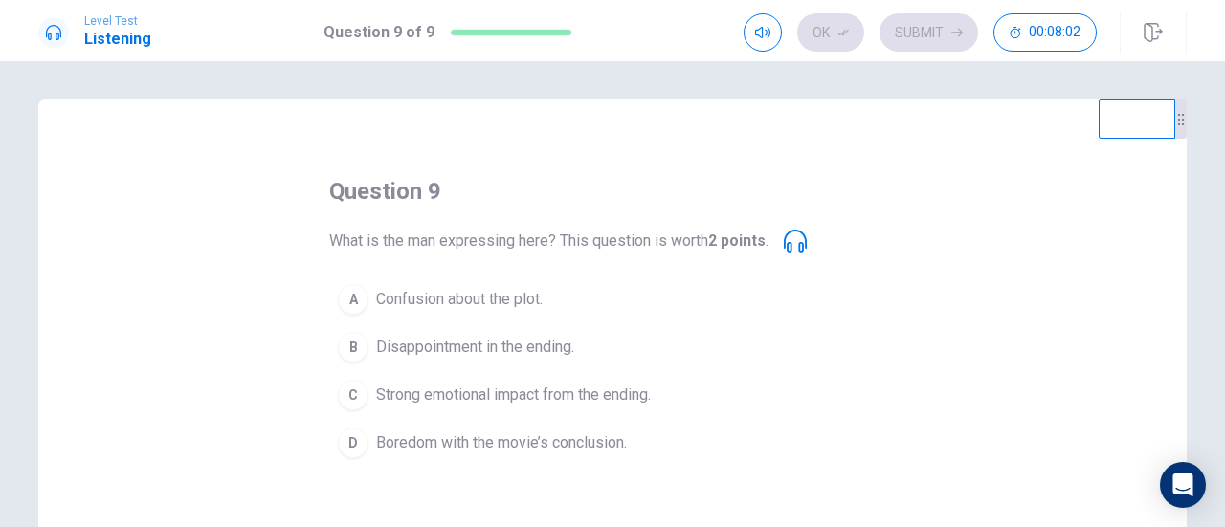
click at [630, 388] on span "Strong emotional impact from the ending." at bounding box center [513, 395] width 275 height 23
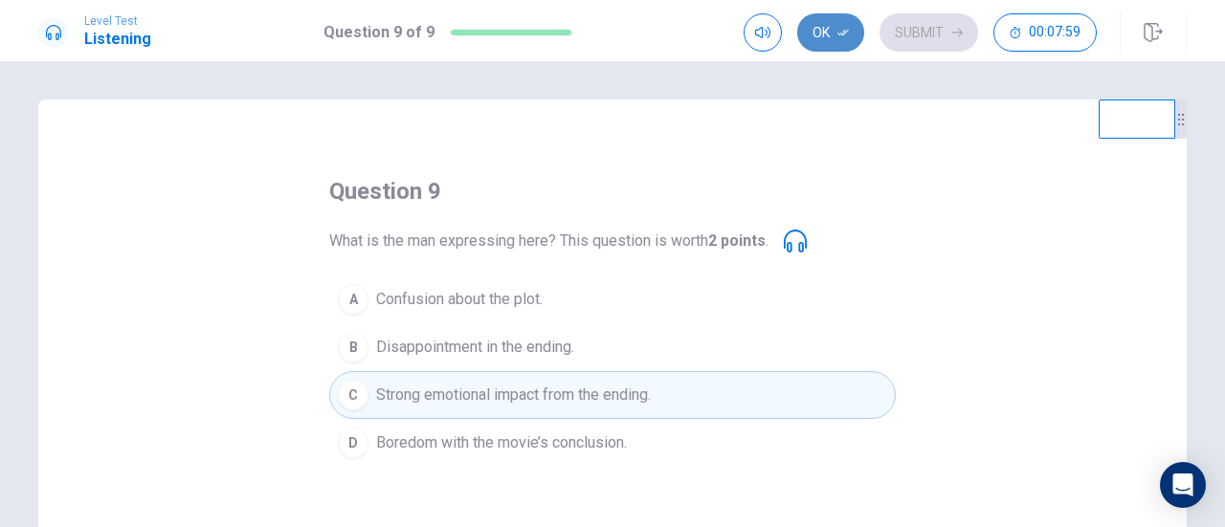
click at [813, 39] on button "Ok" at bounding box center [830, 32] width 67 height 38
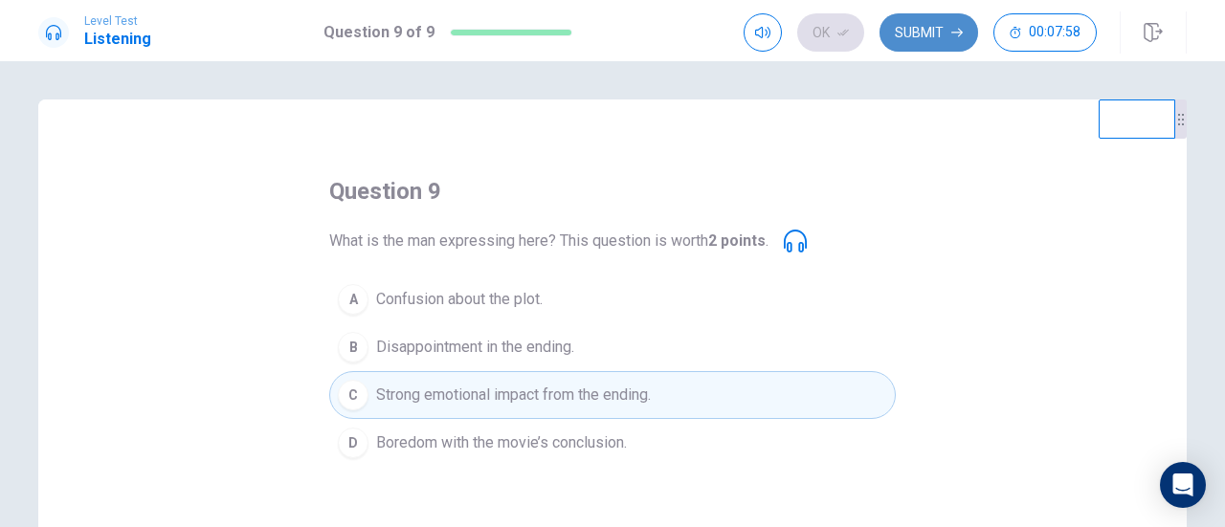
click at [919, 36] on button "Submit" at bounding box center [928, 32] width 99 height 38
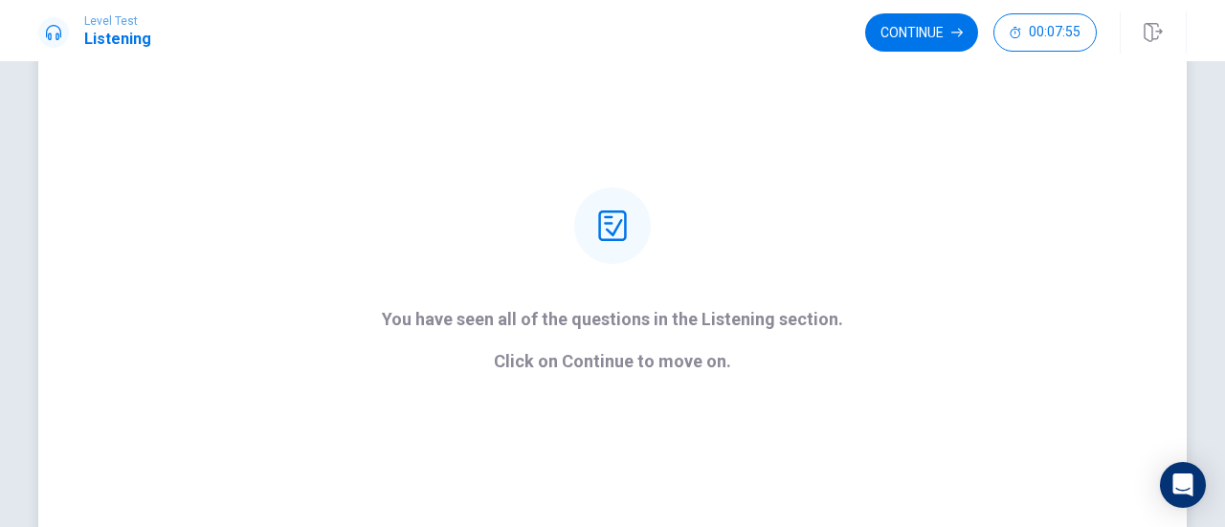
scroll to position [175, 0]
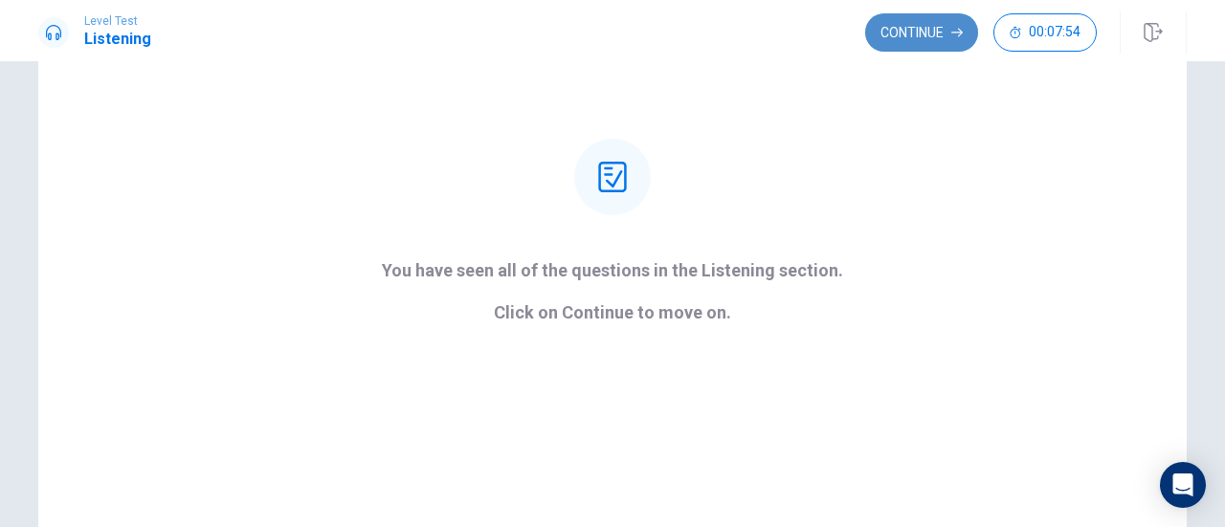
click at [909, 43] on button "Continue" at bounding box center [921, 32] width 113 height 38
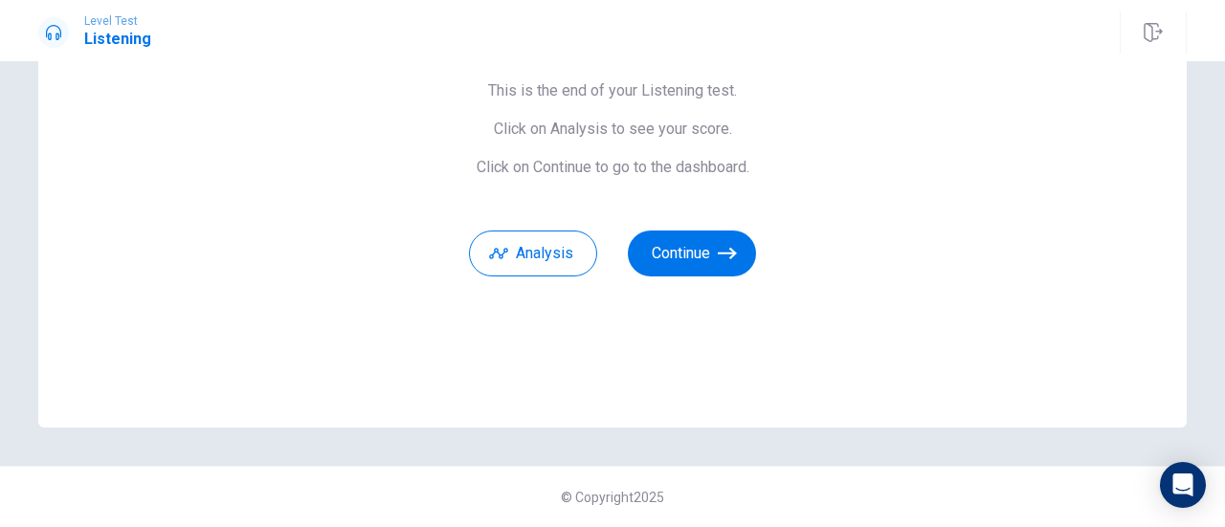
scroll to position [168, 0]
click at [702, 265] on button "Continue" at bounding box center [692, 255] width 128 height 46
